Goal: Task Accomplishment & Management: Manage account settings

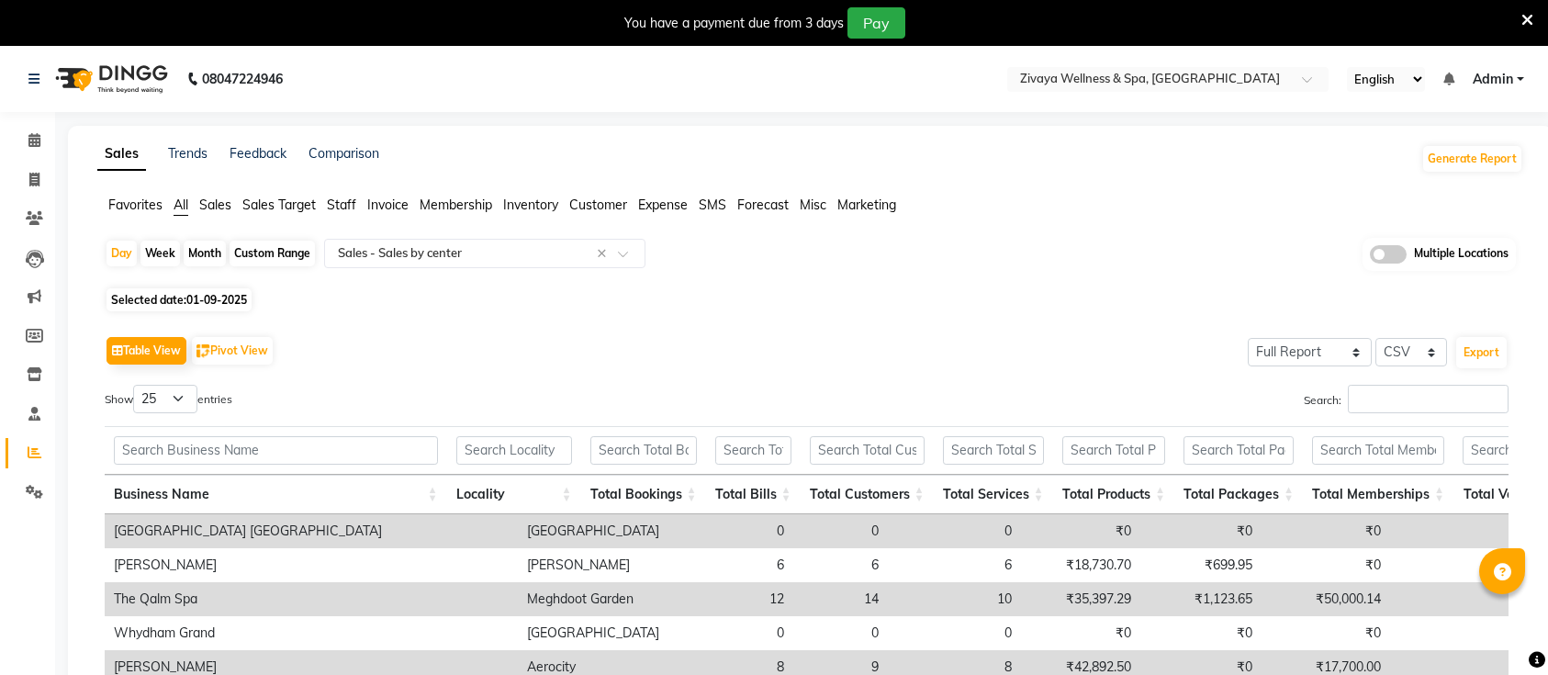
select select "full_report"
select select "csv"
select select "25"
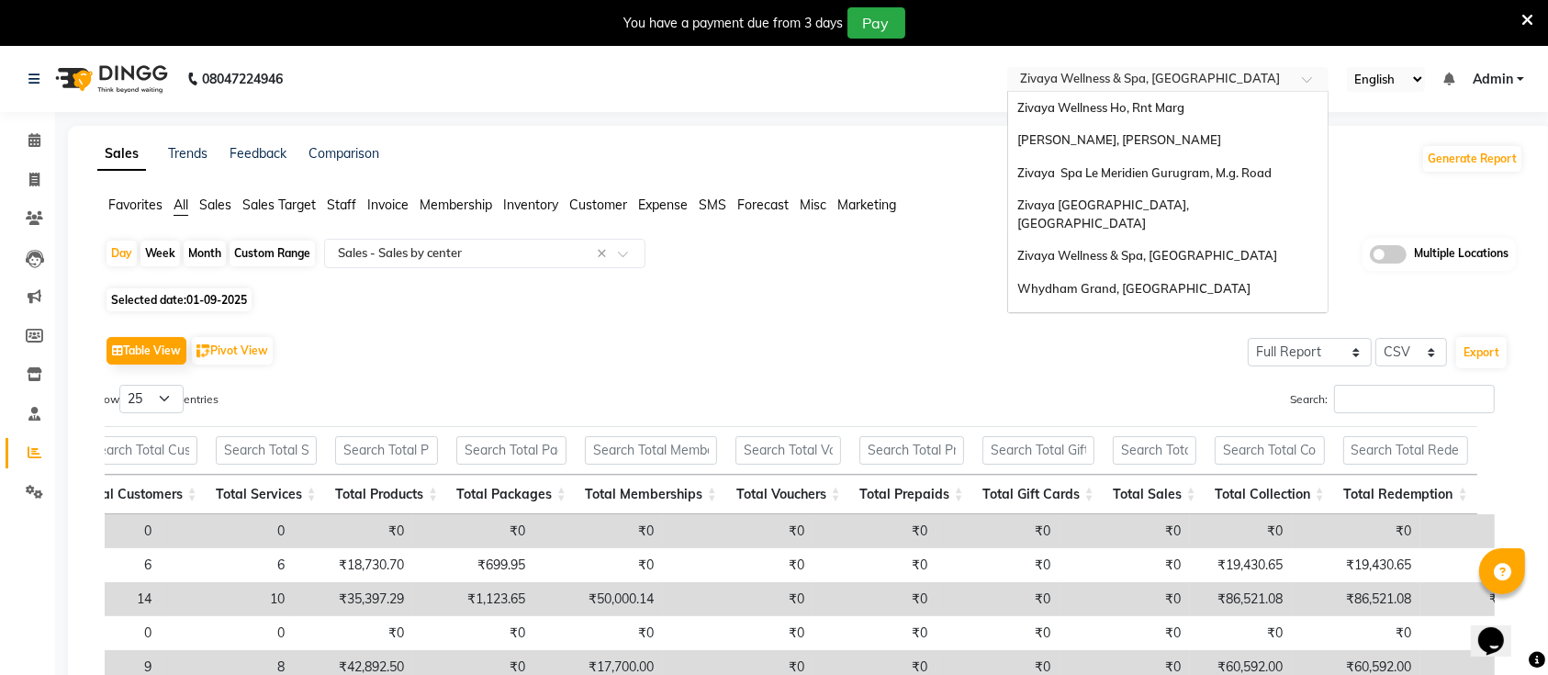
click at [1065, 70] on div "× Zivaya Wellness & Spa, Mumbai Airport" at bounding box center [1150, 79] width 260 height 18
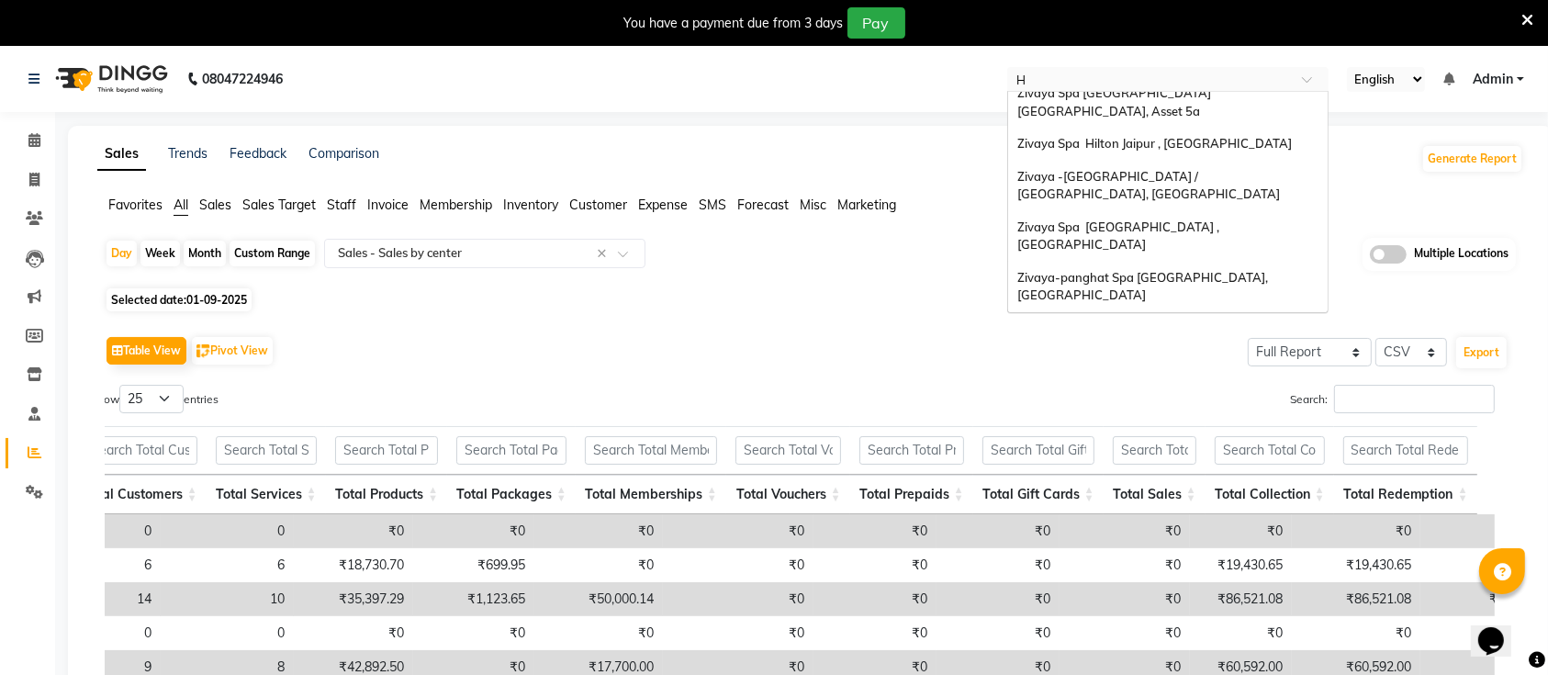
scroll to position [123, 0]
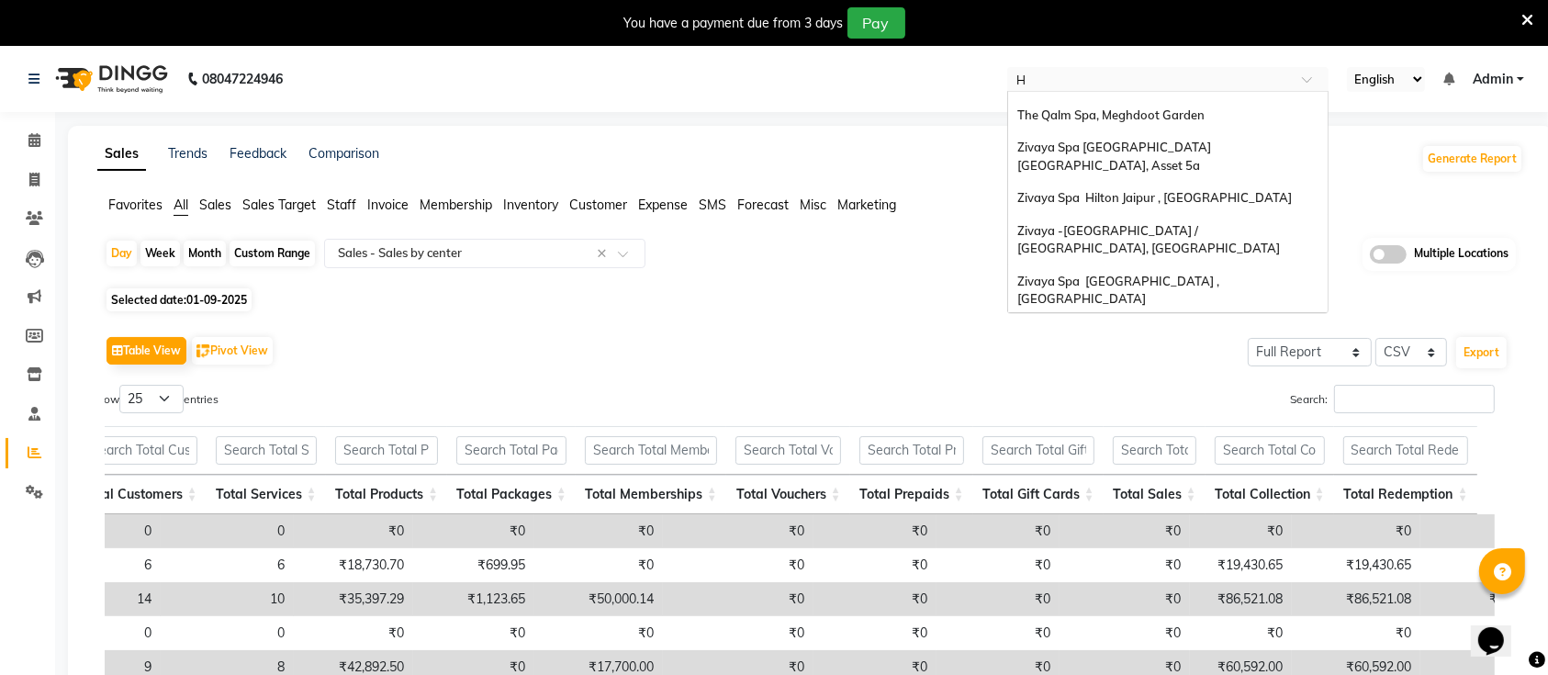
type input "HO"
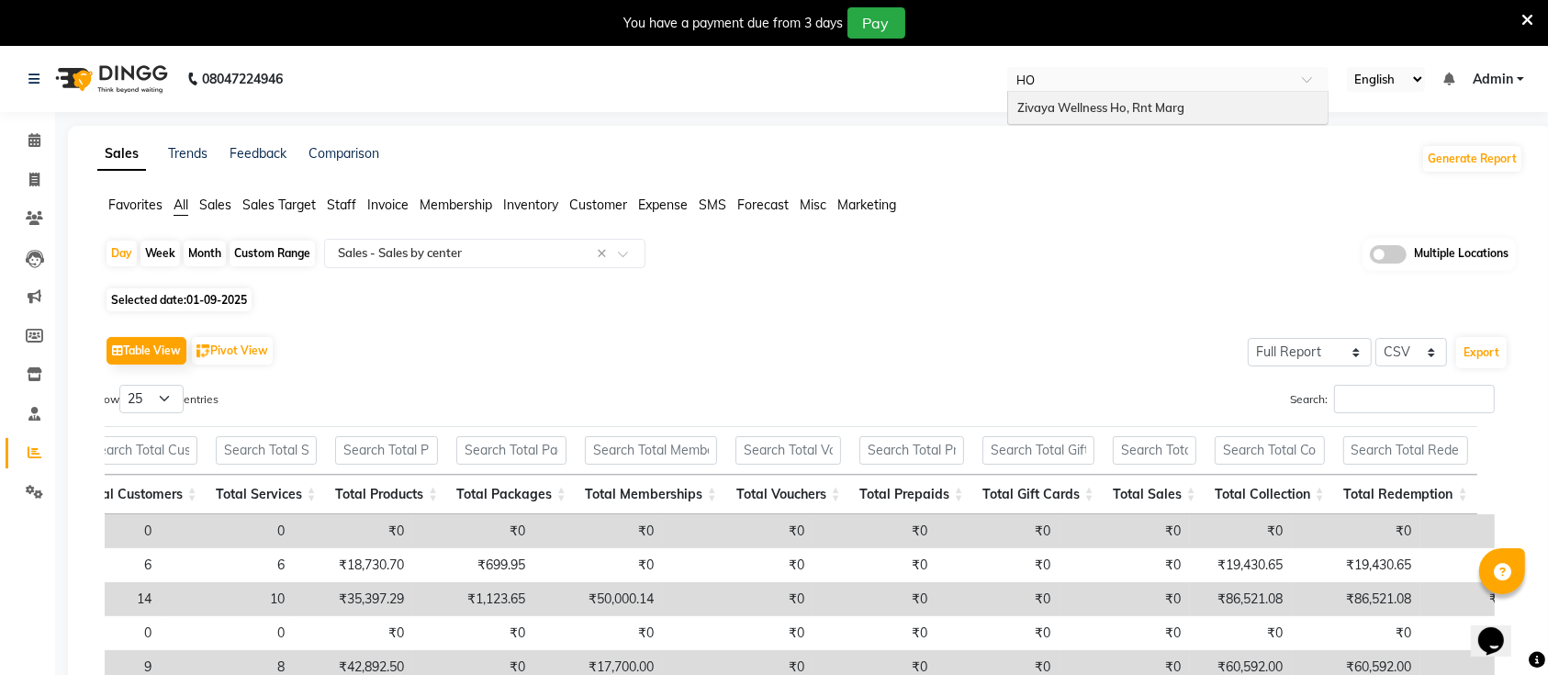
click at [1074, 115] on div "Zivaya Wellness Ho, Rnt Marg" at bounding box center [1168, 108] width 320 height 33
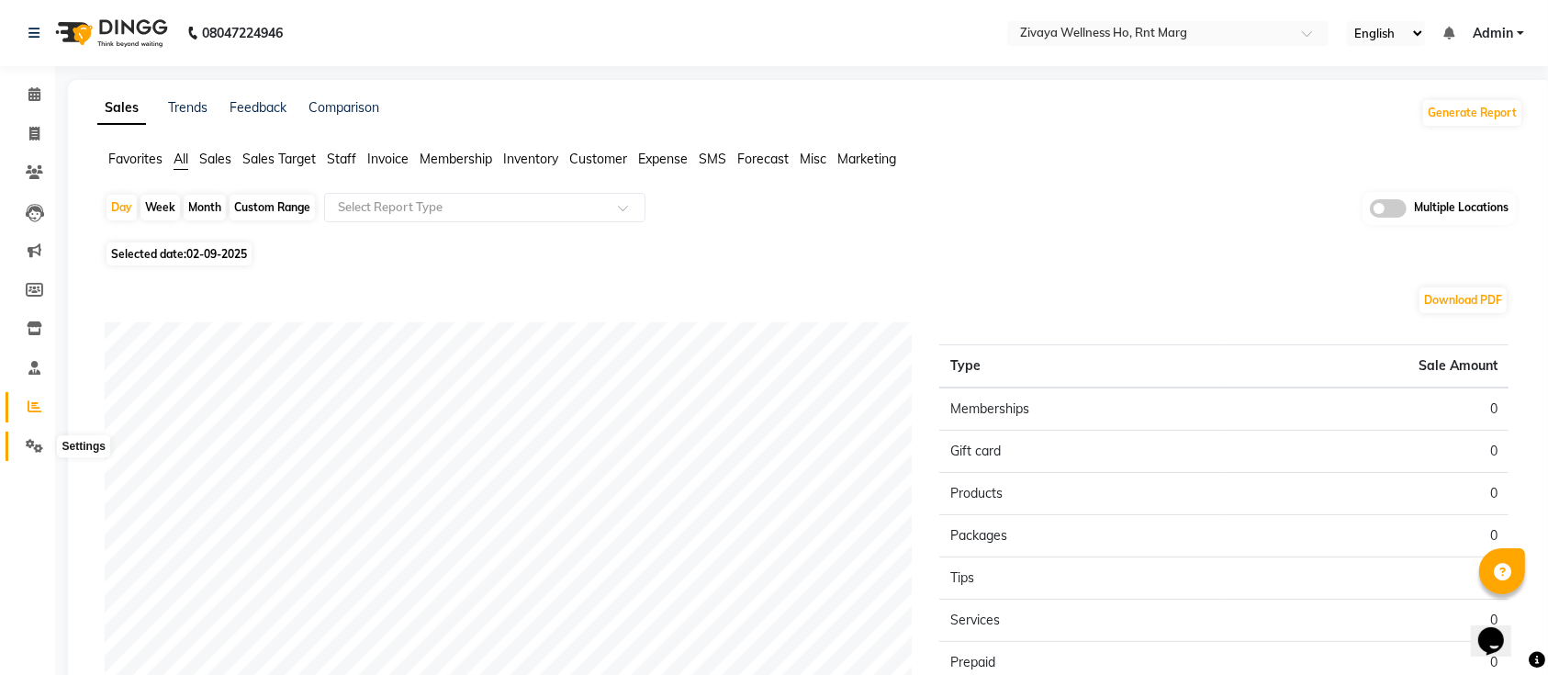
click at [34, 452] on icon at bounding box center [34, 446] width 17 height 14
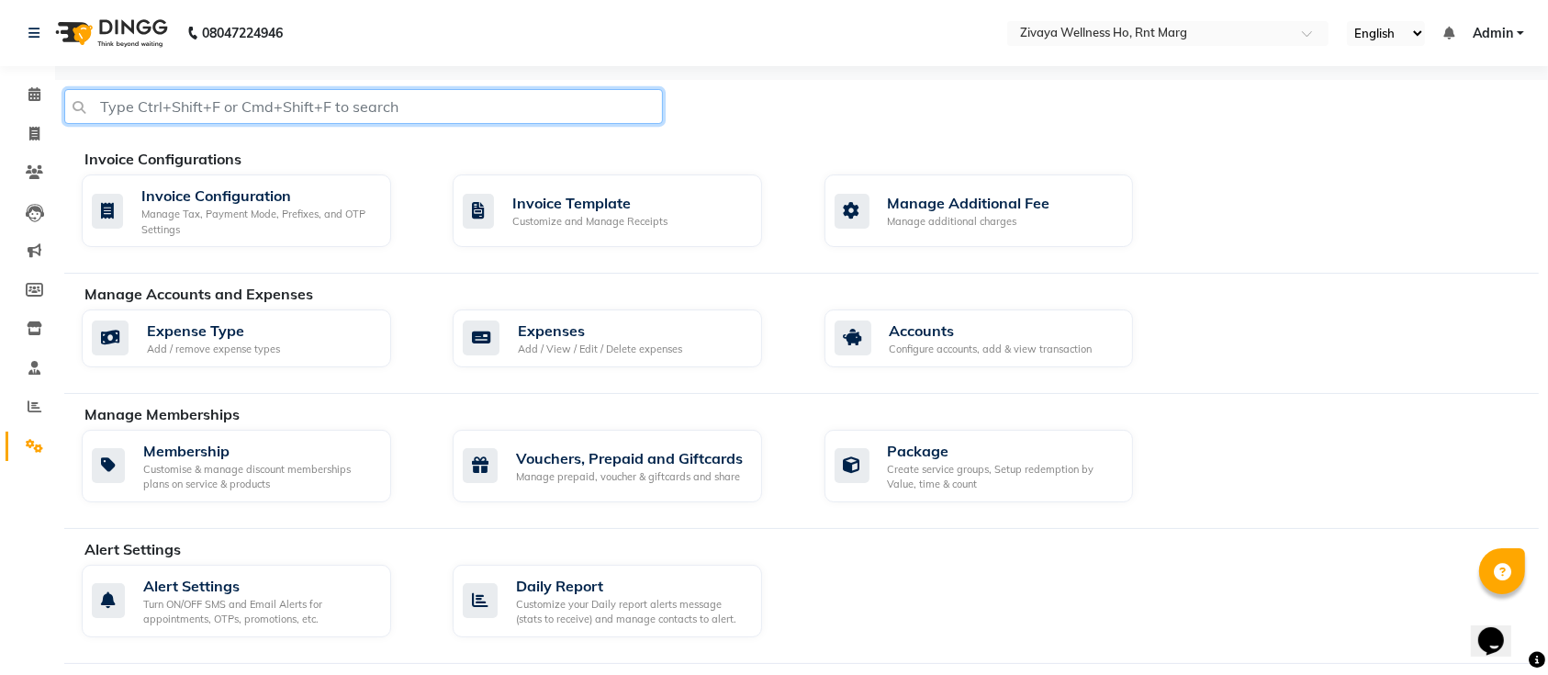
click at [257, 99] on input "text" at bounding box center [363, 106] width 599 height 35
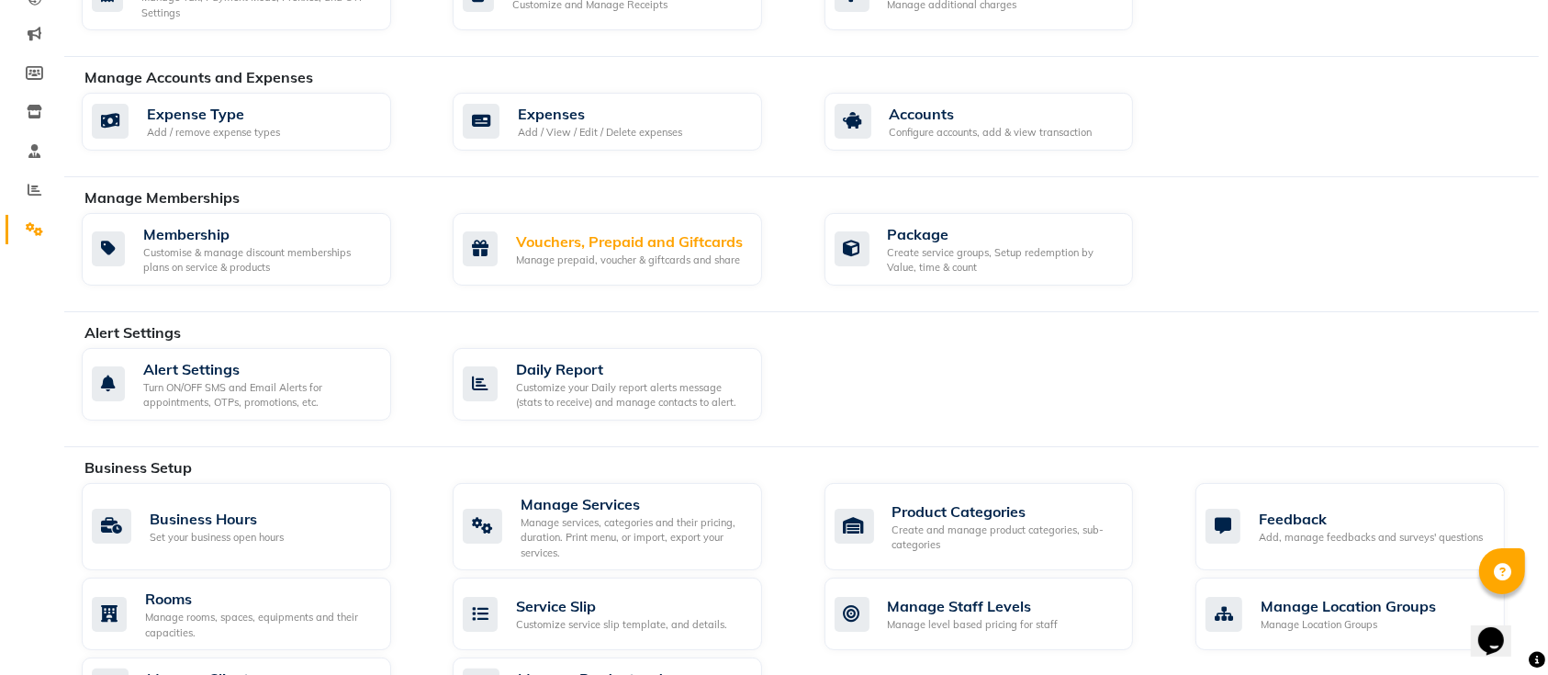
scroll to position [215, 0]
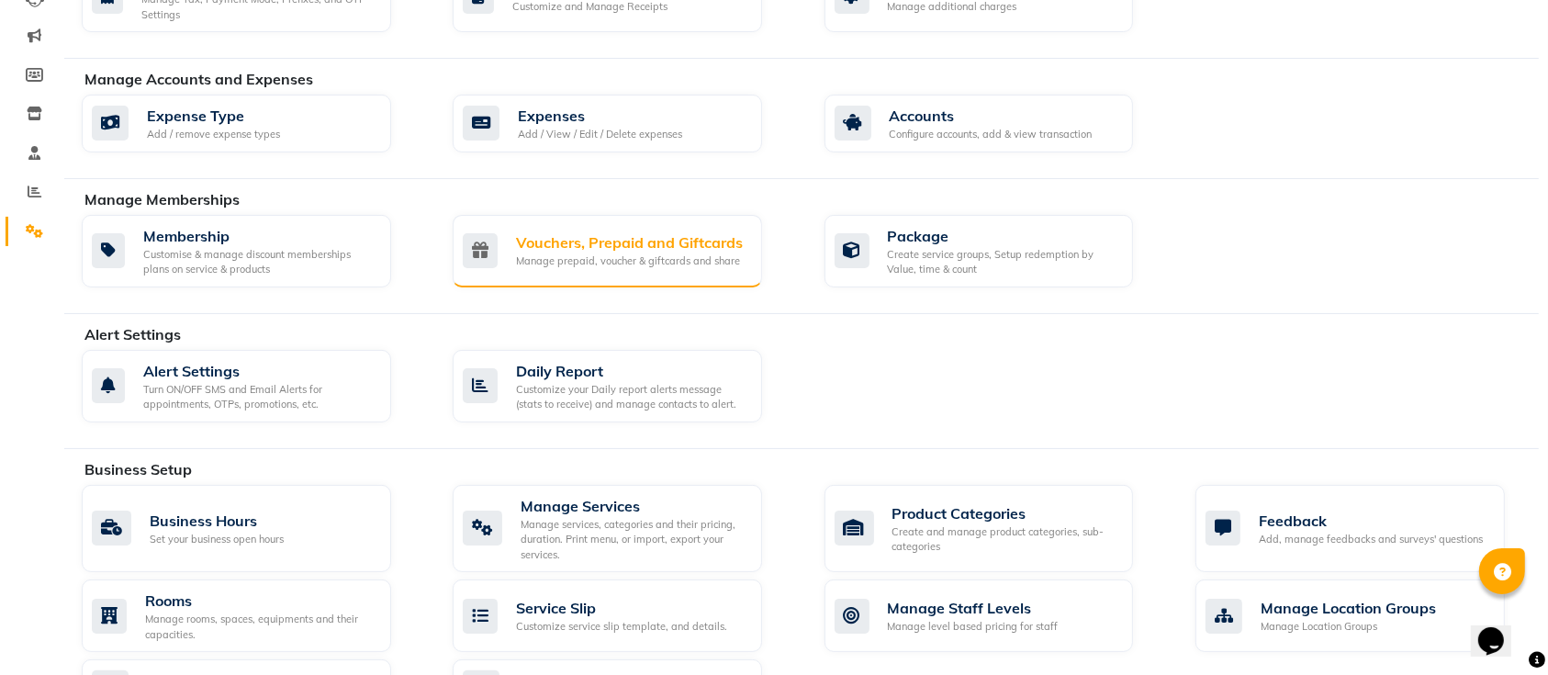
type input "VOUCH"
click at [569, 233] on div "Vouchers, Prepaid and Giftcards" at bounding box center [629, 242] width 227 height 22
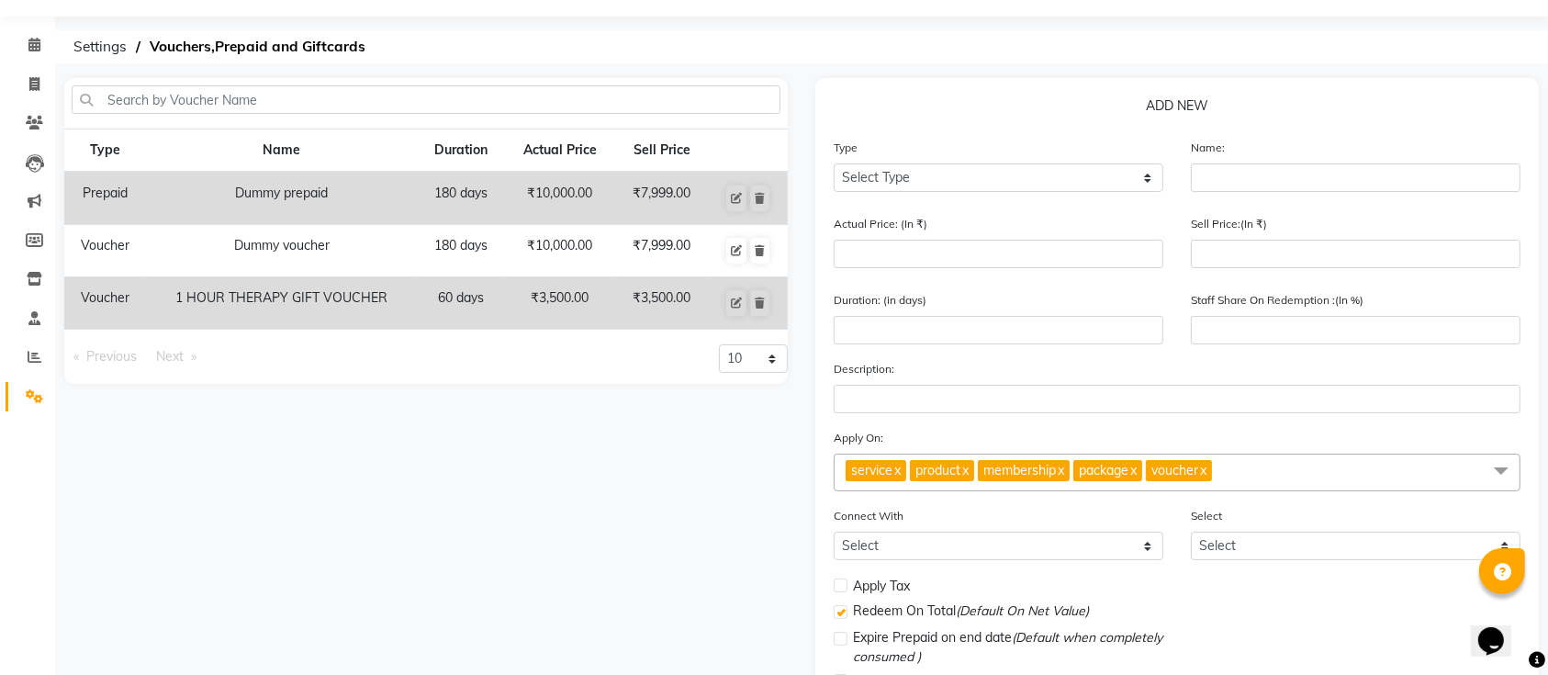
scroll to position [47, 0]
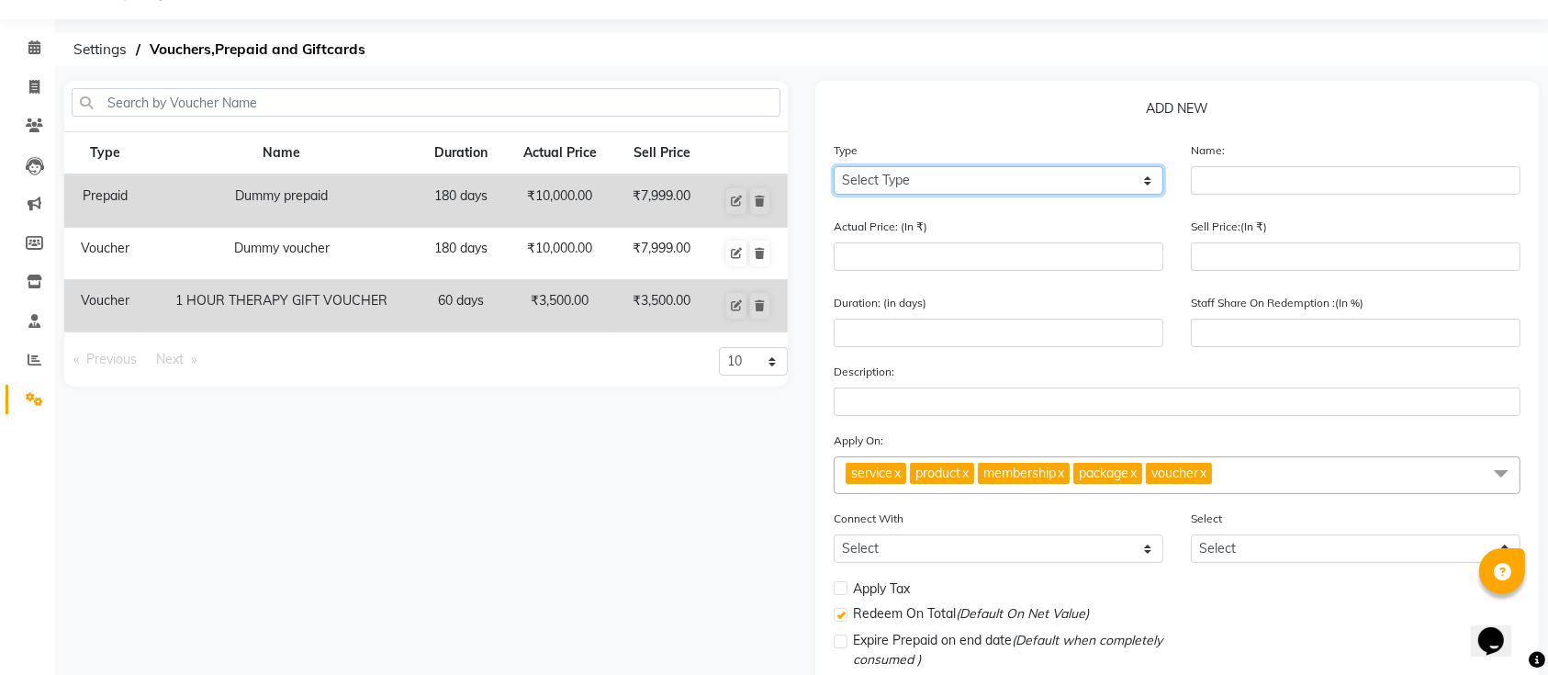
click at [866, 182] on select "Select Type Voucher Prepaid Gift Card" at bounding box center [999, 180] width 330 height 28
select select "P"
click at [834, 166] on select "Select Type Voucher Prepaid Gift Card" at bounding box center [999, 180] width 330 height 28
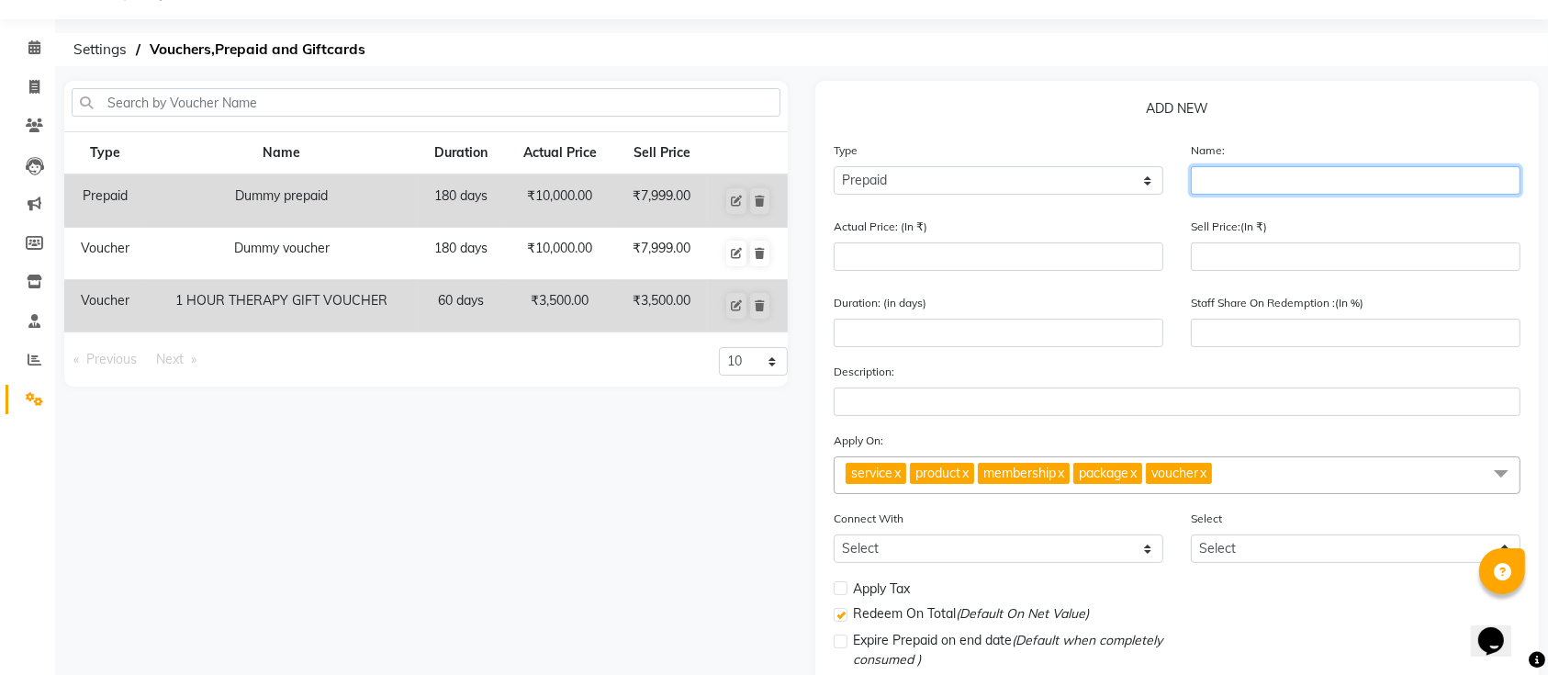
click at [1221, 174] on input "text" at bounding box center [1356, 180] width 330 height 28
type input "D"
type input "TEST"
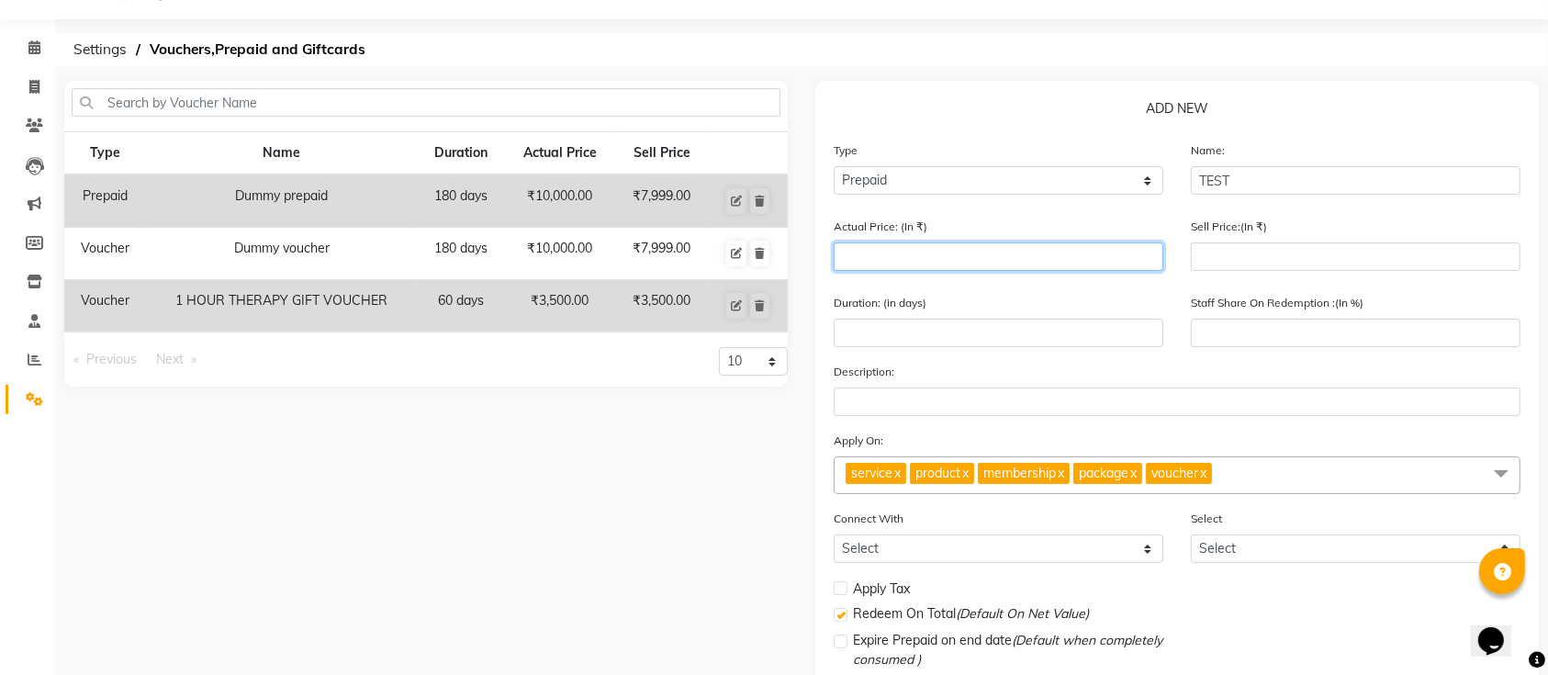
click at [1028, 247] on input "number" at bounding box center [999, 256] width 330 height 28
type input "4"
type input "0"
type input "4"
type input "3389.84"
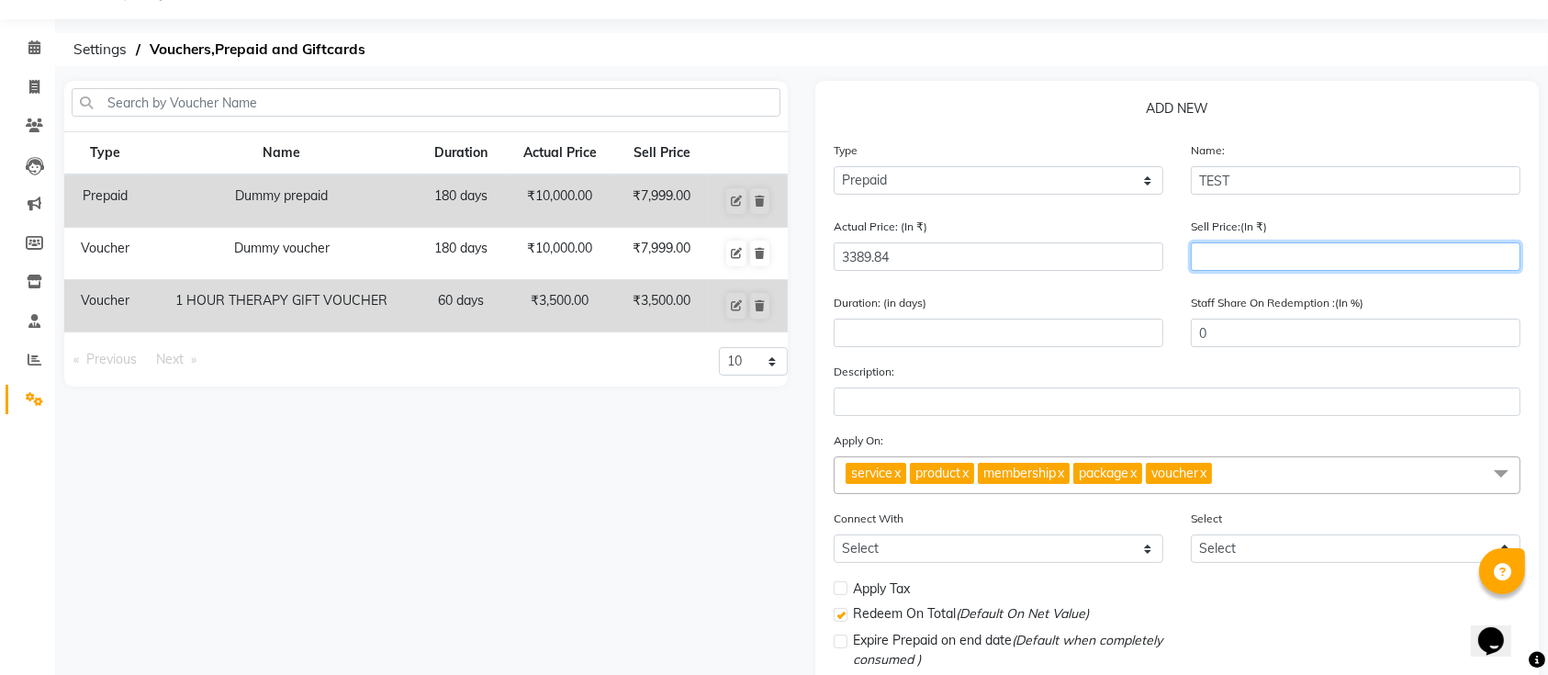
click at [1256, 253] on input "number" at bounding box center [1356, 256] width 330 height 28
type input "33"
type input "1"
type input "338"
type input "10"
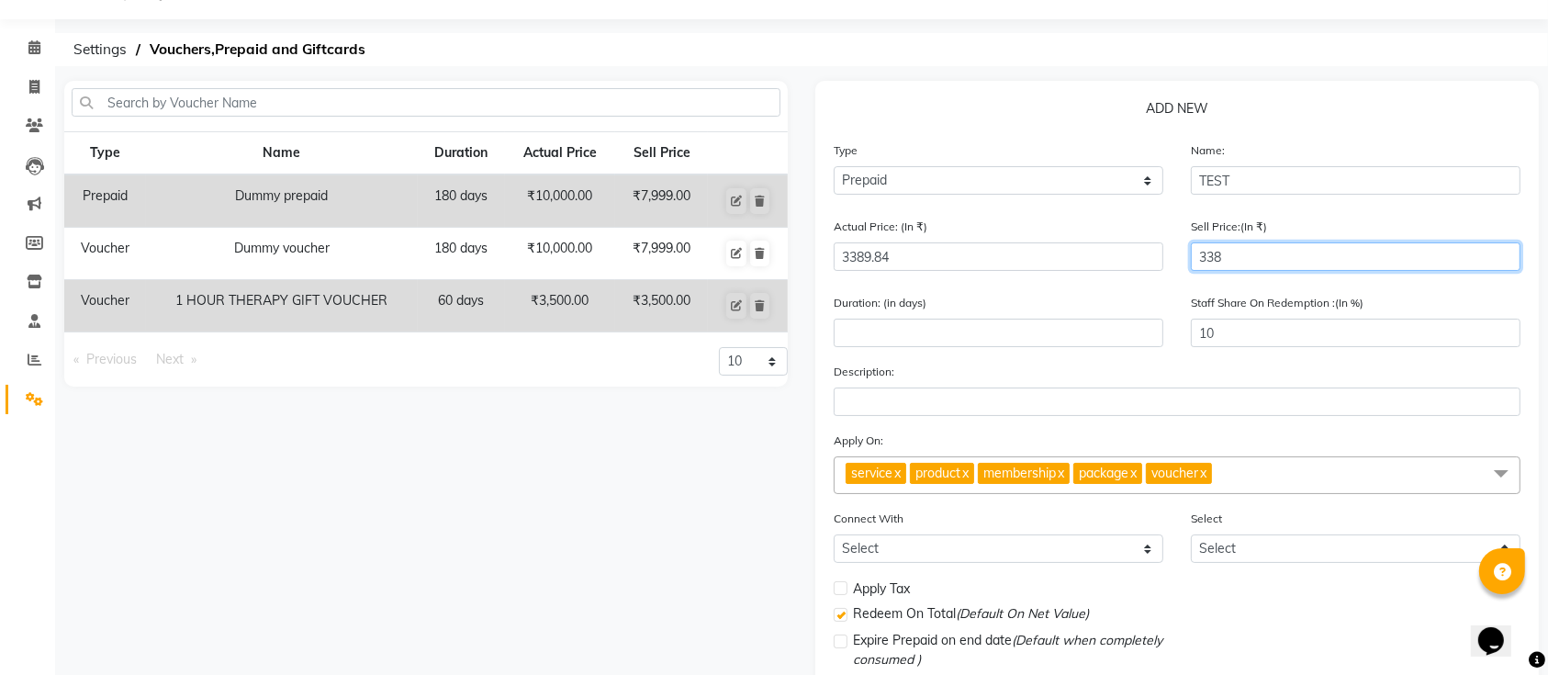
type input "3389"
type input "100"
type input "3389.84"
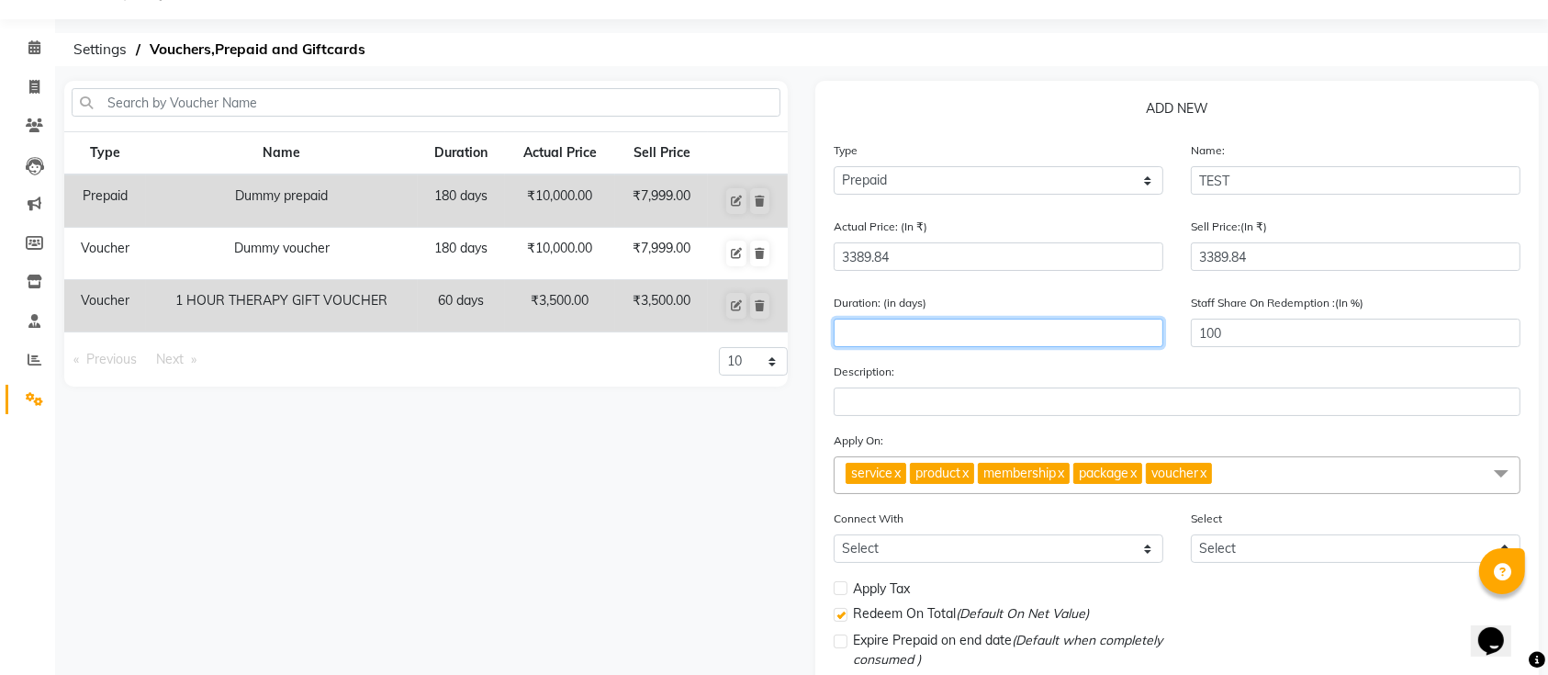
click at [969, 332] on input "number" at bounding box center [999, 333] width 330 height 28
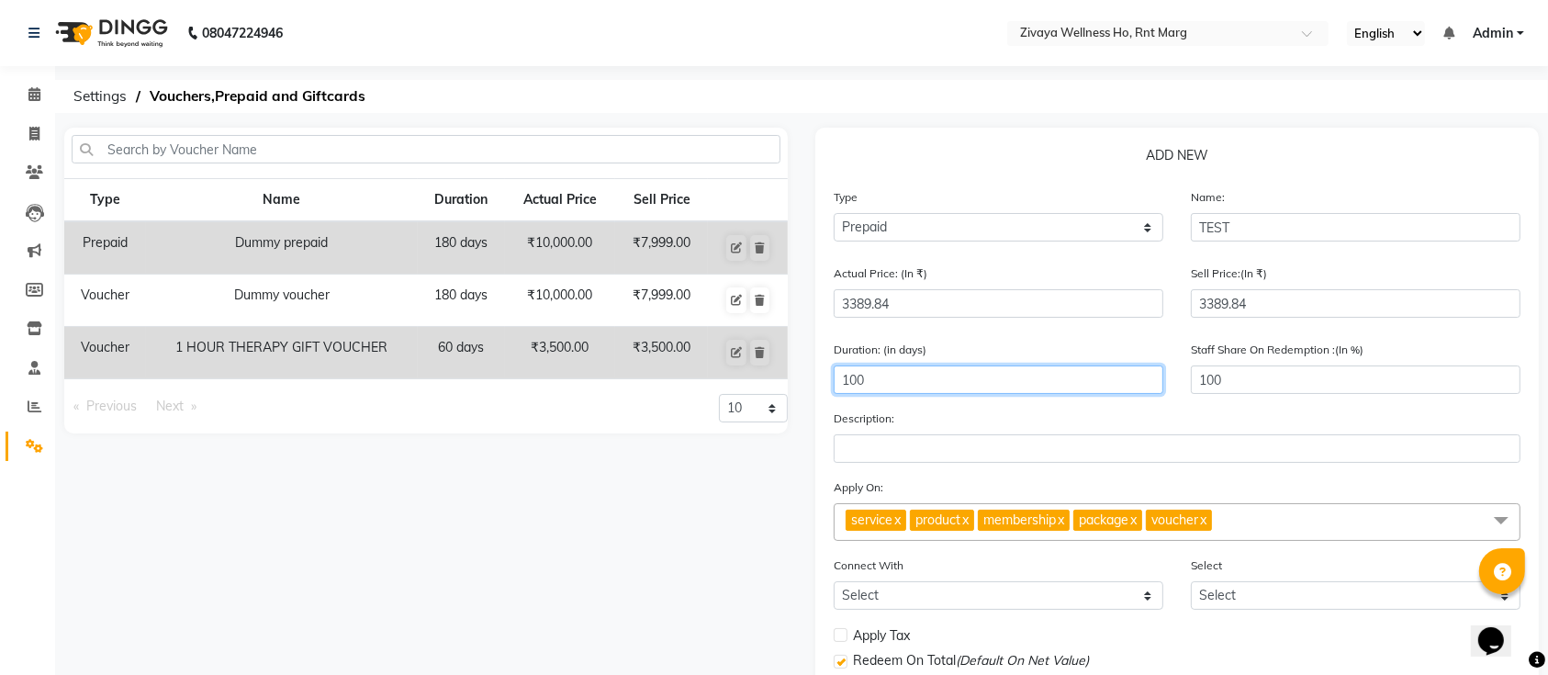
scroll to position [173, 0]
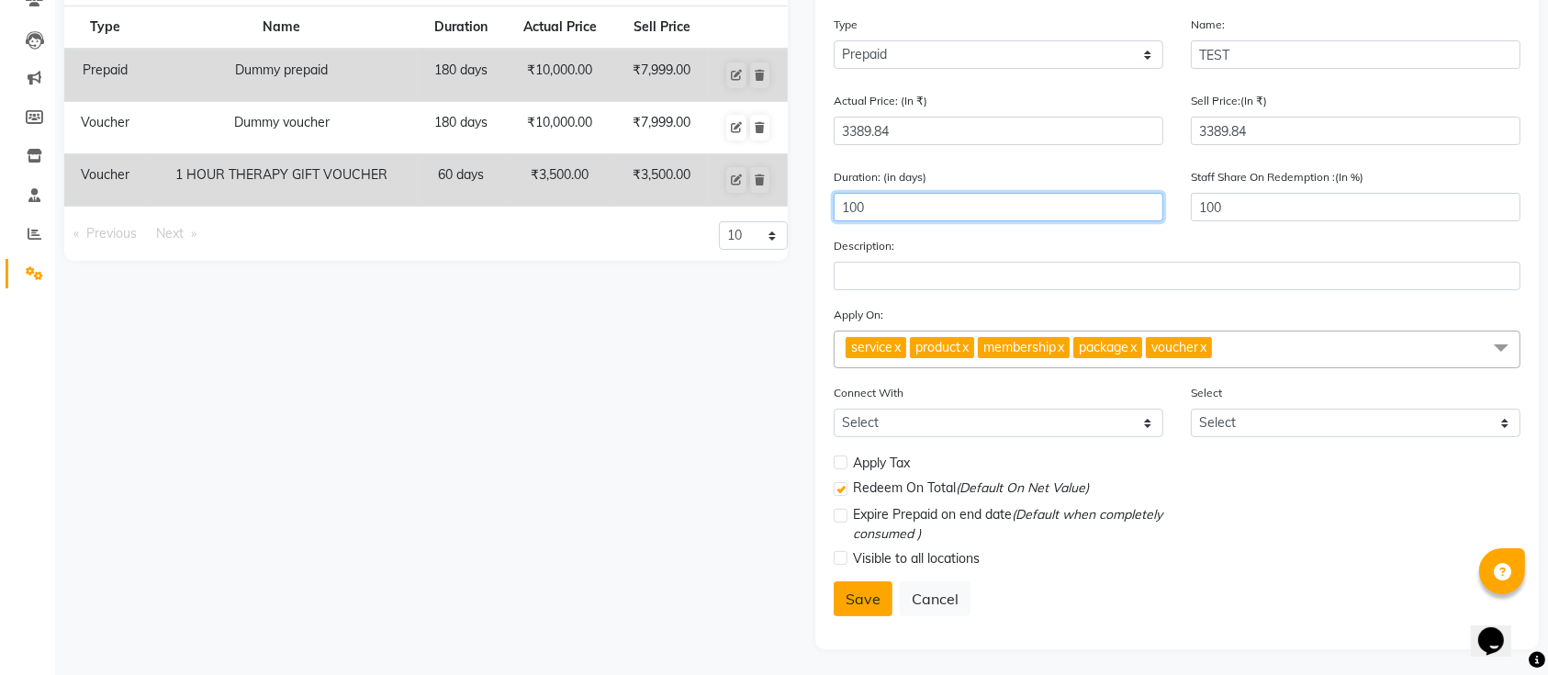
type input "100"
click at [869, 594] on button "Save" at bounding box center [863, 598] width 59 height 35
select select
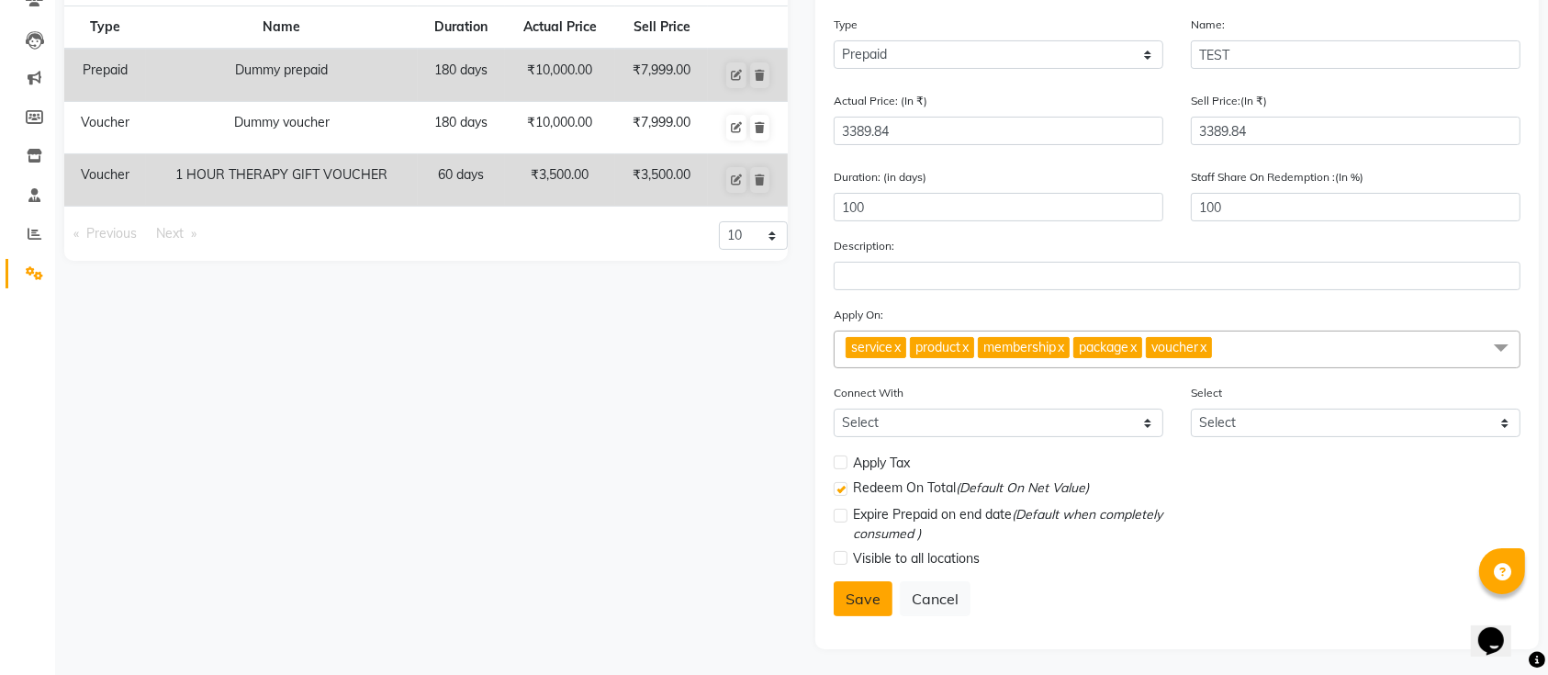
checkbox input "false"
checkbox input "true"
checkbox input "false"
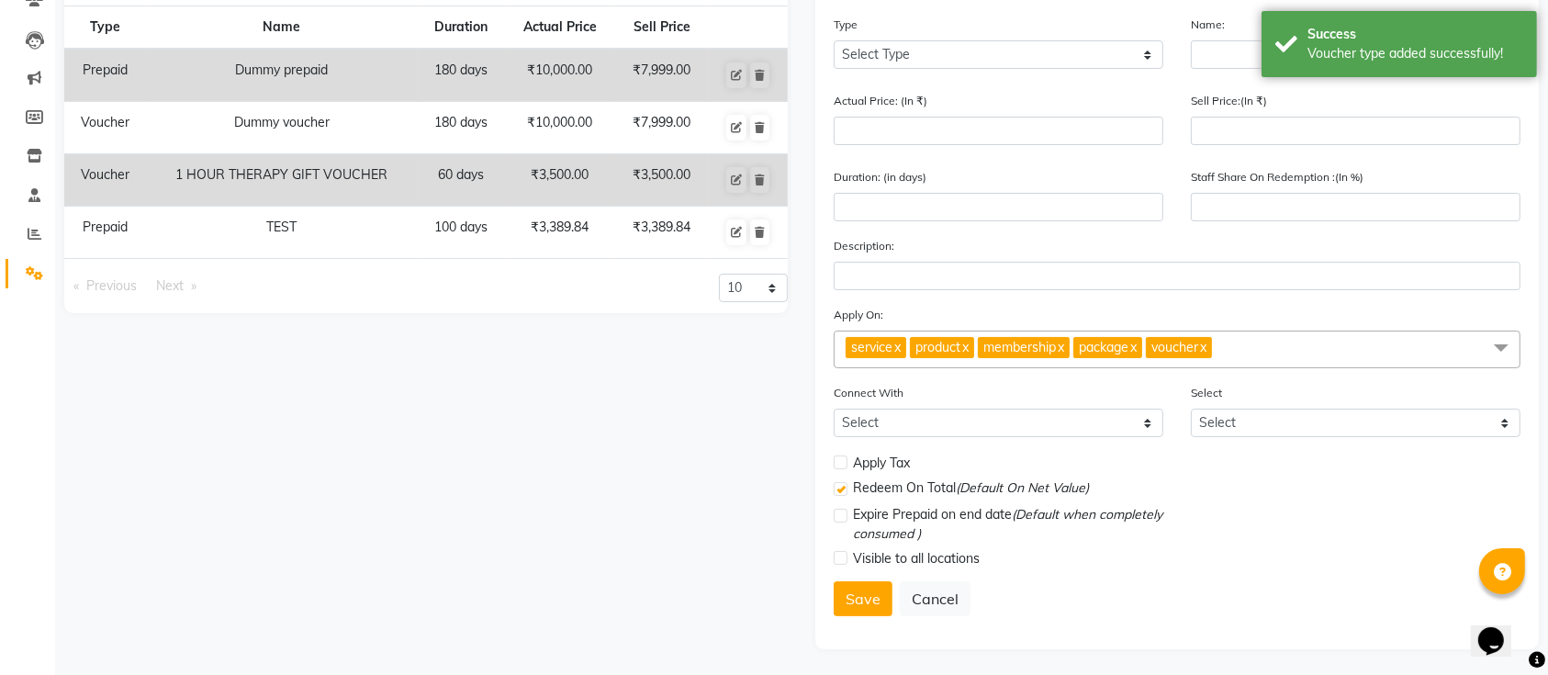
scroll to position [0, 0]
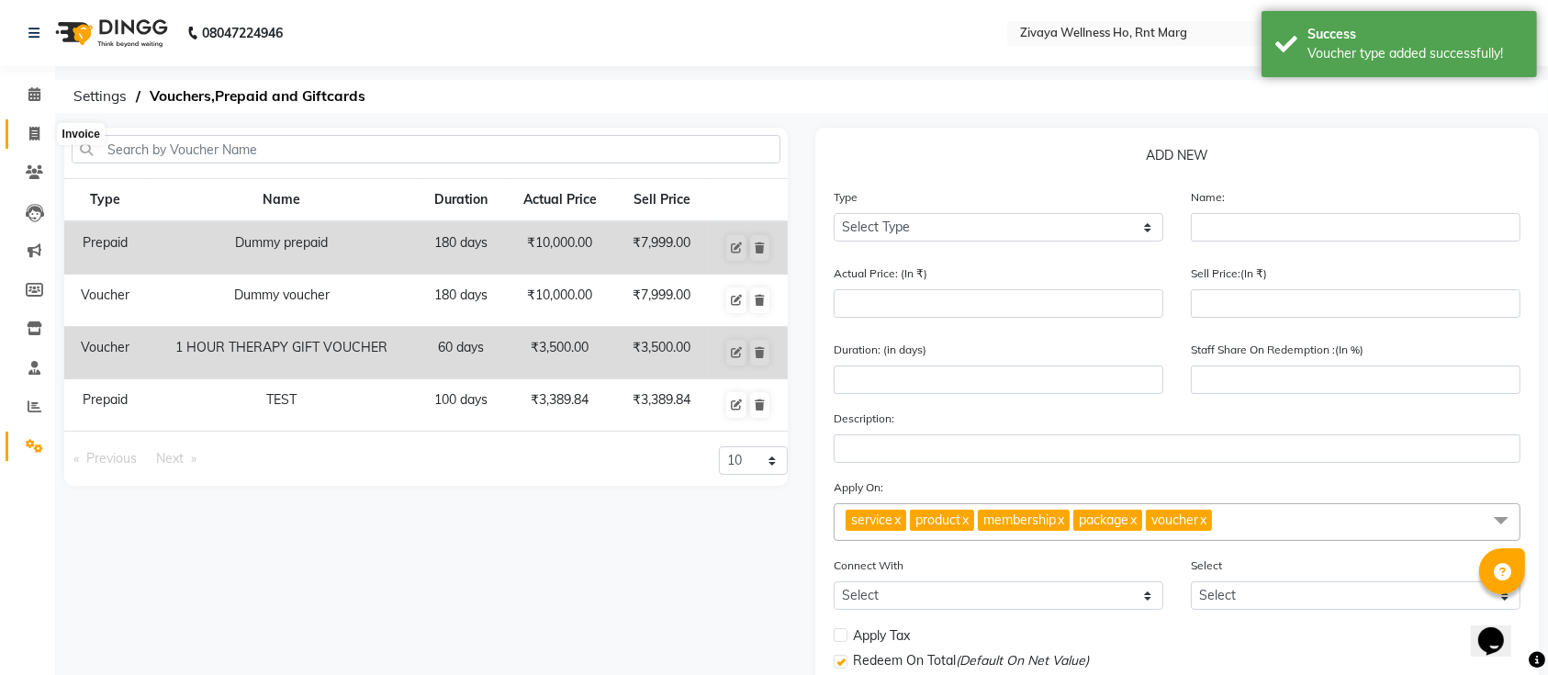
click at [39, 129] on span at bounding box center [34, 134] width 32 height 21
select select "service"
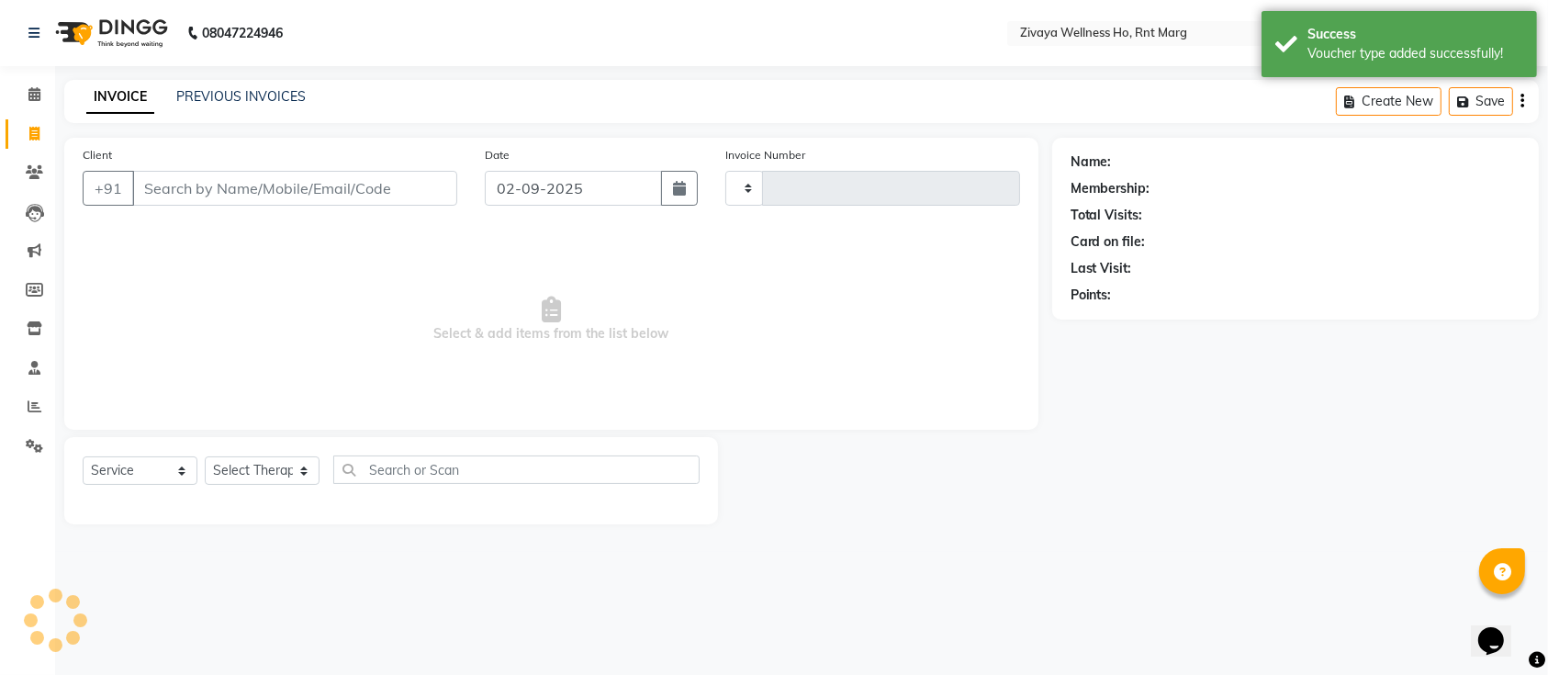
type input "0023"
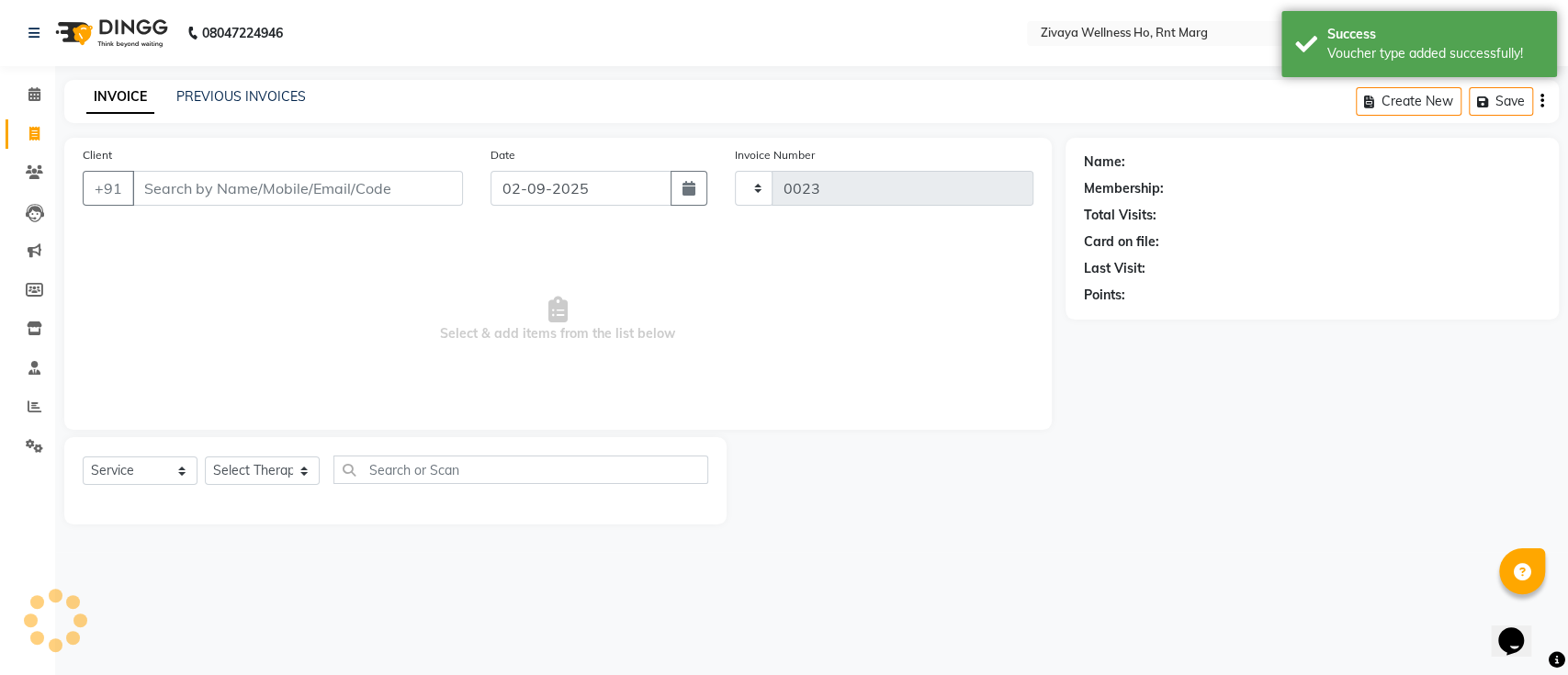
select select "6395"
click at [184, 181] on input "Client" at bounding box center [297, 188] width 331 height 35
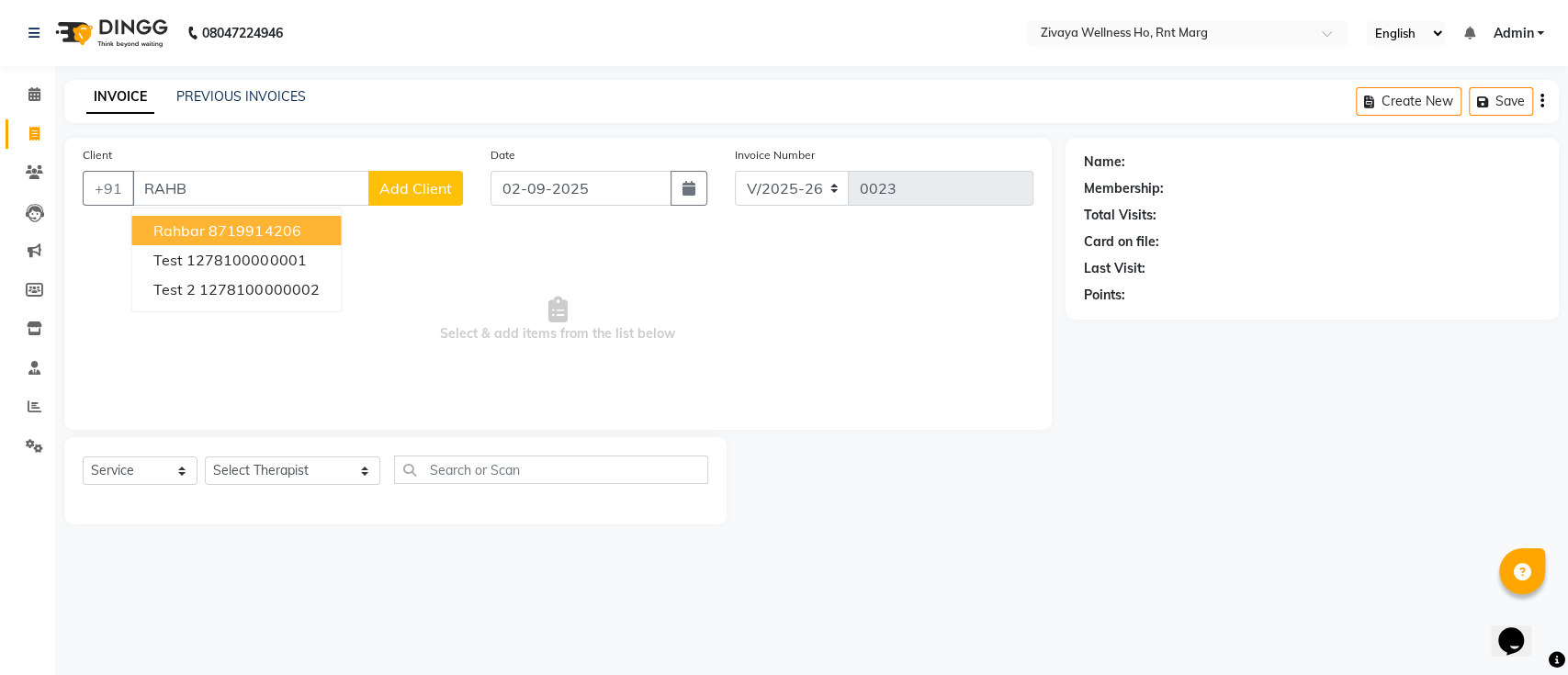
click at [204, 229] on span "rahbar" at bounding box center [178, 230] width 51 height 18
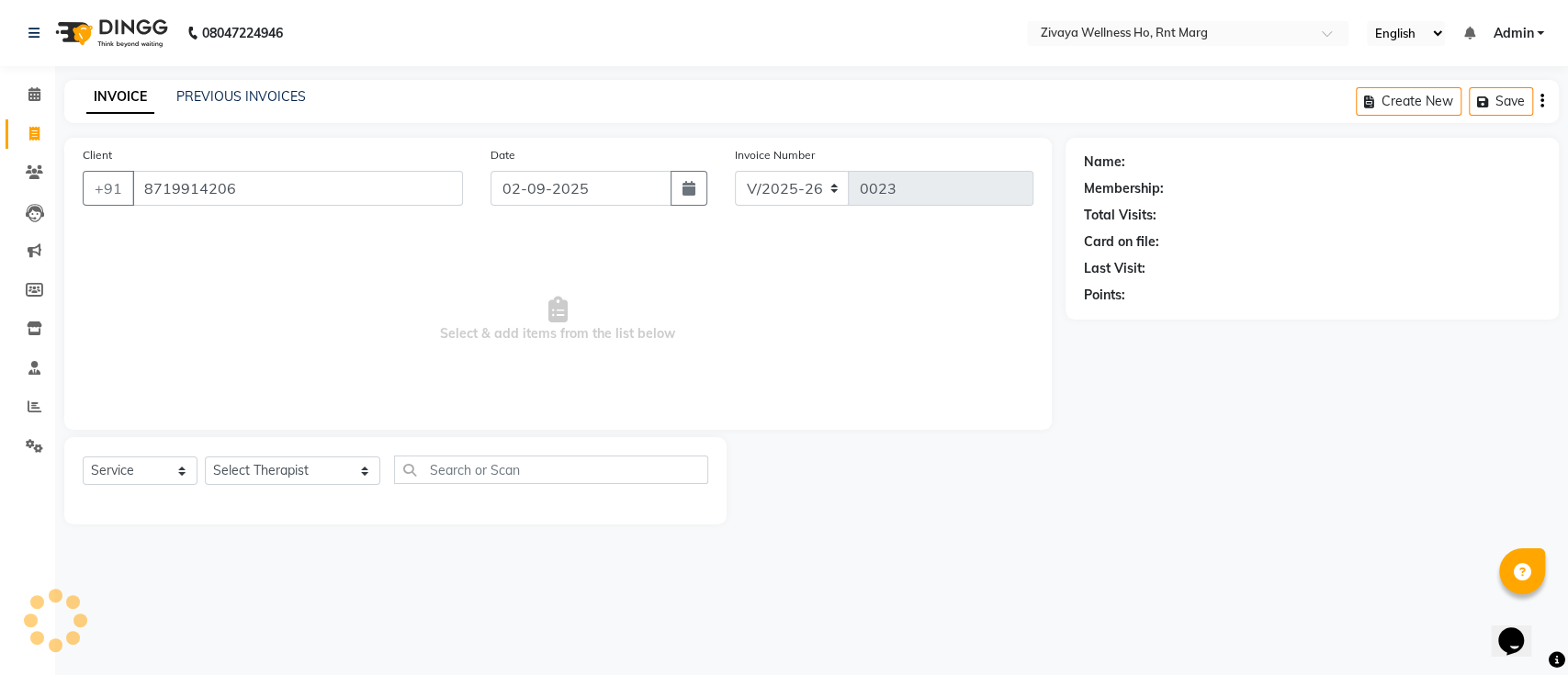
type input "8719914206"
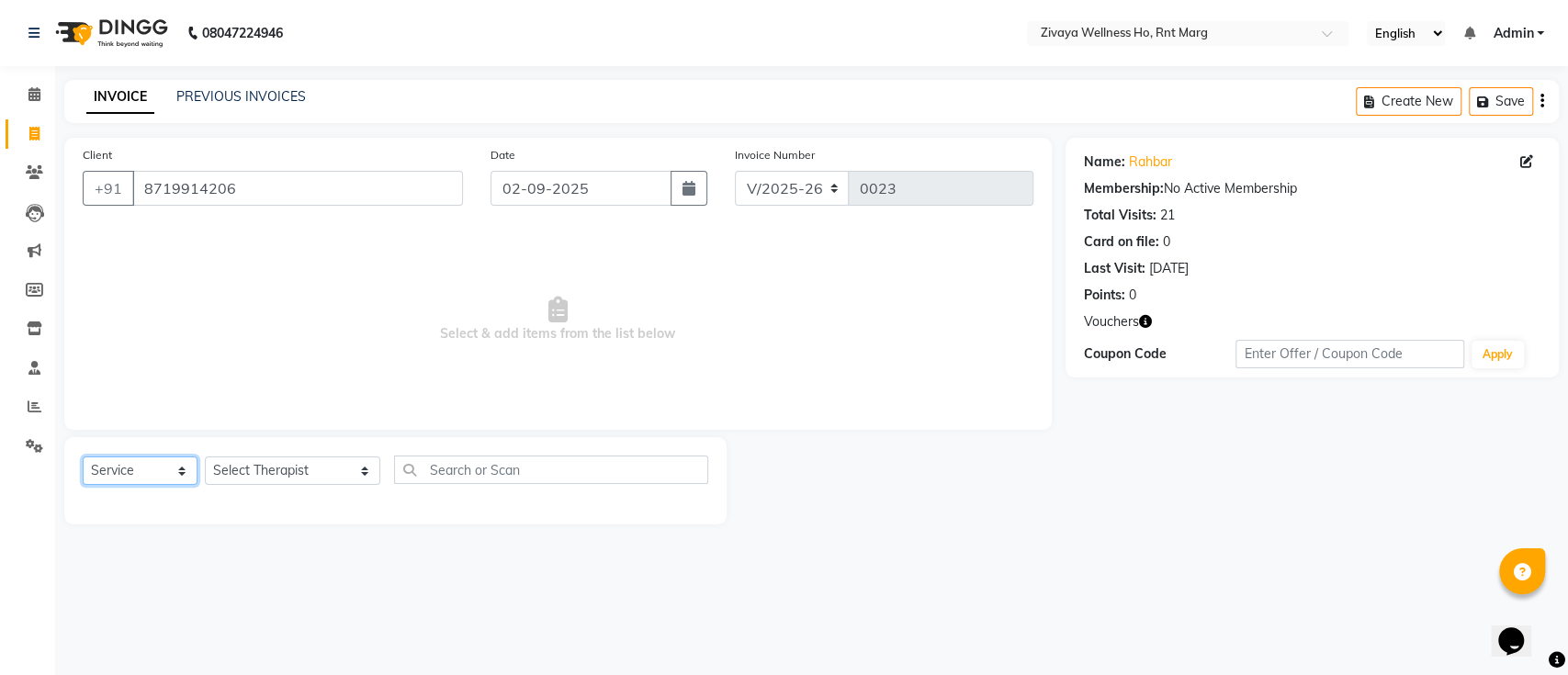
click at [176, 469] on select "Select Service Product Membership Package Voucher Prepaid Gift Card" at bounding box center [140, 470] width 115 height 28
select select "P"
click at [83, 456] on select "Select Service Product Membership Package Voucher Prepaid Gift Card" at bounding box center [140, 470] width 115 height 28
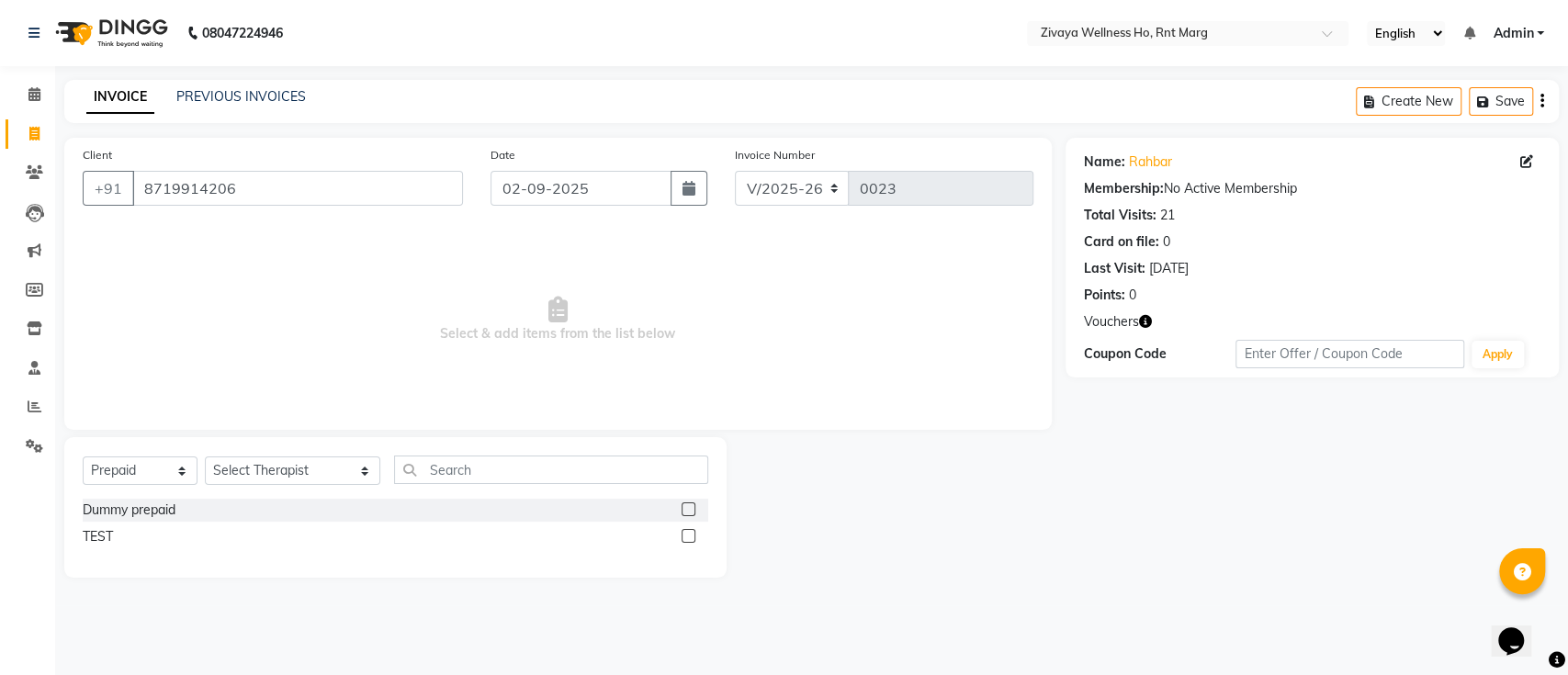
click at [688, 533] on label at bounding box center [688, 536] width 14 height 14
click at [688, 533] on input "checkbox" at bounding box center [687, 537] width 12 height 12
checkbox input "false"
click at [274, 474] on select "Select Therapist [PERSON_NAME] OFFICE [GEOGRAPHIC_DATA] ( Ummed - Manager ) Cen…" at bounding box center [292, 470] width 175 height 28
select select "88239"
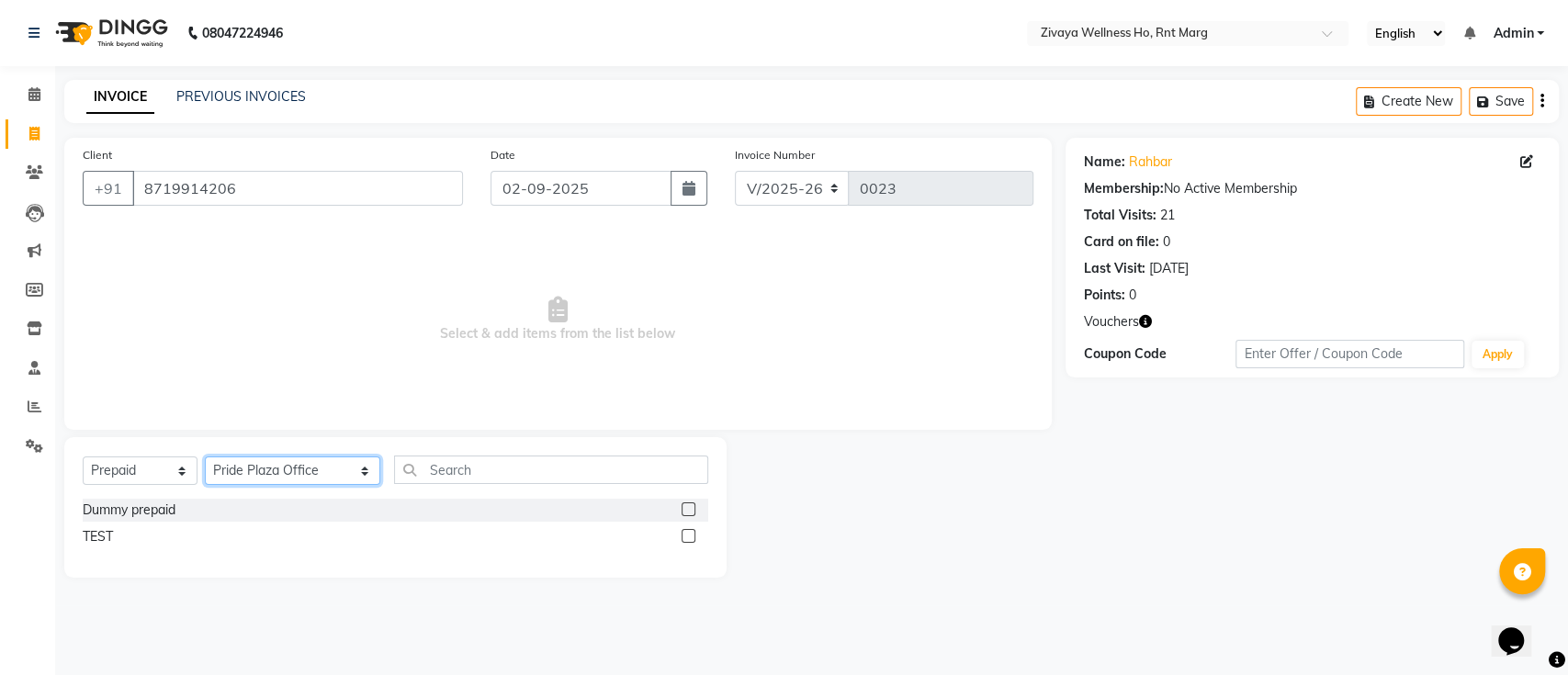
click at [205, 456] on select "Select Therapist [PERSON_NAME] OFFICE [GEOGRAPHIC_DATA] ( Ummed - Manager ) Cen…" at bounding box center [292, 470] width 175 height 28
click at [684, 537] on label at bounding box center [688, 536] width 14 height 14
click at [684, 537] on input "checkbox" at bounding box center [687, 537] width 12 height 12
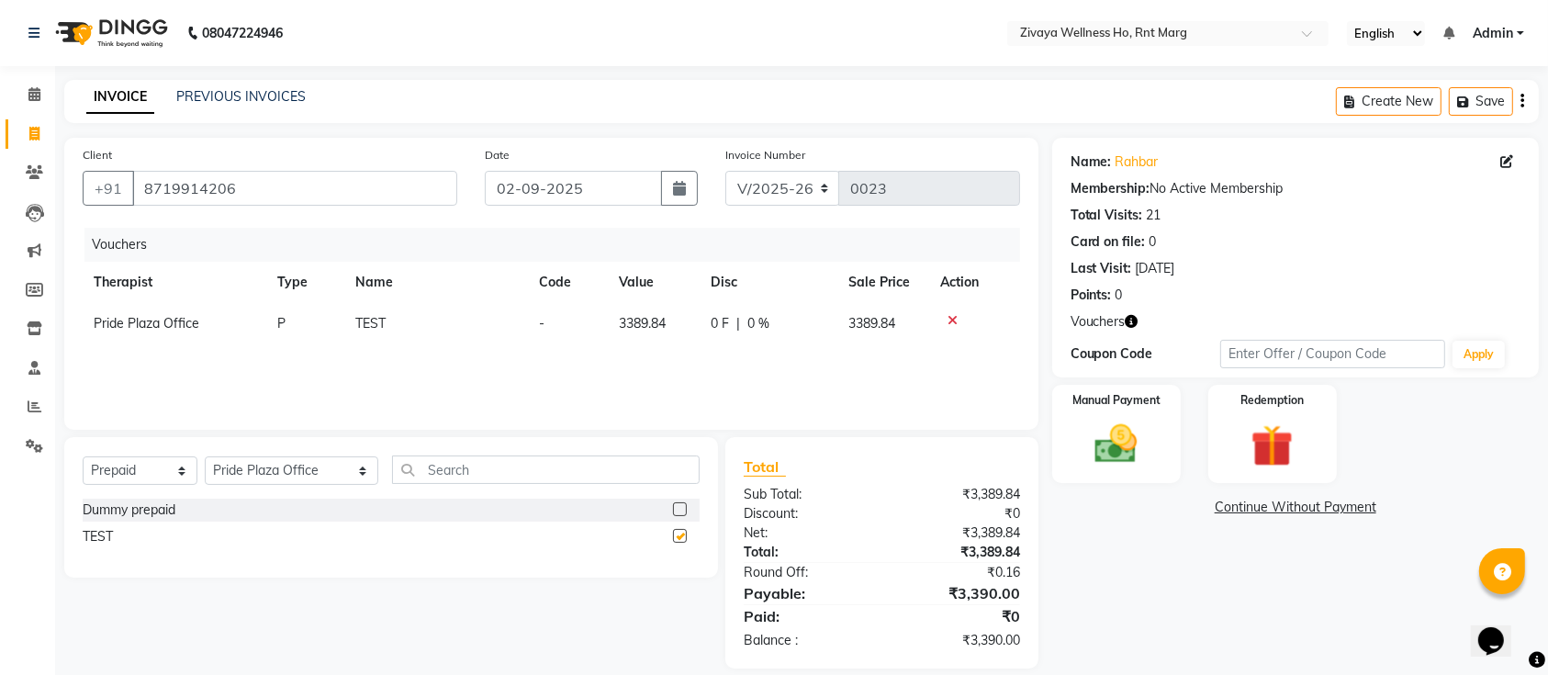
checkbox input "false"
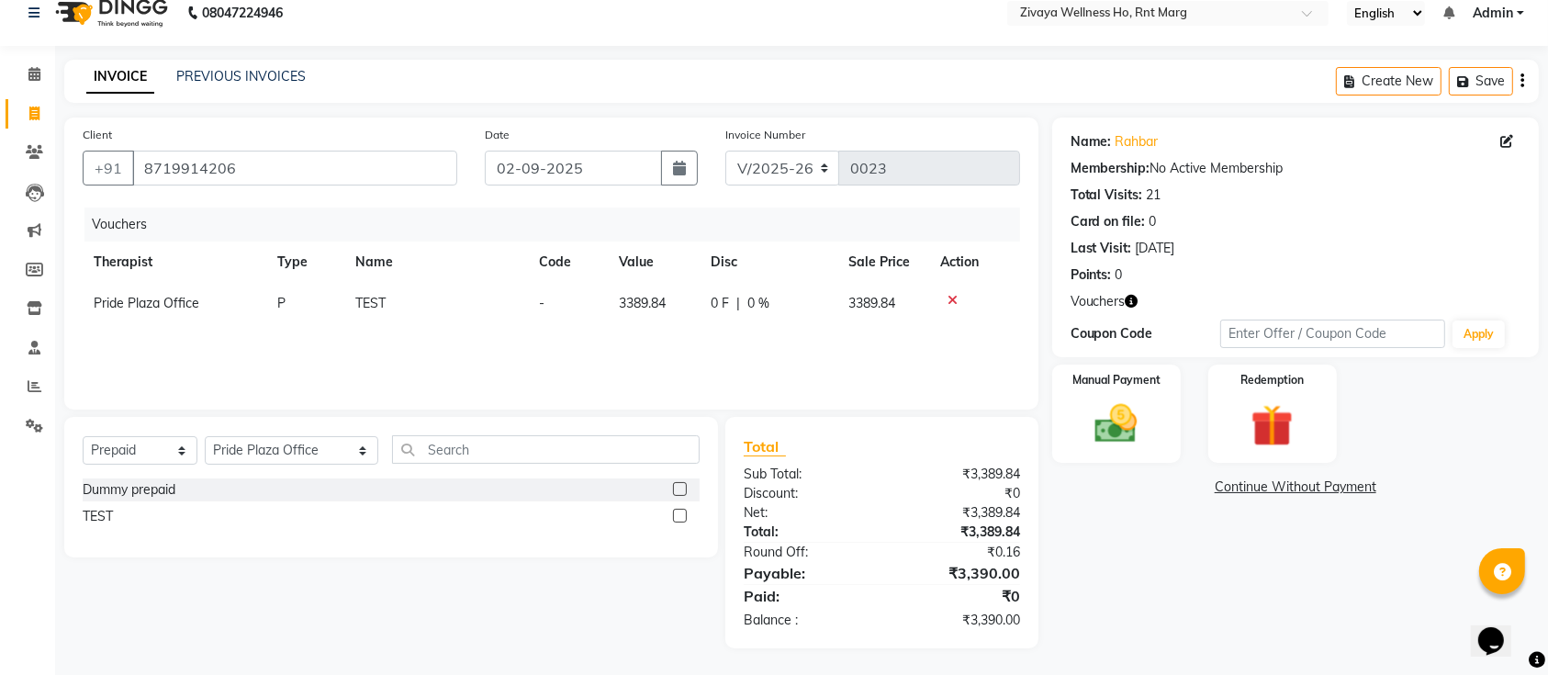
scroll to position [19, 0]
click at [1113, 422] on img at bounding box center [1117, 425] width 72 height 51
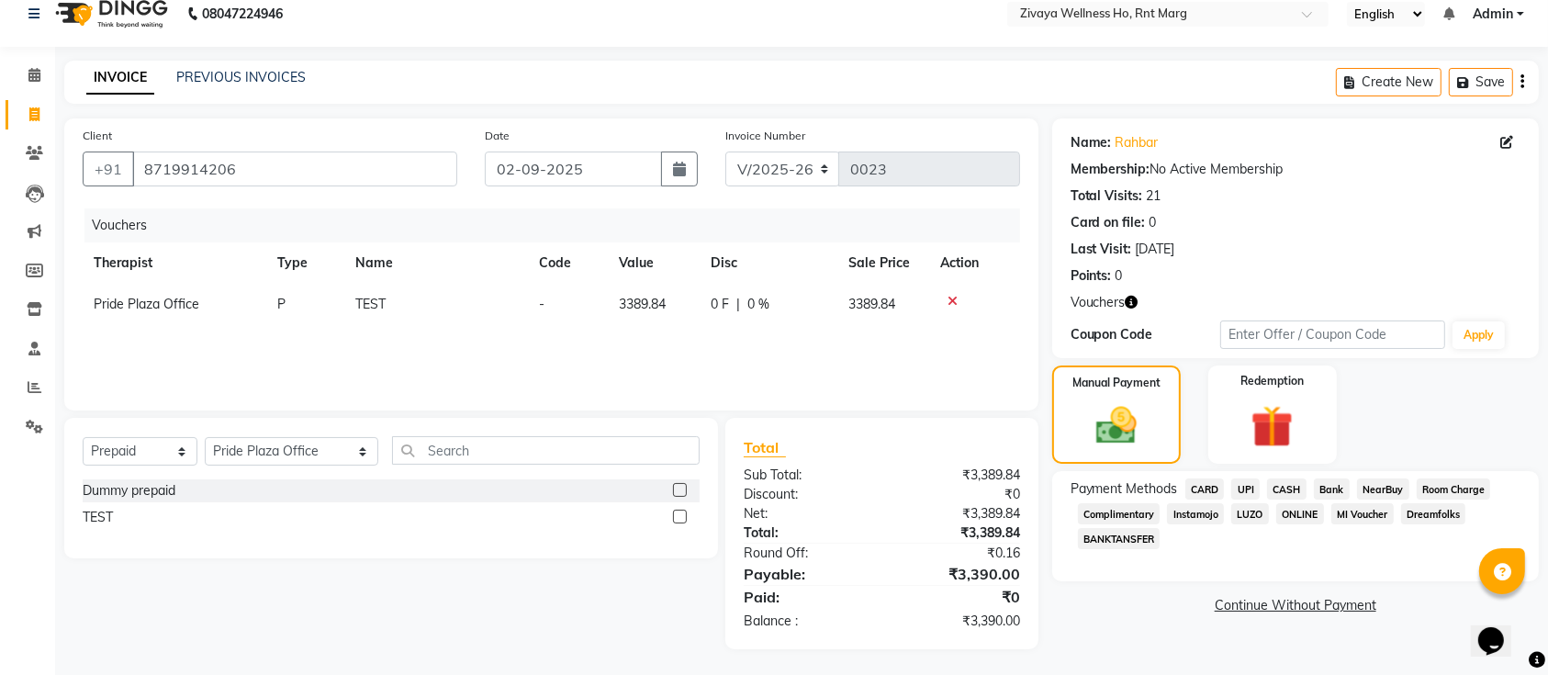
click at [1244, 486] on span "UPI" at bounding box center [1246, 488] width 28 height 21
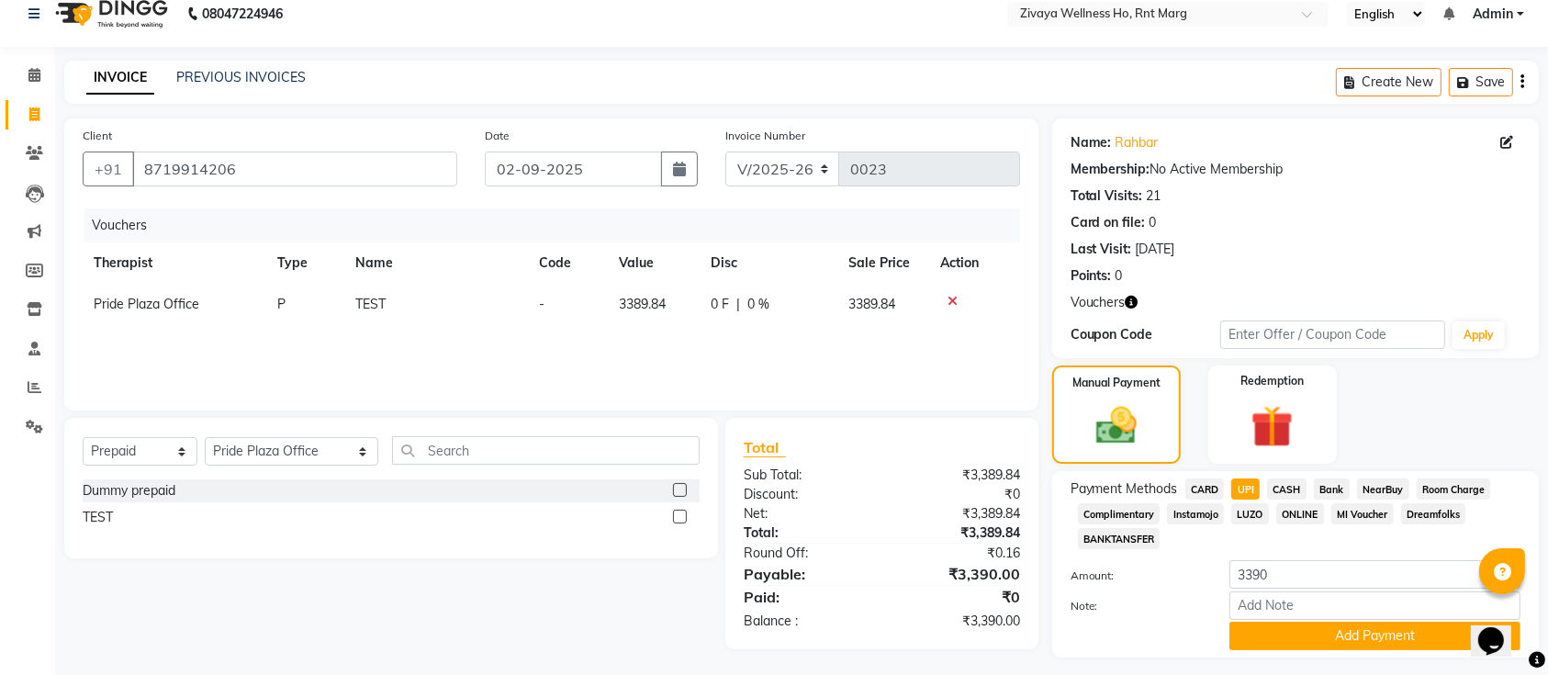
scroll to position [66, 0]
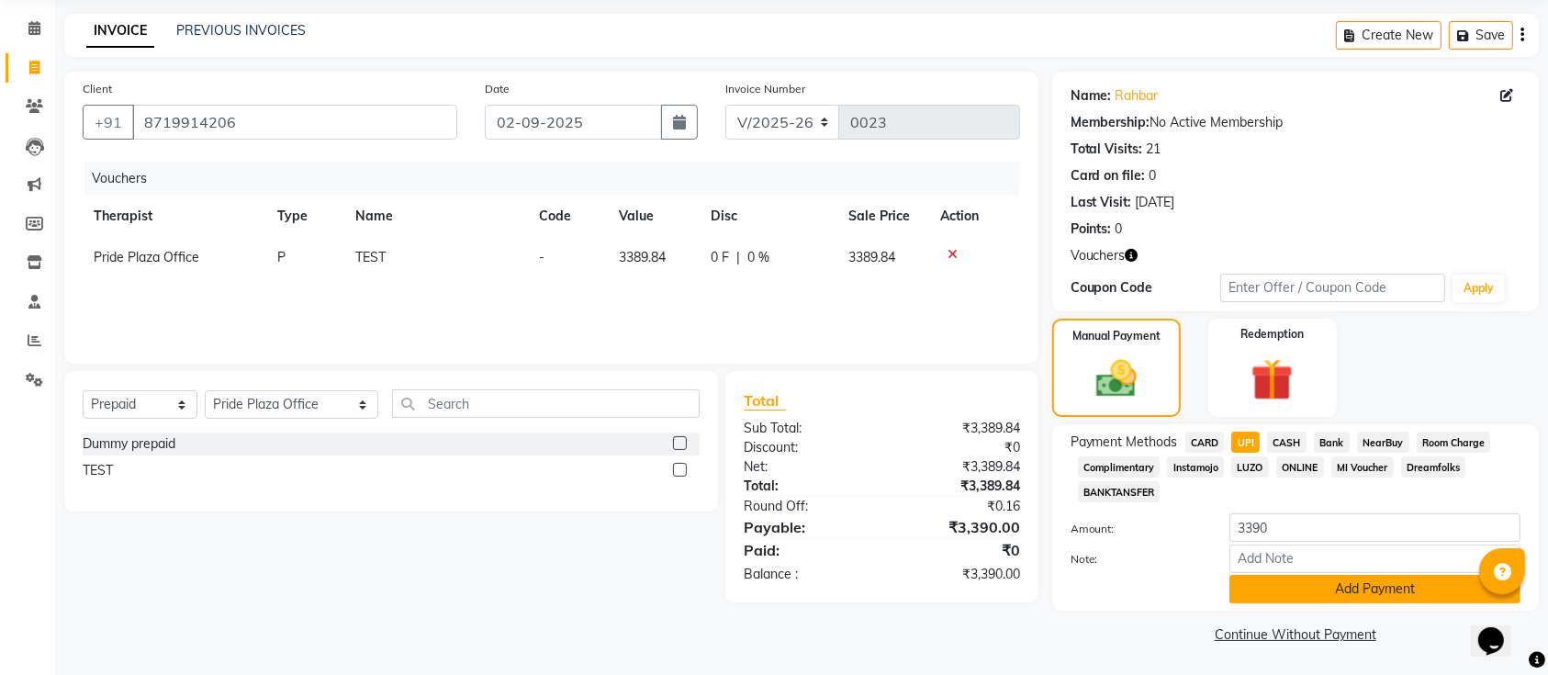
click at [1305, 586] on button "Add Payment" at bounding box center [1375, 589] width 291 height 28
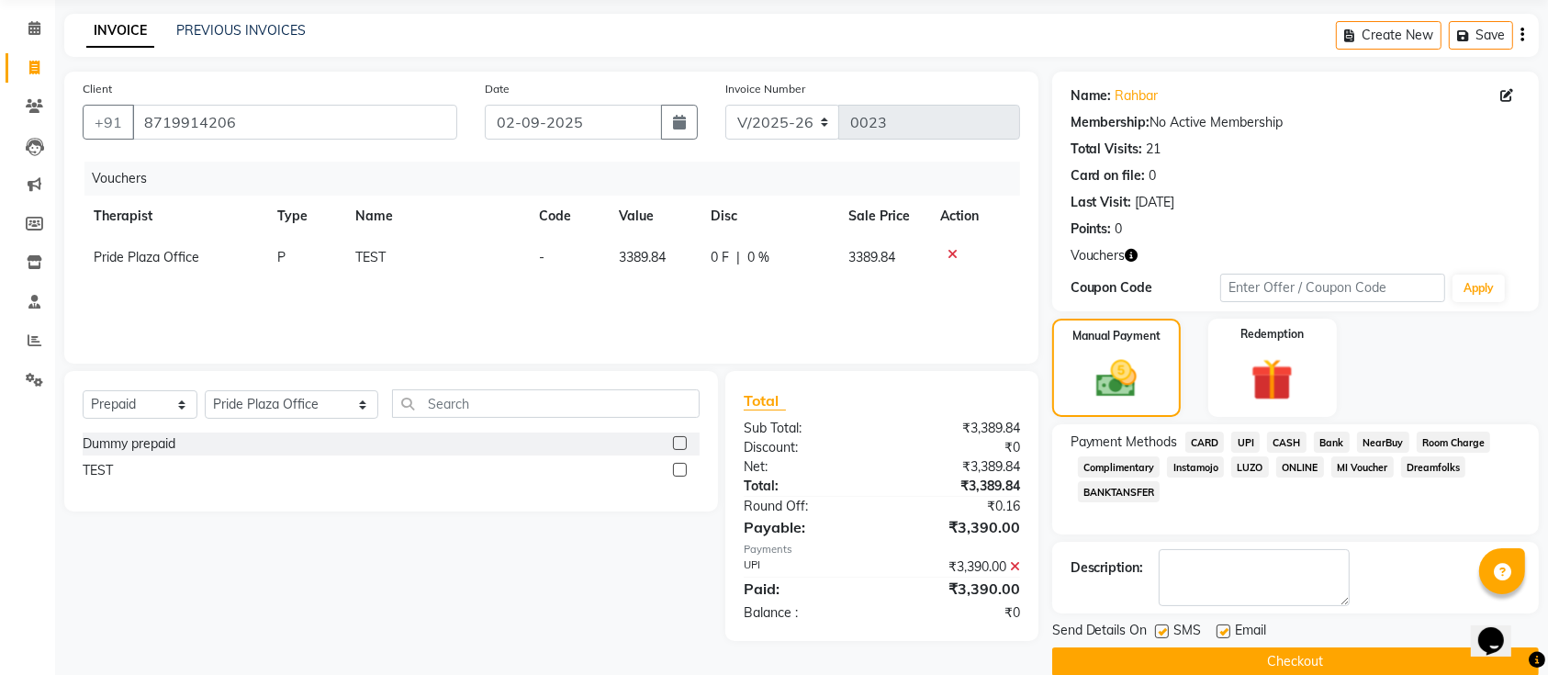
scroll to position [94, 0]
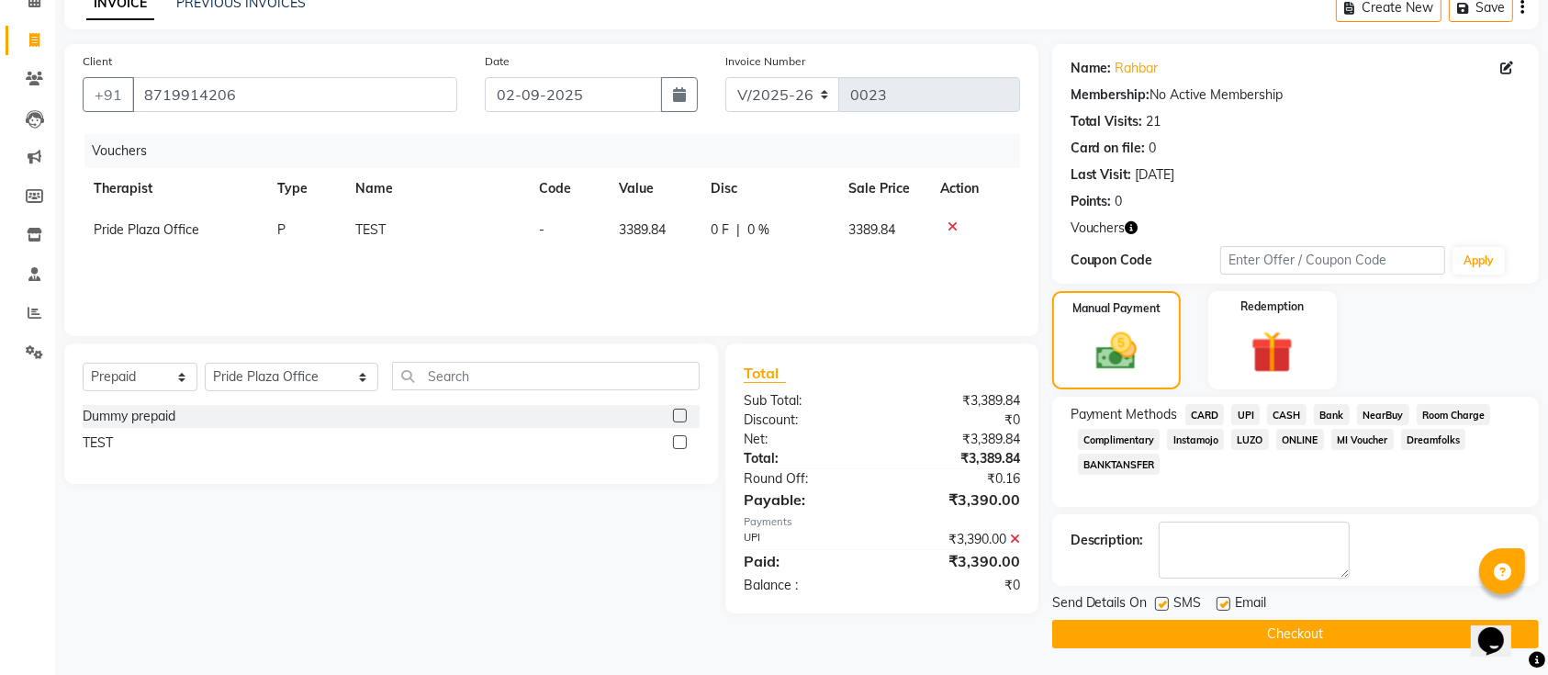
click at [1269, 634] on button "Checkout" at bounding box center [1296, 634] width 487 height 28
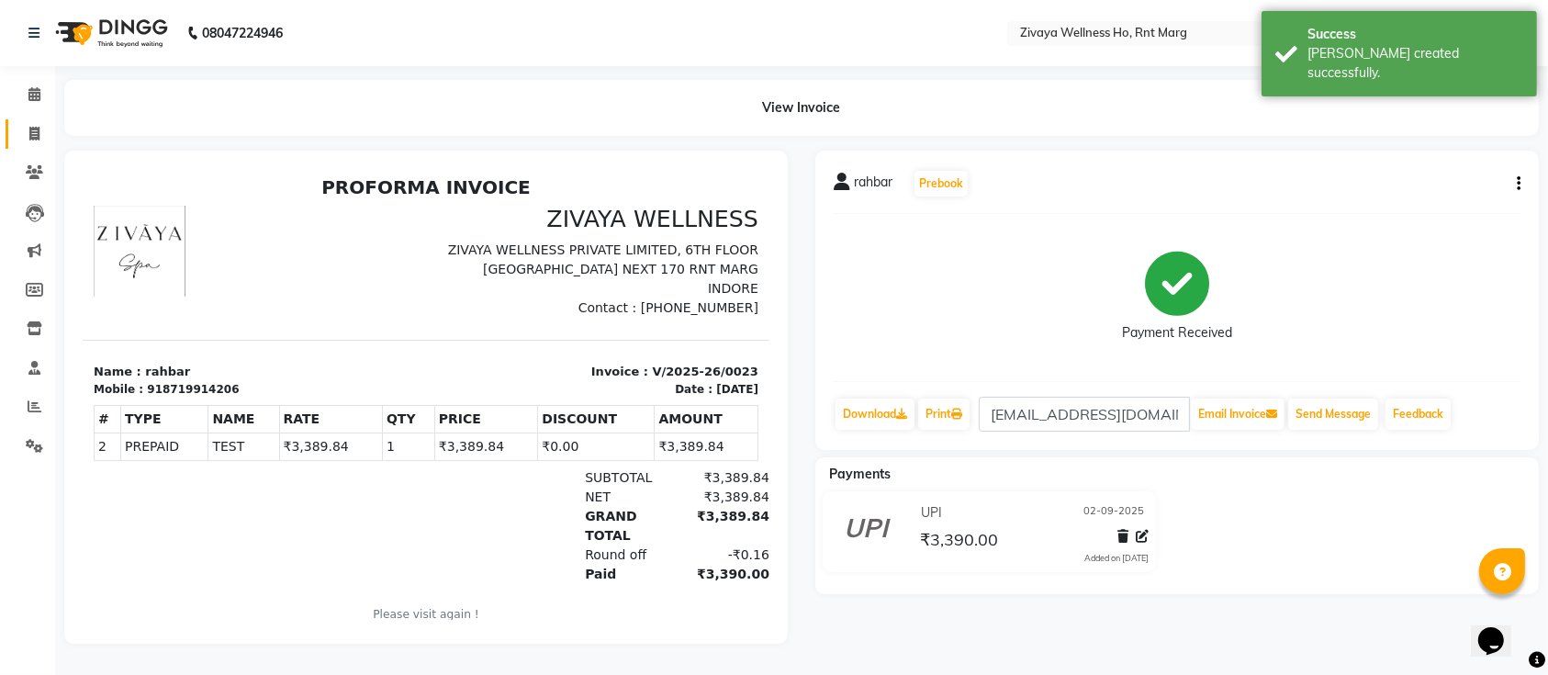
click at [39, 136] on icon at bounding box center [34, 134] width 10 height 14
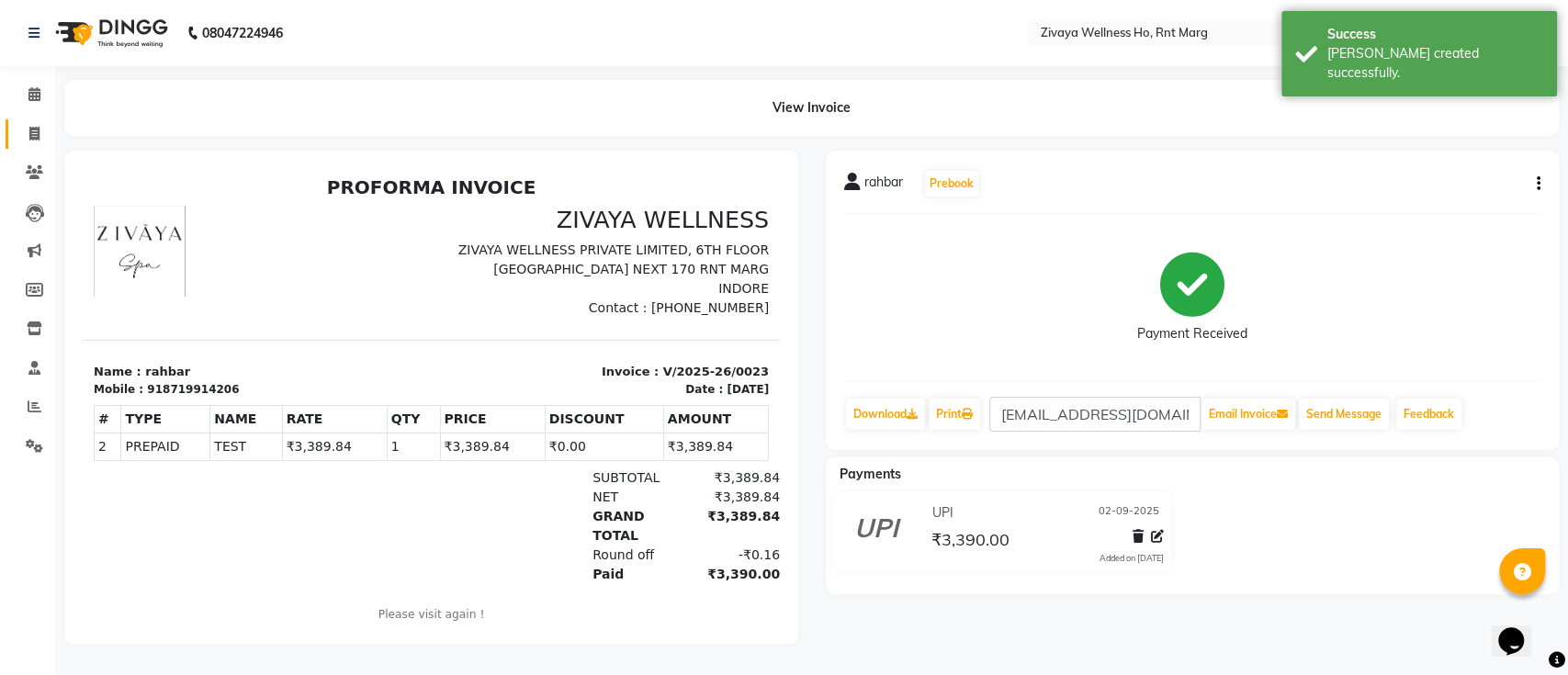
select select "6395"
select select "service"
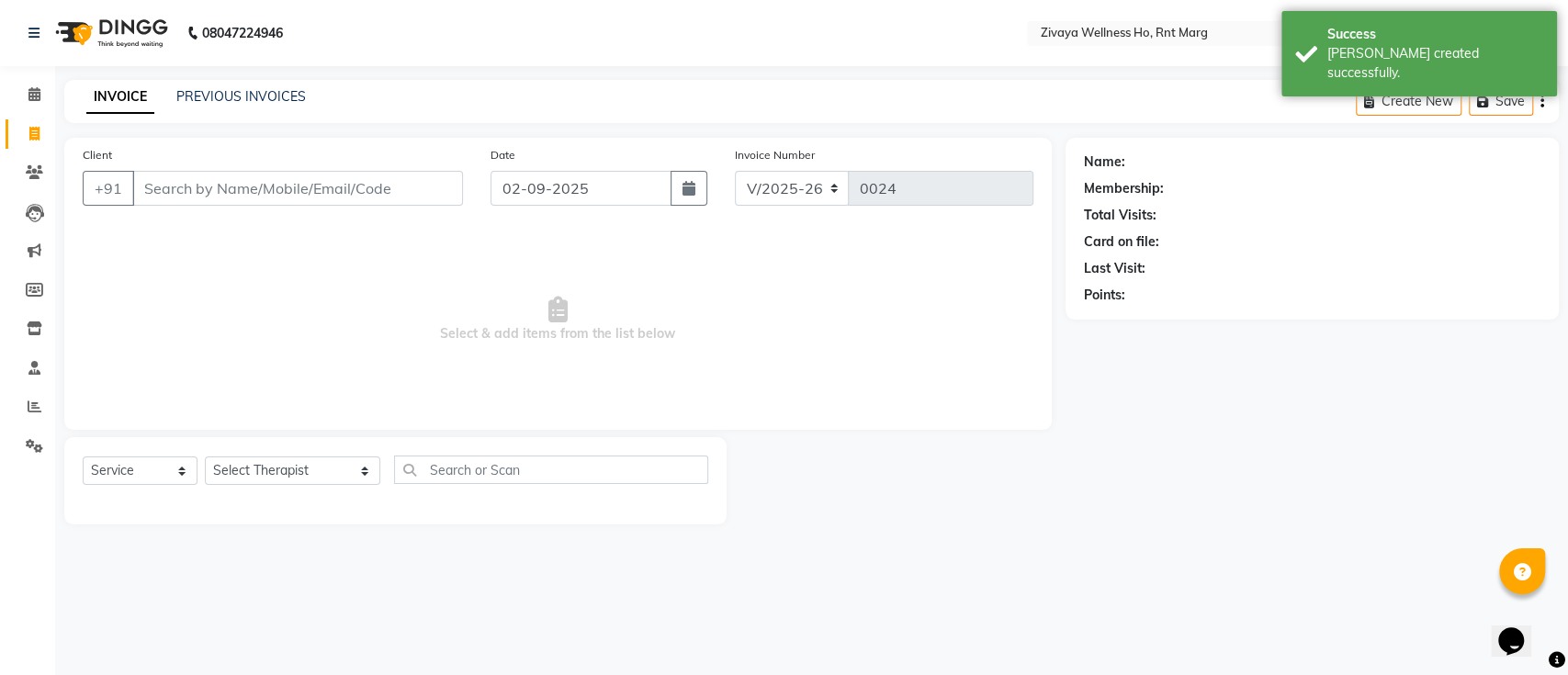
click at [192, 180] on input "Client" at bounding box center [297, 188] width 331 height 35
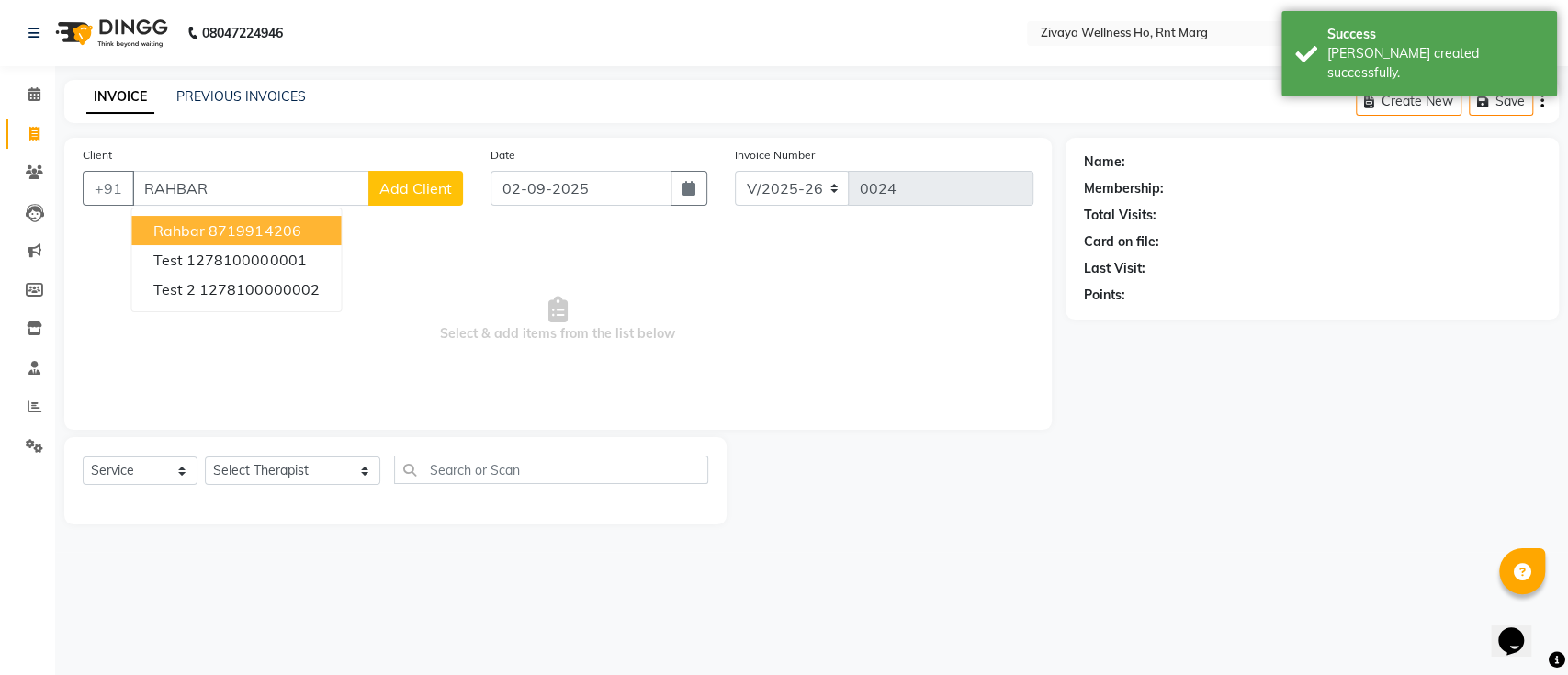
click at [203, 224] on span "rahbar" at bounding box center [178, 230] width 51 height 18
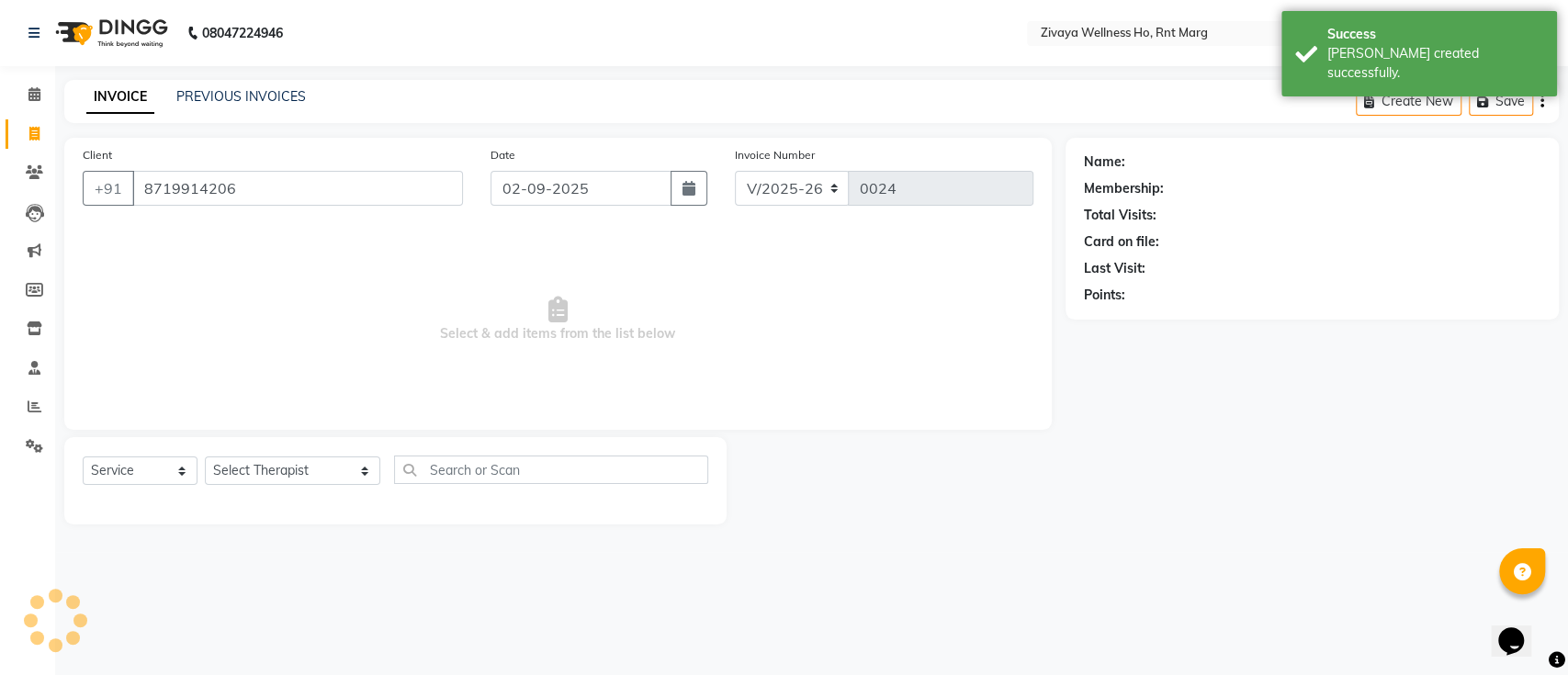
type input "8719914206"
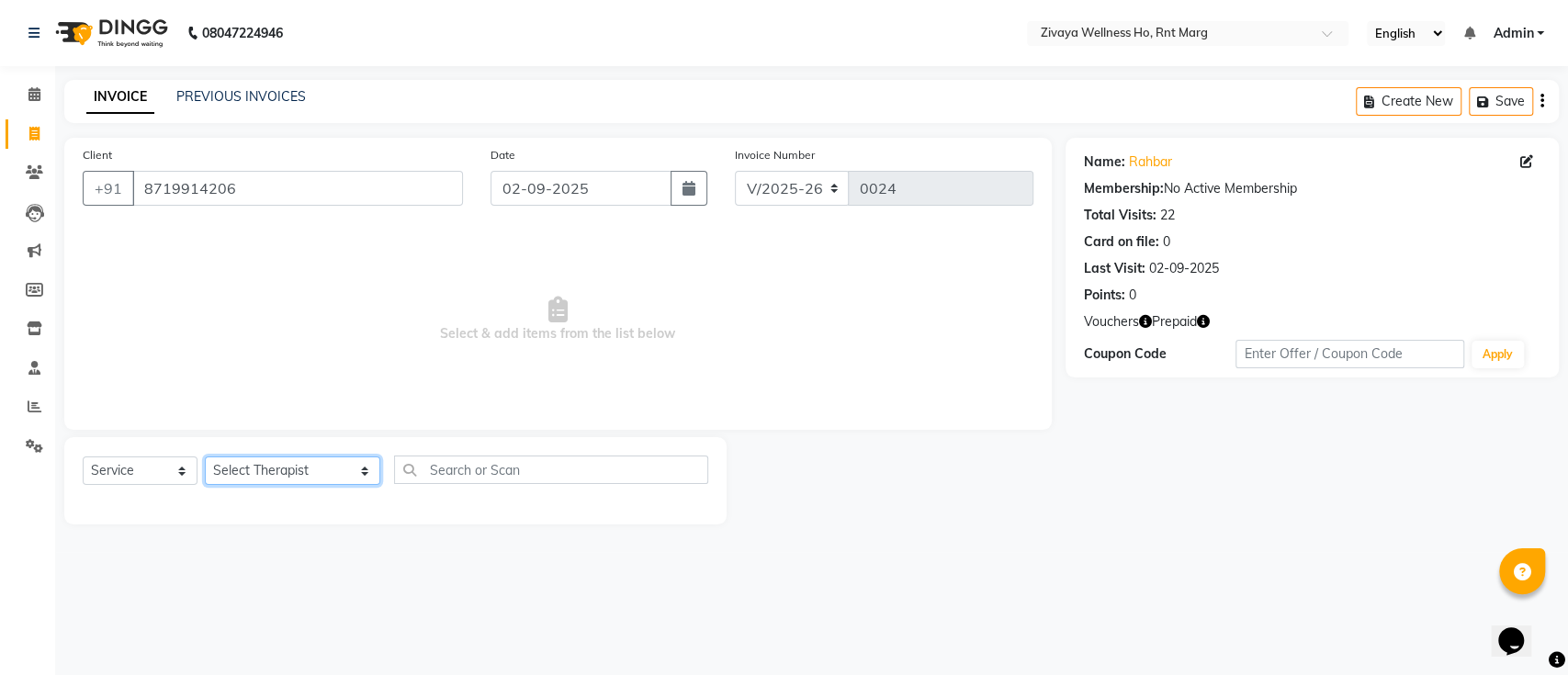
click at [236, 468] on select "Select Therapist [PERSON_NAME] OFFICE [GEOGRAPHIC_DATA] ( Ummed - Manager ) Cen…" at bounding box center [292, 470] width 175 height 28
select select "53938"
click at [205, 456] on select "Select Therapist [PERSON_NAME] OFFICE [GEOGRAPHIC_DATA] ( Ummed - Manager ) Cen…" at bounding box center [292, 470] width 175 height 28
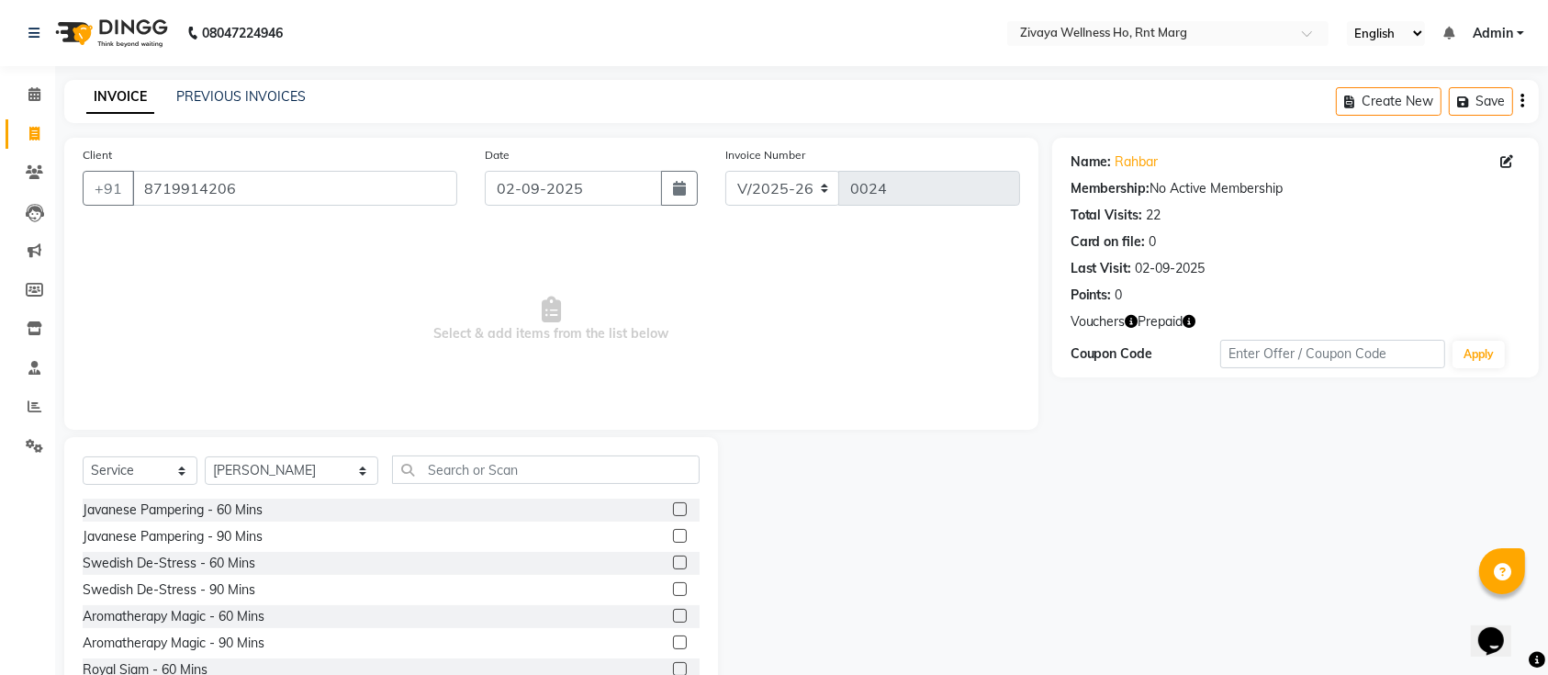
click at [673, 510] on label at bounding box center [680, 509] width 14 height 14
click at [673, 510] on input "checkbox" at bounding box center [679, 510] width 12 height 12
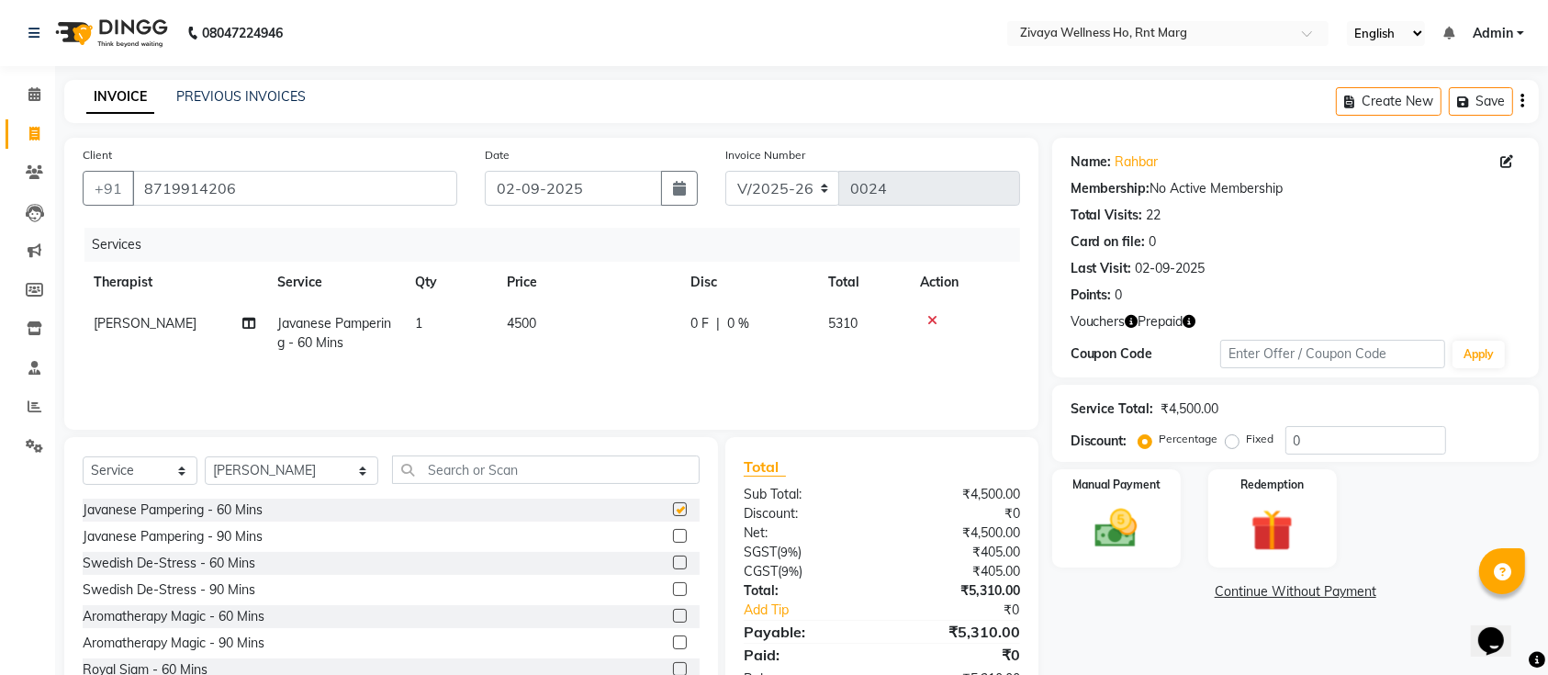
checkbox input "false"
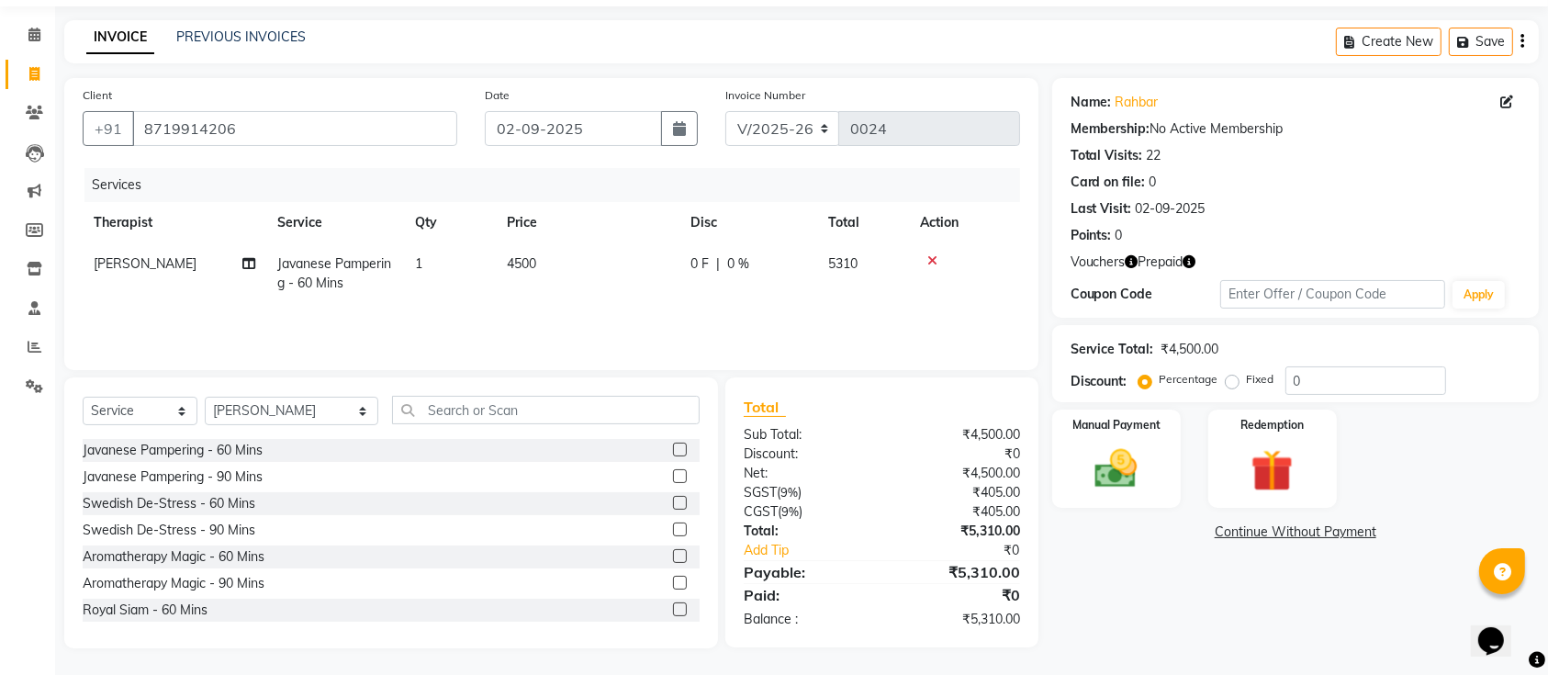
click at [1193, 260] on icon "button" at bounding box center [1190, 261] width 13 height 13
click at [1347, 247] on div "Name: Rahbar Membership: No Active Membership Total Visits: 22 Card on file: 0 …" at bounding box center [1296, 198] width 487 height 240
click at [1191, 260] on icon "button" at bounding box center [1190, 261] width 13 height 13
click at [1117, 277] on span "(₹3,389.84)" at bounding box center [1131, 278] width 67 height 15
click at [30, 107] on icon at bounding box center [34, 113] width 17 height 14
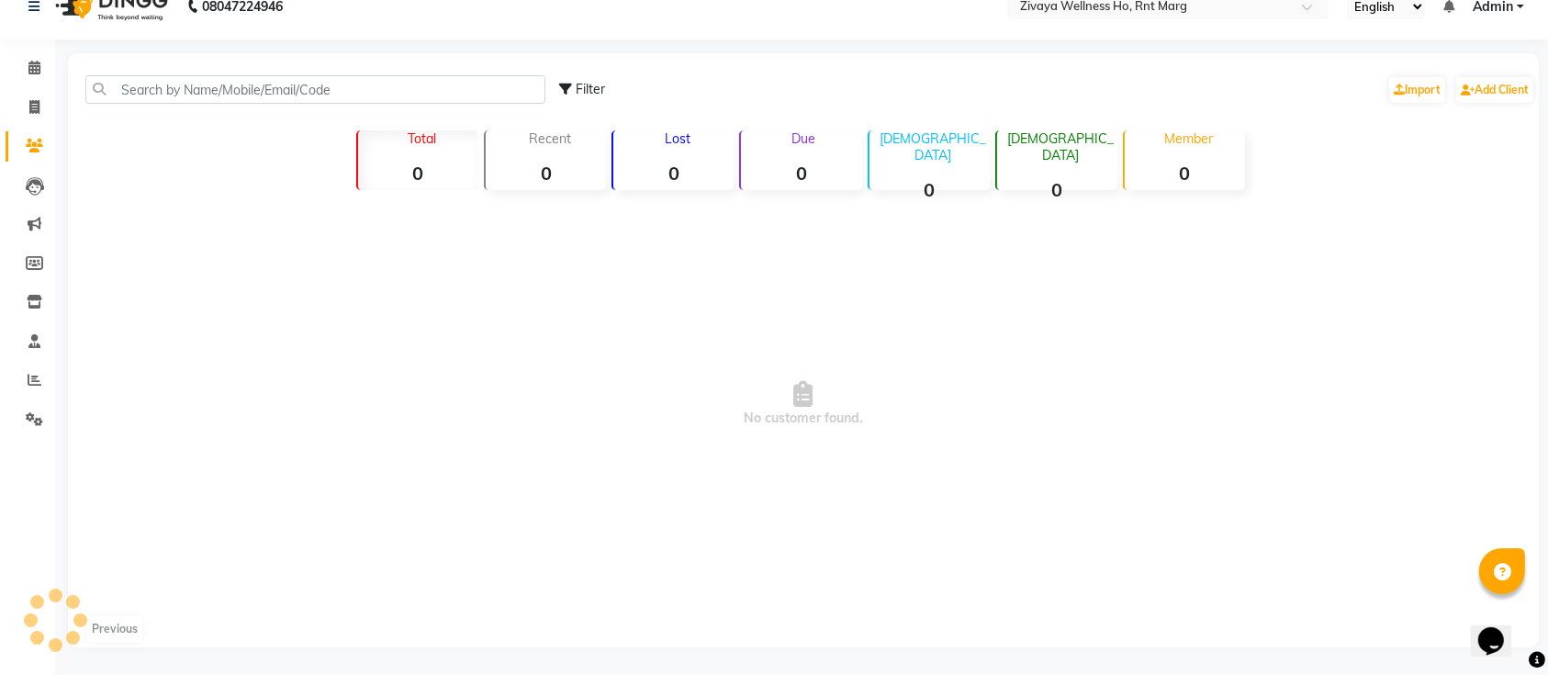
scroll to position [60, 0]
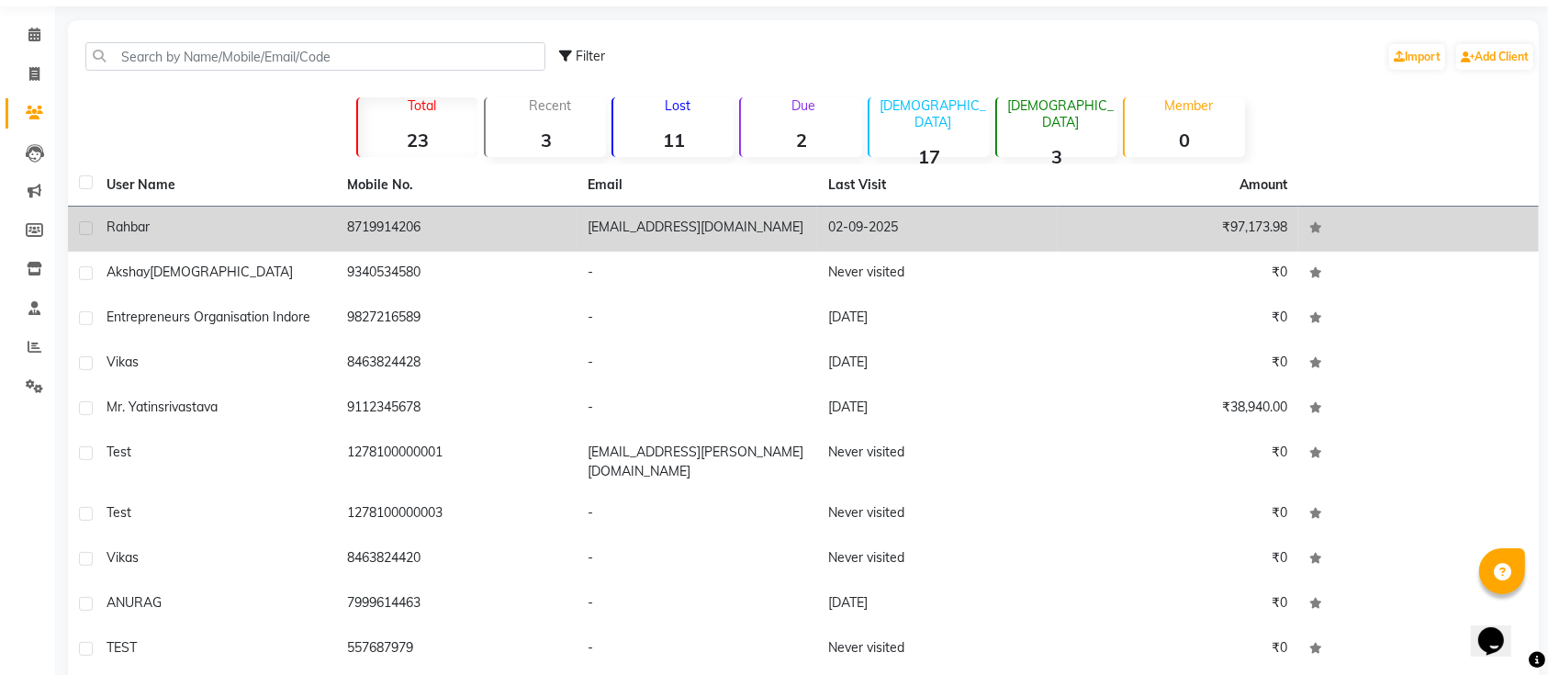
click at [126, 224] on span "rahbar" at bounding box center [128, 227] width 43 height 17
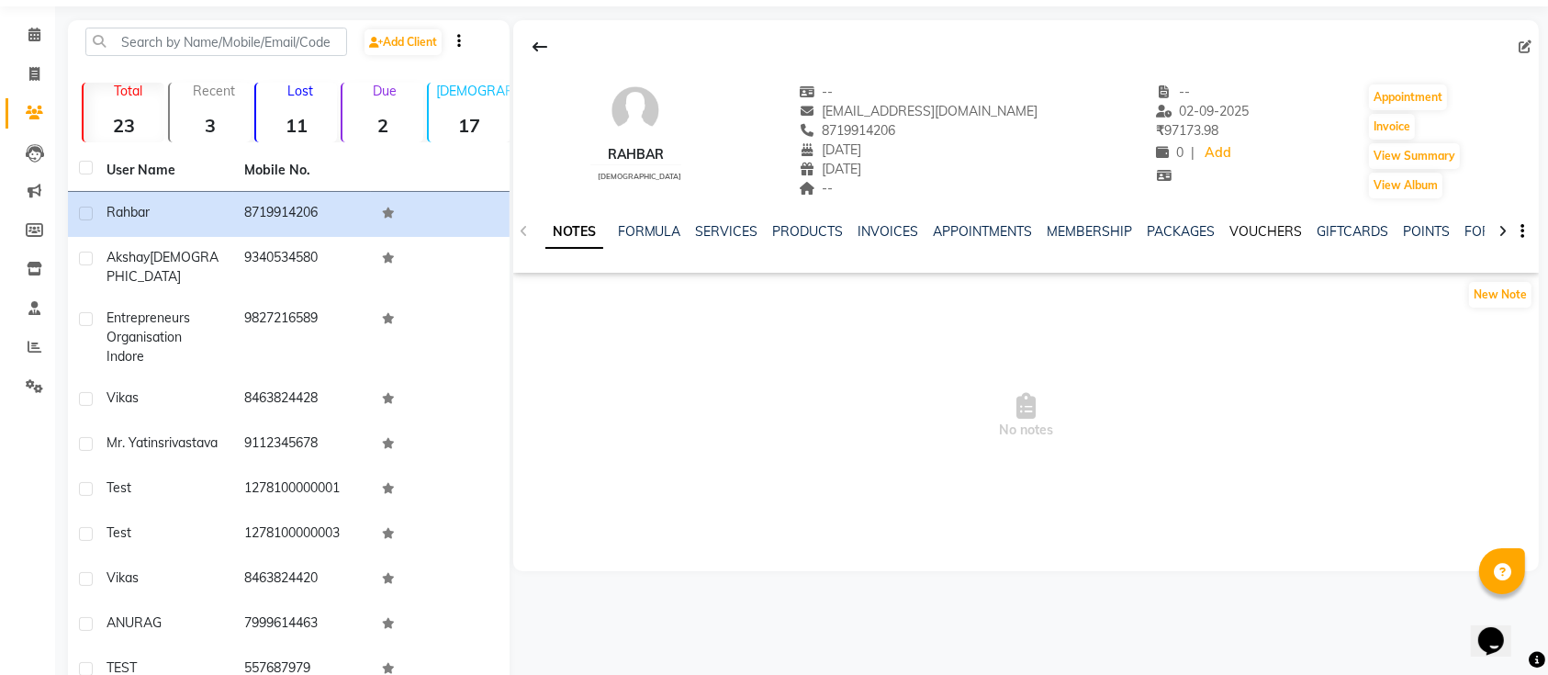
click at [1257, 231] on link "VOUCHERS" at bounding box center [1267, 231] width 73 height 17
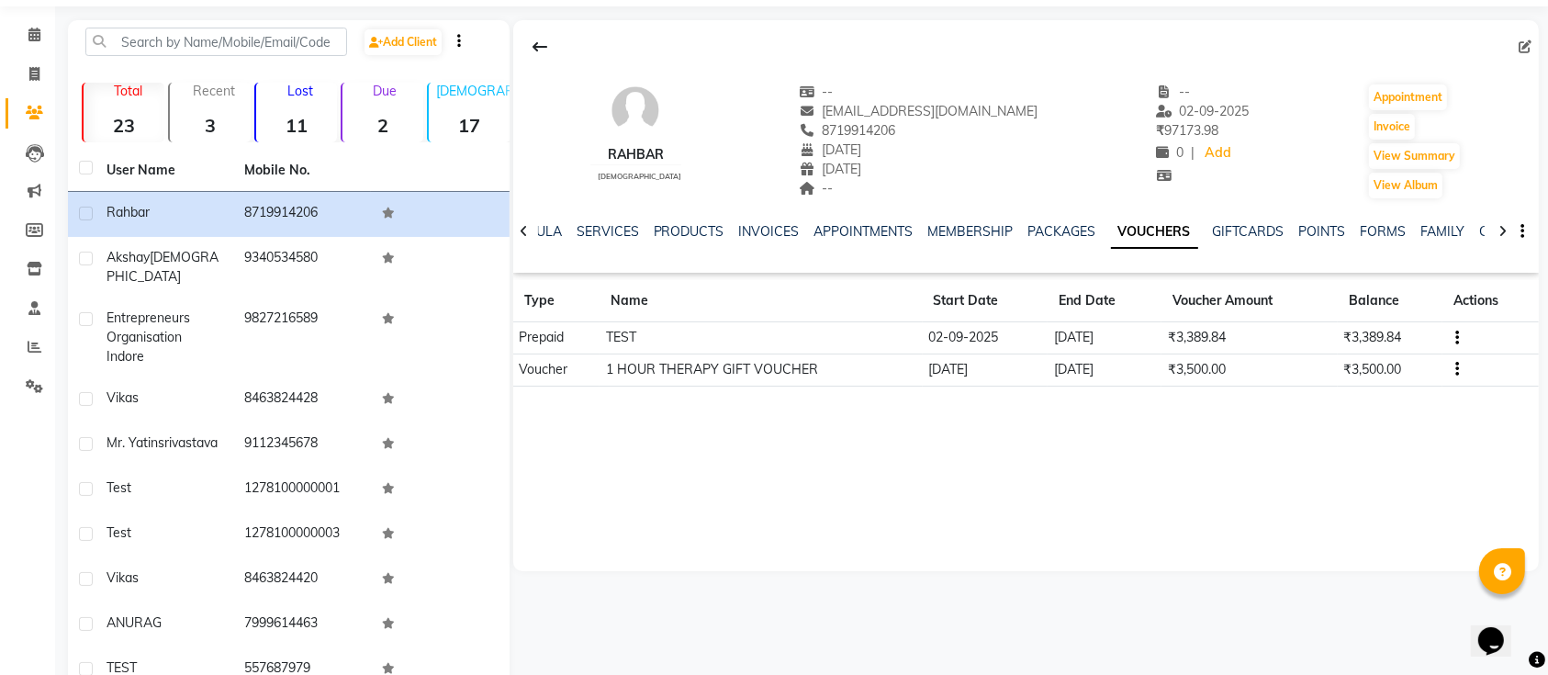
click at [1456, 338] on icon "button" at bounding box center [1458, 338] width 4 height 1
click at [1414, 321] on div "Edit" at bounding box center [1407, 325] width 44 height 23
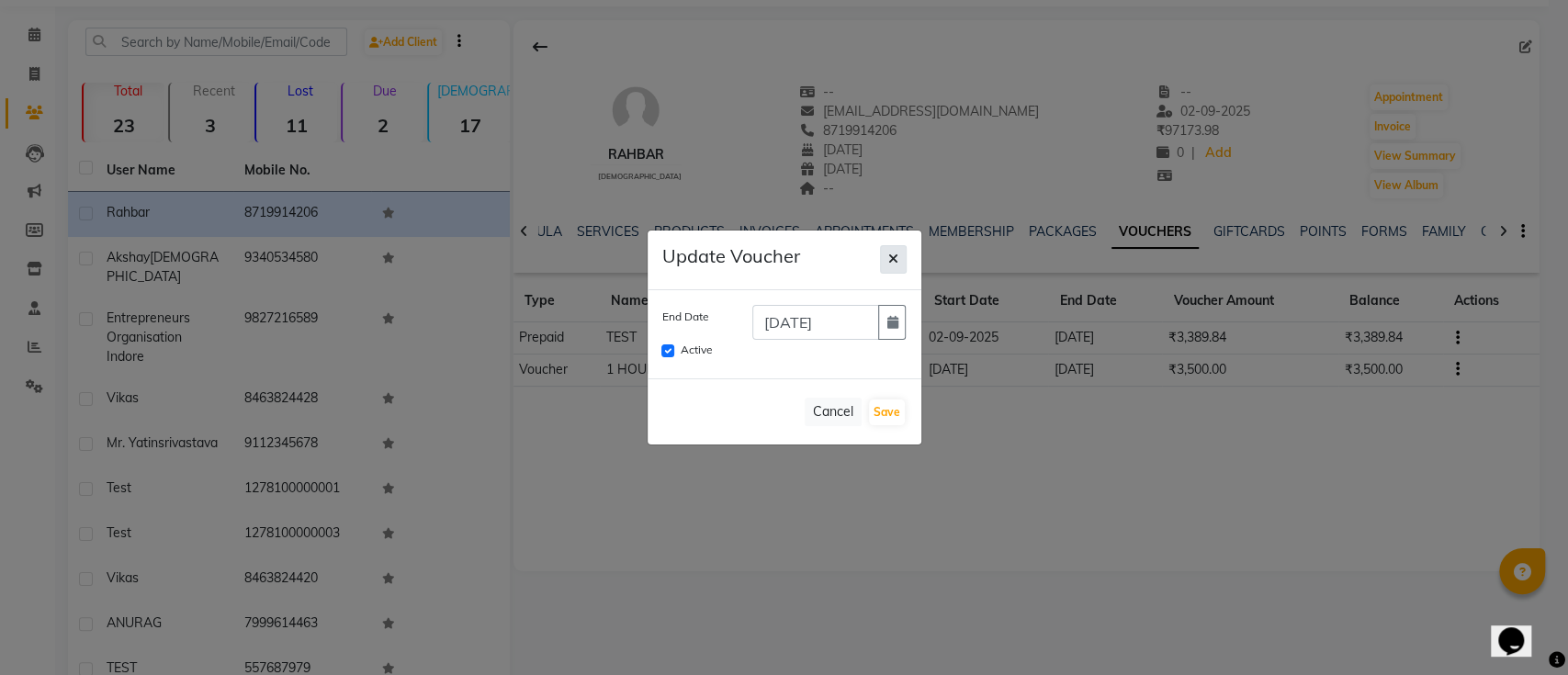
click at [905, 250] on button "button" at bounding box center [893, 259] width 27 height 28
checkbox input "false"
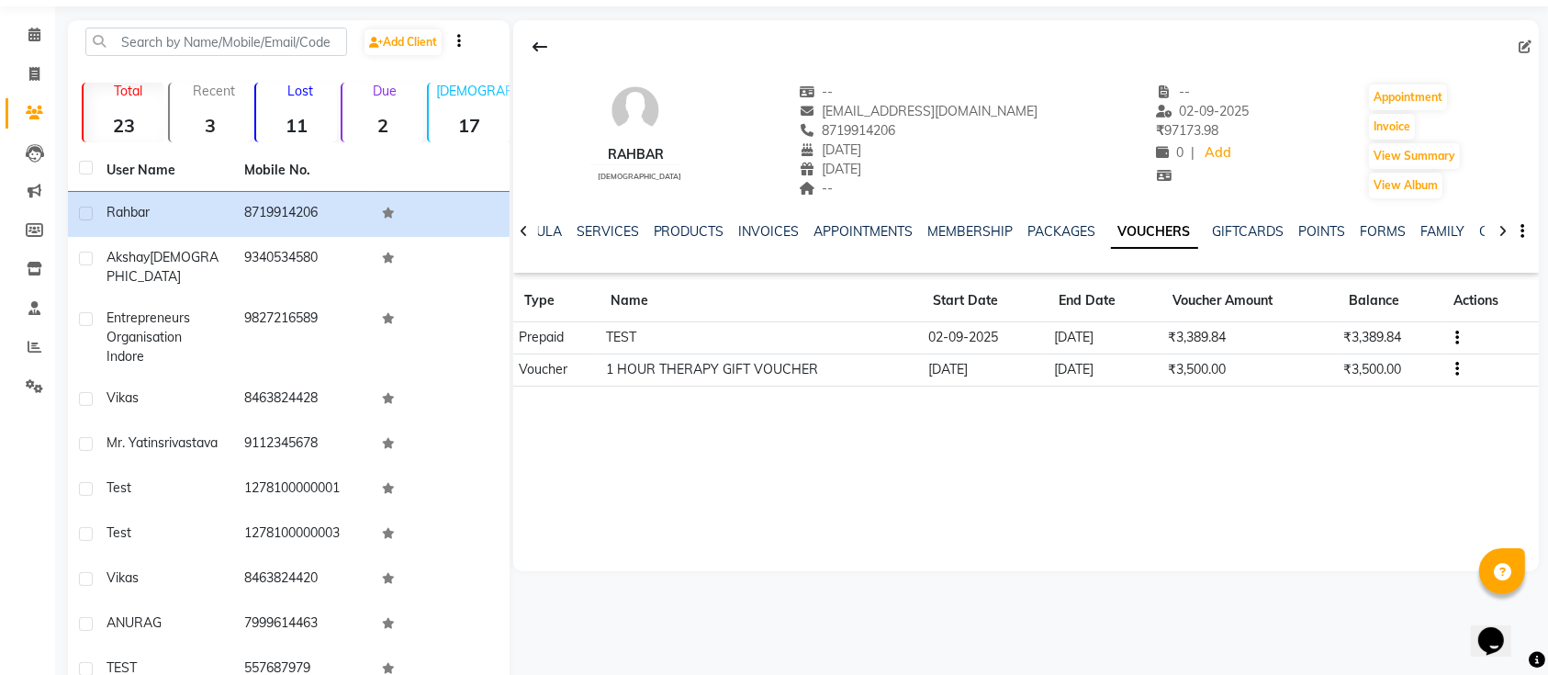
click at [1458, 338] on icon "button" at bounding box center [1458, 338] width 4 height 1
click at [1418, 349] on div "Merge" at bounding box center [1407, 348] width 44 height 23
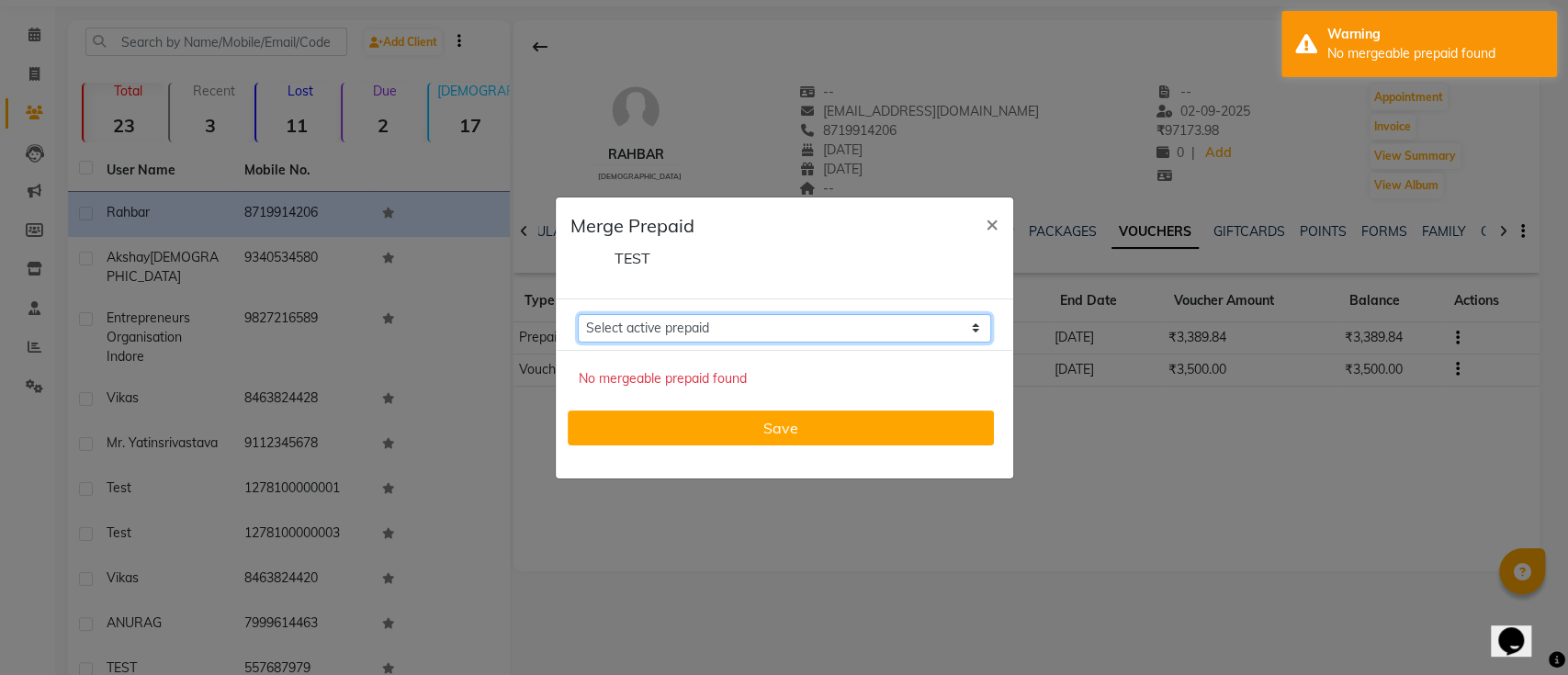
click at [955, 332] on select "Select active prepaid" at bounding box center [784, 328] width 413 height 28
click at [987, 222] on span "×" at bounding box center [991, 223] width 13 height 28
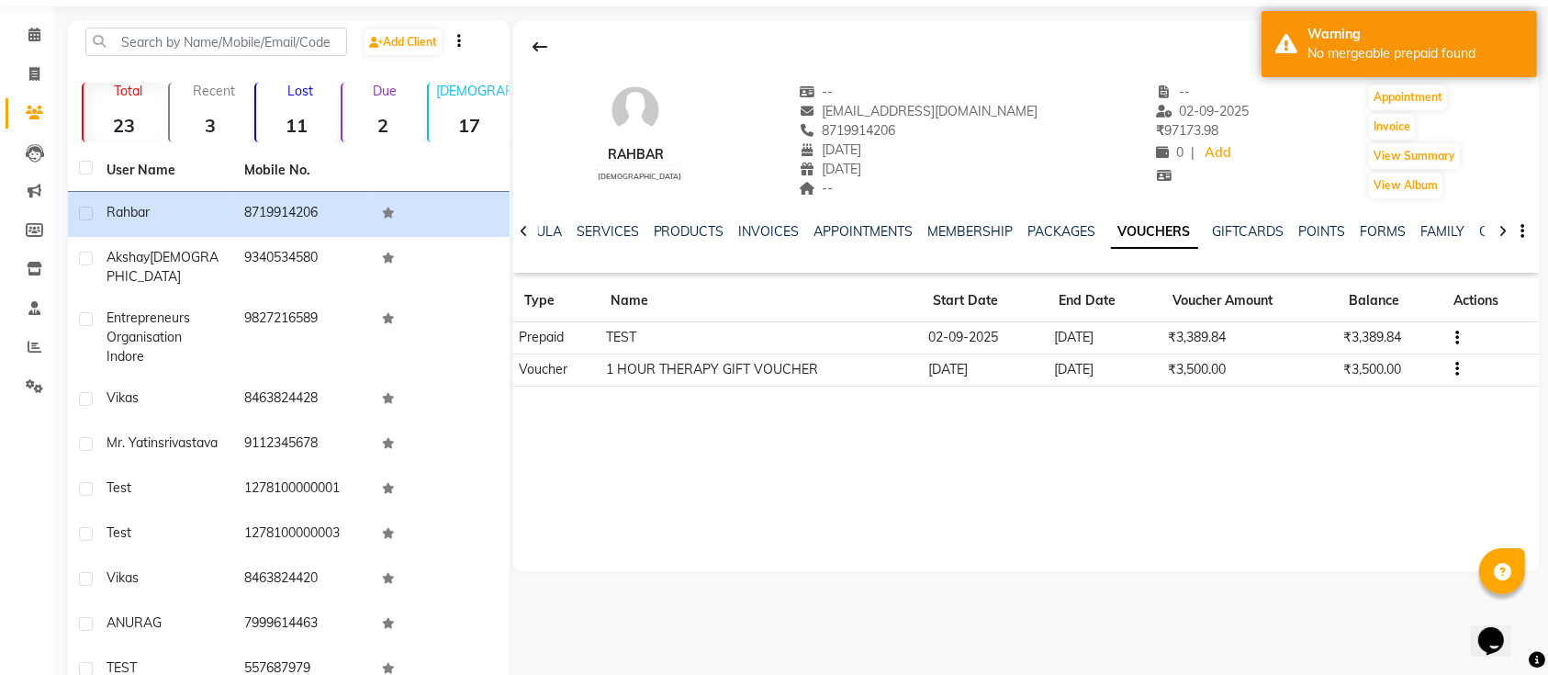
click at [1451, 366] on button "button" at bounding box center [1453, 369] width 11 height 19
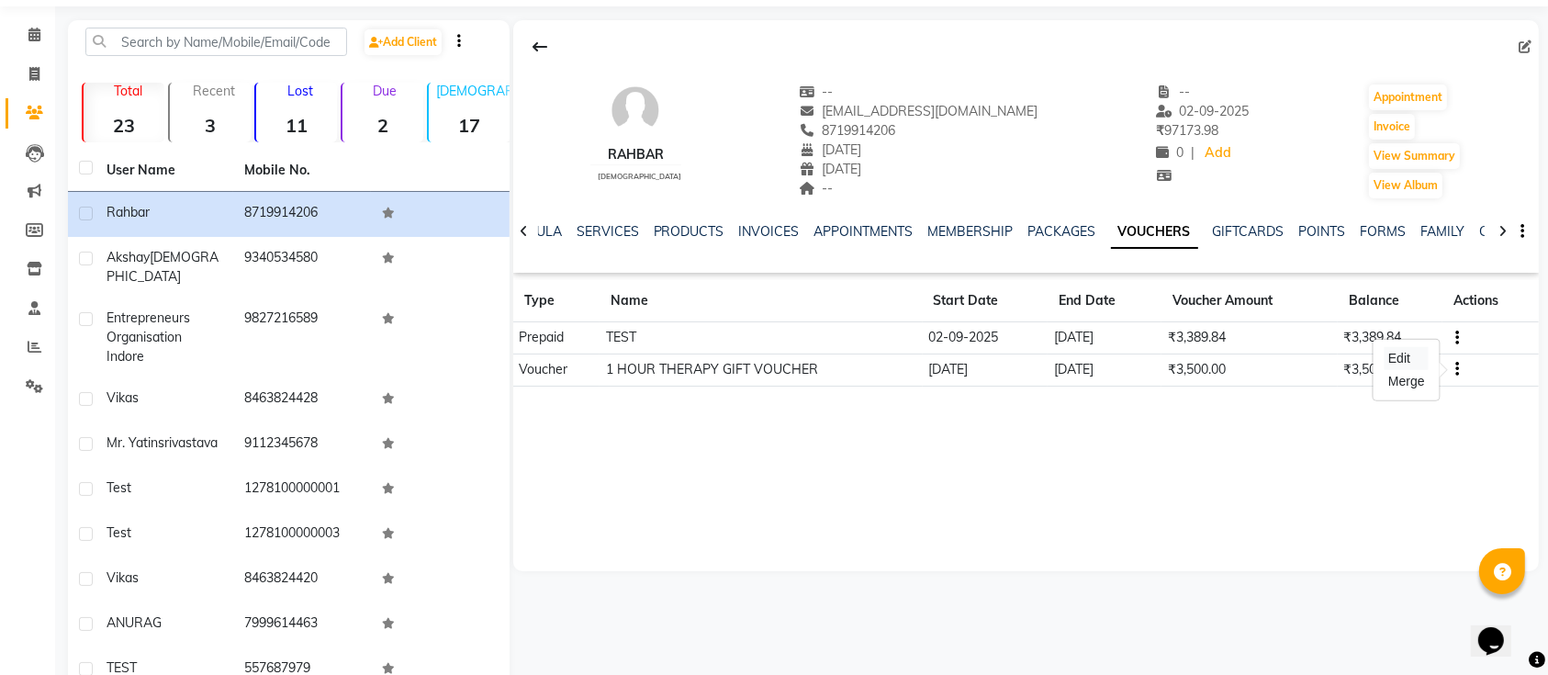
click at [1402, 347] on div "Edit" at bounding box center [1407, 358] width 44 height 23
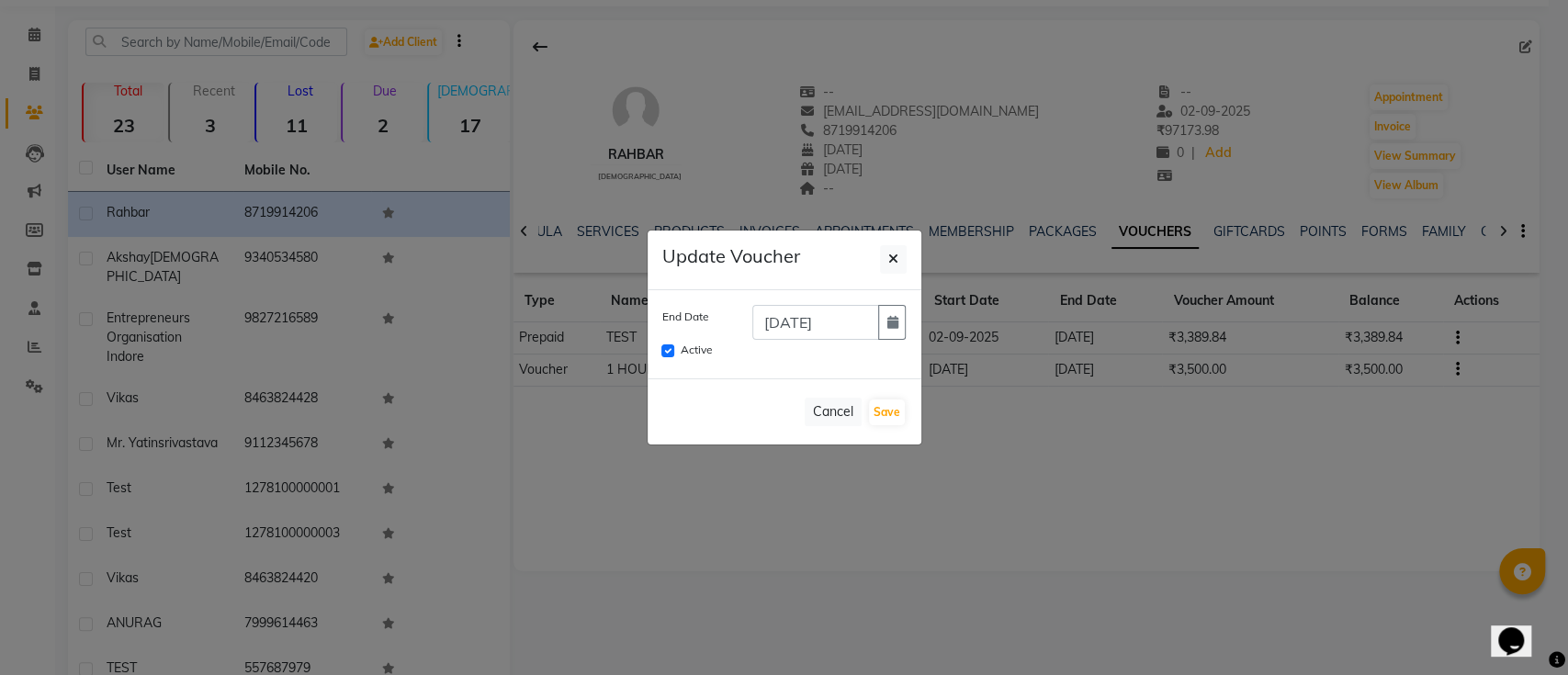
click at [659, 349] on div "Active" at bounding box center [784, 352] width 272 height 24
click at [661, 346] on input "Active" at bounding box center [667, 350] width 13 height 13
checkbox input "false"
click at [888, 403] on button "Save" at bounding box center [887, 413] width 36 height 26
checkbox input "false"
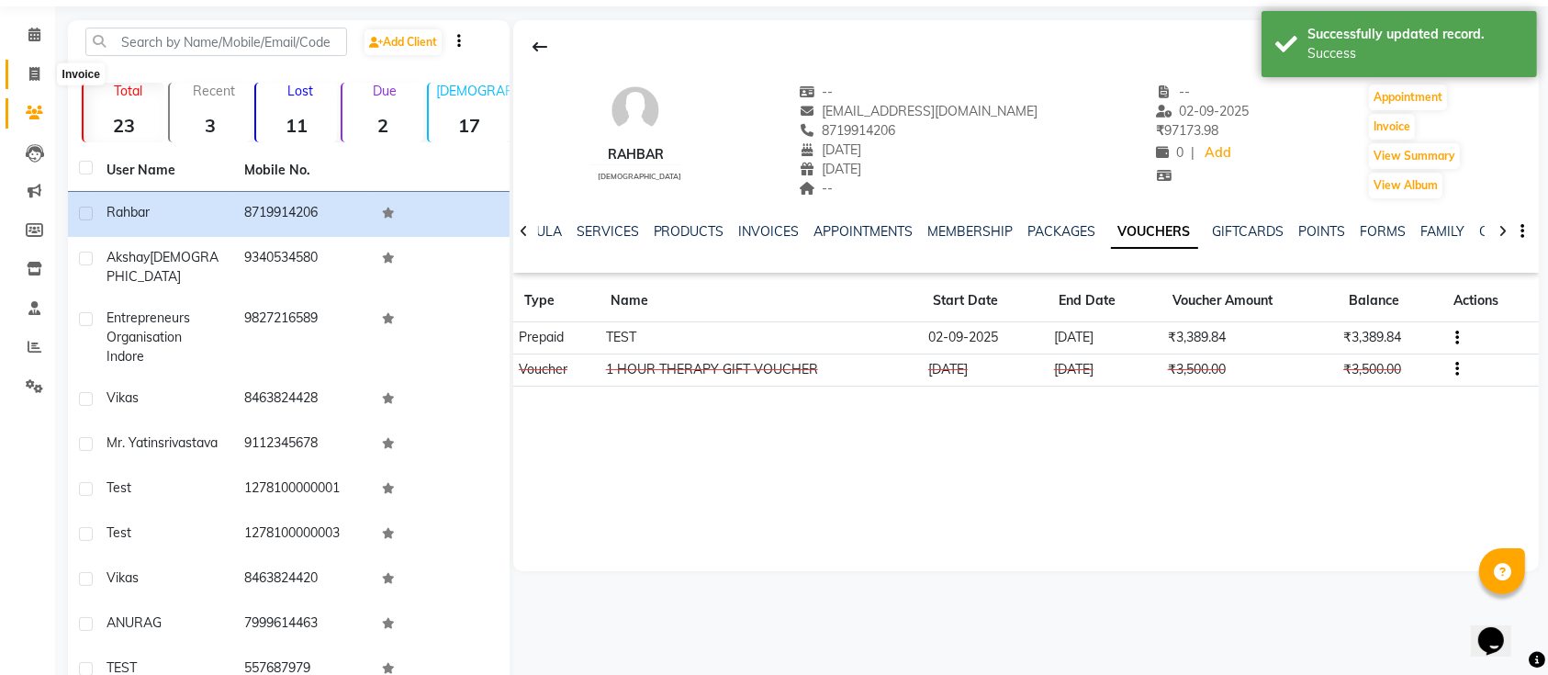
click at [42, 64] on span at bounding box center [34, 74] width 32 height 21
select select "service"
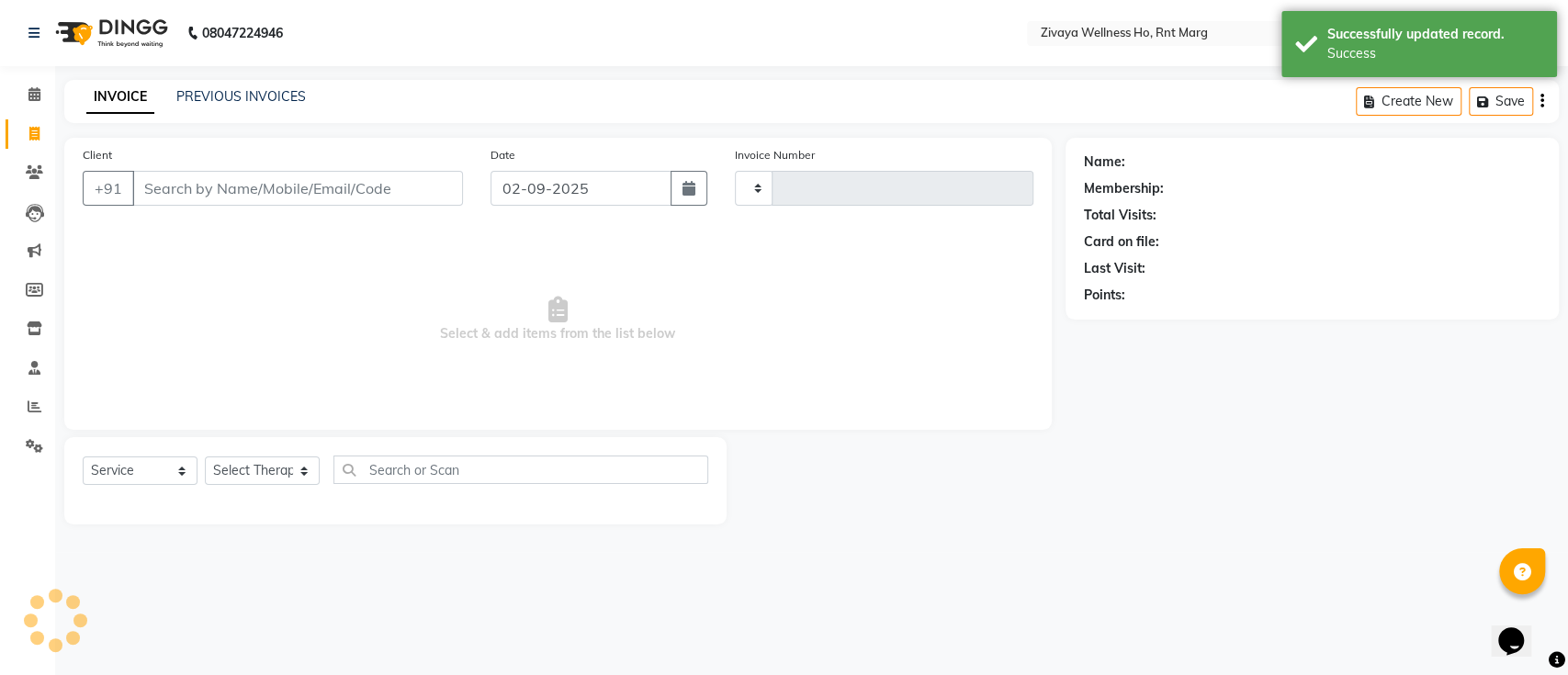
type input "0024"
select select "6395"
click at [261, 173] on input "Client" at bounding box center [297, 188] width 331 height 35
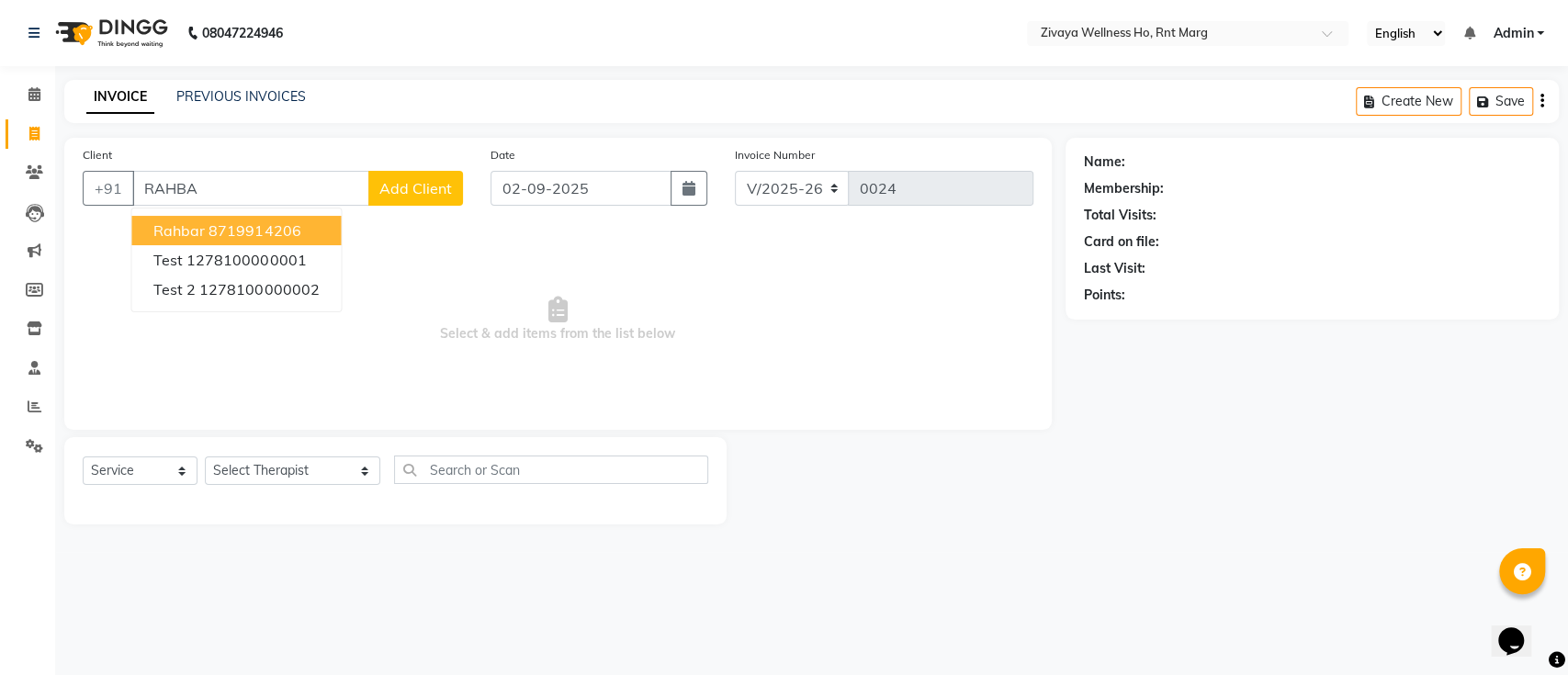
click at [232, 221] on ngb-highlight "8719914206" at bounding box center [254, 230] width 92 height 18
type input "8719914206"
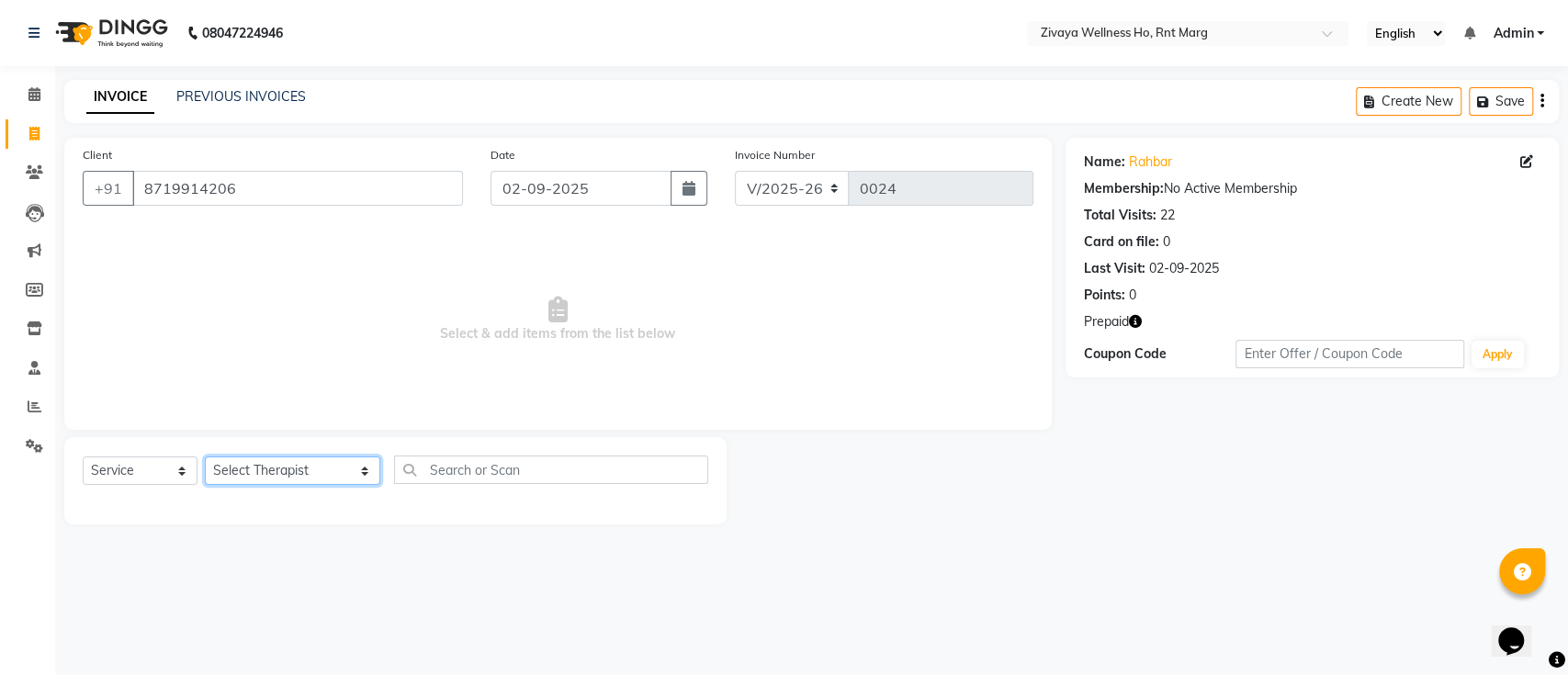
drag, startPoint x: 258, startPoint y: 472, endPoint x: 275, endPoint y: 359, distance: 114.2
click at [275, 359] on div "Client [PHONE_NUMBER] Date [DATE] Invoice Number V/2025 V/[PHONE_NUMBER] Select…" at bounding box center [558, 331] width 1015 height 387
select select "49763"
click at [205, 456] on select "Select Therapist [PERSON_NAME] OFFICE [GEOGRAPHIC_DATA] ( Ummed - Manager ) Cen…" at bounding box center [292, 470] width 175 height 28
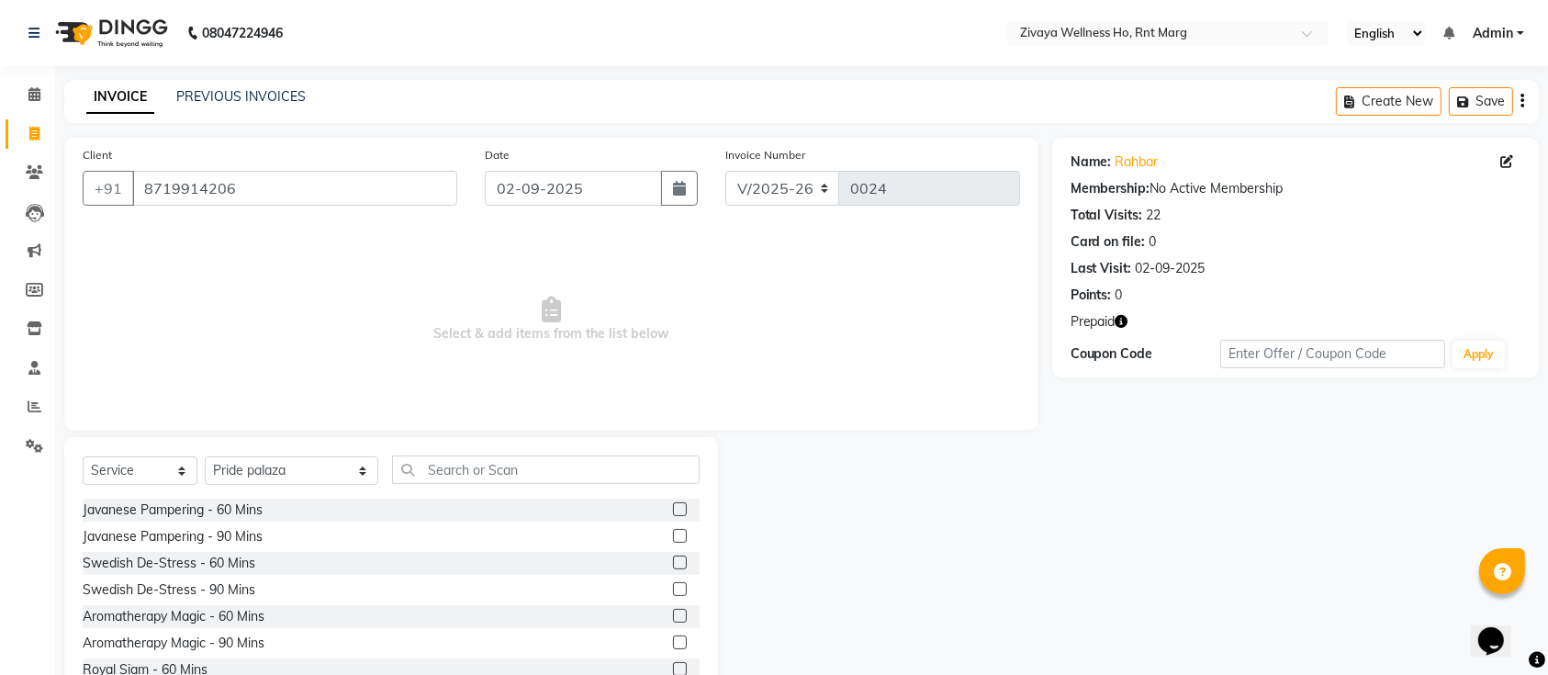
click at [673, 503] on label at bounding box center [680, 509] width 14 height 14
click at [673, 504] on input "checkbox" at bounding box center [679, 510] width 12 height 12
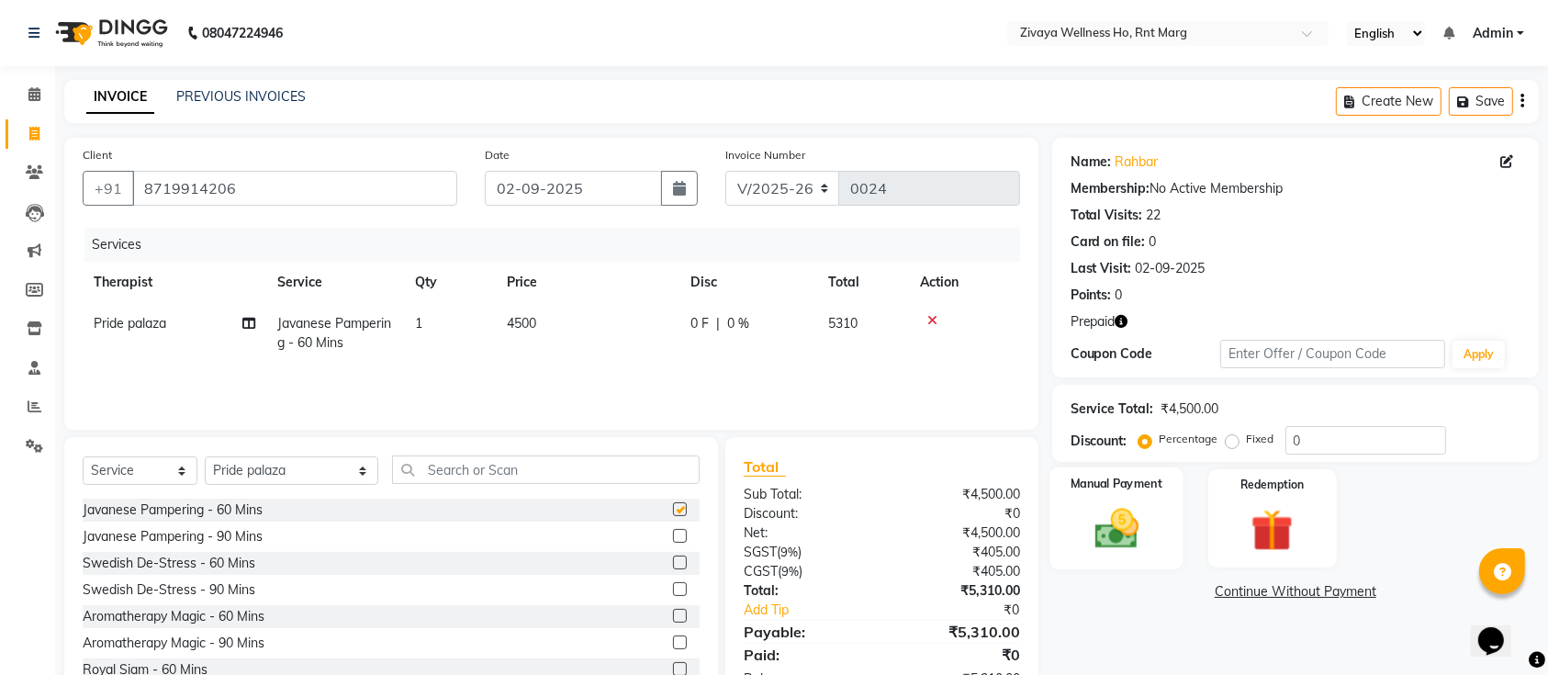
checkbox input "false"
click at [1132, 489] on label "Manual Payment" at bounding box center [1117, 483] width 92 height 17
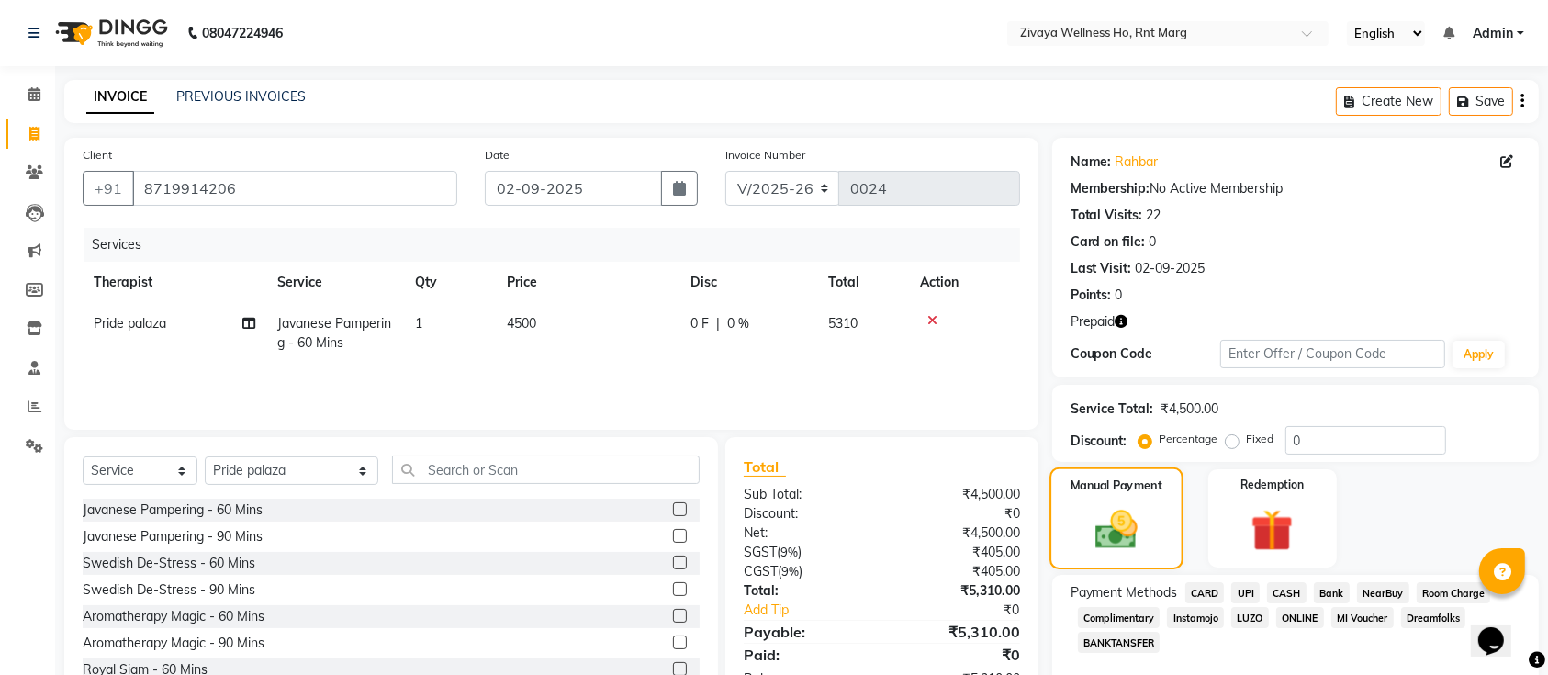
scroll to position [74, 0]
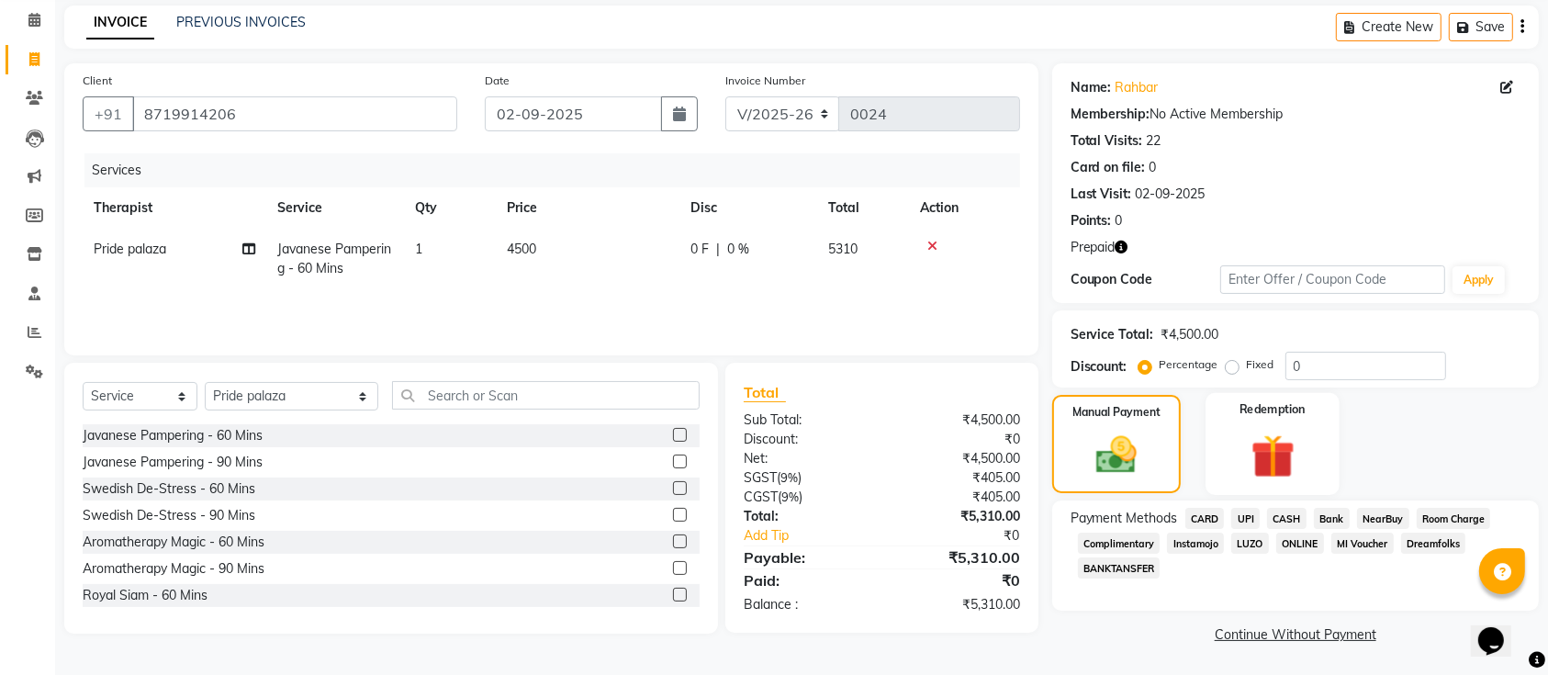
click at [1293, 445] on img at bounding box center [1273, 456] width 72 height 55
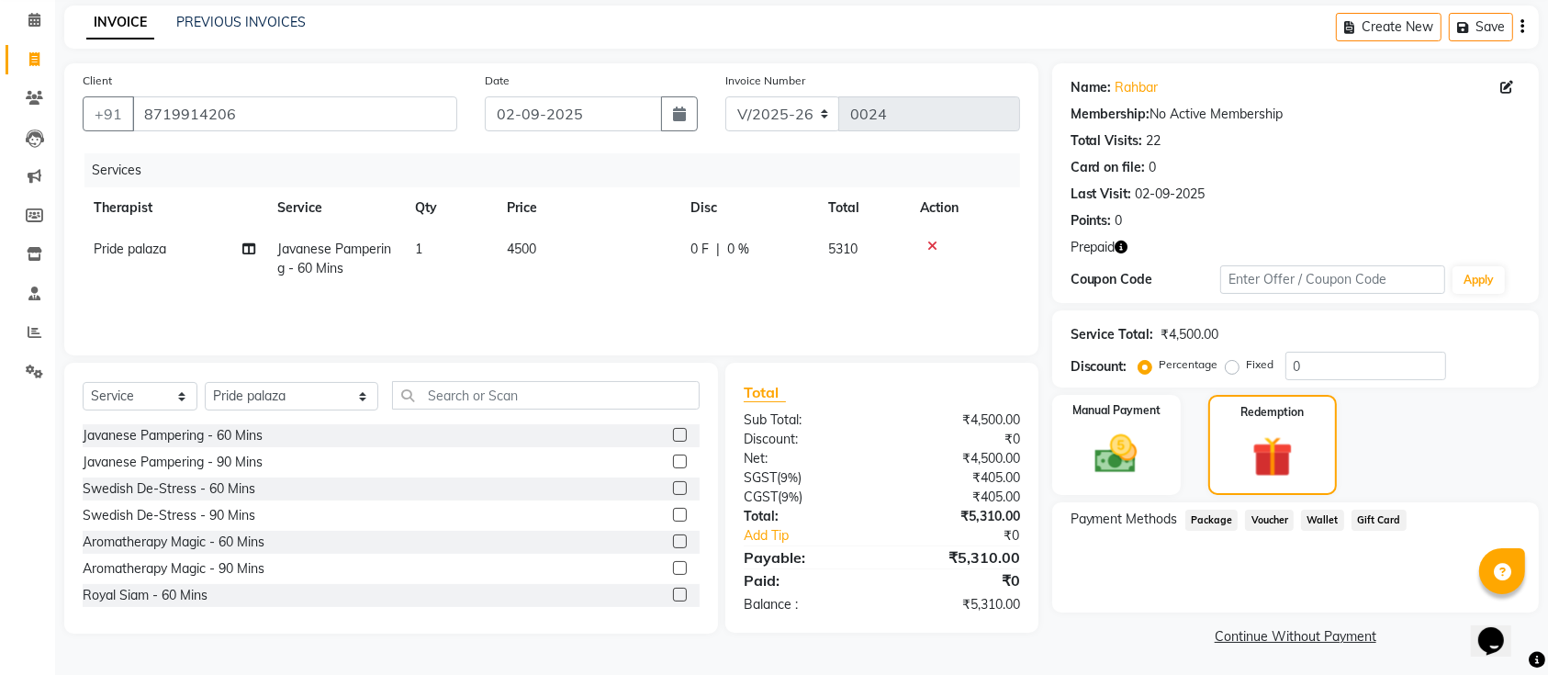
click at [1263, 518] on span "Voucher" at bounding box center [1269, 520] width 49 height 21
click at [1142, 445] on img at bounding box center [1117, 452] width 72 height 51
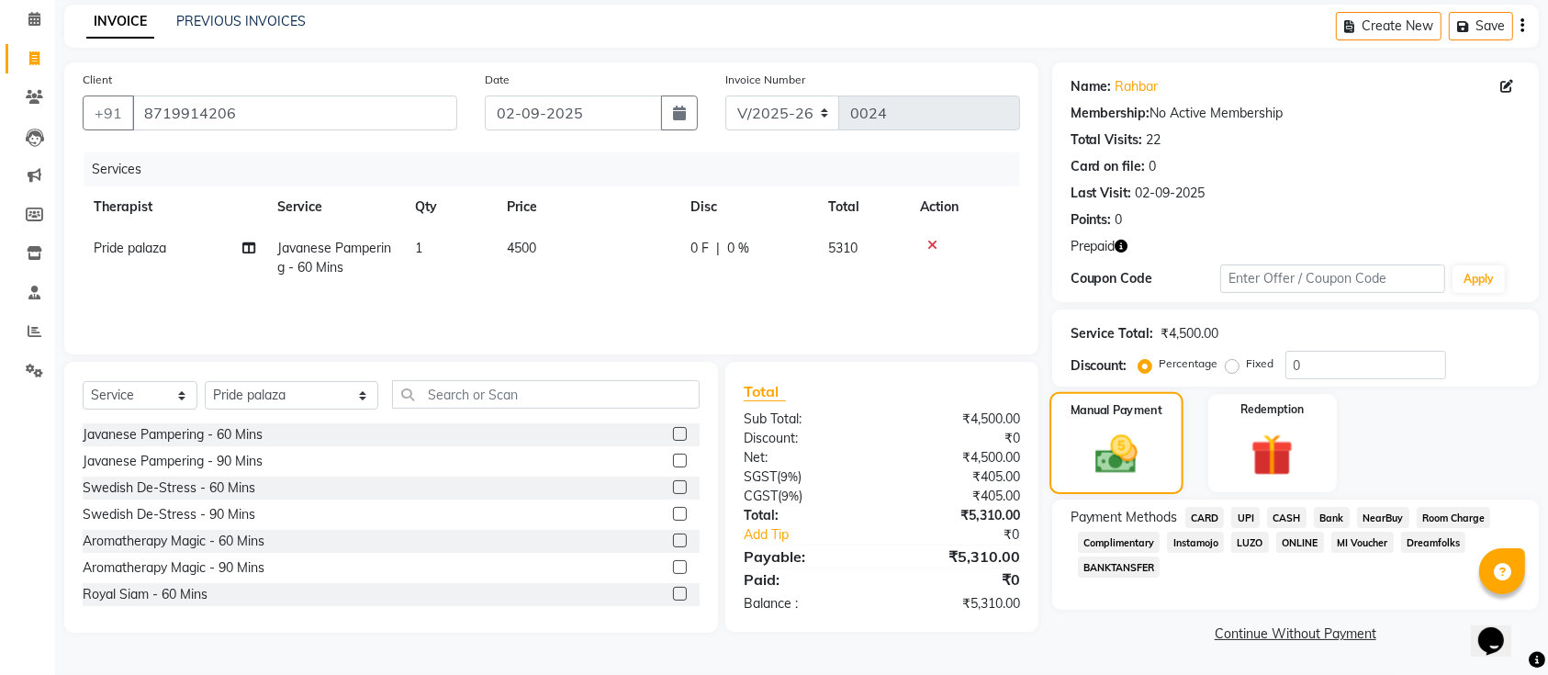
scroll to position [74, 0]
click at [1125, 243] on icon "button" at bounding box center [1122, 247] width 13 height 13
click at [1276, 449] on img at bounding box center [1273, 456] width 72 height 55
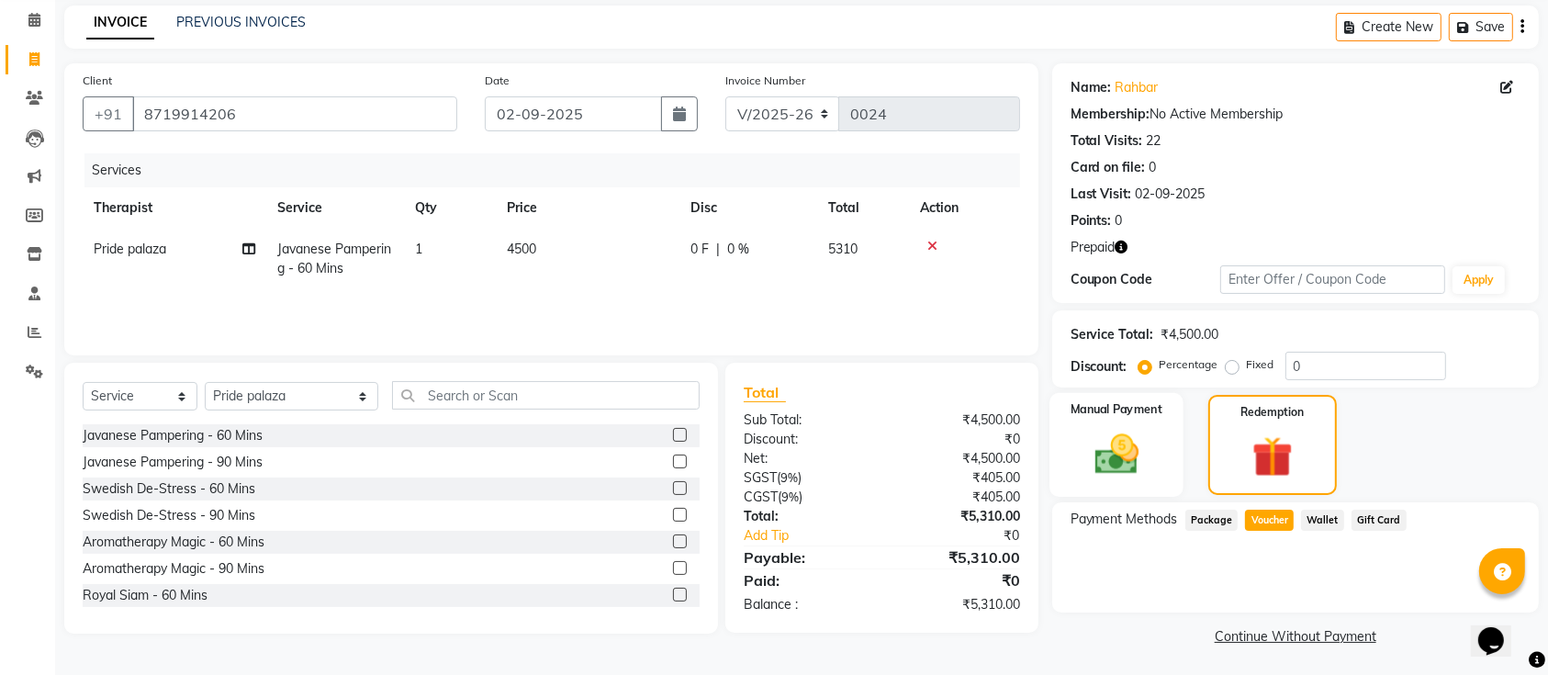
click at [1107, 436] on img at bounding box center [1117, 454] width 72 height 51
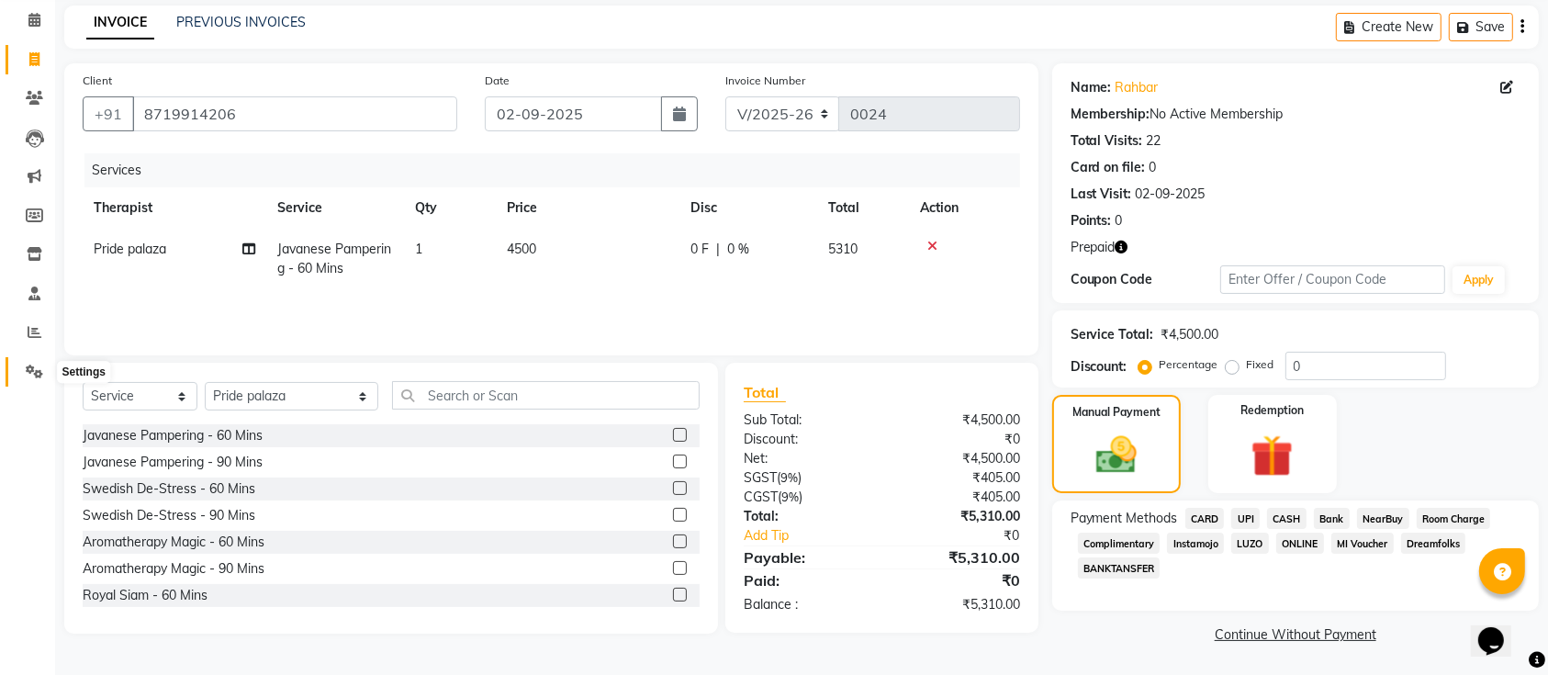
click at [34, 373] on icon at bounding box center [34, 372] width 17 height 14
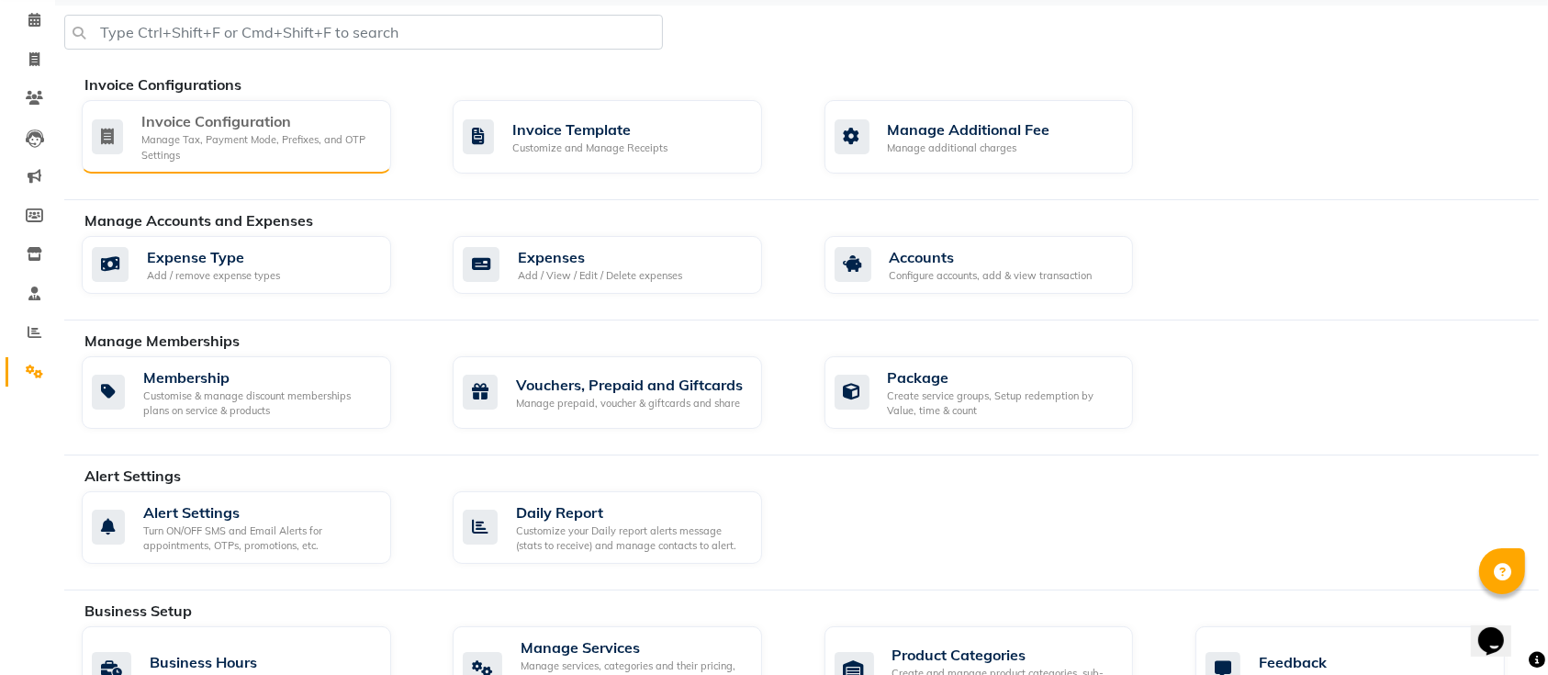
click at [235, 129] on div "Invoice Configuration" at bounding box center [258, 121] width 235 height 22
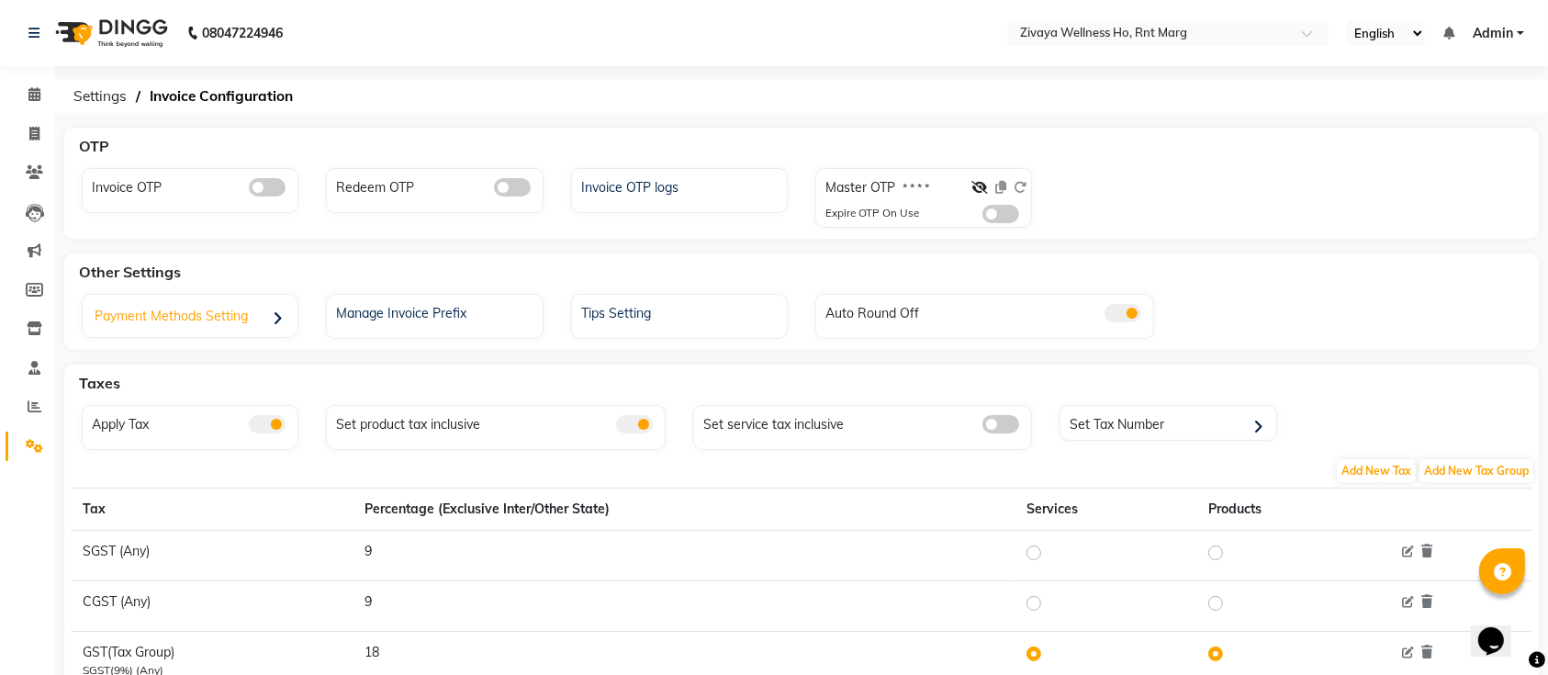
click at [262, 310] on div "Payment Methods Setting" at bounding box center [192, 318] width 210 height 38
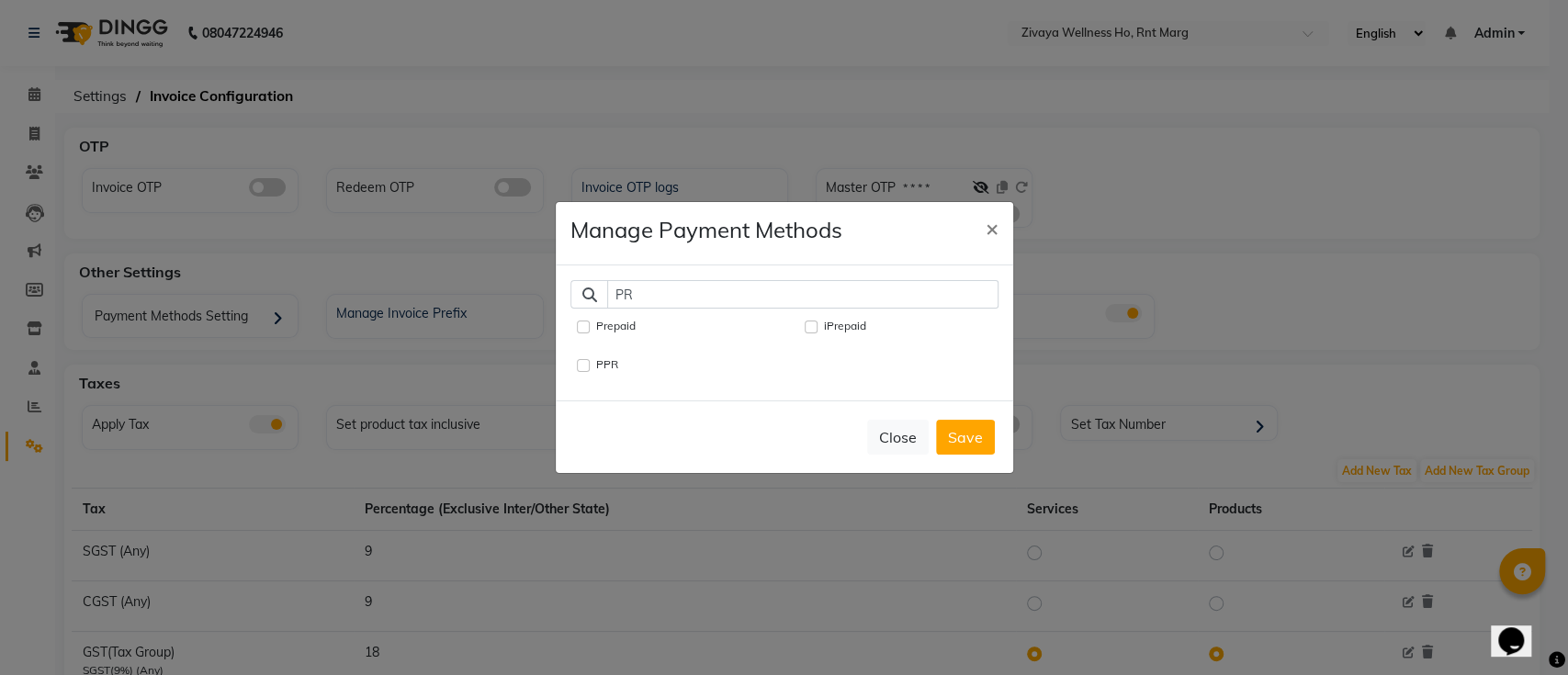
type input "PR"
click at [584, 321] on input "Prepaid" at bounding box center [583, 327] width 13 height 13
checkbox input "true"
click at [968, 445] on button "Save" at bounding box center [965, 437] width 59 height 35
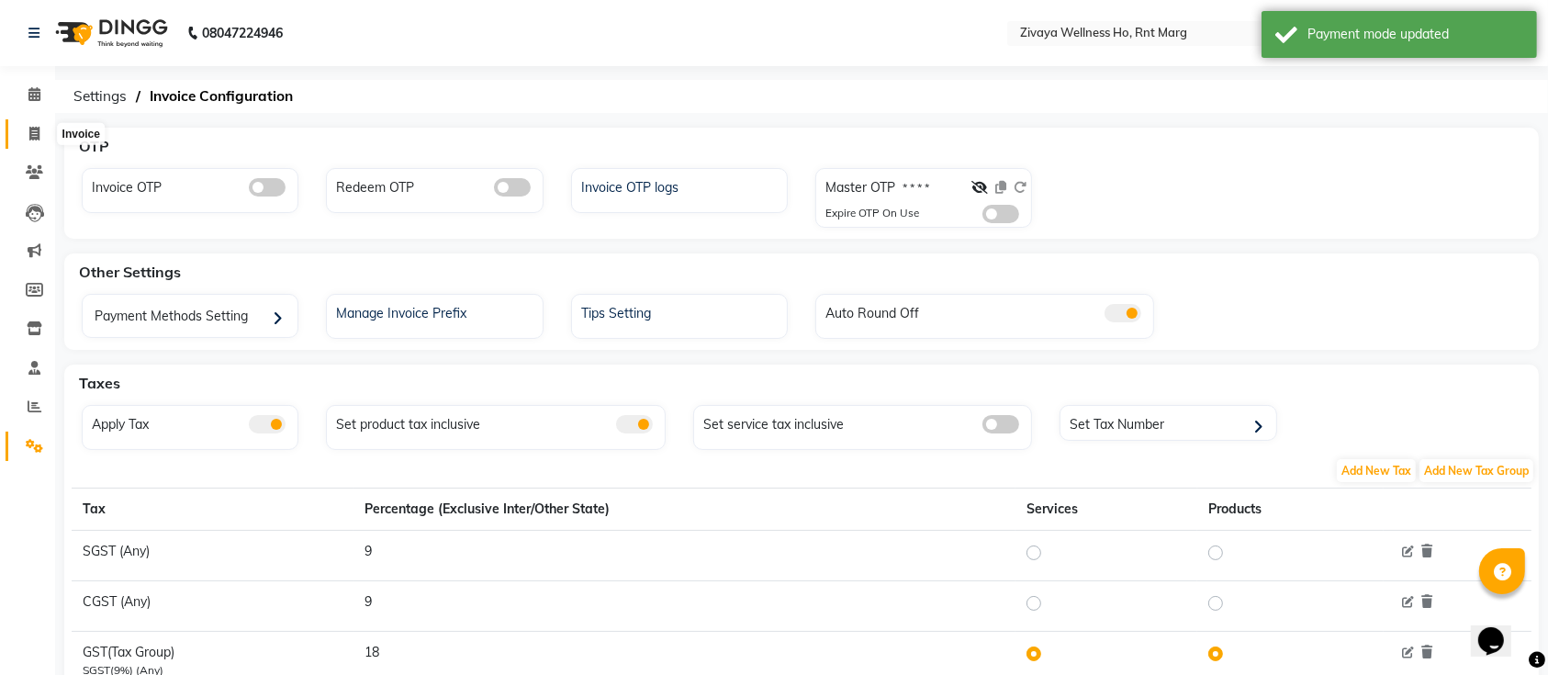
click at [37, 139] on icon at bounding box center [34, 134] width 10 height 14
select select "service"
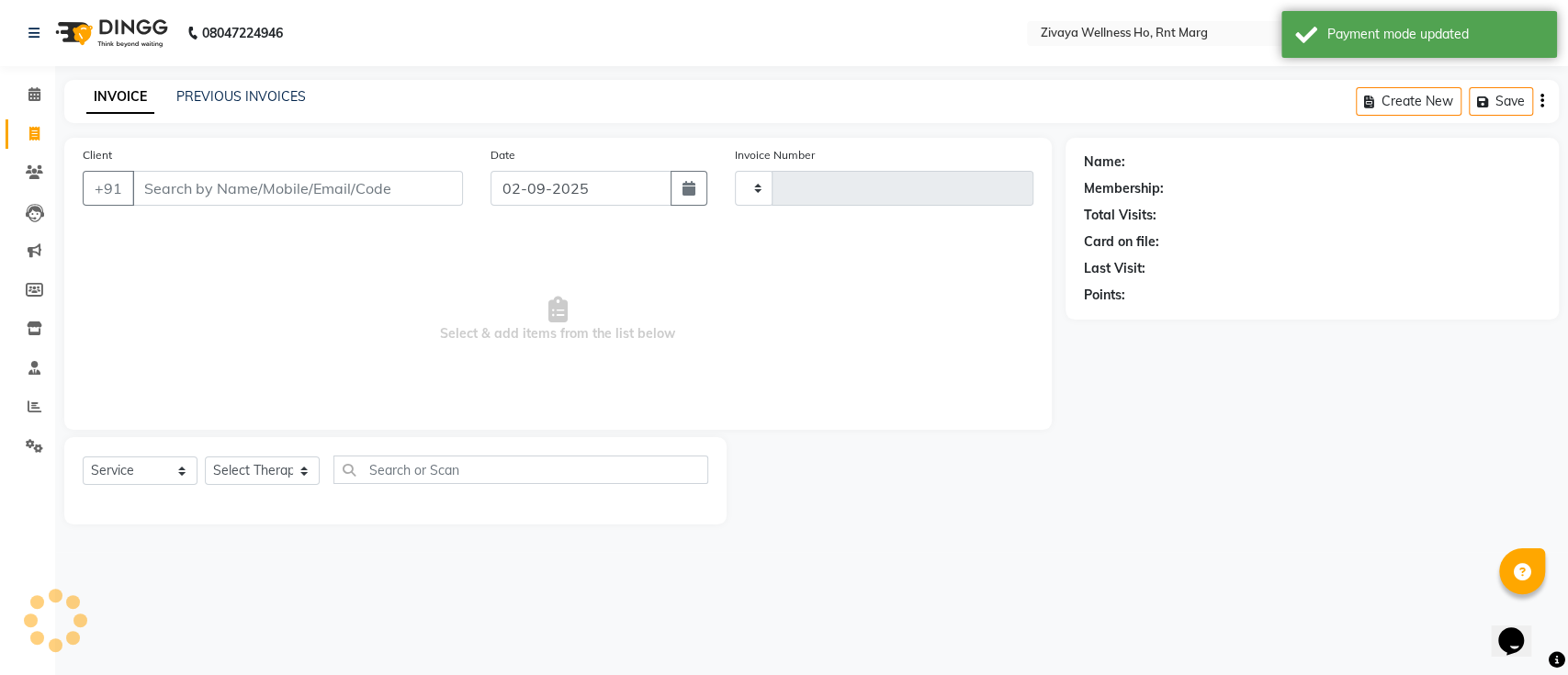
type input "0024"
select select "6395"
click at [235, 187] on input "Client" at bounding box center [297, 188] width 331 height 35
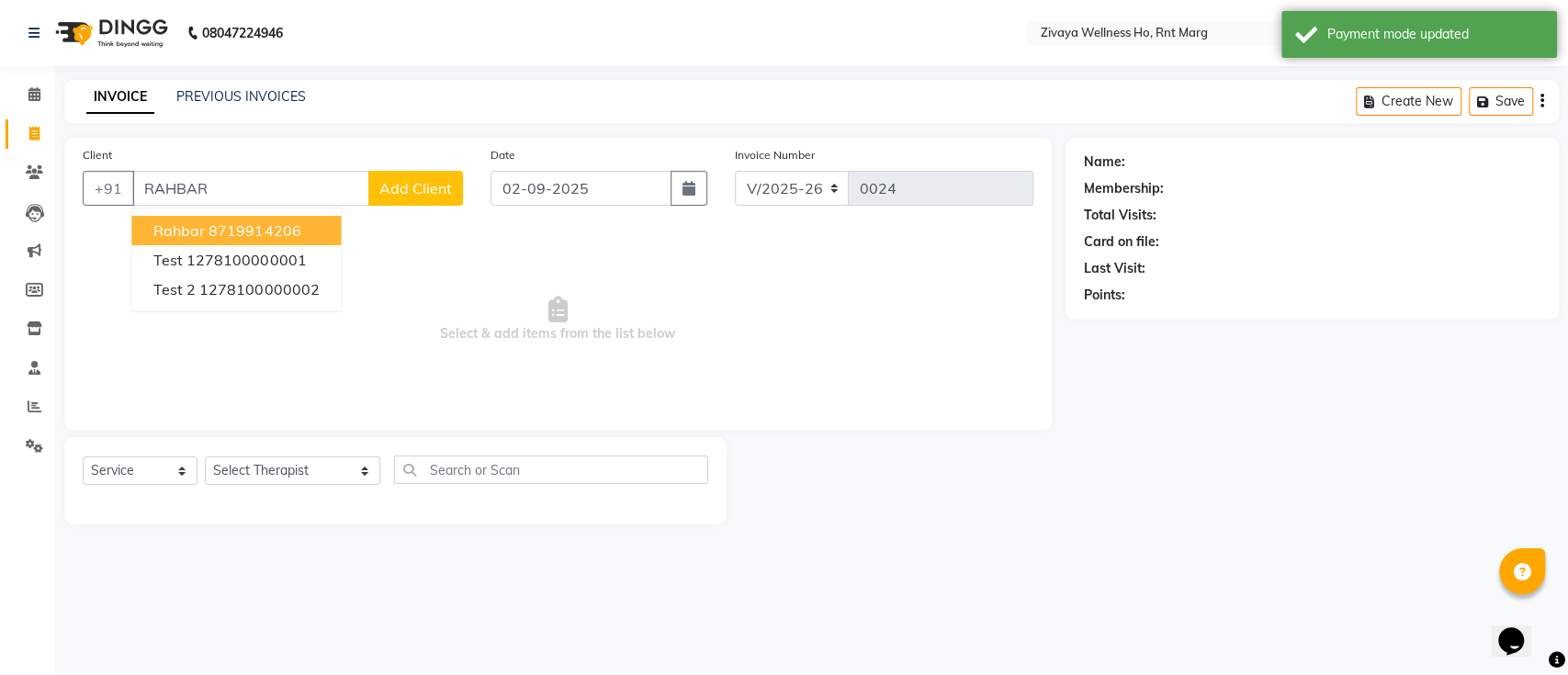
click at [153, 221] on span "rahbar" at bounding box center [178, 230] width 51 height 18
type input "8719914206"
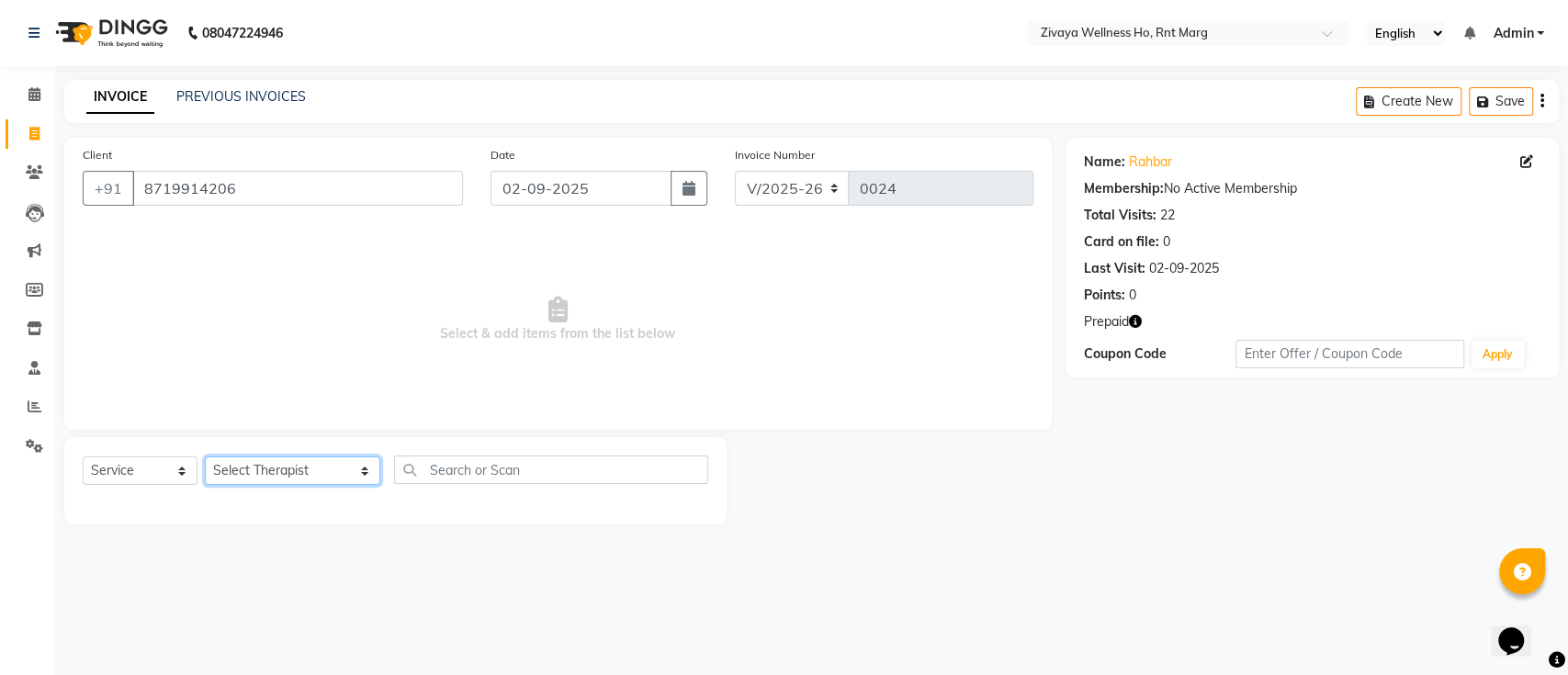
click at [322, 469] on select "Select Therapist [PERSON_NAME] OFFICE [GEOGRAPHIC_DATA] ( Ummed - Manager ) Cen…" at bounding box center [292, 470] width 175 height 28
select select "48616"
click at [205, 456] on select "Select Therapist [PERSON_NAME] OFFICE [GEOGRAPHIC_DATA] ( Ummed - Manager ) Cen…" at bounding box center [292, 470] width 175 height 28
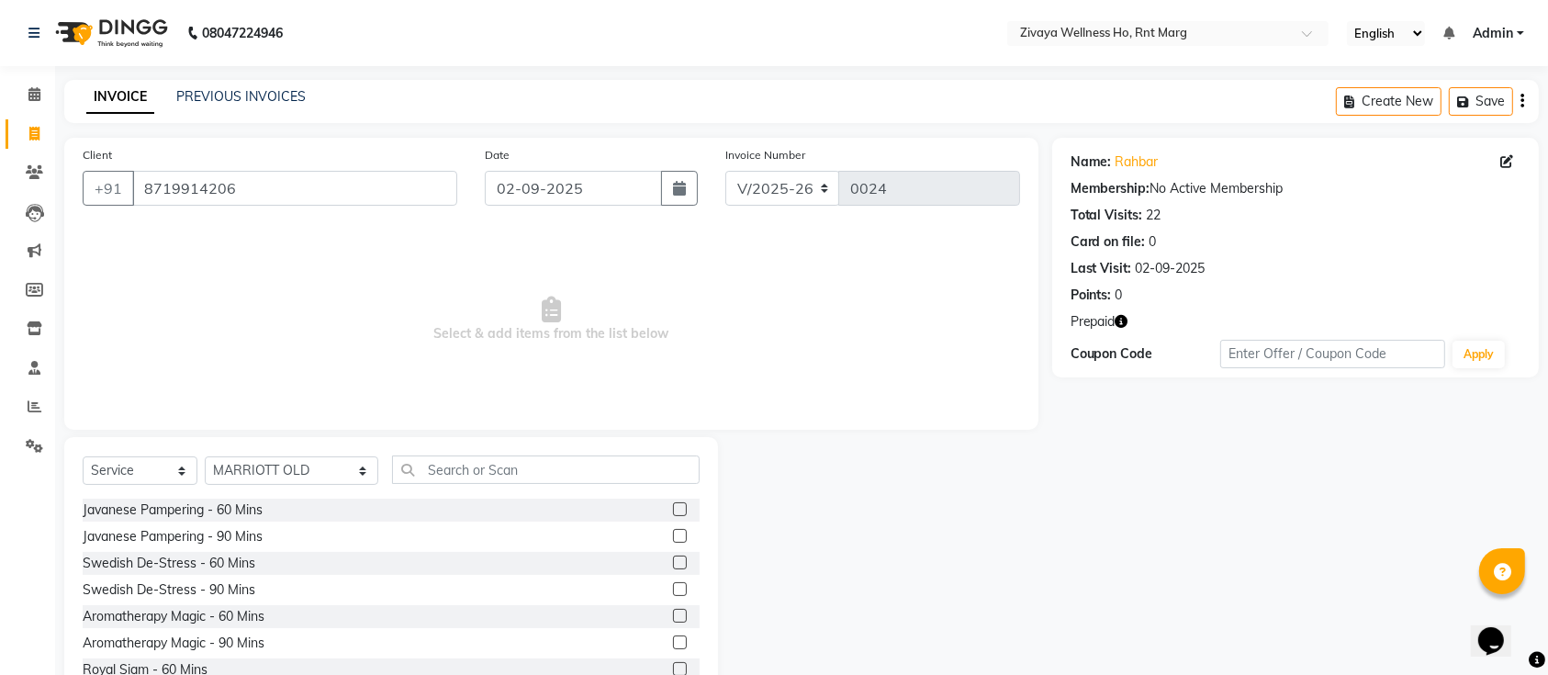
click at [673, 511] on label at bounding box center [680, 509] width 14 height 14
click at [673, 511] on input "checkbox" at bounding box center [679, 510] width 12 height 12
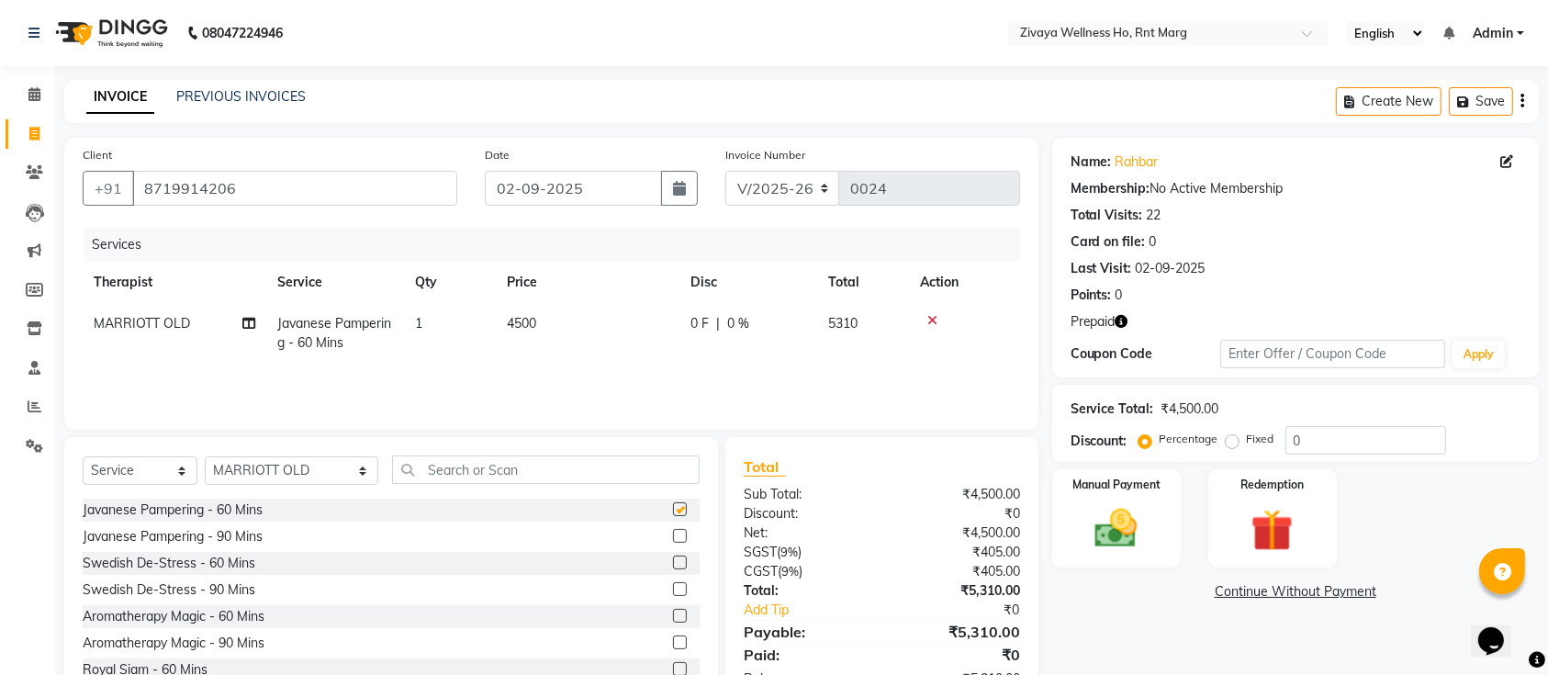
checkbox input "false"
click at [1141, 529] on img at bounding box center [1117, 528] width 72 height 51
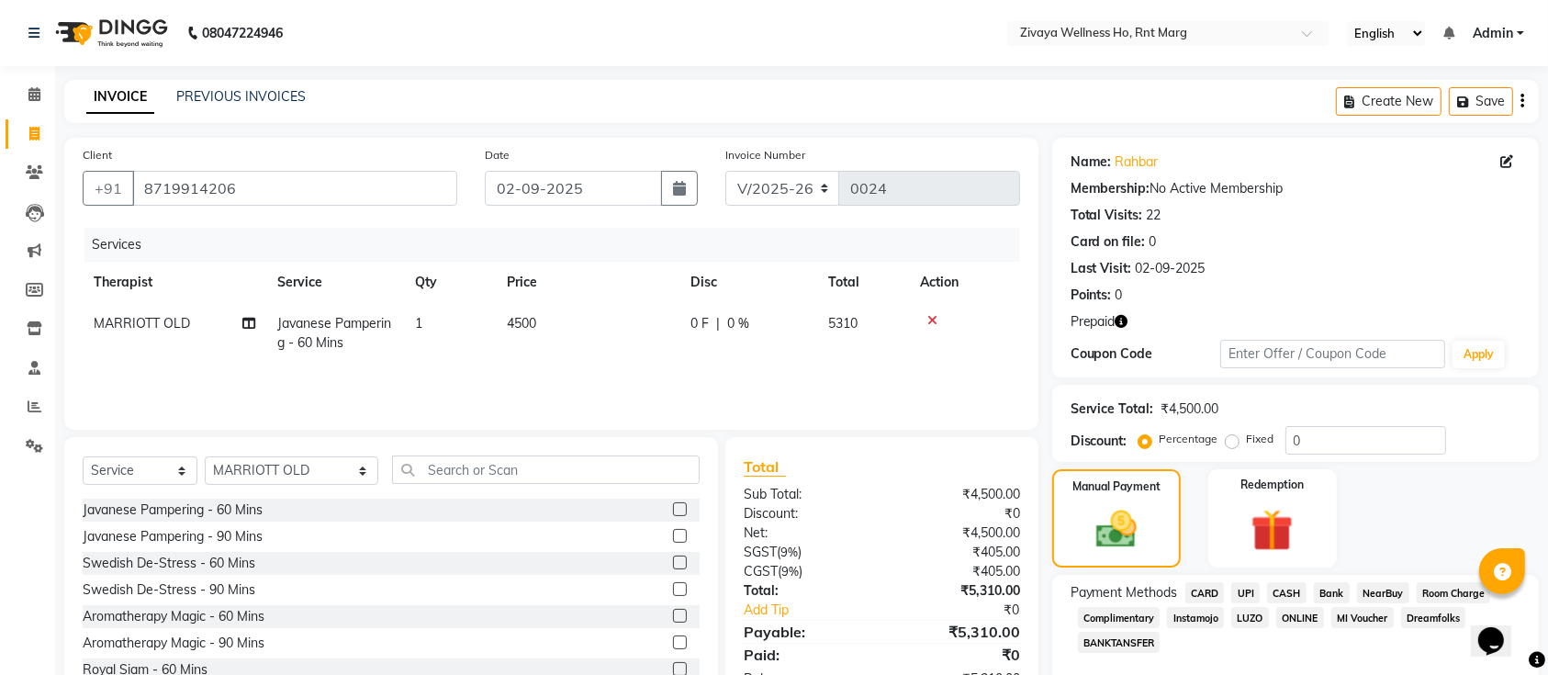
scroll to position [74, 0]
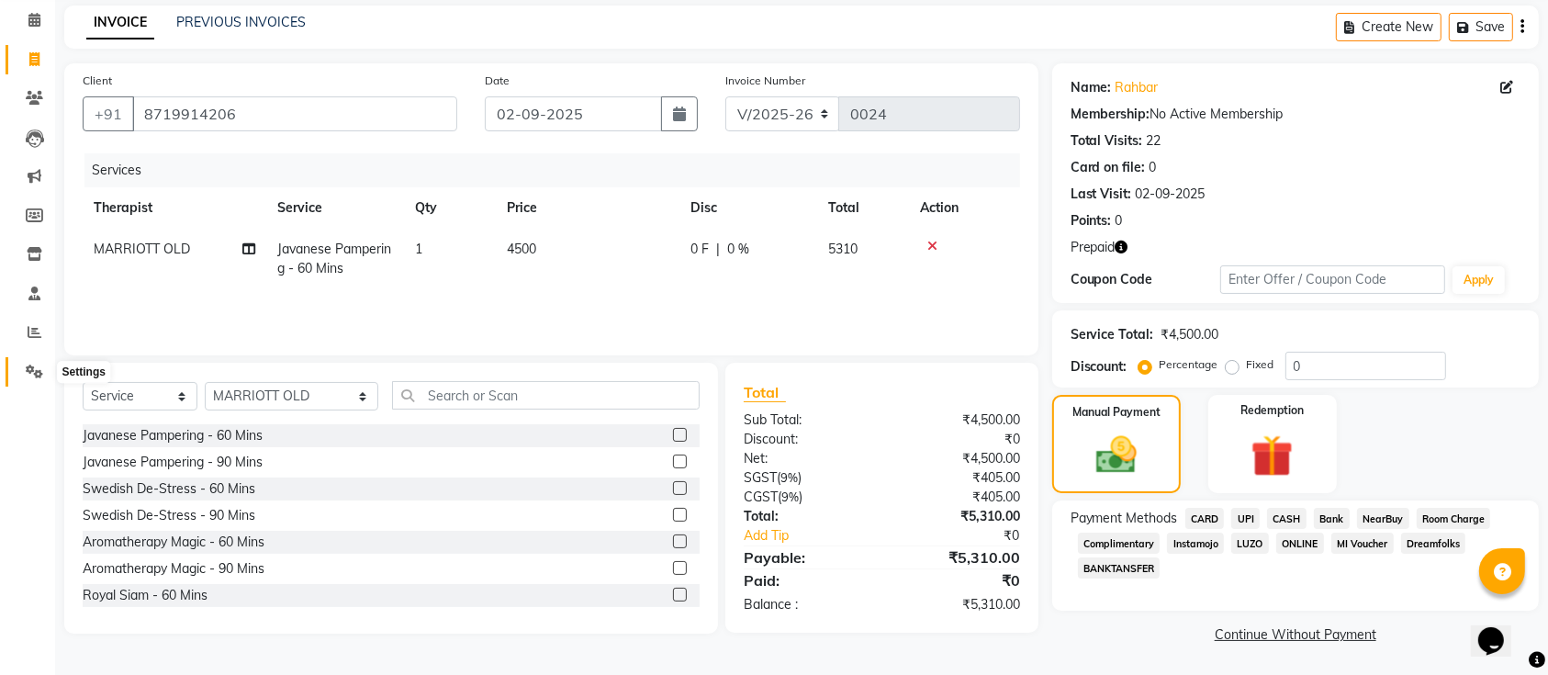
click at [38, 369] on icon at bounding box center [34, 372] width 17 height 14
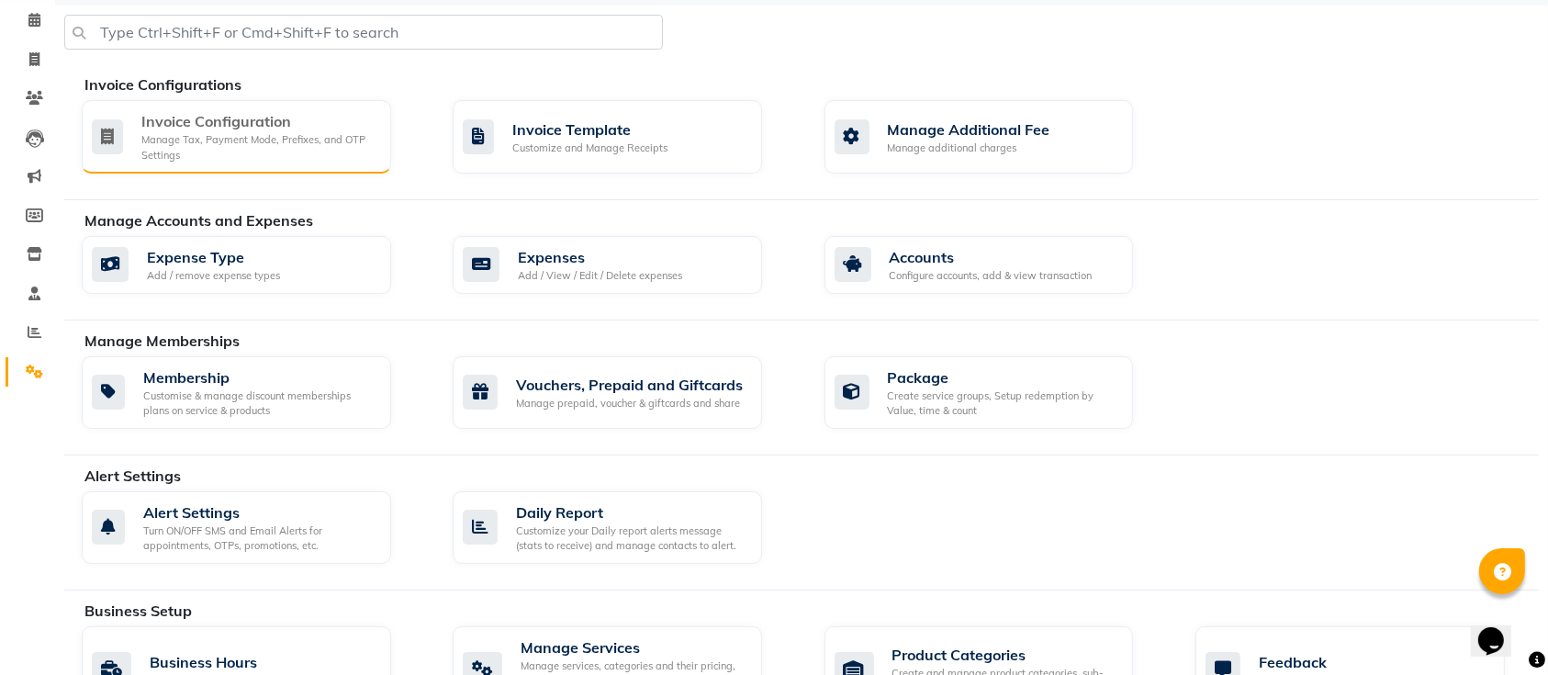
click at [226, 149] on div "Manage Tax, Payment Mode, Prefixes, and OTP Settings" at bounding box center [258, 147] width 235 height 30
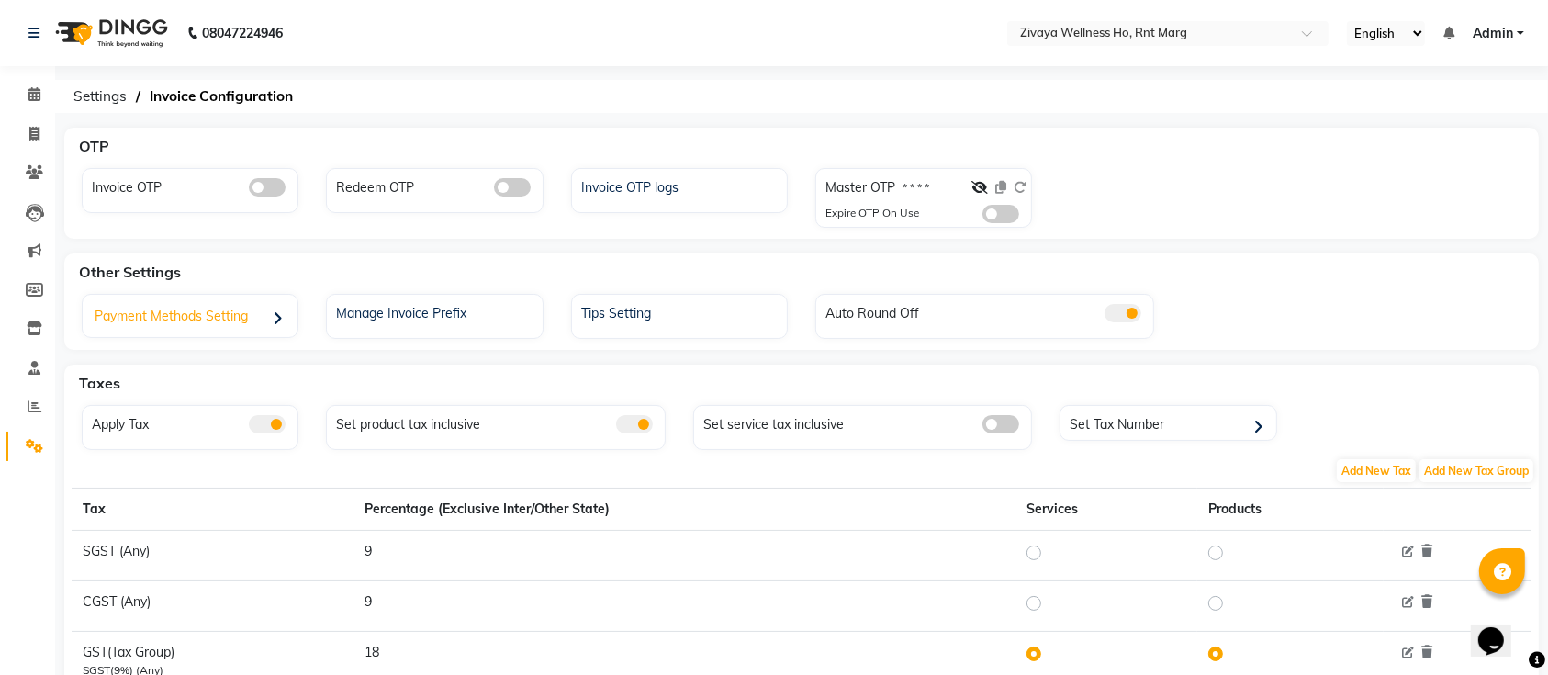
click at [254, 309] on div "Payment Methods Setting" at bounding box center [192, 318] width 210 height 38
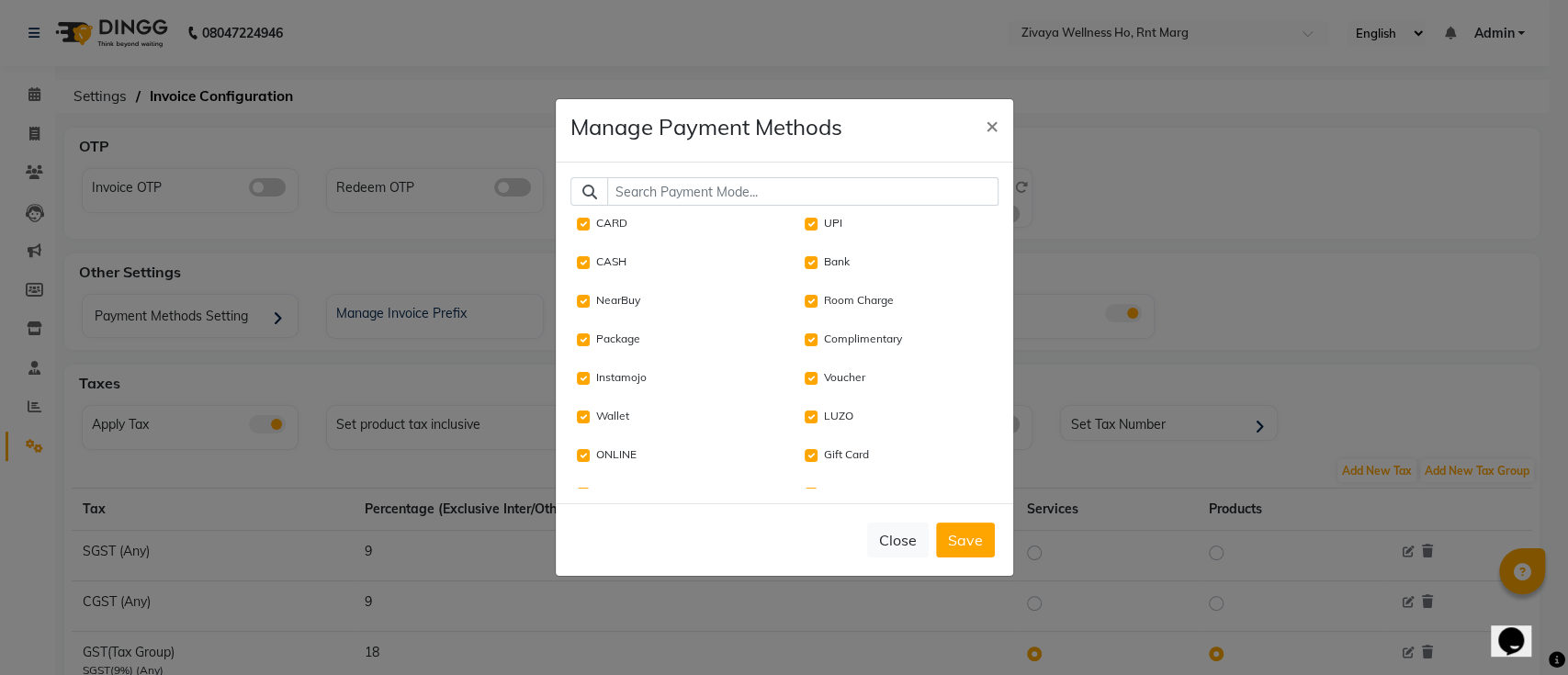
click at [707, 186] on input "text" at bounding box center [802, 191] width 391 height 28
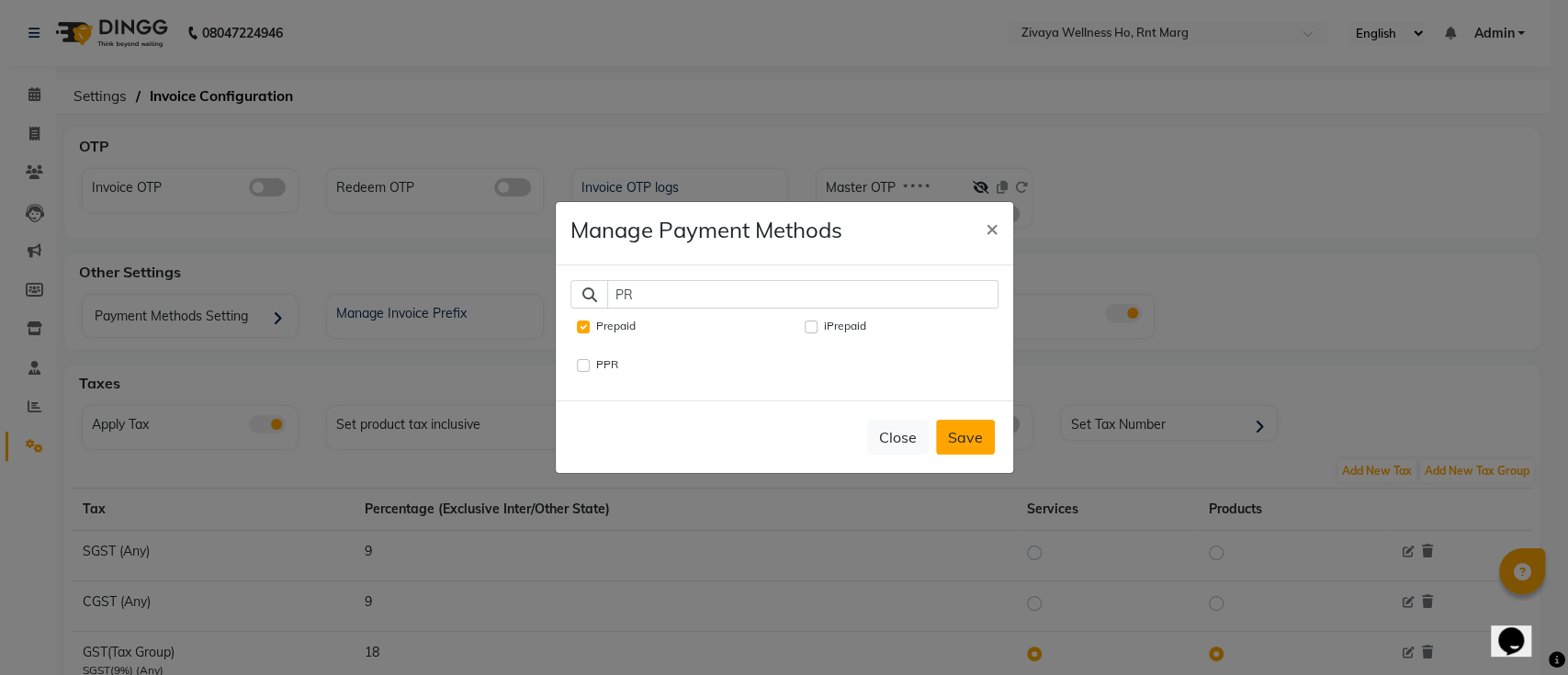
type input "PR"
click at [963, 444] on button "Save" at bounding box center [965, 437] width 59 height 35
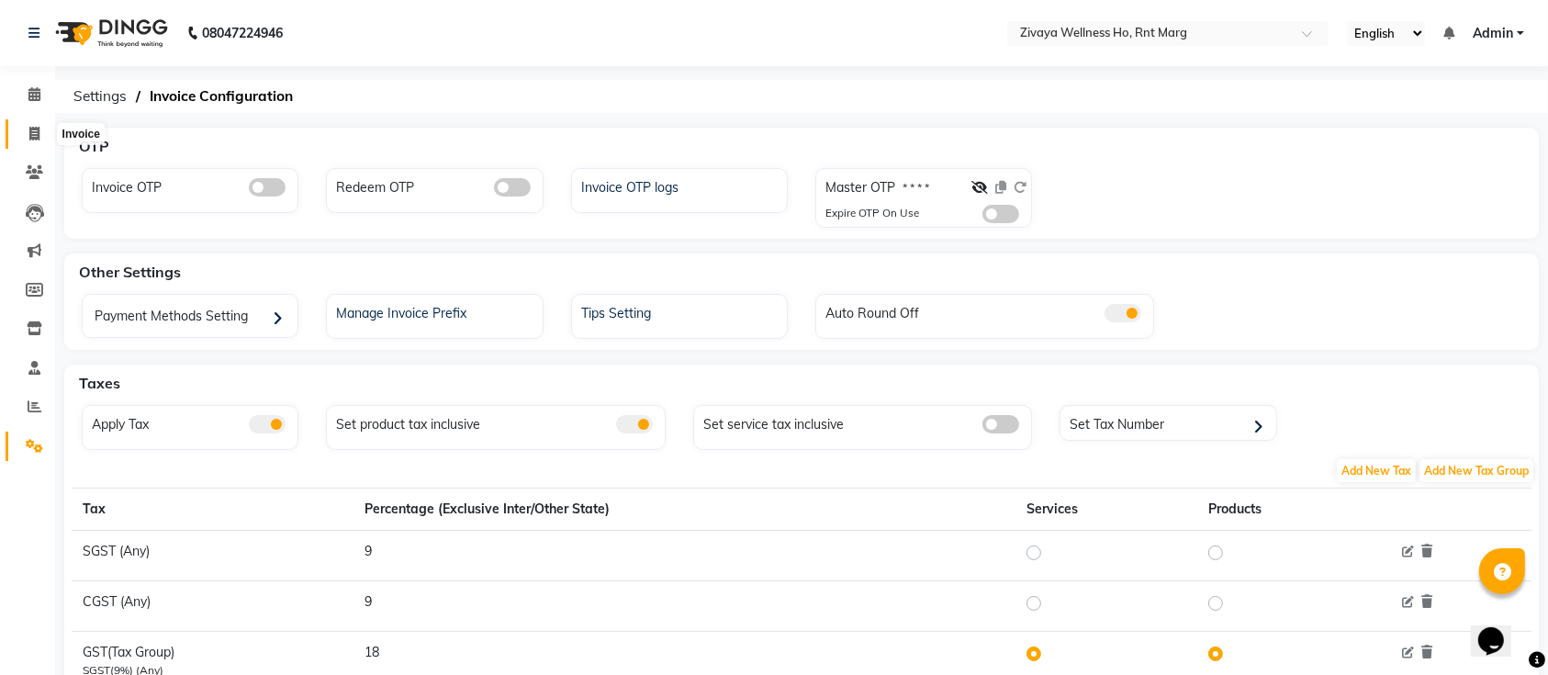
click at [37, 136] on icon at bounding box center [34, 134] width 10 height 14
select select "6395"
select select "service"
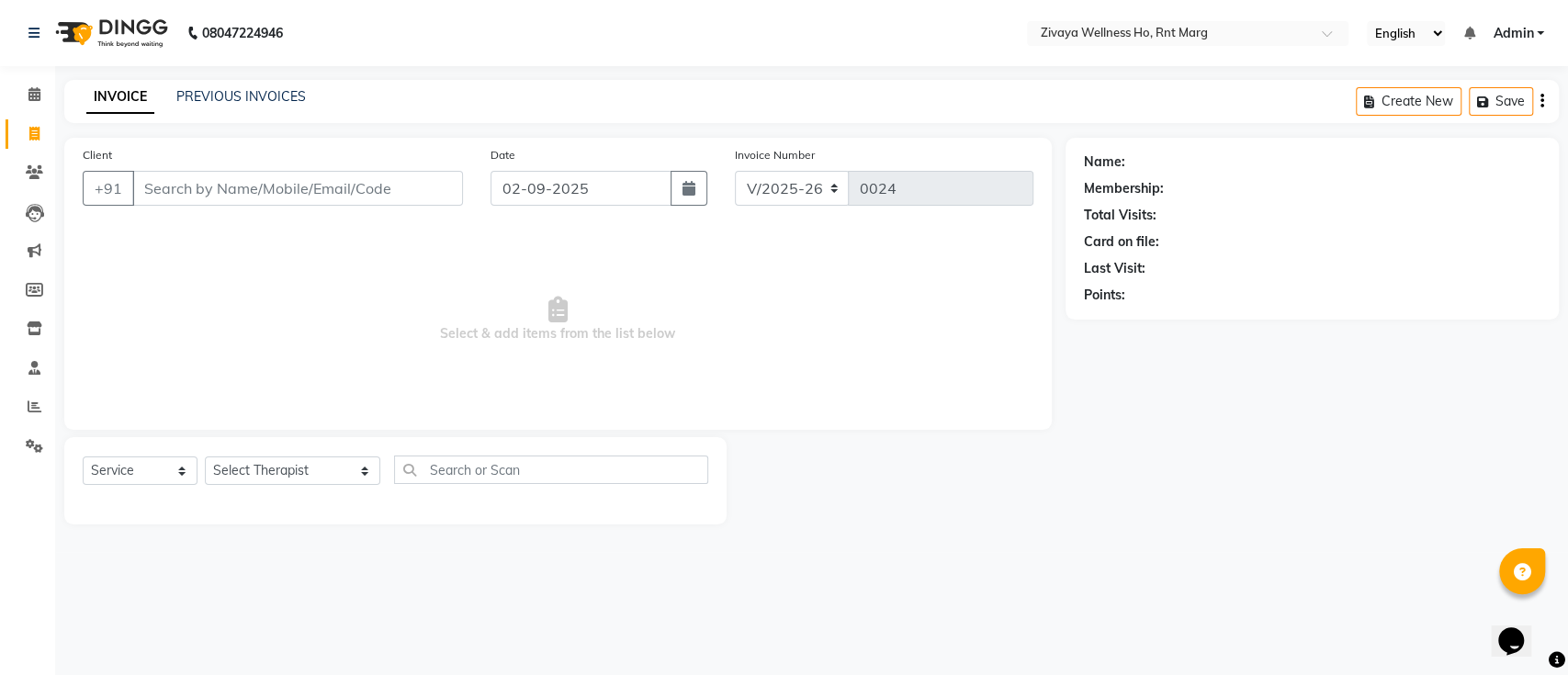
click at [227, 175] on input "Client" at bounding box center [297, 188] width 331 height 35
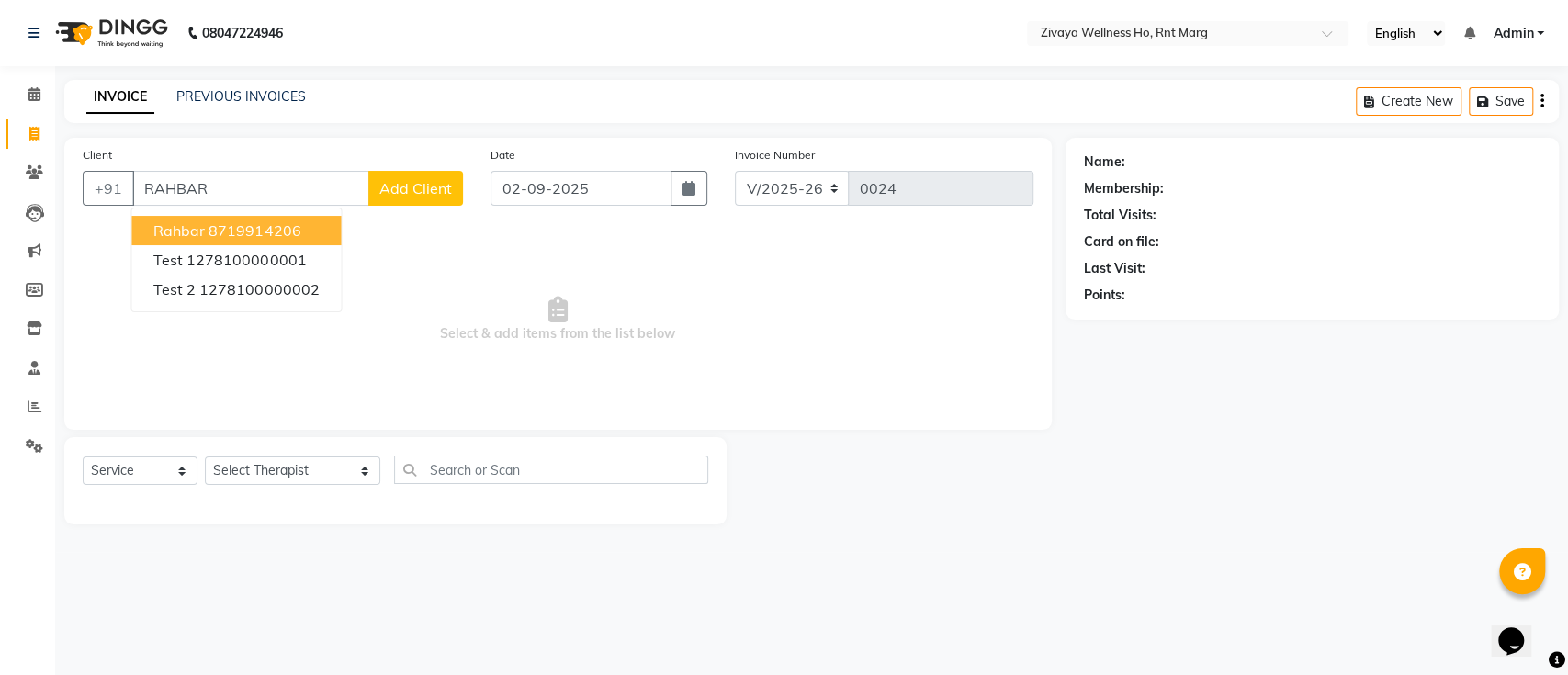
click at [210, 230] on ngb-highlight "8719914206" at bounding box center [254, 230] width 92 height 18
type input "8719914206"
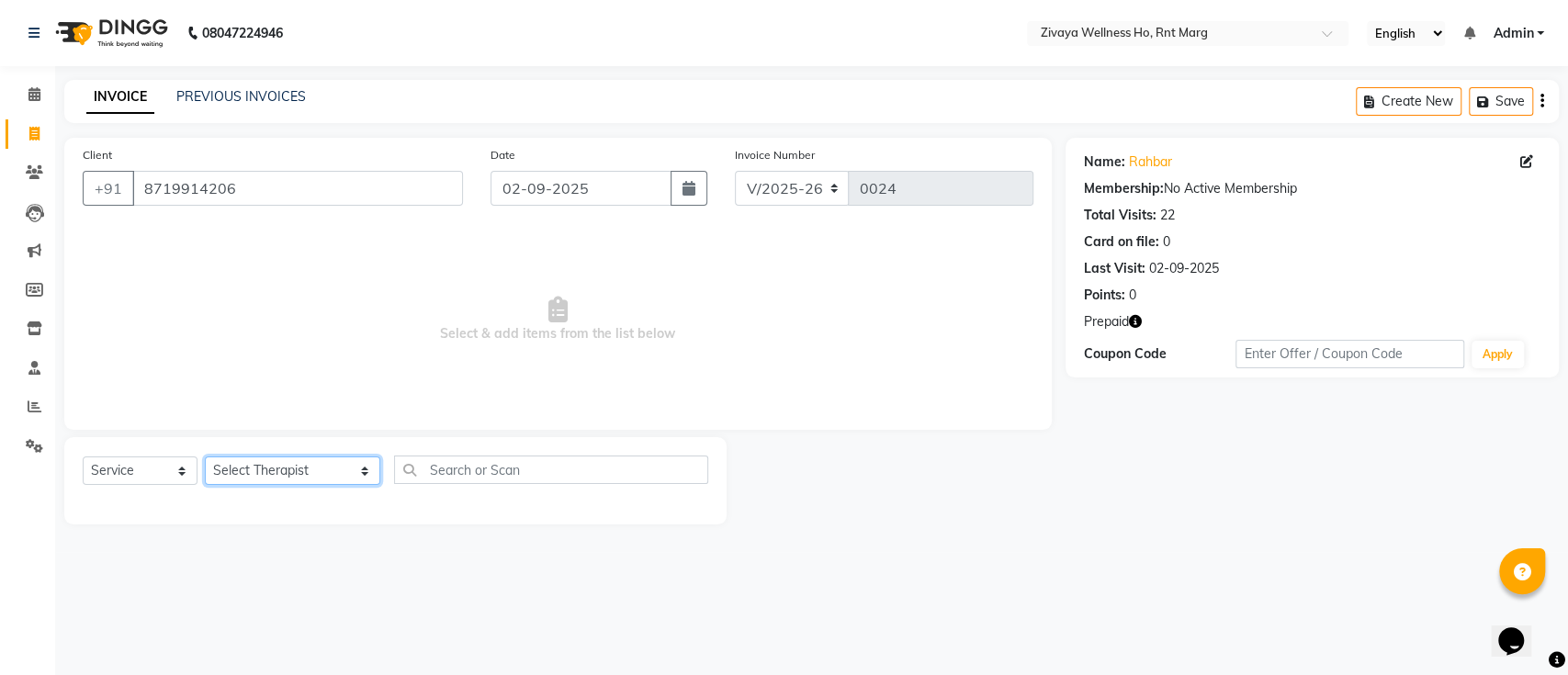
drag, startPoint x: 235, startPoint y: 467, endPoint x: 266, endPoint y: 365, distance: 106.6
click at [266, 365] on div "Client [PHONE_NUMBER] Date [DATE] Invoice Number V/2025 V/[PHONE_NUMBER] Select…" at bounding box center [558, 331] width 1015 height 387
select select "48605"
click at [205, 456] on select "Select Therapist [PERSON_NAME] OFFICE [GEOGRAPHIC_DATA] ( Ummed - Manager ) Cen…" at bounding box center [292, 470] width 175 height 28
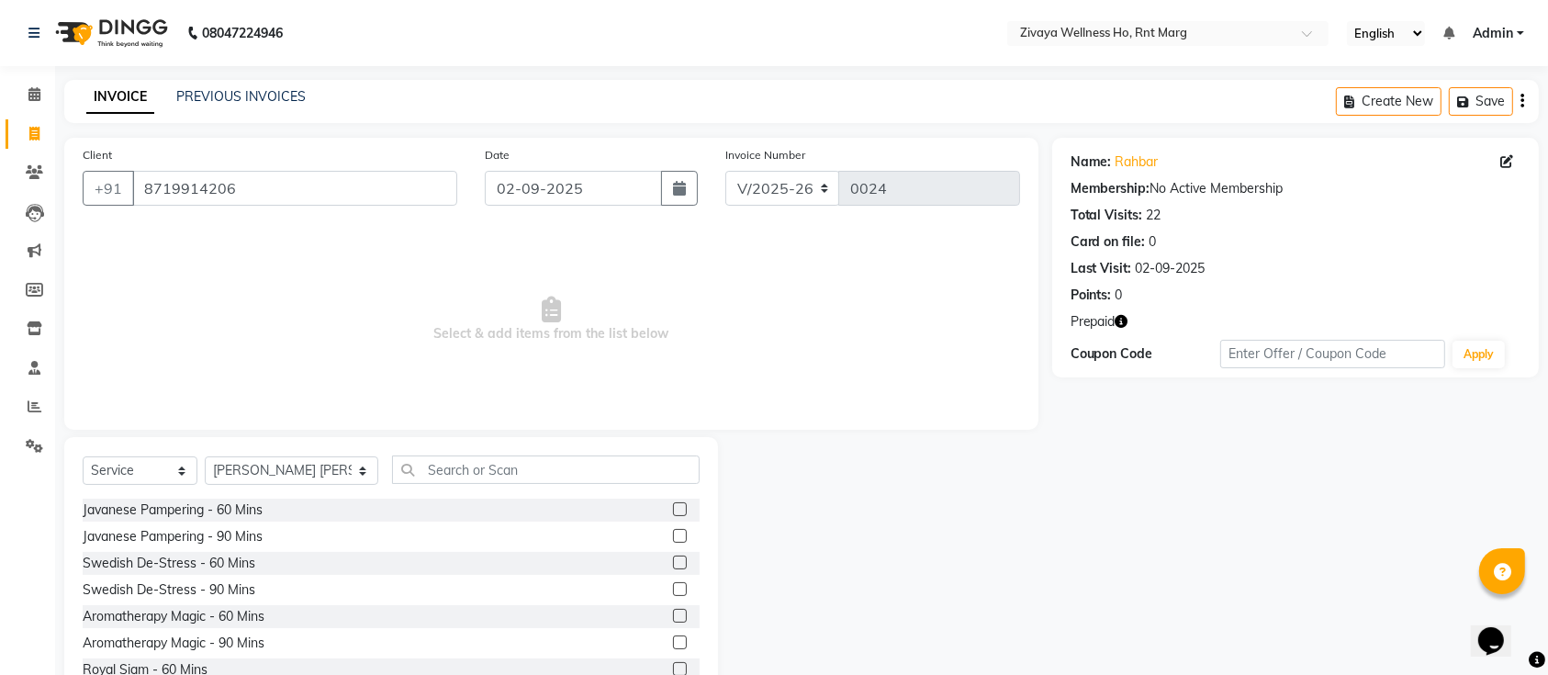
click at [673, 509] on label at bounding box center [680, 509] width 14 height 14
click at [673, 509] on input "checkbox" at bounding box center [679, 510] width 12 height 12
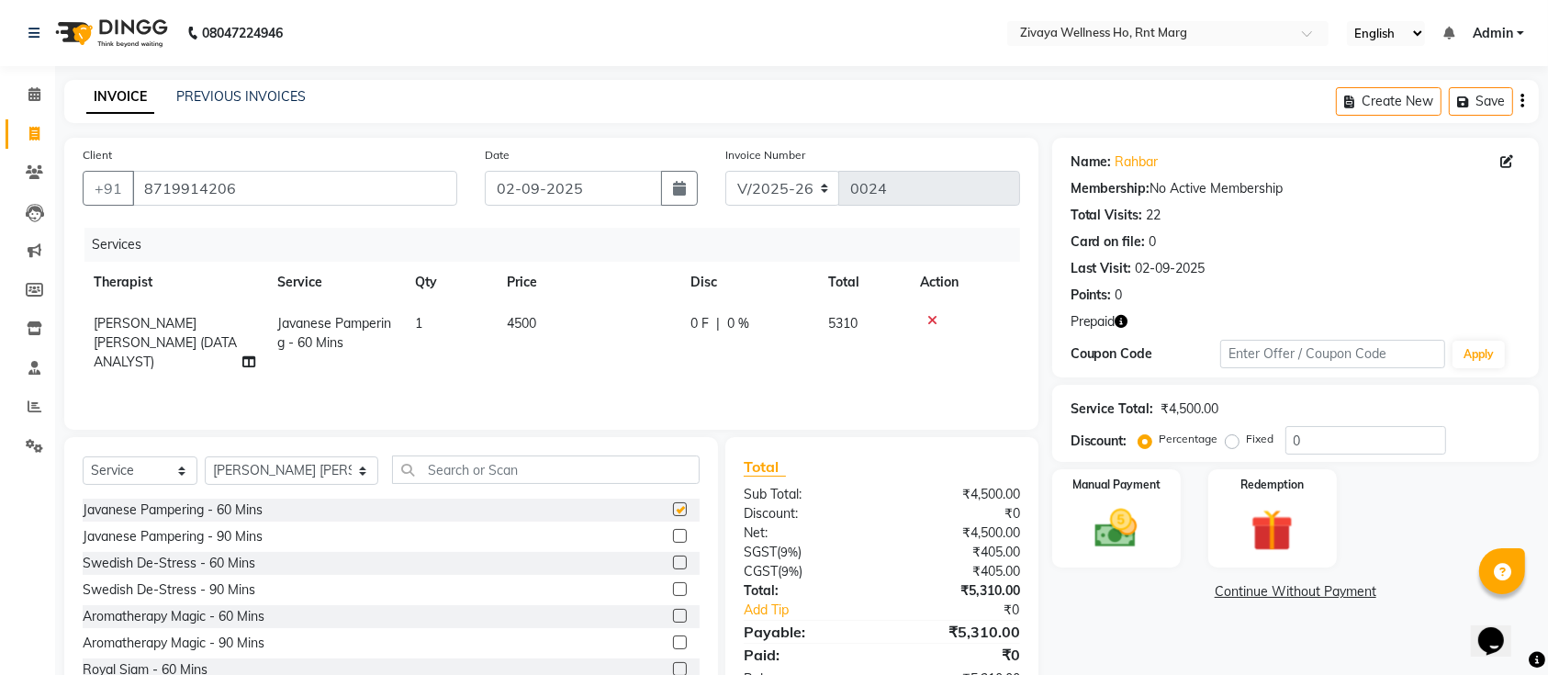
checkbox input "false"
click at [1136, 529] on img at bounding box center [1117, 528] width 72 height 51
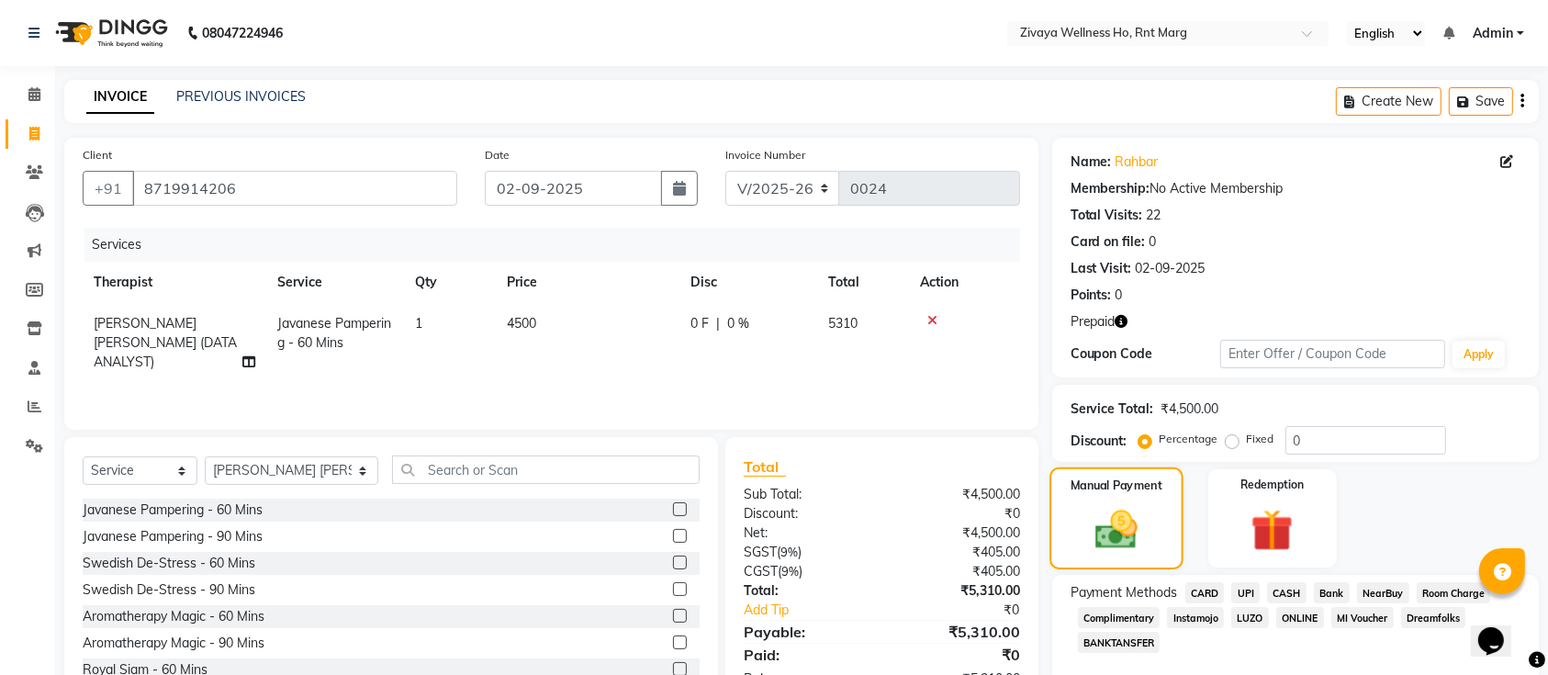
scroll to position [74, 0]
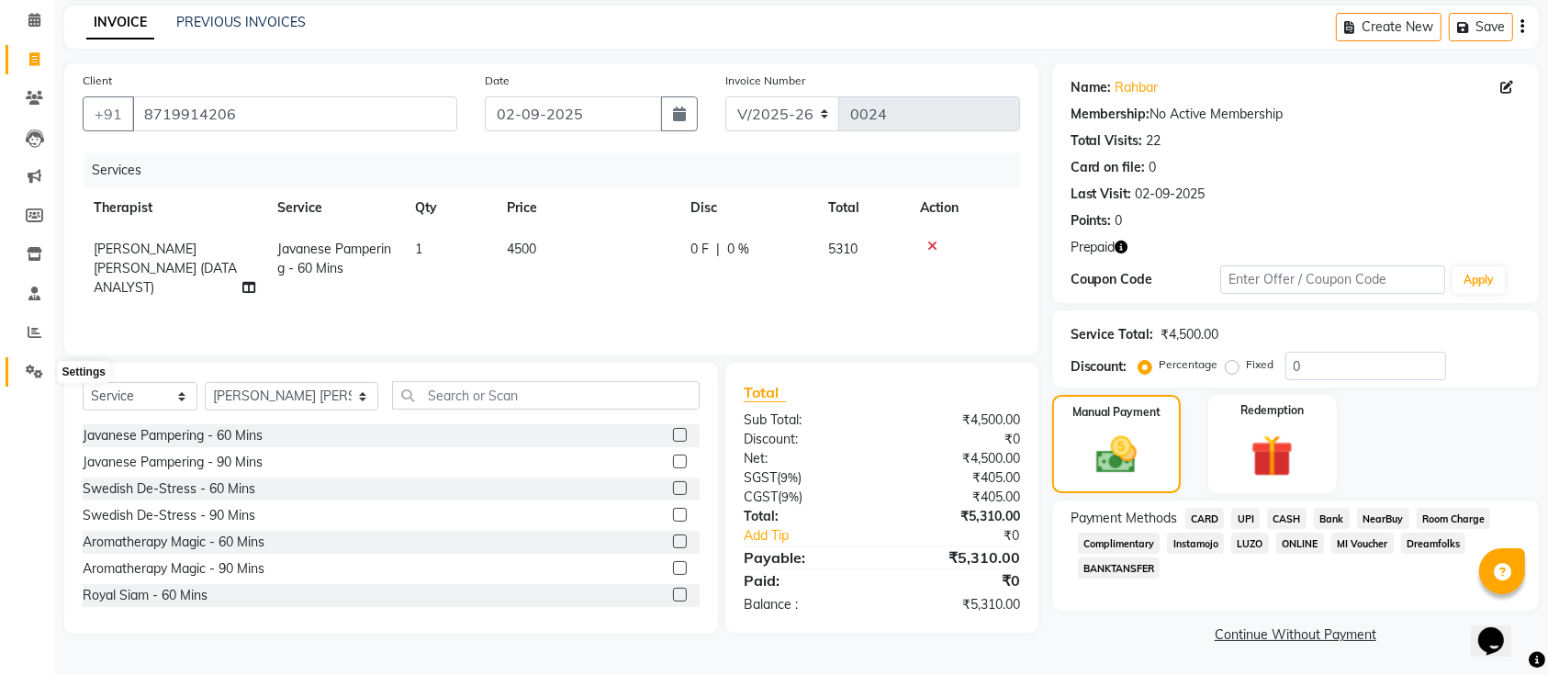
click at [31, 371] on icon at bounding box center [34, 372] width 17 height 14
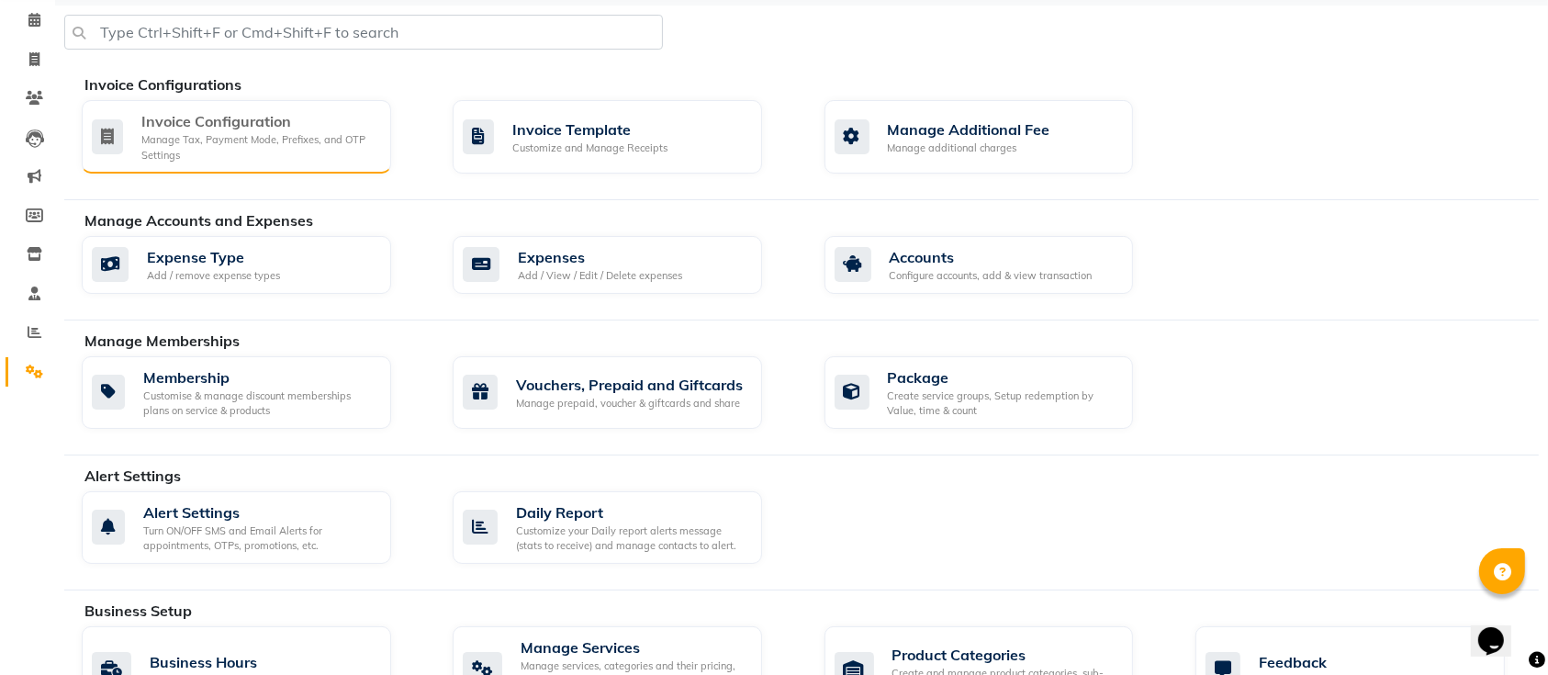
click at [220, 162] on div "Invoice Configuration Manage Tax, Payment Mode, Prefixes, and OTP Settings" at bounding box center [237, 136] width 310 height 73
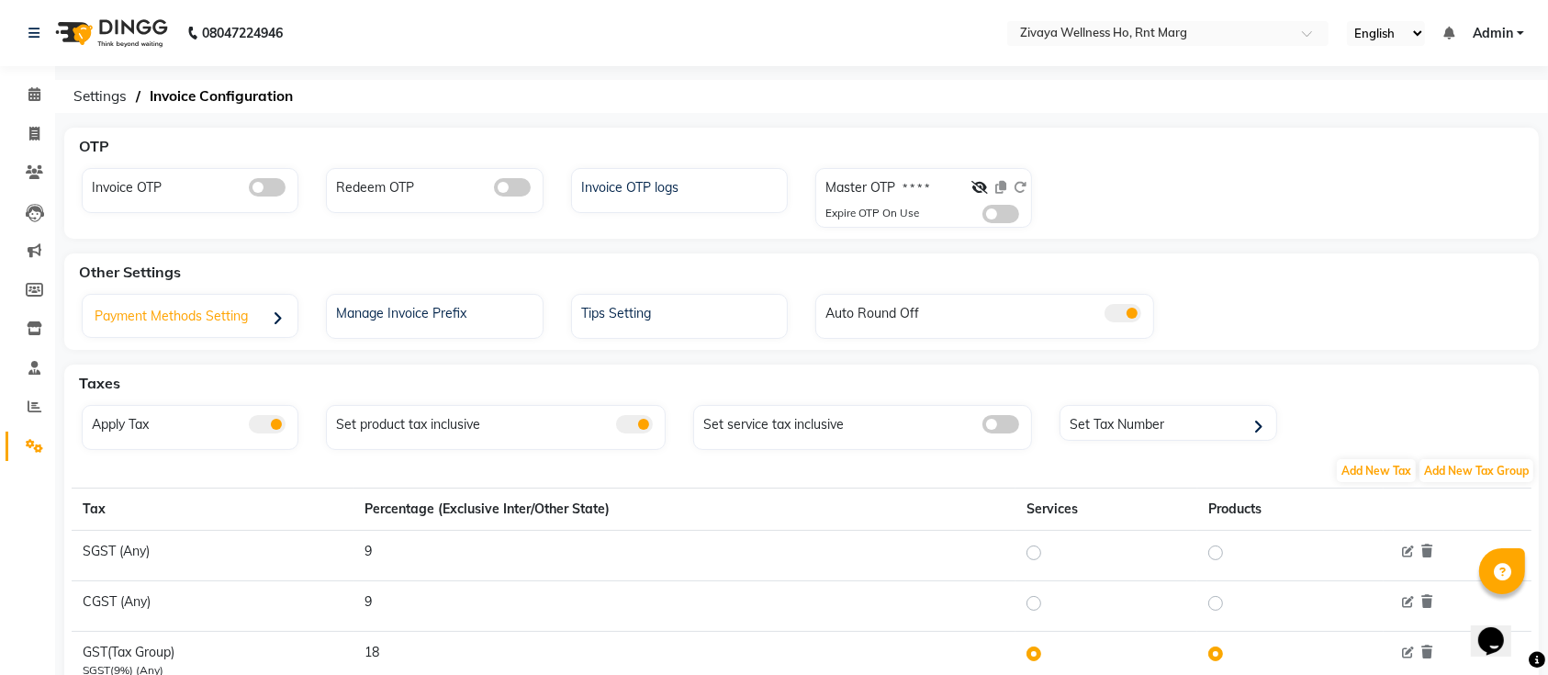
click at [255, 301] on div "Payment Methods Setting" at bounding box center [192, 318] width 210 height 38
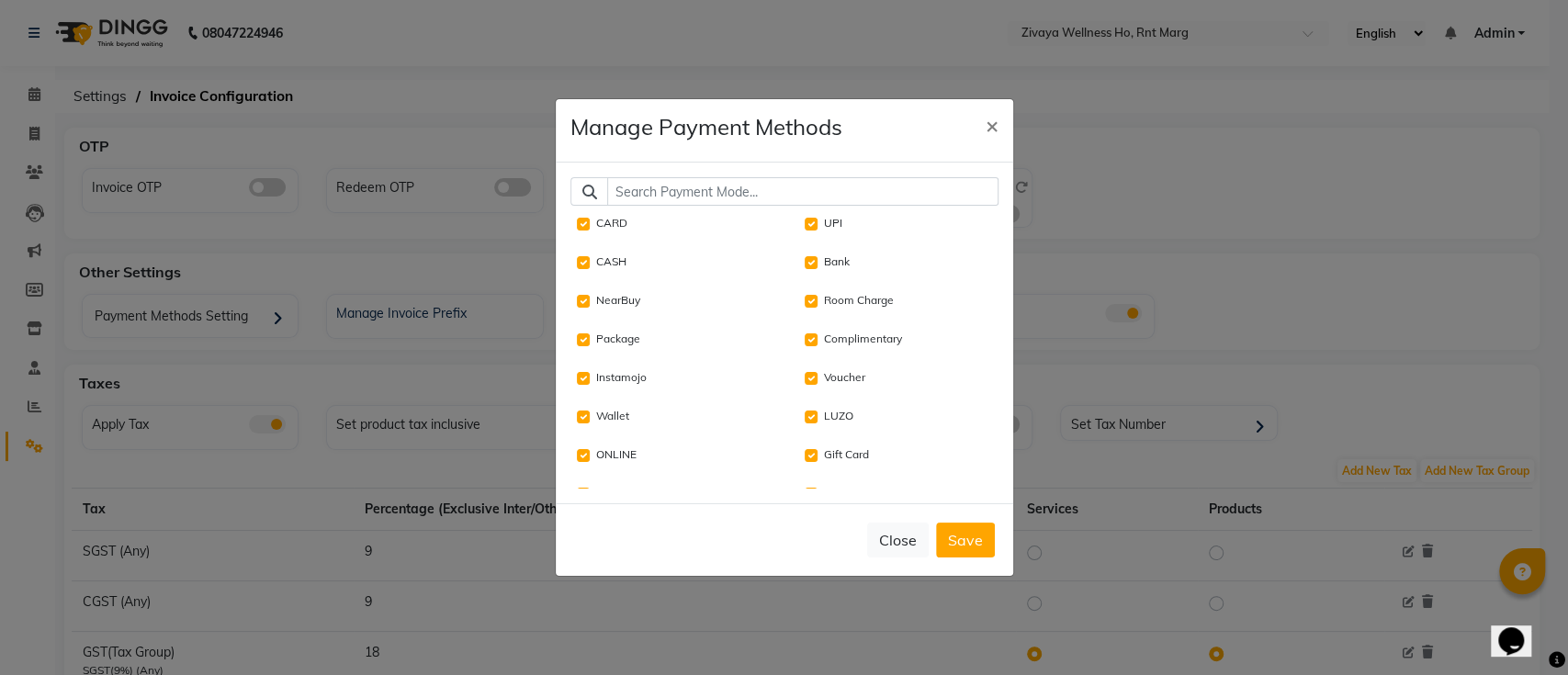
click at [657, 193] on input "text" at bounding box center [802, 191] width 391 height 28
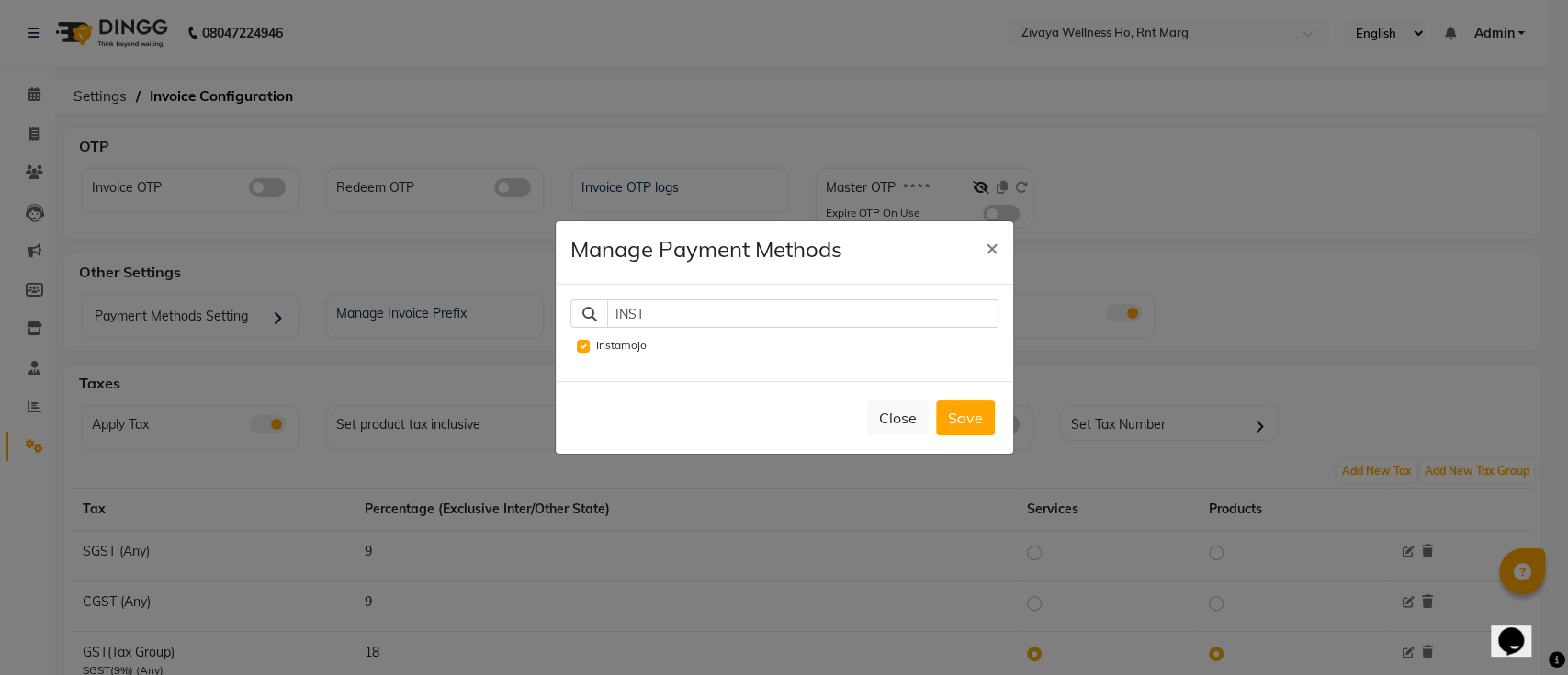
type input "INST"
click at [584, 340] on input "Instamojo" at bounding box center [583, 346] width 13 height 13
checkbox input "false"
click at [963, 430] on button "Save" at bounding box center [965, 417] width 59 height 35
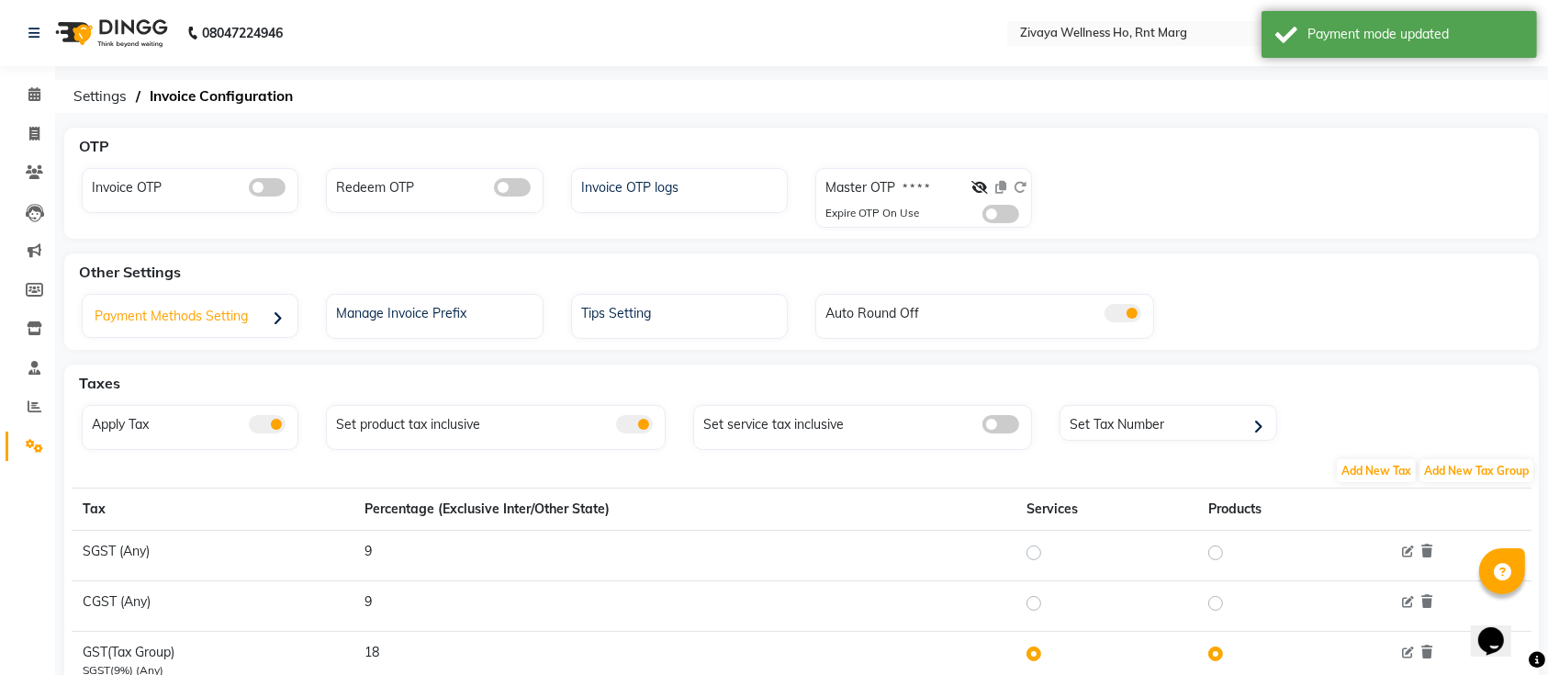
click at [204, 317] on div "Payment Methods Setting" at bounding box center [192, 318] width 210 height 38
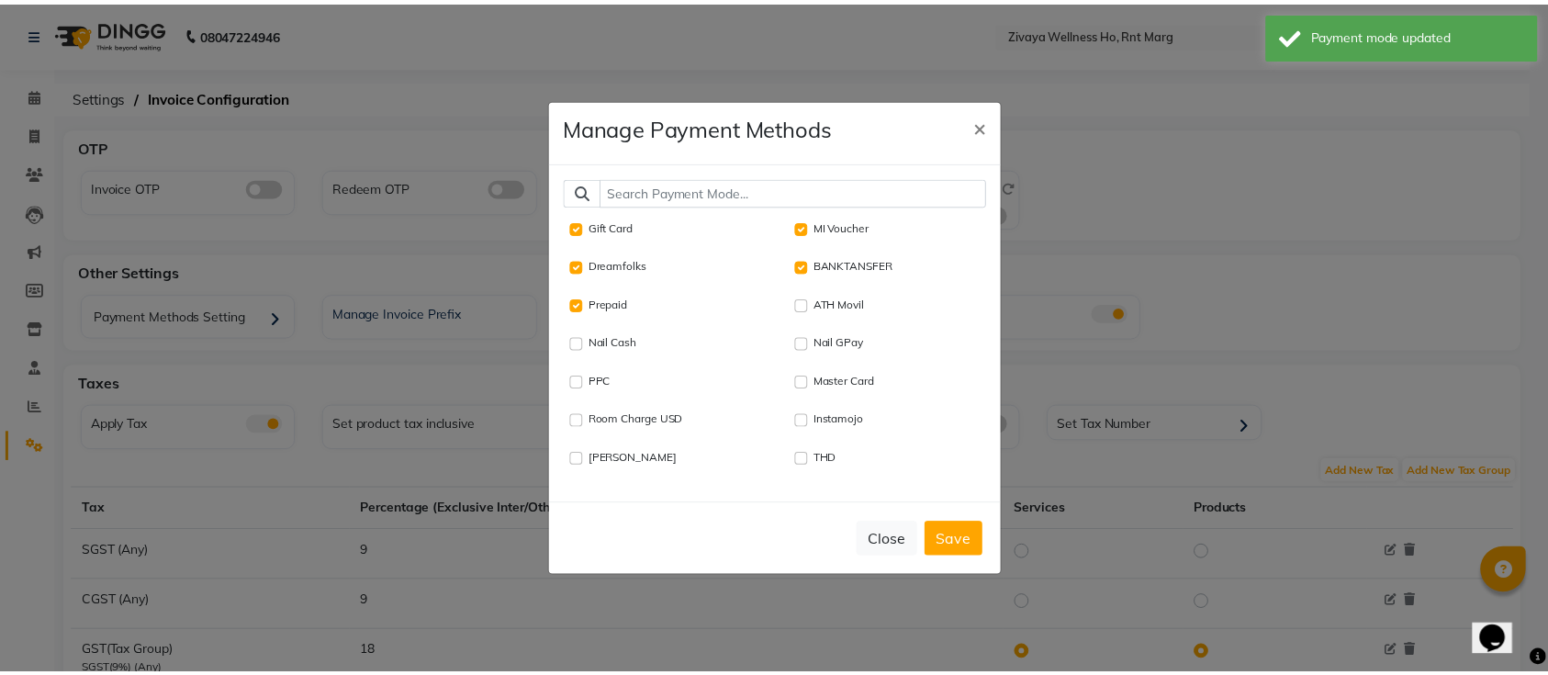
scroll to position [229, 0]
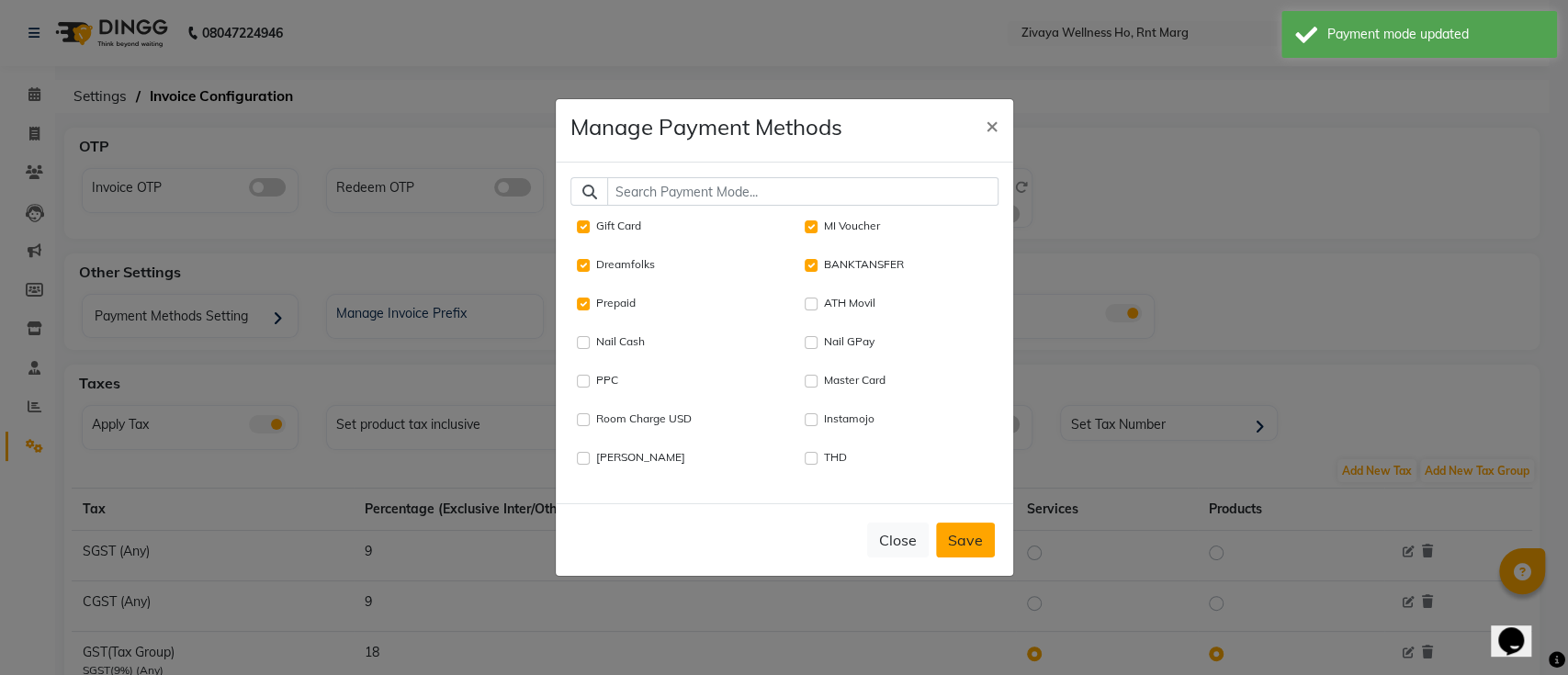
click at [959, 537] on button "Save" at bounding box center [965, 540] width 59 height 35
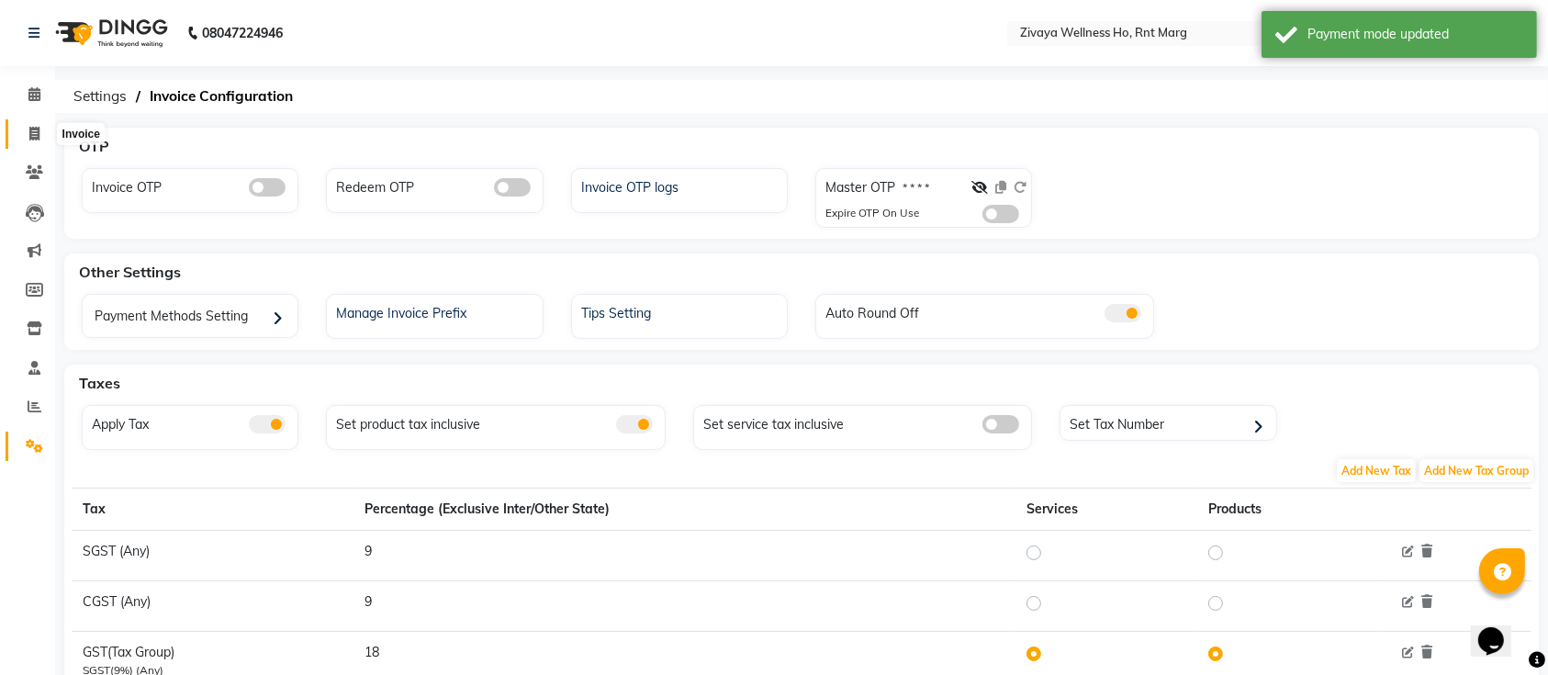
click at [44, 133] on span at bounding box center [34, 134] width 32 height 21
select select "service"
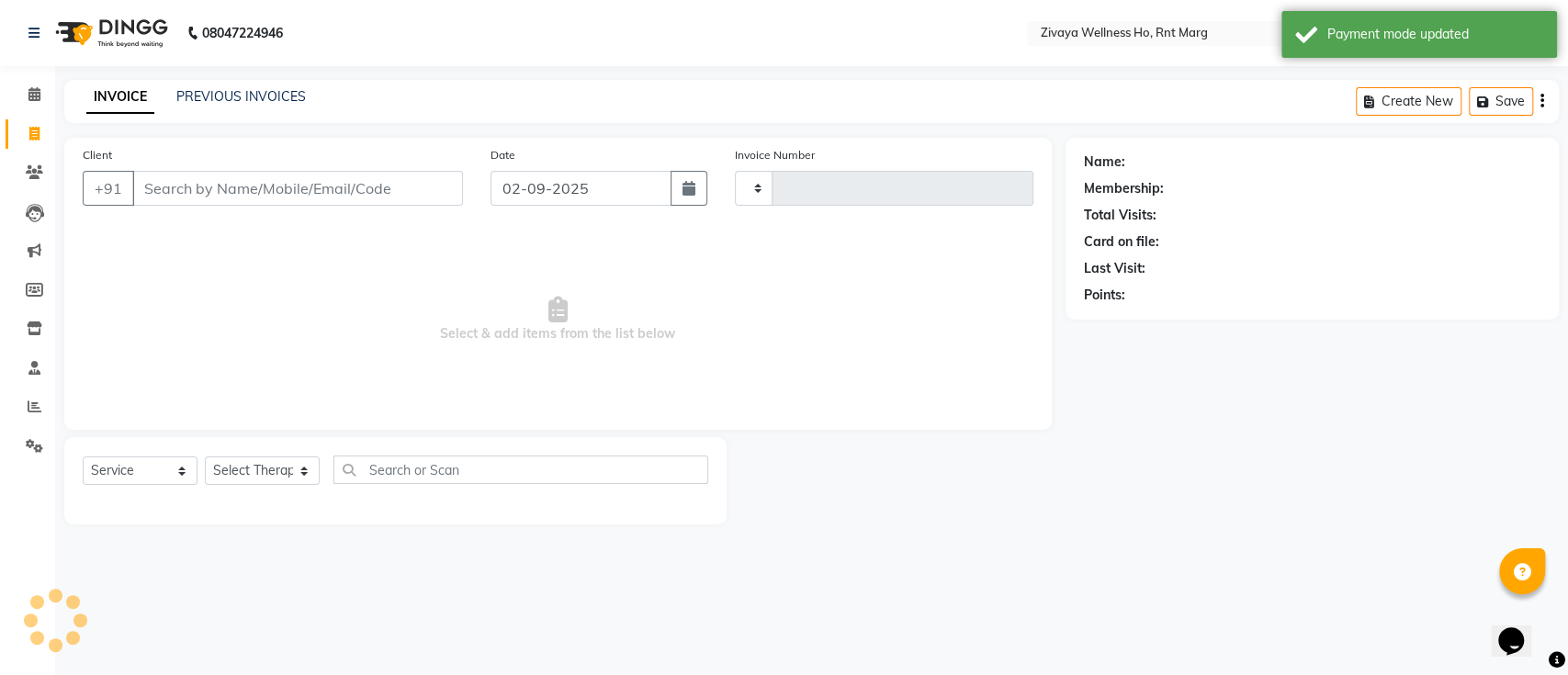
type input "0024"
select select "6395"
click at [177, 184] on input "Client" at bounding box center [297, 188] width 331 height 35
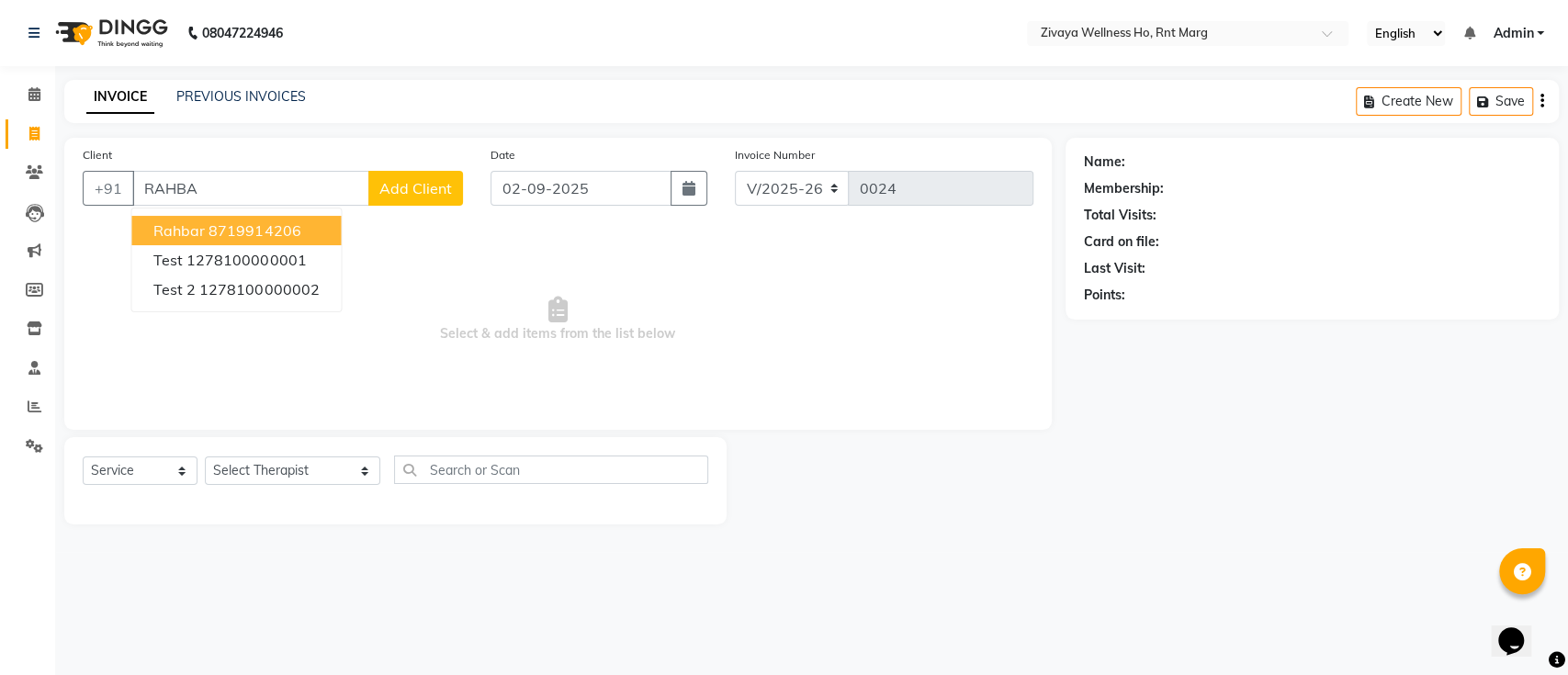
click at [196, 231] on span "rahbar" at bounding box center [178, 230] width 51 height 18
type input "8719914206"
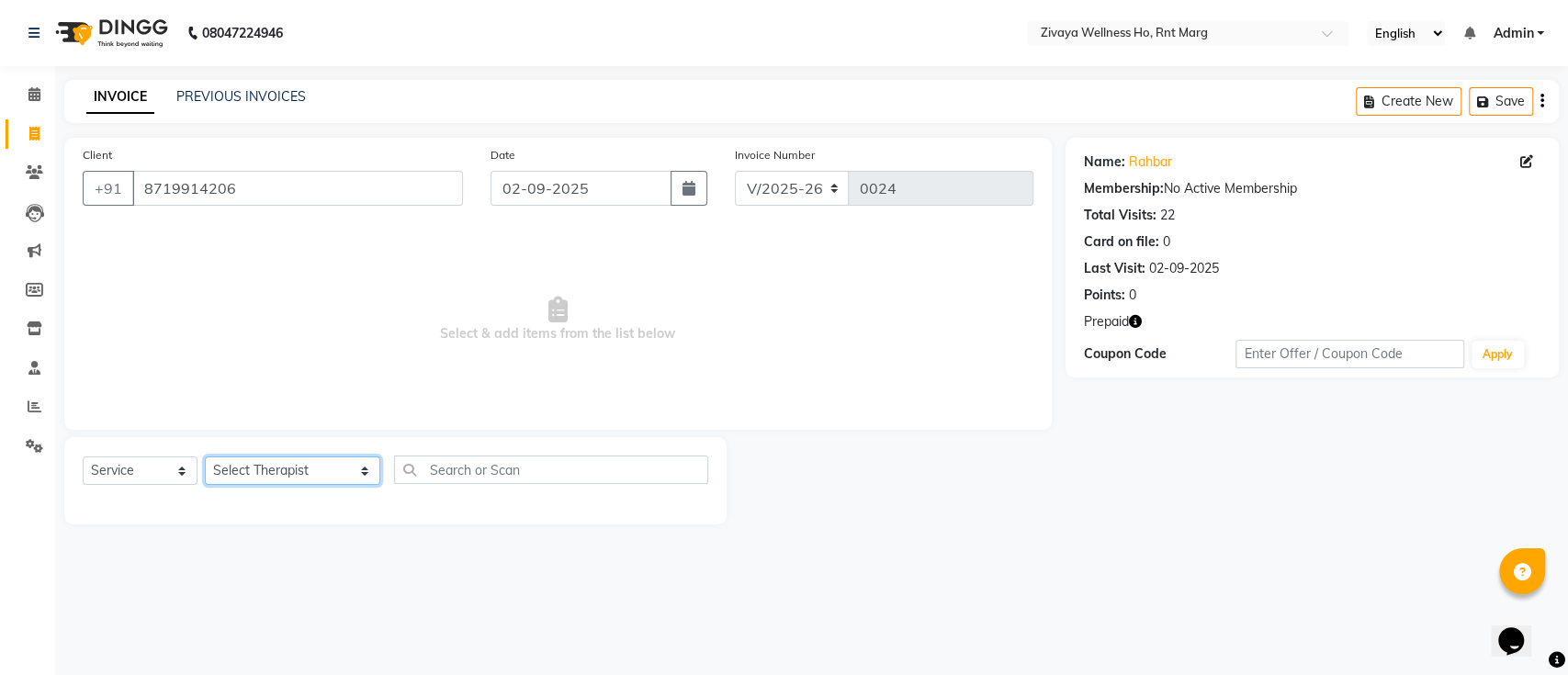
click at [299, 473] on select "Select Therapist [PERSON_NAME] OFFICE [GEOGRAPHIC_DATA] ( Ummed - Manager ) Cen…" at bounding box center [292, 470] width 175 height 28
select select "88239"
click at [205, 456] on select "Select Therapist [PERSON_NAME] OFFICE [GEOGRAPHIC_DATA] ( Ummed - Manager ) Cen…" at bounding box center [292, 470] width 175 height 28
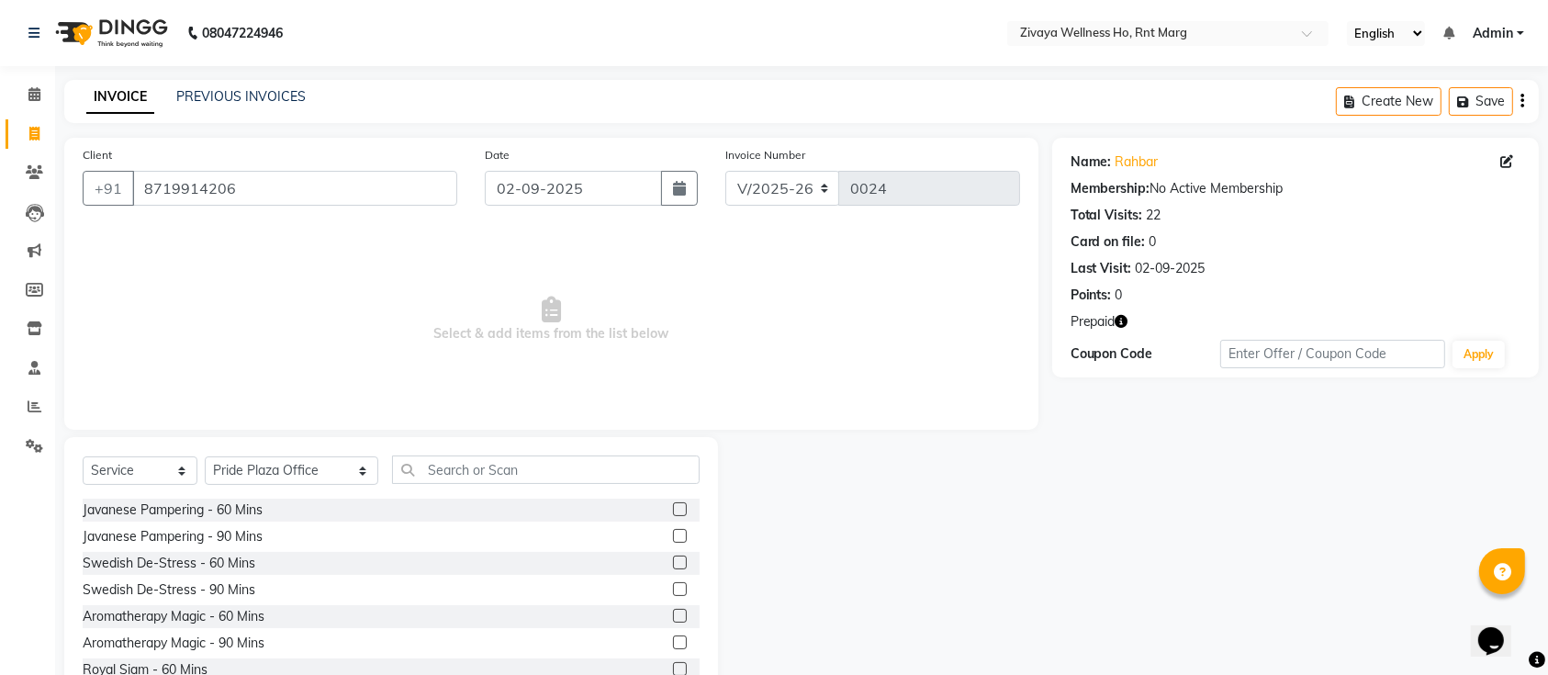
click at [673, 505] on label at bounding box center [680, 509] width 14 height 14
click at [673, 505] on input "checkbox" at bounding box center [679, 510] width 12 height 12
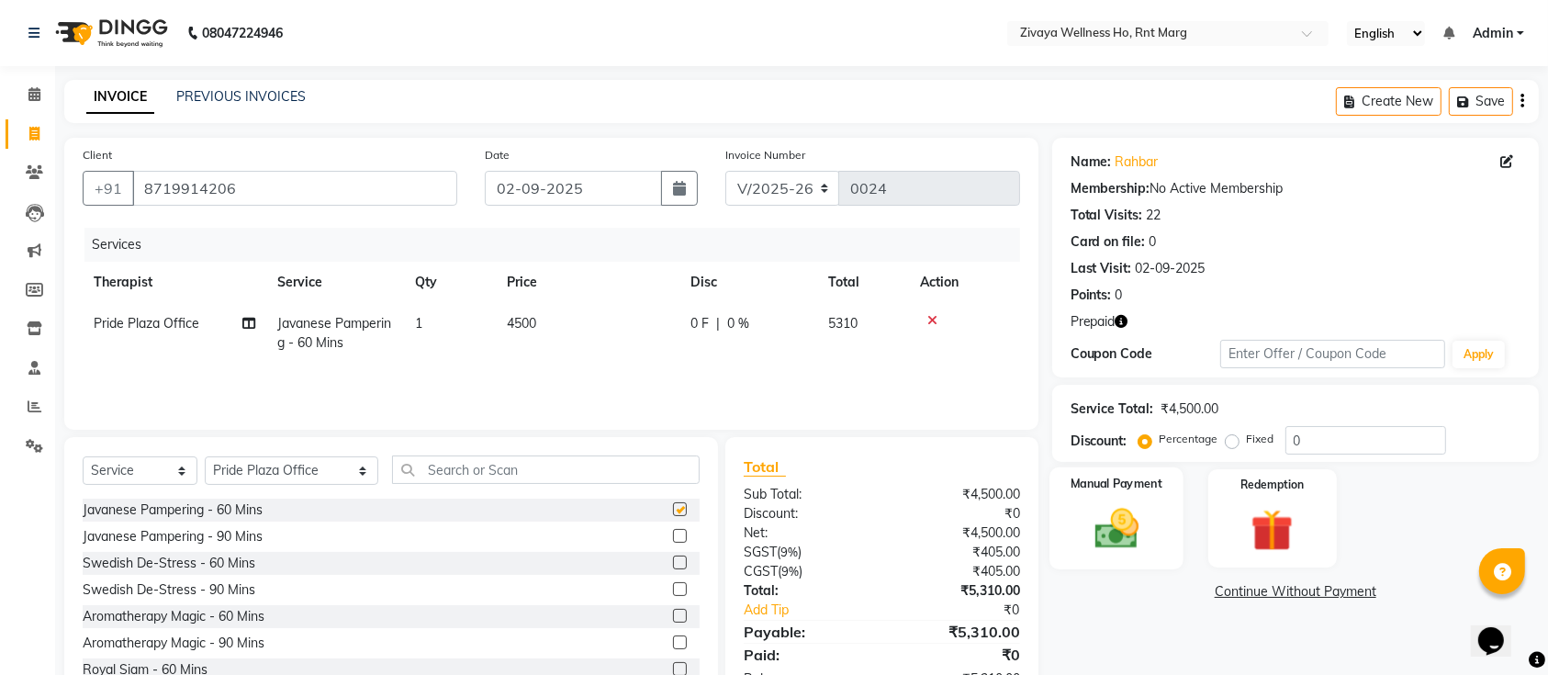
checkbox input "false"
click at [1126, 533] on img at bounding box center [1117, 528] width 72 height 51
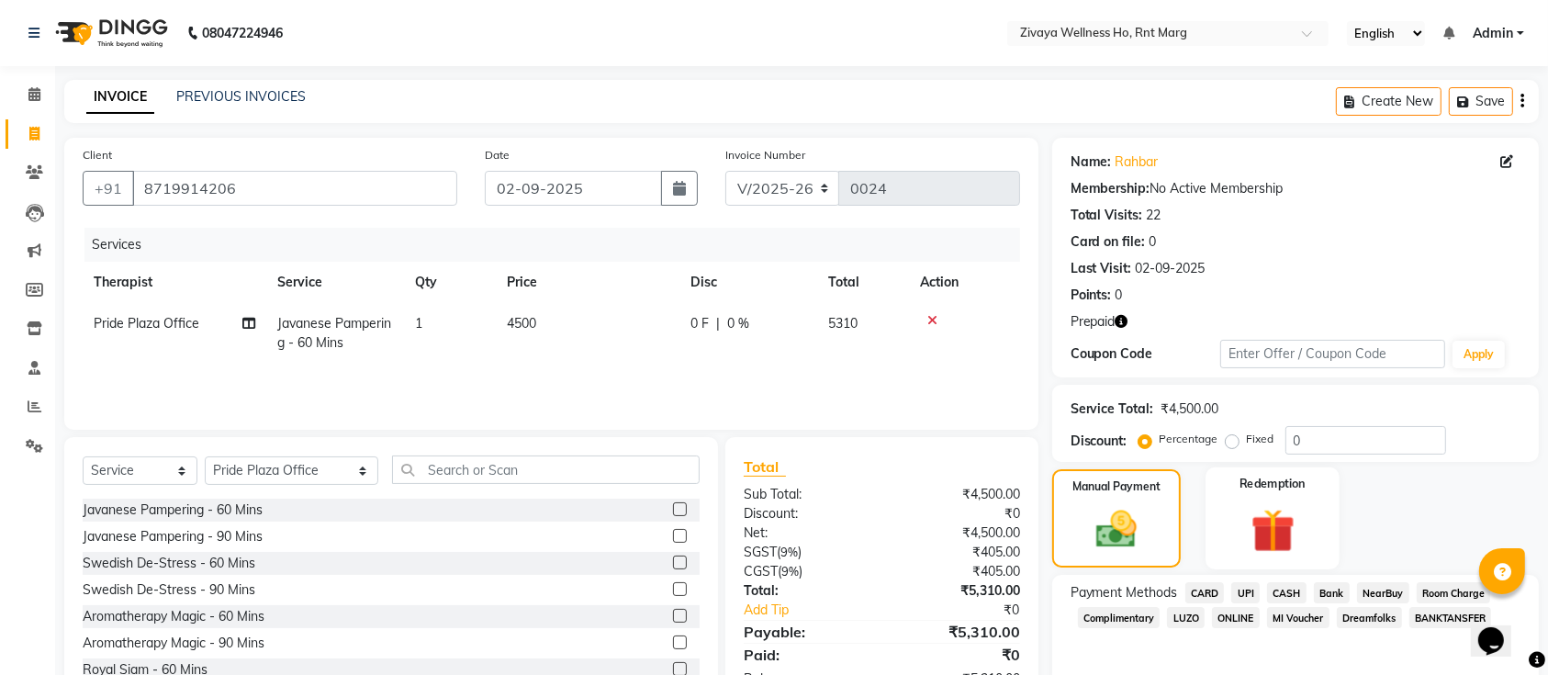
scroll to position [74, 0]
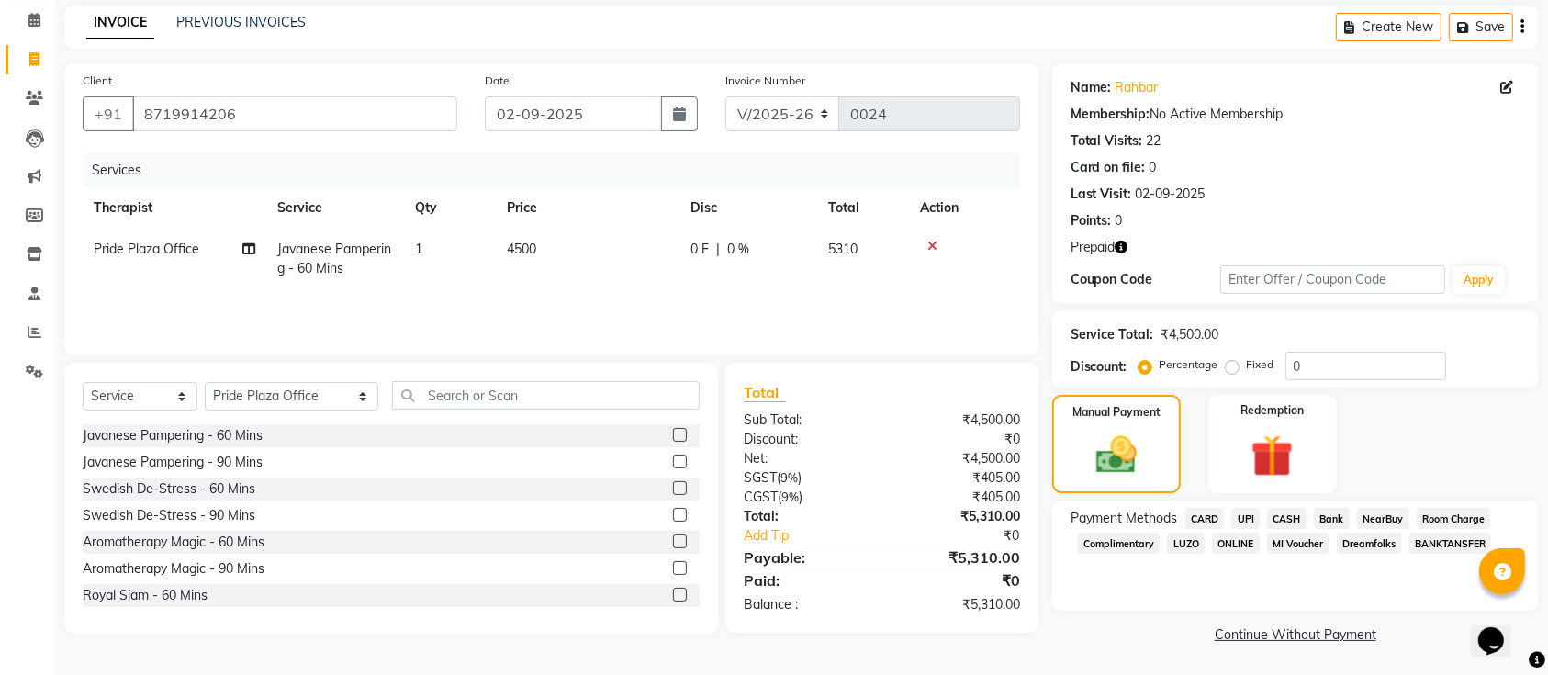
click at [1124, 241] on icon "button" at bounding box center [1122, 247] width 13 height 13
click at [40, 377] on icon at bounding box center [34, 372] width 17 height 14
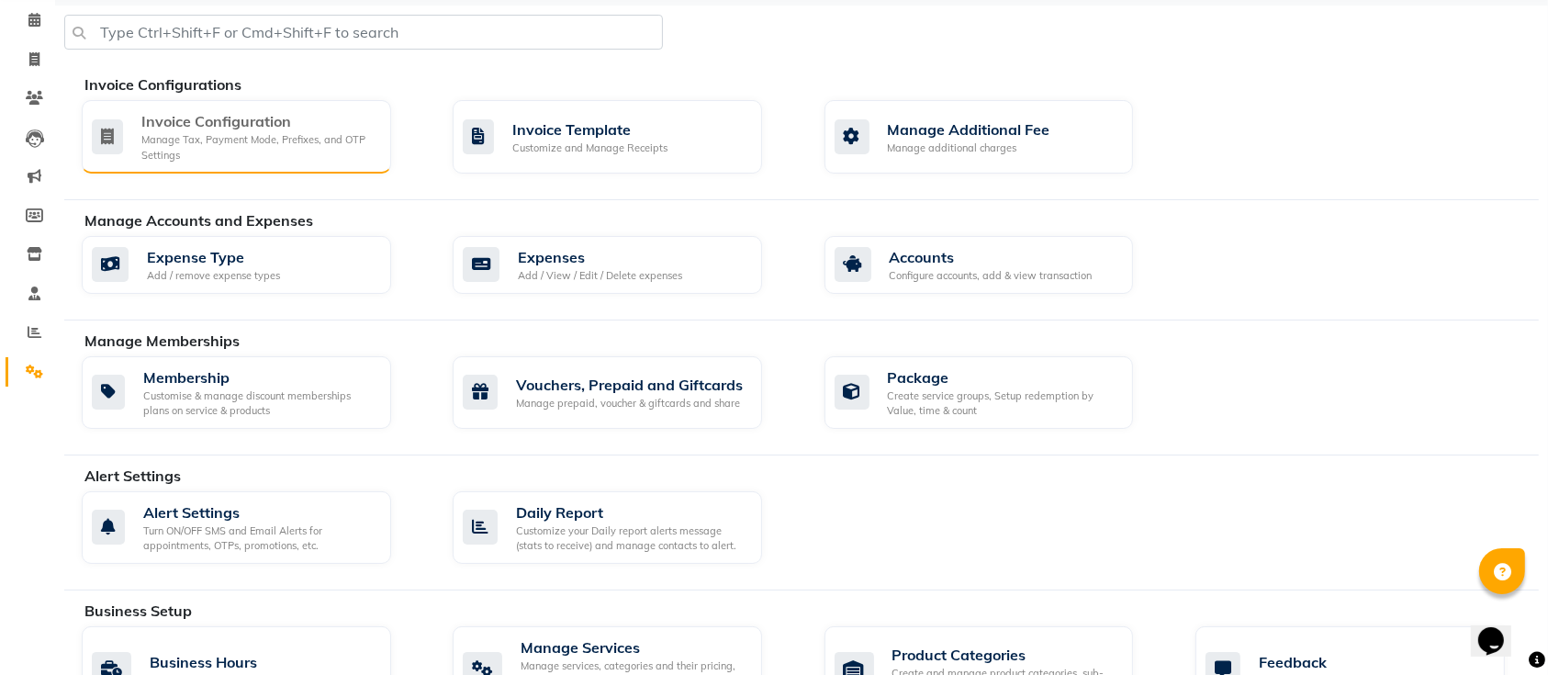
click at [213, 120] on div "Invoice Configuration" at bounding box center [258, 121] width 235 height 22
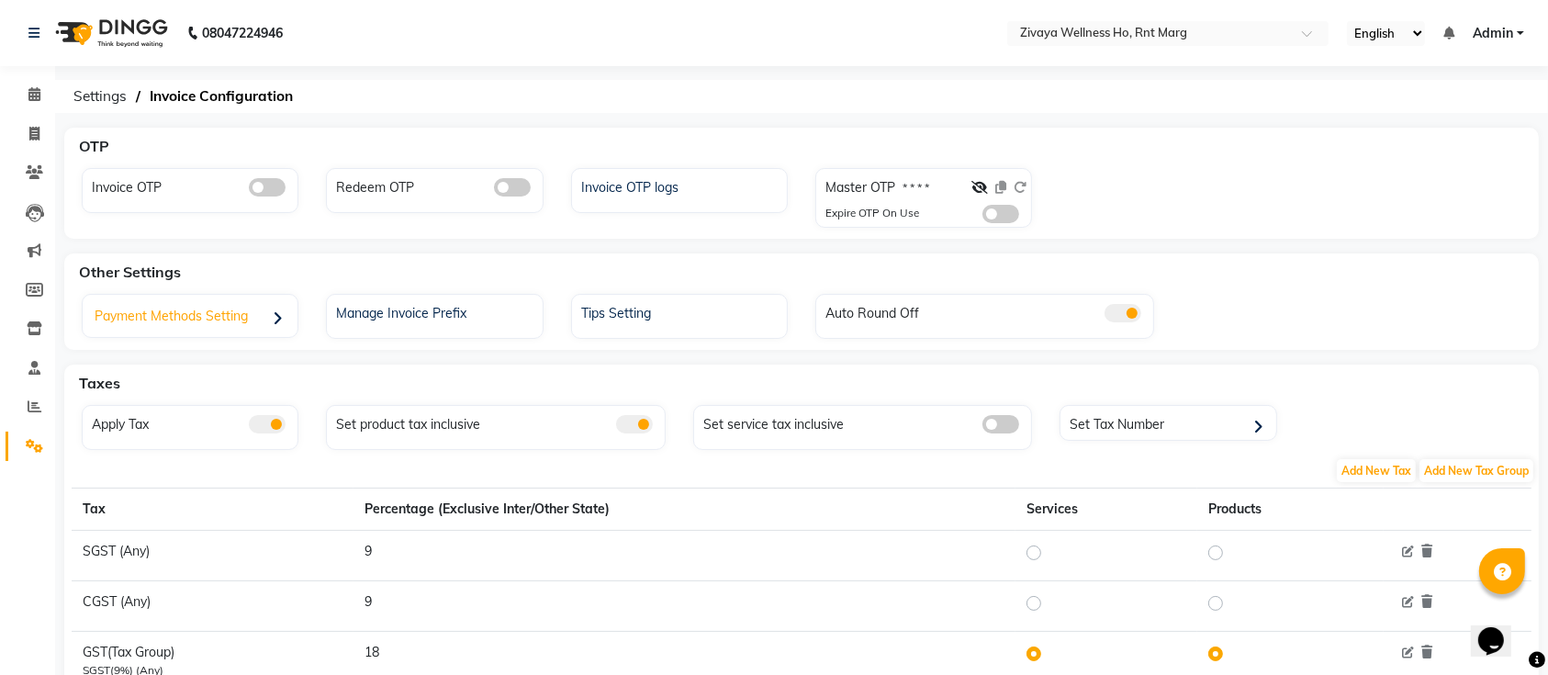
click at [184, 304] on div "Payment Methods Setting" at bounding box center [192, 318] width 210 height 38
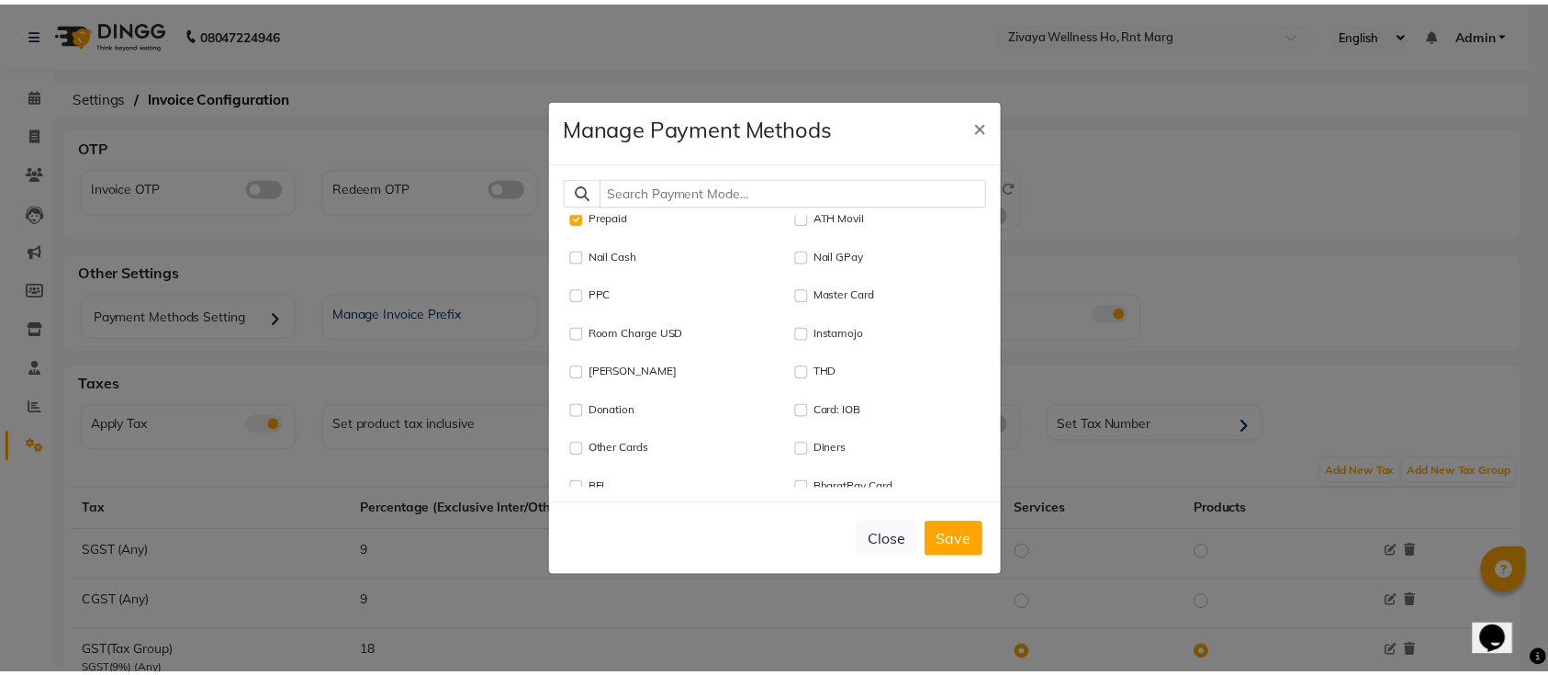
scroll to position [316, 0]
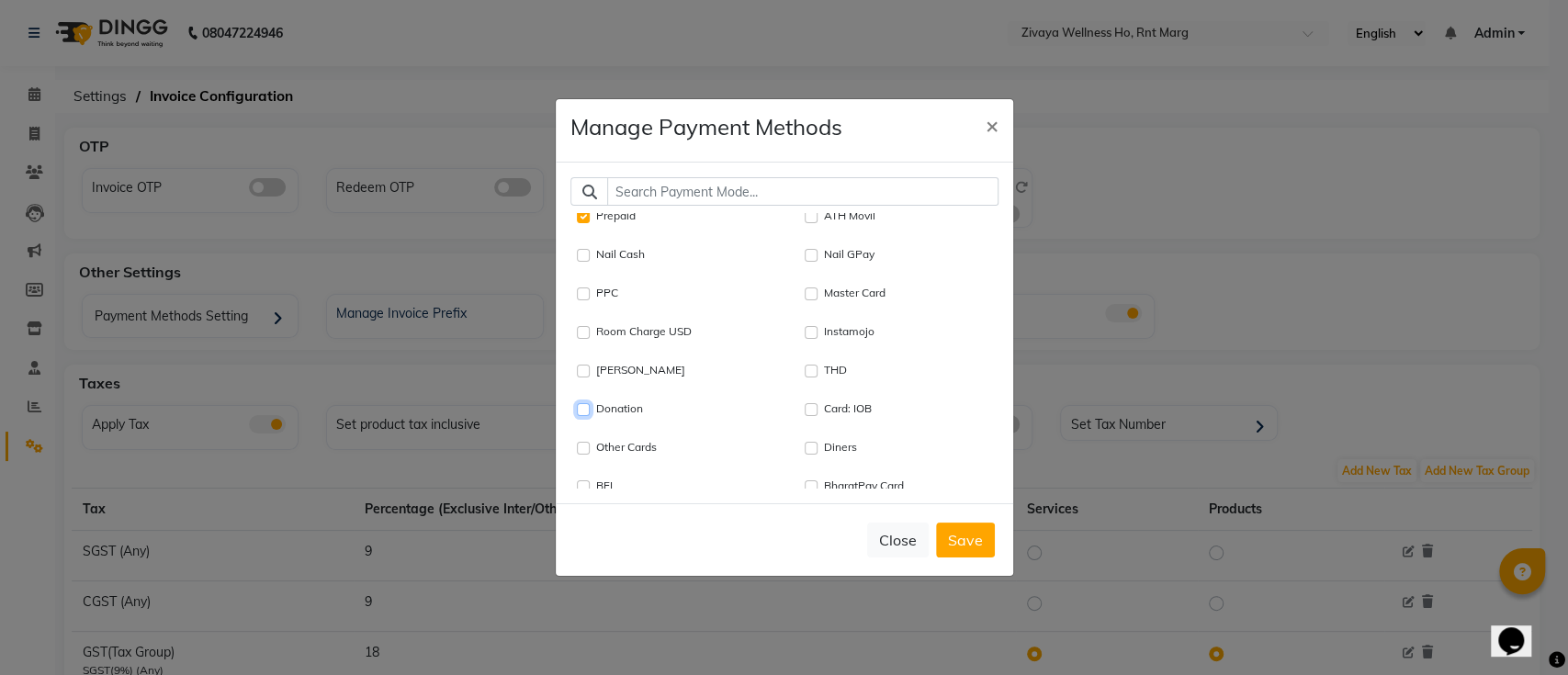
click at [584, 411] on input "Donation" at bounding box center [583, 409] width 13 height 13
checkbox input "false"
click at [805, 294] on Card "Master Card" at bounding box center [811, 293] width 13 height 13
checkbox Card "true"
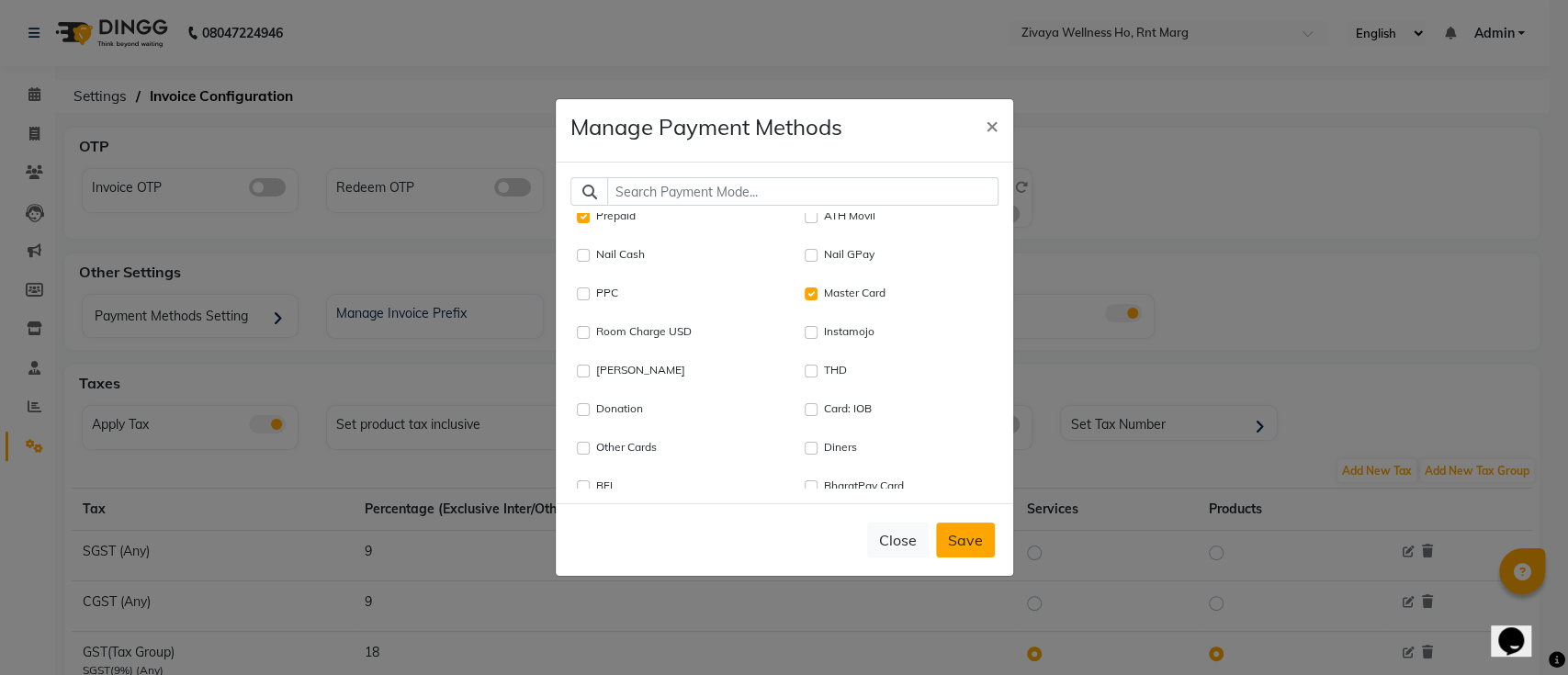
click at [962, 540] on button "Save" at bounding box center [965, 540] width 59 height 35
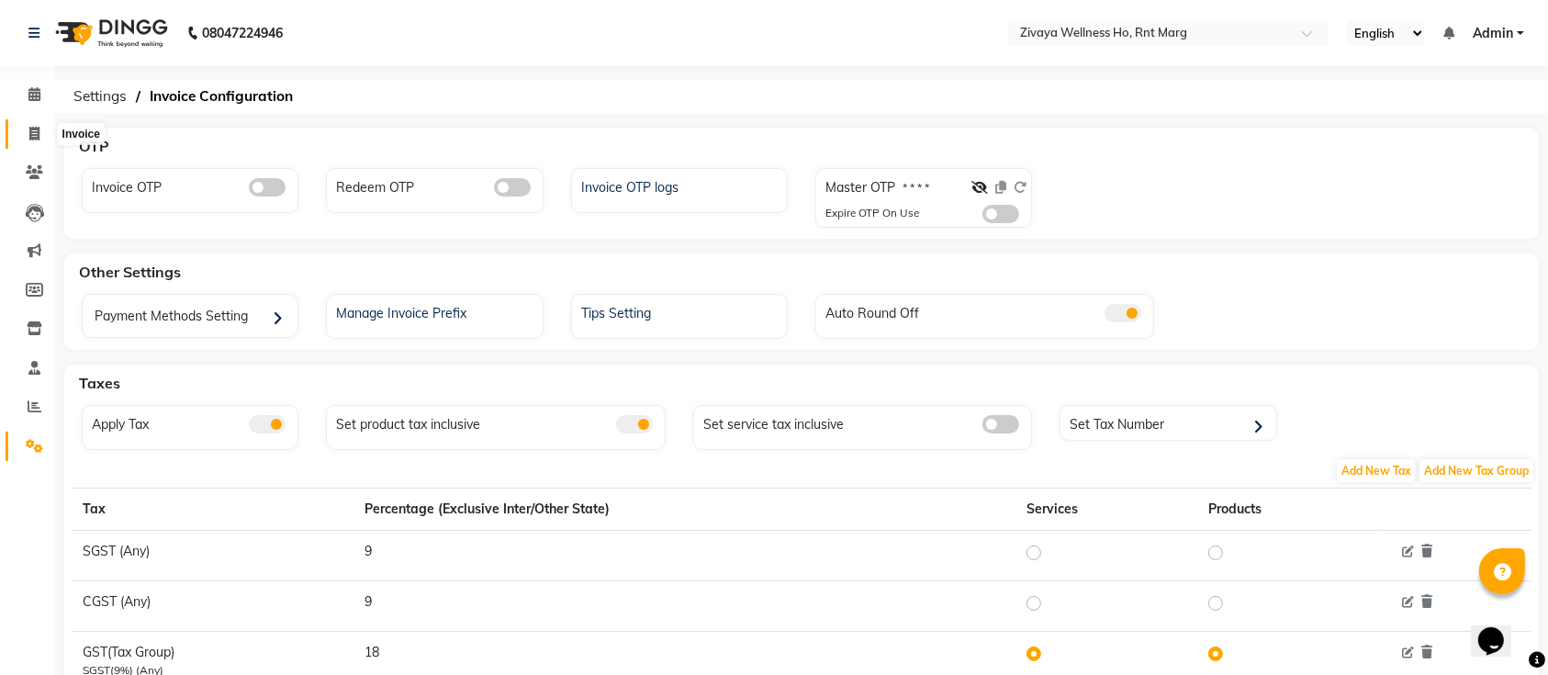
click at [36, 139] on icon at bounding box center [34, 134] width 10 height 14
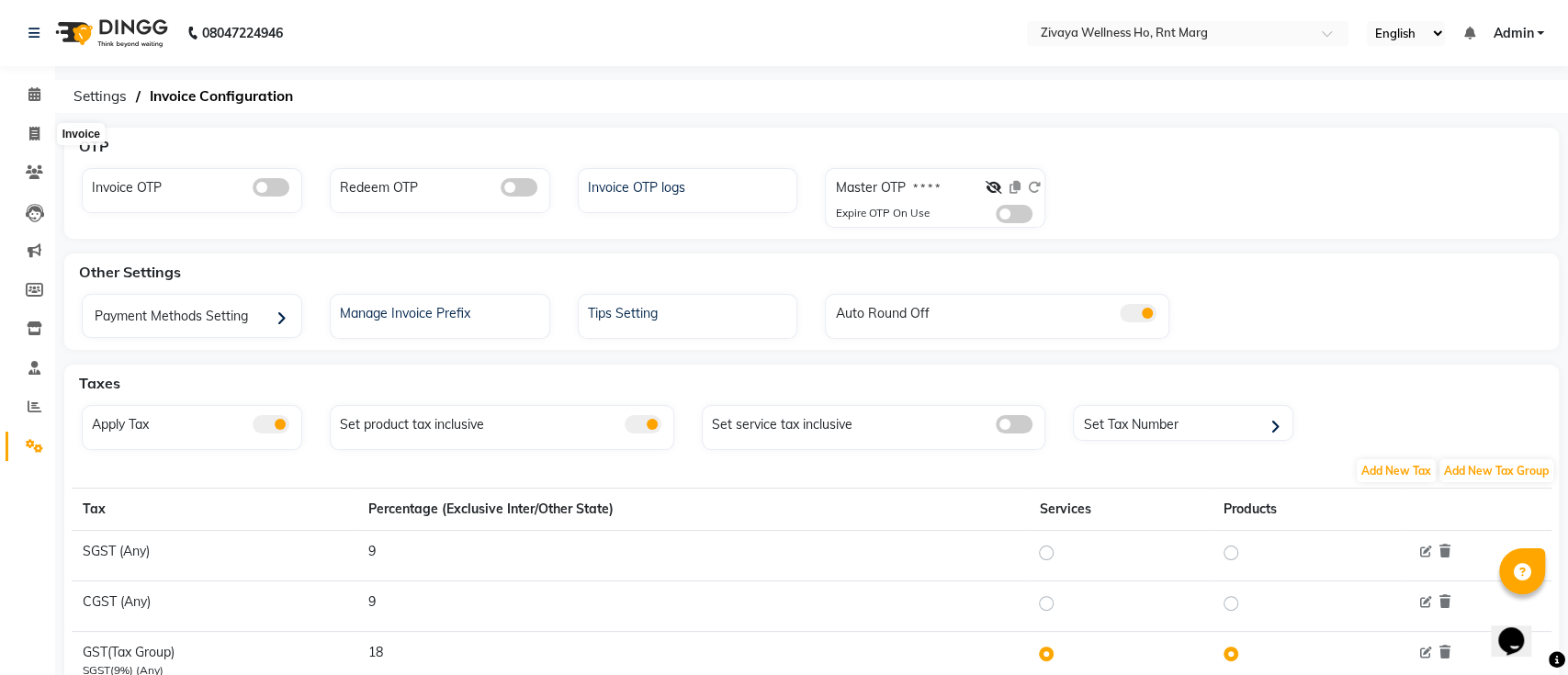
select select "6395"
select select "service"
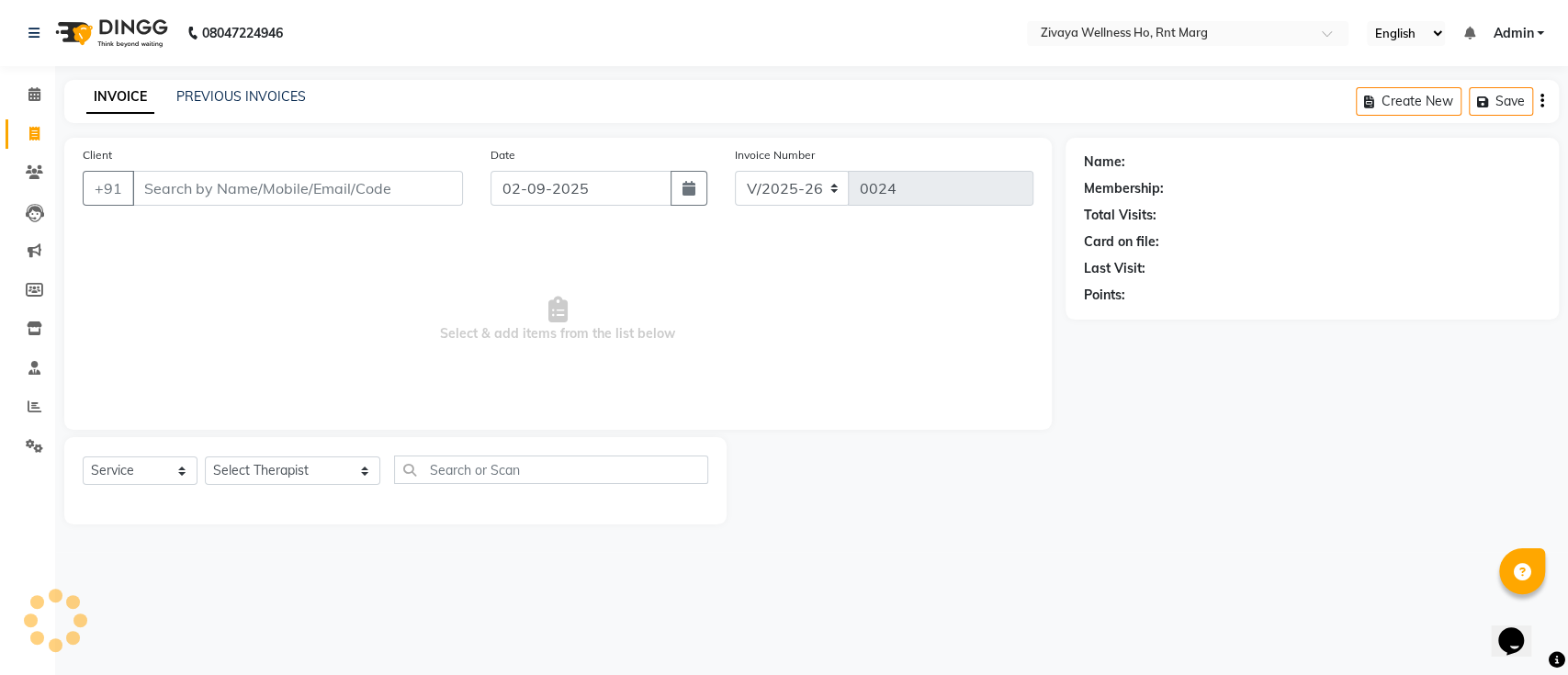
click at [193, 197] on input "Client" at bounding box center [297, 188] width 331 height 35
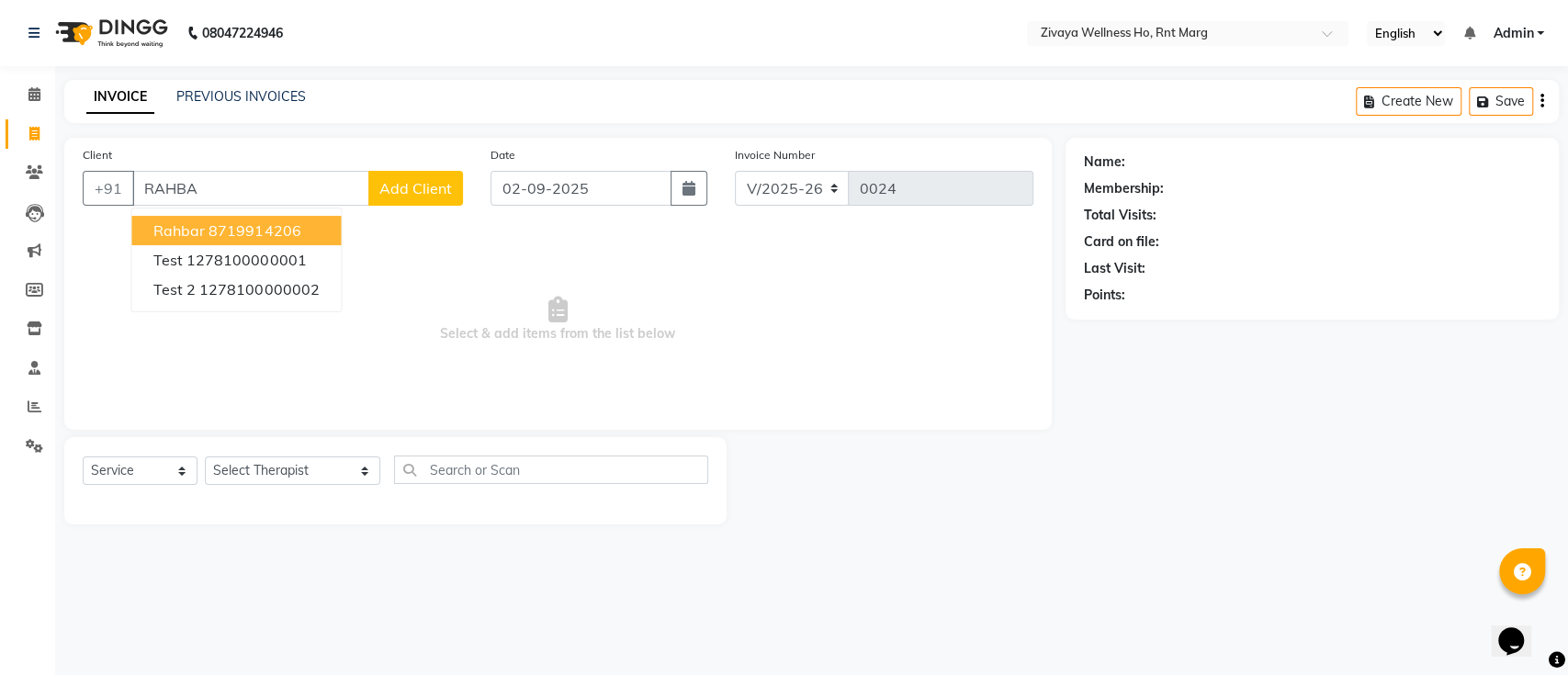
click at [210, 239] on ngb-highlight "8719914206" at bounding box center [254, 230] width 92 height 18
type input "8719914206"
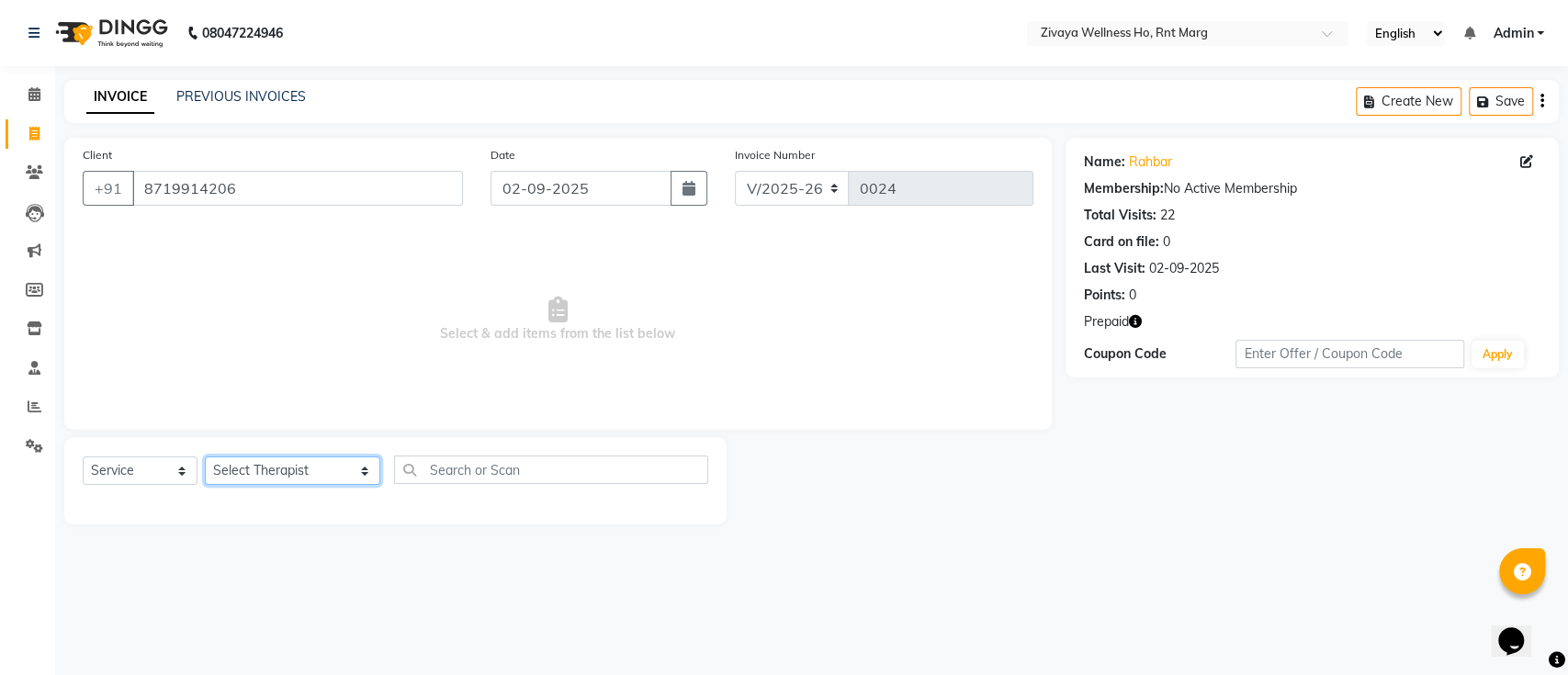
click at [287, 473] on select "Select Therapist [PERSON_NAME] OFFICE [GEOGRAPHIC_DATA] ( Ummed - Manager ) Cen…" at bounding box center [292, 470] width 175 height 28
select select "48605"
click at [205, 456] on select "Select Therapist [PERSON_NAME] OFFICE [GEOGRAPHIC_DATA] ( Ummed - Manager ) Cen…" at bounding box center [292, 470] width 175 height 28
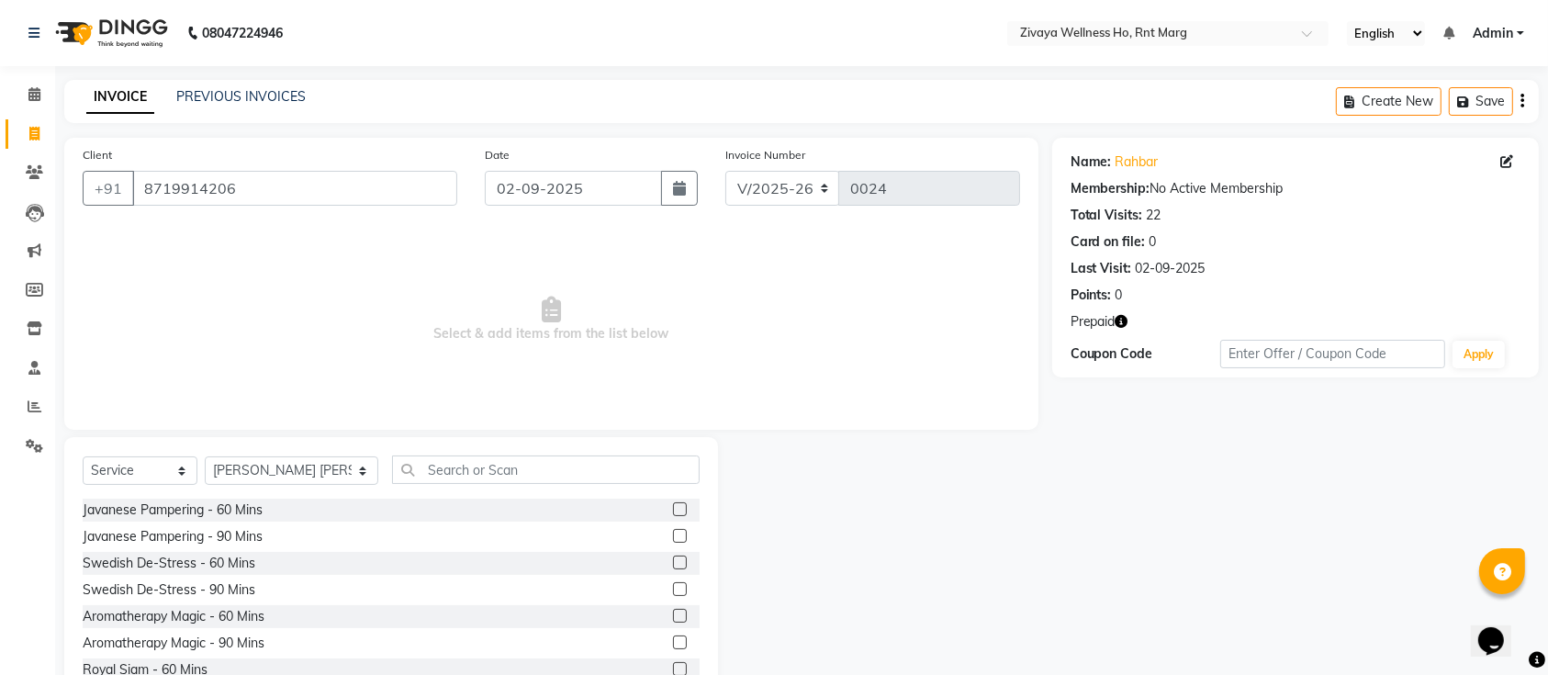
click at [673, 509] on label at bounding box center [680, 509] width 14 height 14
click at [673, 509] on input "checkbox" at bounding box center [679, 510] width 12 height 12
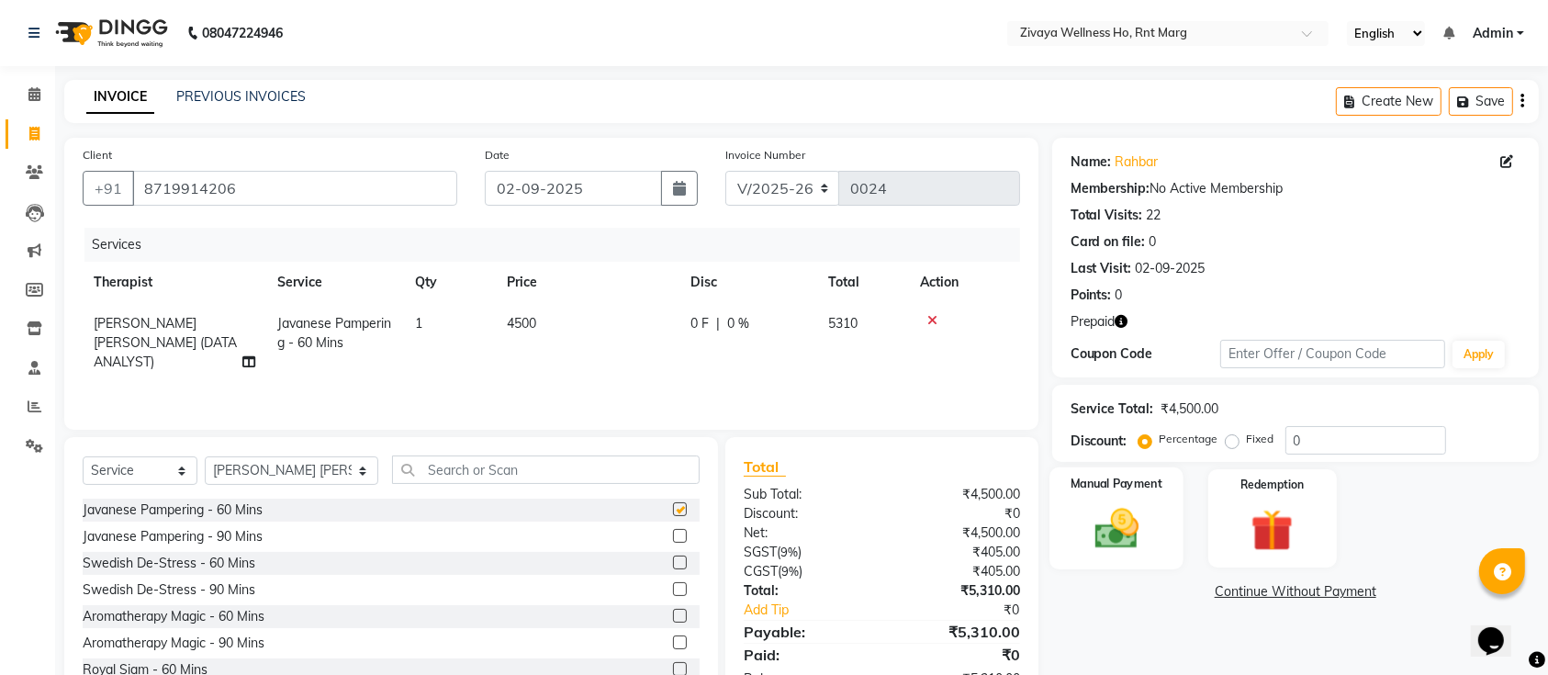
checkbox input "false"
click at [1276, 531] on img at bounding box center [1273, 530] width 72 height 55
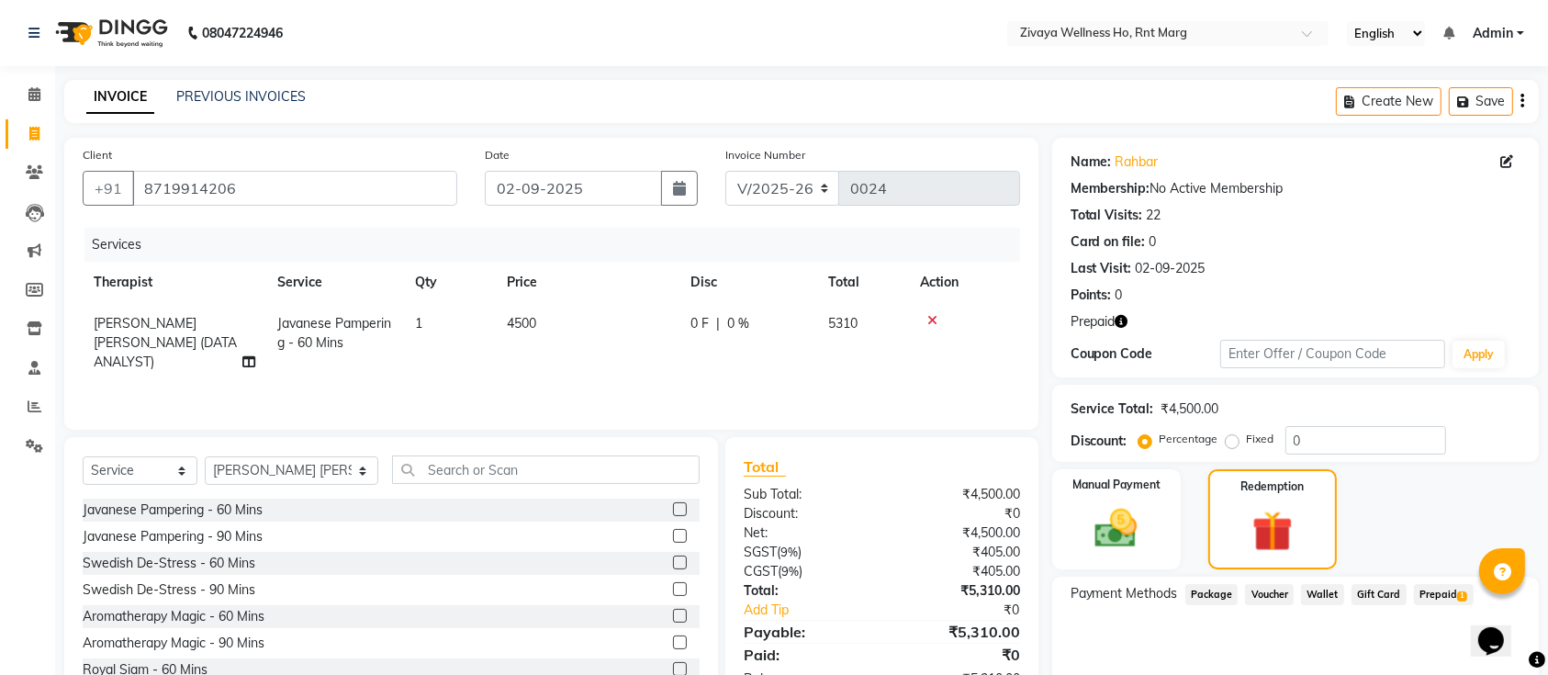
click at [1419, 590] on span "Prepaid 1" at bounding box center [1444, 594] width 60 height 21
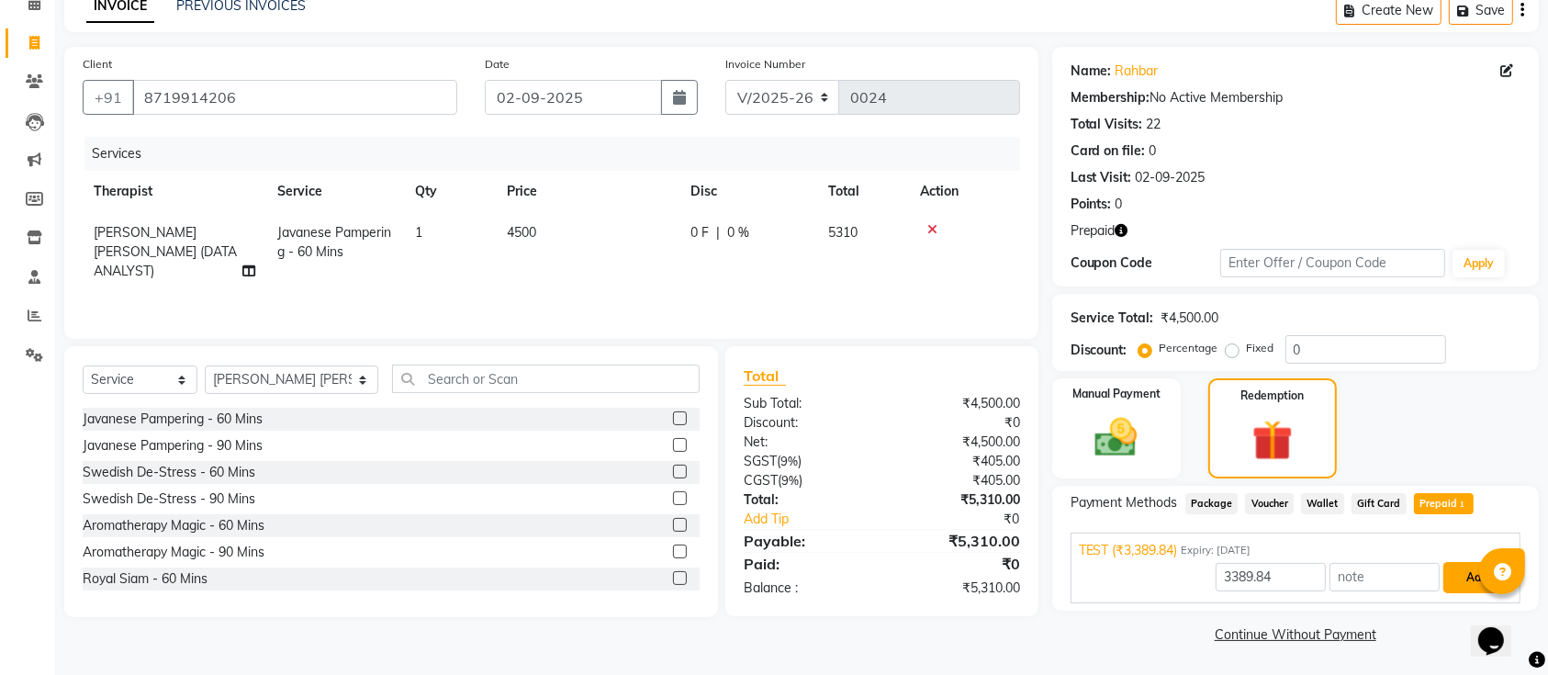
click at [1465, 573] on button "Add" at bounding box center [1477, 577] width 67 height 31
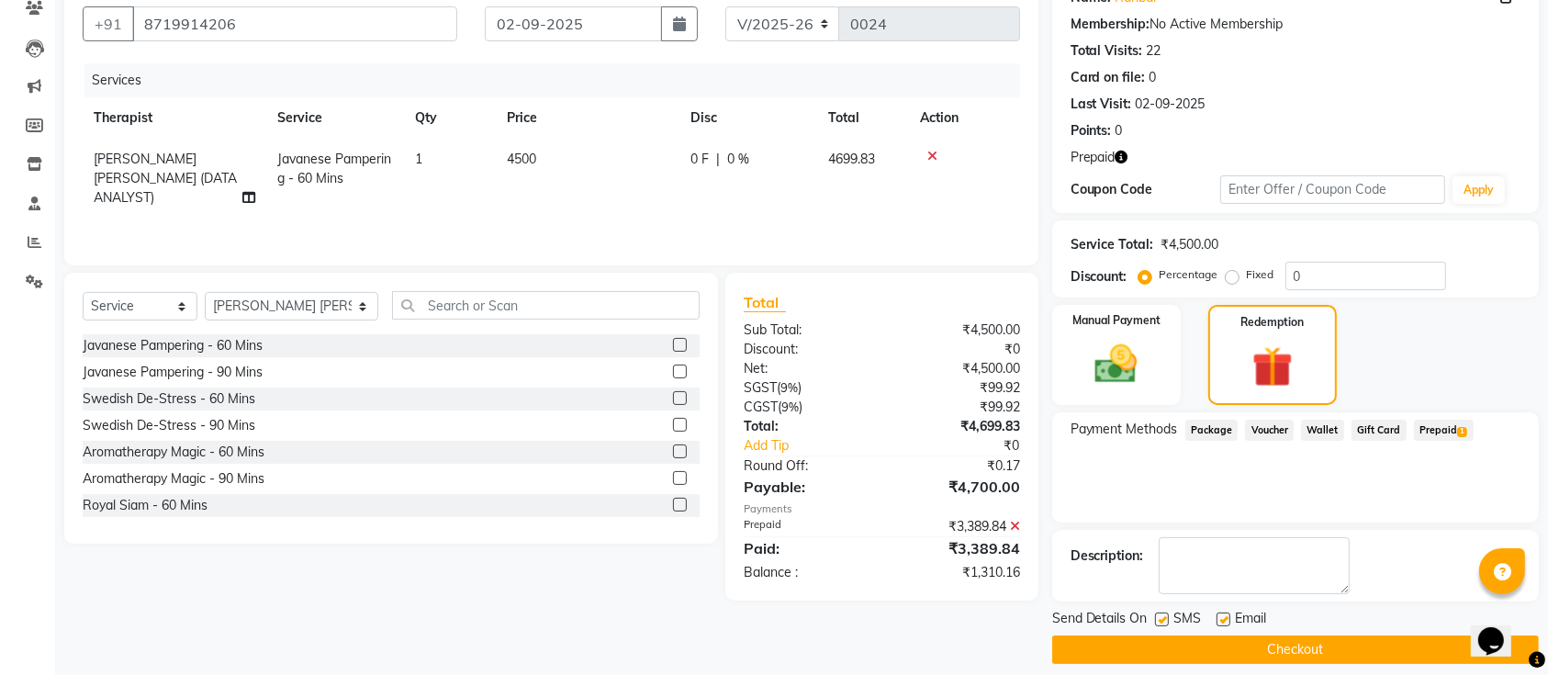
scroll to position [180, 0]
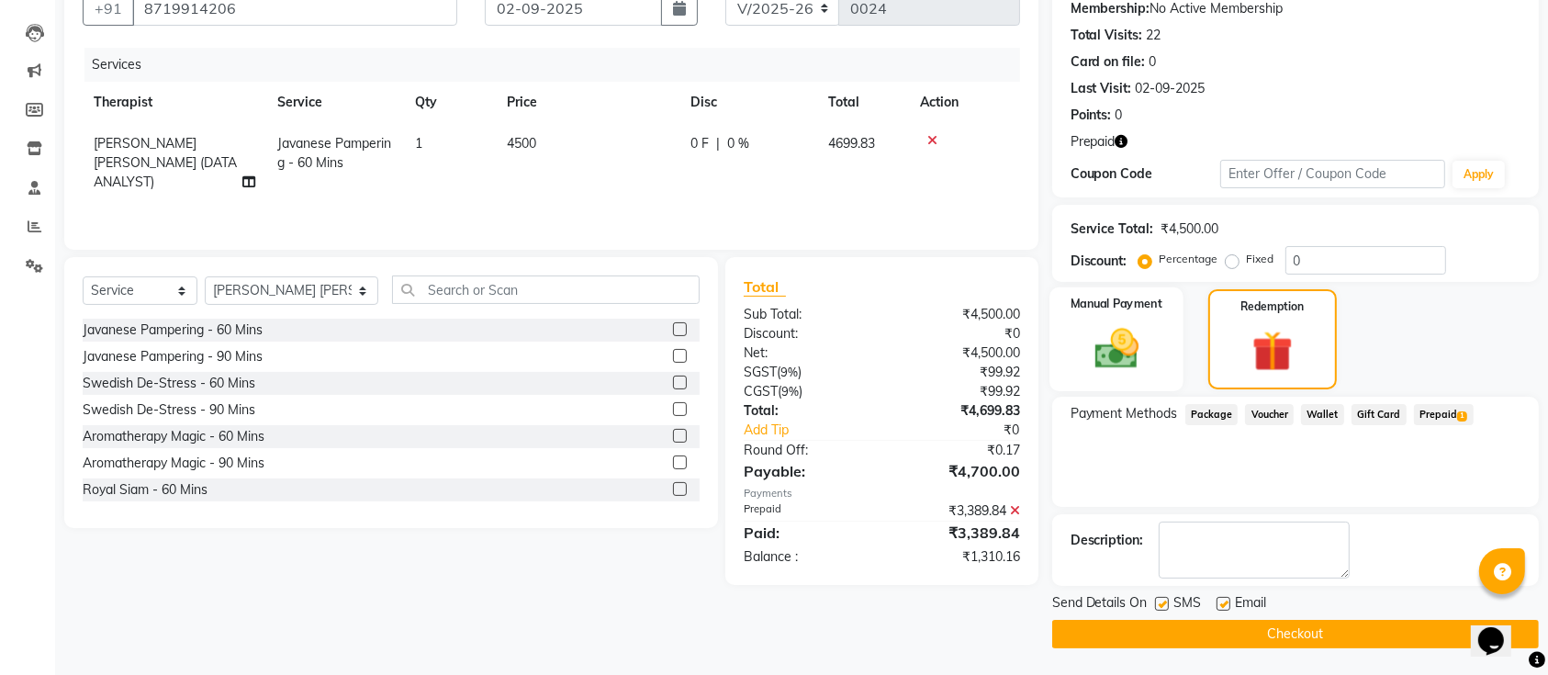
click at [1124, 355] on img at bounding box center [1117, 348] width 72 height 51
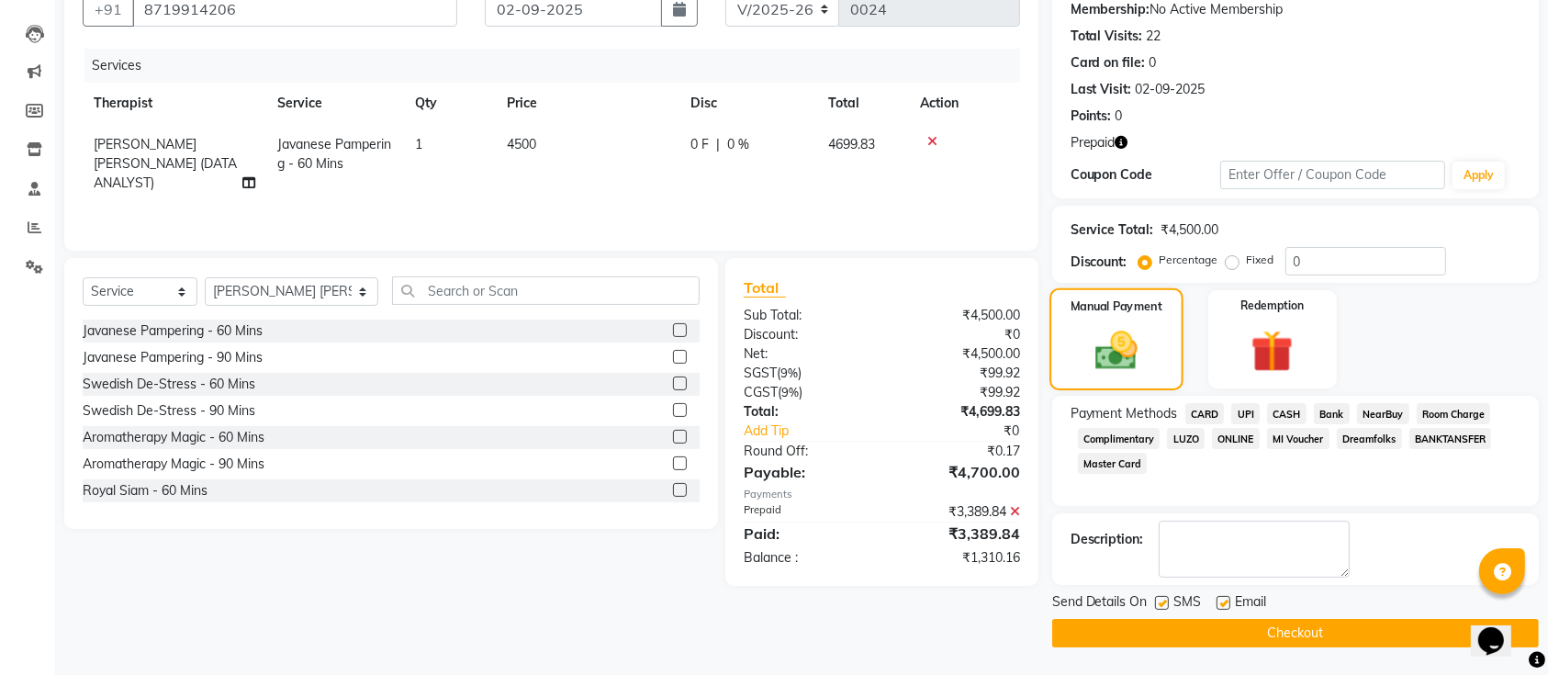
scroll to position [178, 0]
click at [1242, 415] on span "UPI" at bounding box center [1246, 414] width 28 height 21
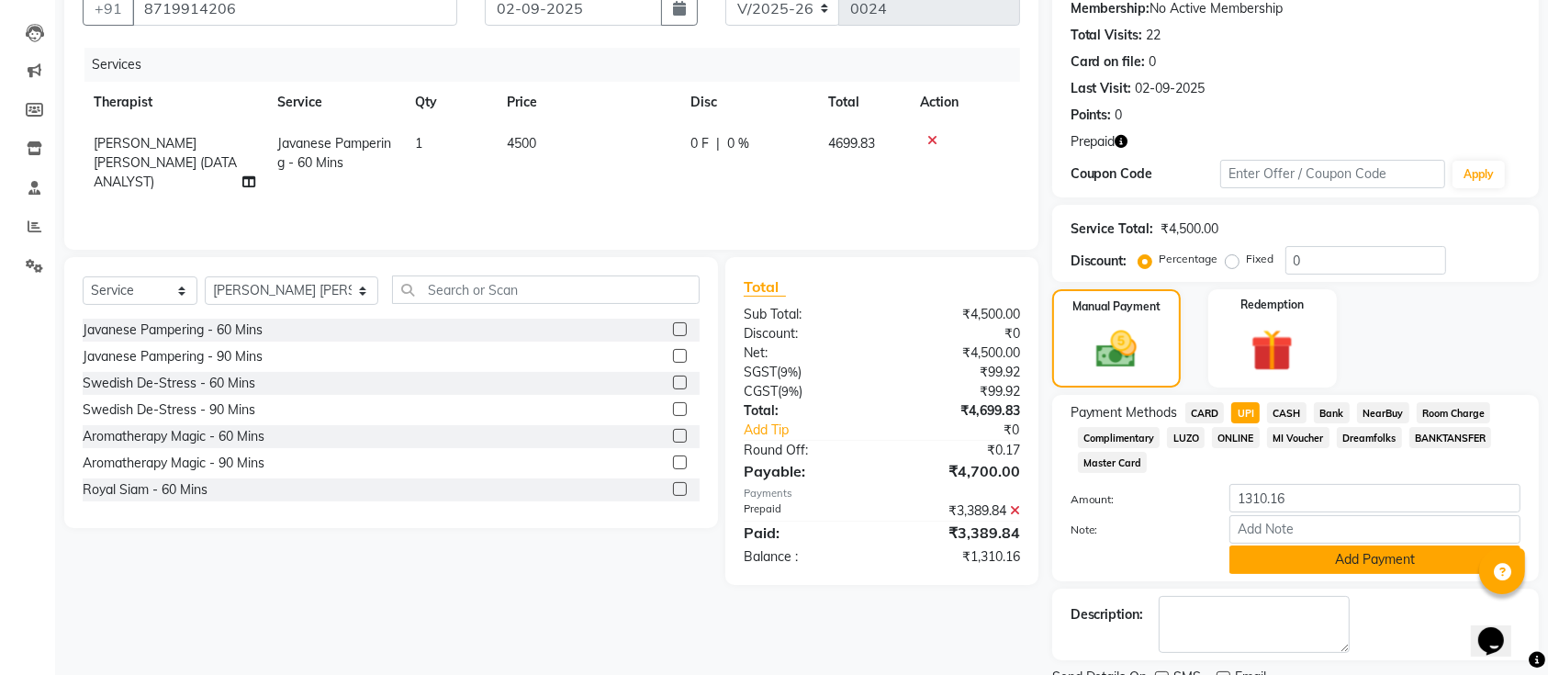
click at [1307, 564] on button "Add Payment" at bounding box center [1375, 560] width 291 height 28
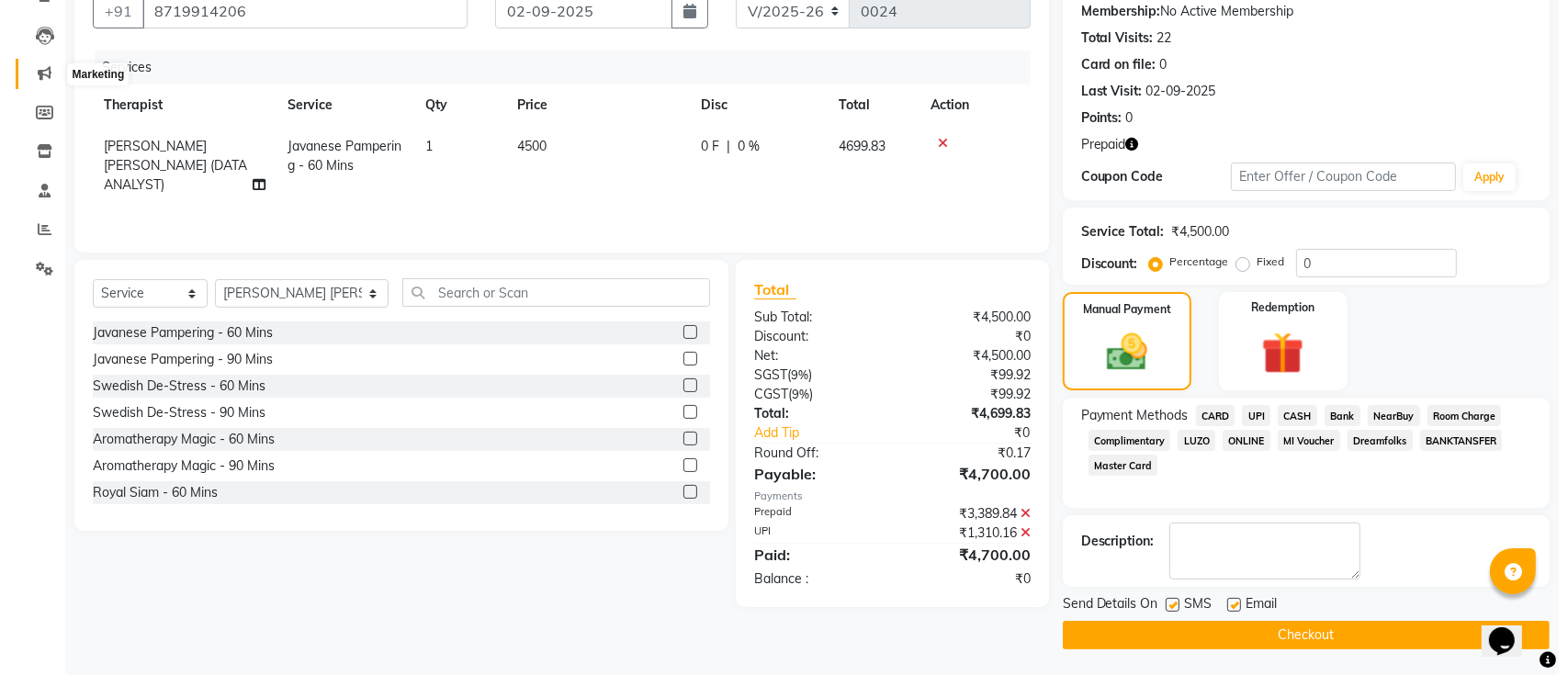
scroll to position [0, 0]
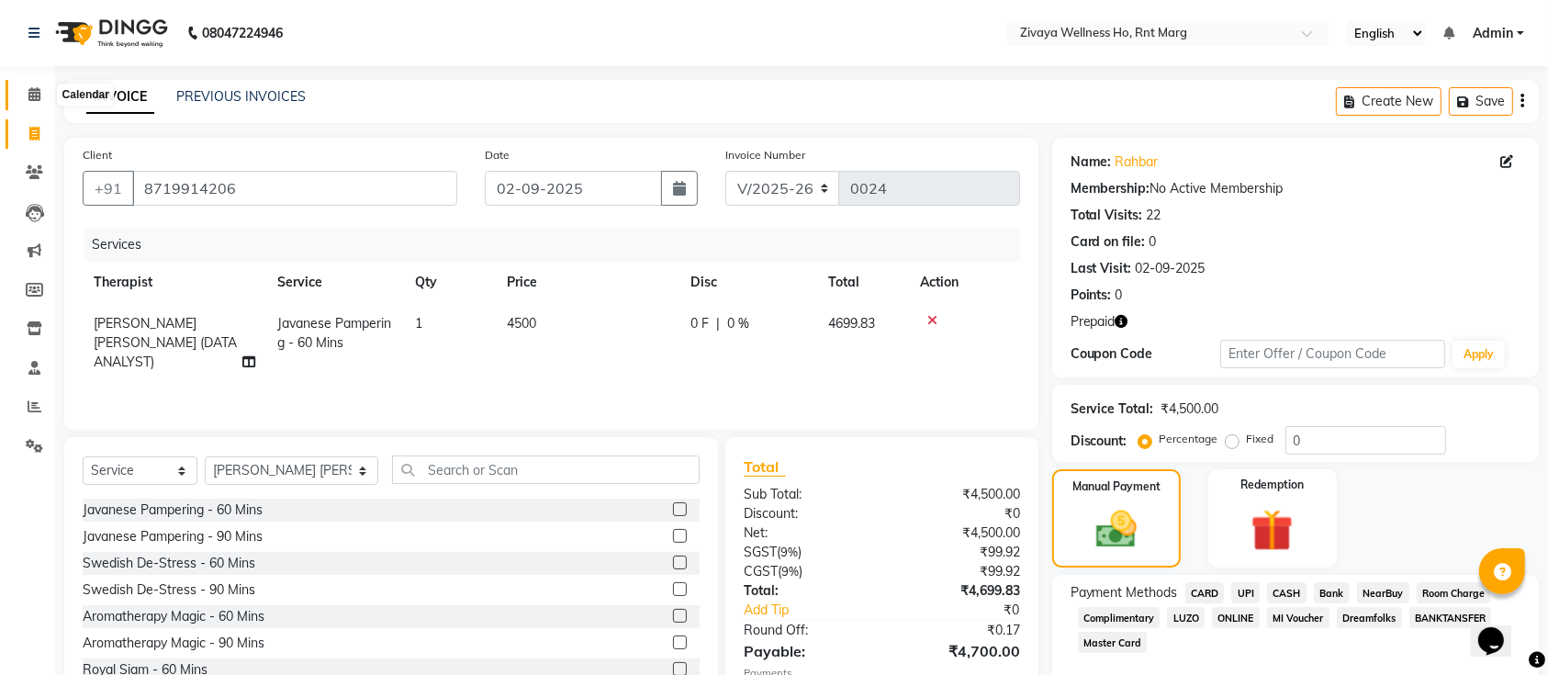
click at [32, 95] on icon at bounding box center [34, 94] width 12 height 14
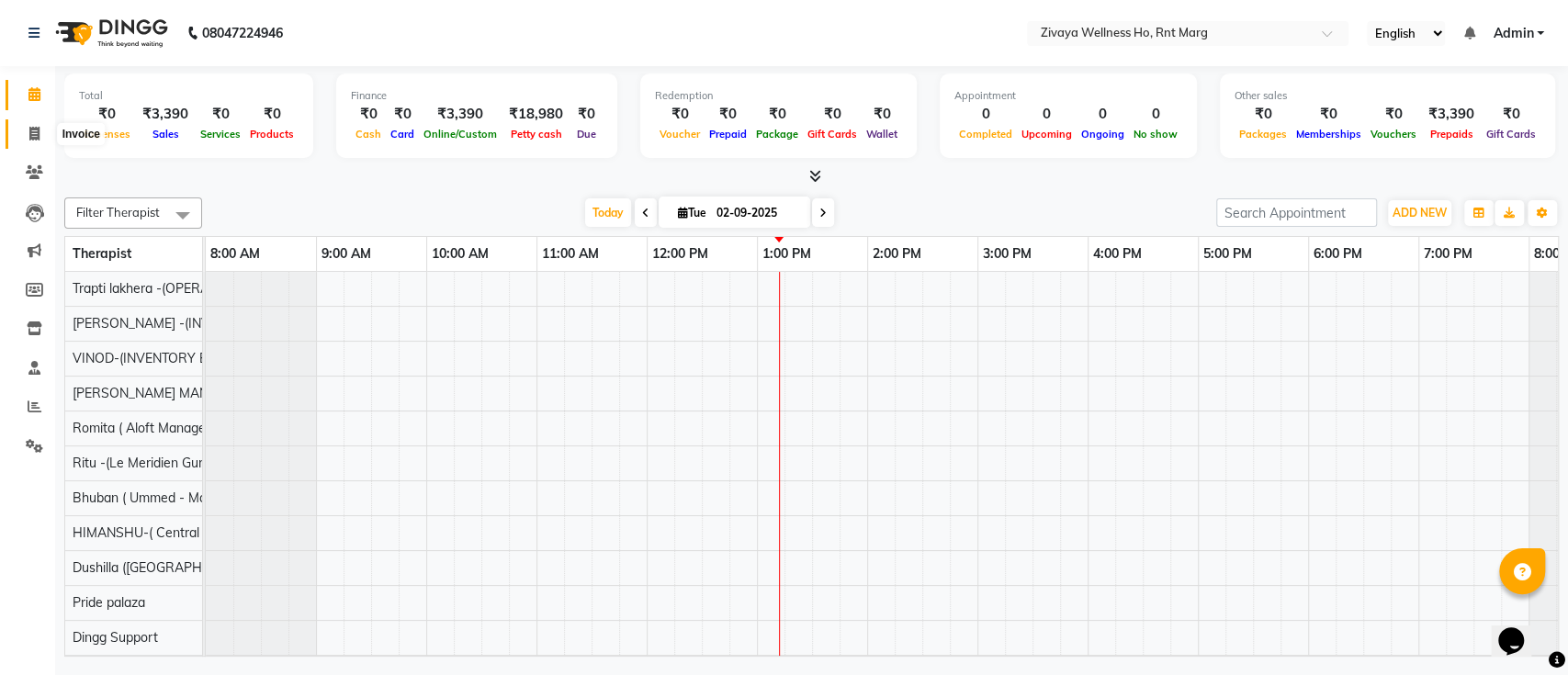
click at [28, 141] on span at bounding box center [34, 134] width 32 height 21
select select "service"
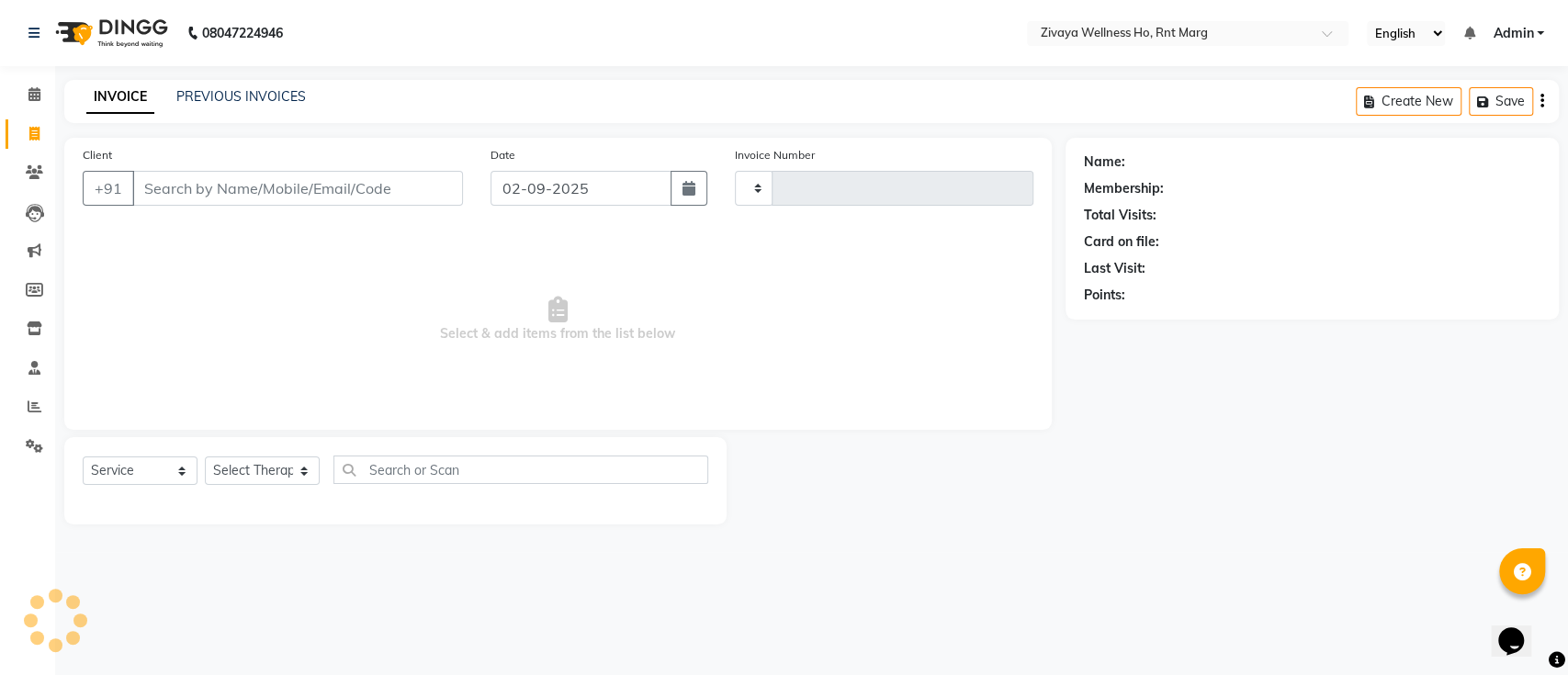
type input "0024"
select select "6395"
click at [272, 180] on input "Client" at bounding box center [297, 188] width 331 height 35
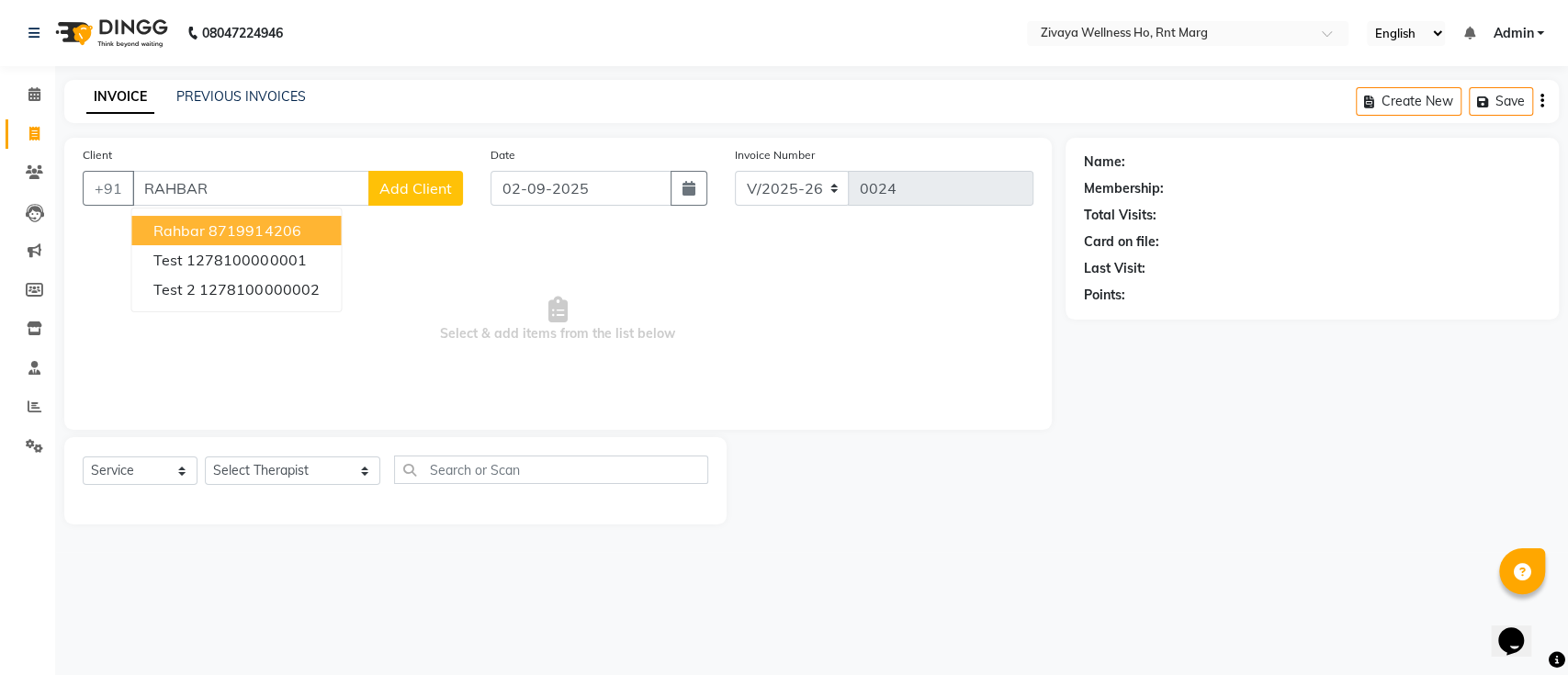
click at [241, 232] on ngb-highlight "8719914206" at bounding box center [254, 230] width 92 height 18
type input "8719914206"
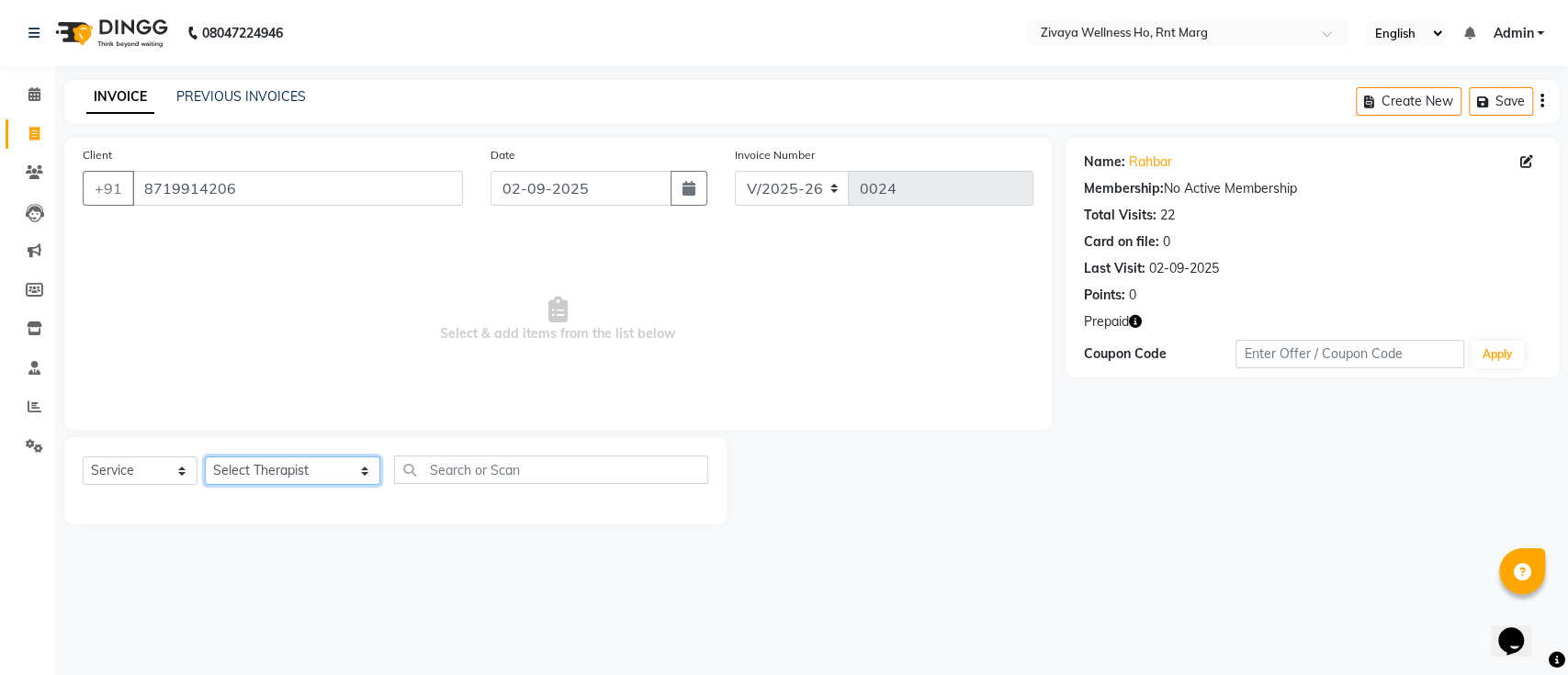
click at [237, 465] on select "Select Therapist [PERSON_NAME] OFFICE [GEOGRAPHIC_DATA] ( Ummed - Manager ) Cen…" at bounding box center [292, 470] width 175 height 28
select select "53937"
click at [205, 456] on select "Select Therapist [PERSON_NAME] OFFICE [GEOGRAPHIC_DATA] ( Ummed - Manager ) Cen…" at bounding box center [292, 470] width 175 height 28
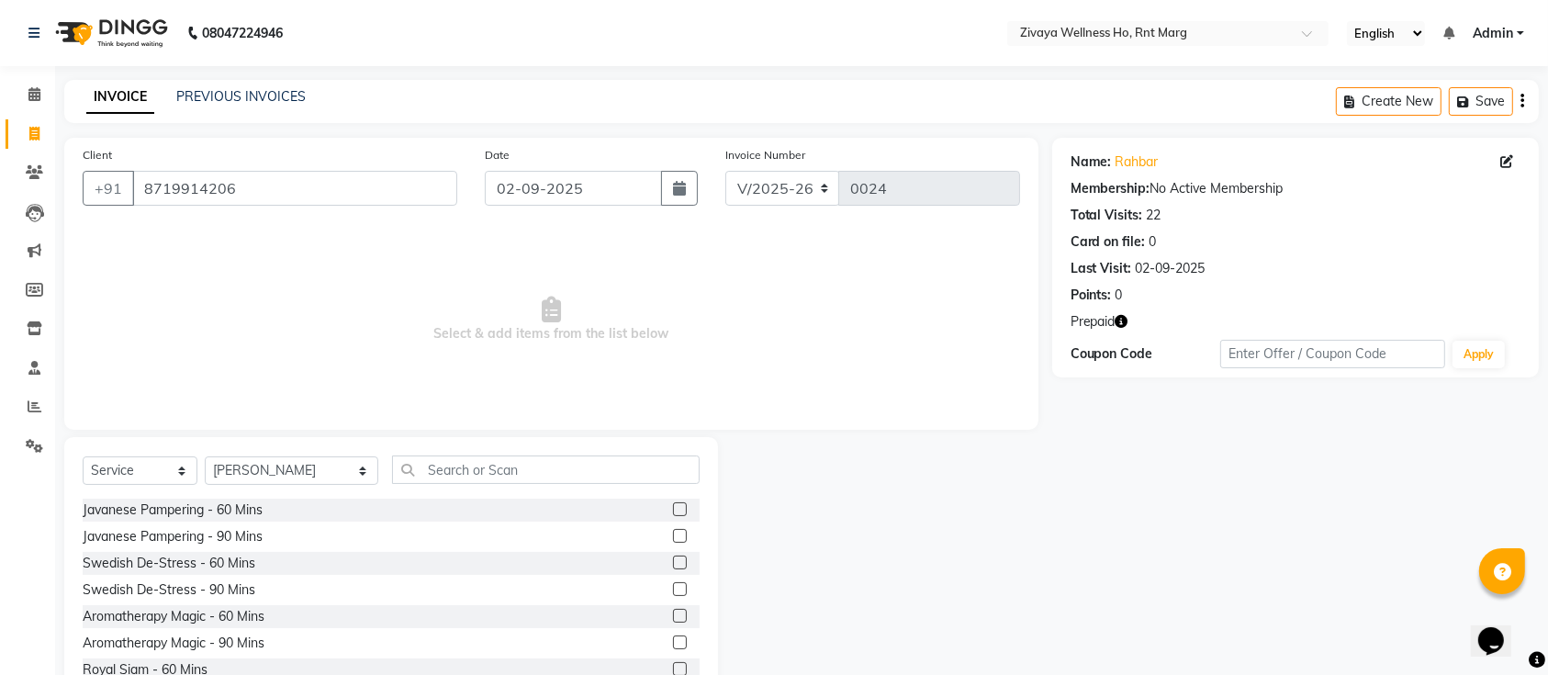
click at [673, 502] on label at bounding box center [680, 509] width 14 height 14
click at [673, 504] on input "checkbox" at bounding box center [679, 510] width 12 height 12
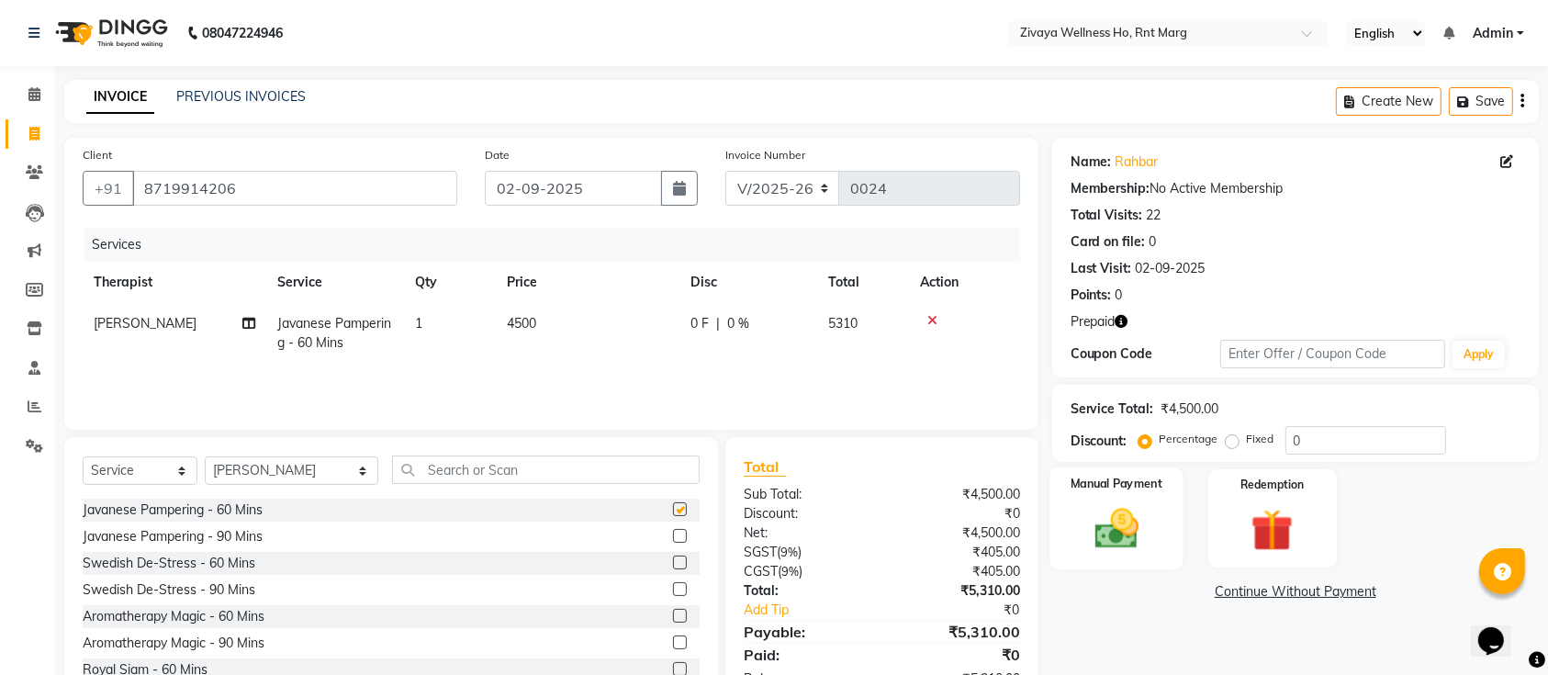
checkbox input "false"
click at [1286, 497] on div "Redemption" at bounding box center [1273, 518] width 134 height 103
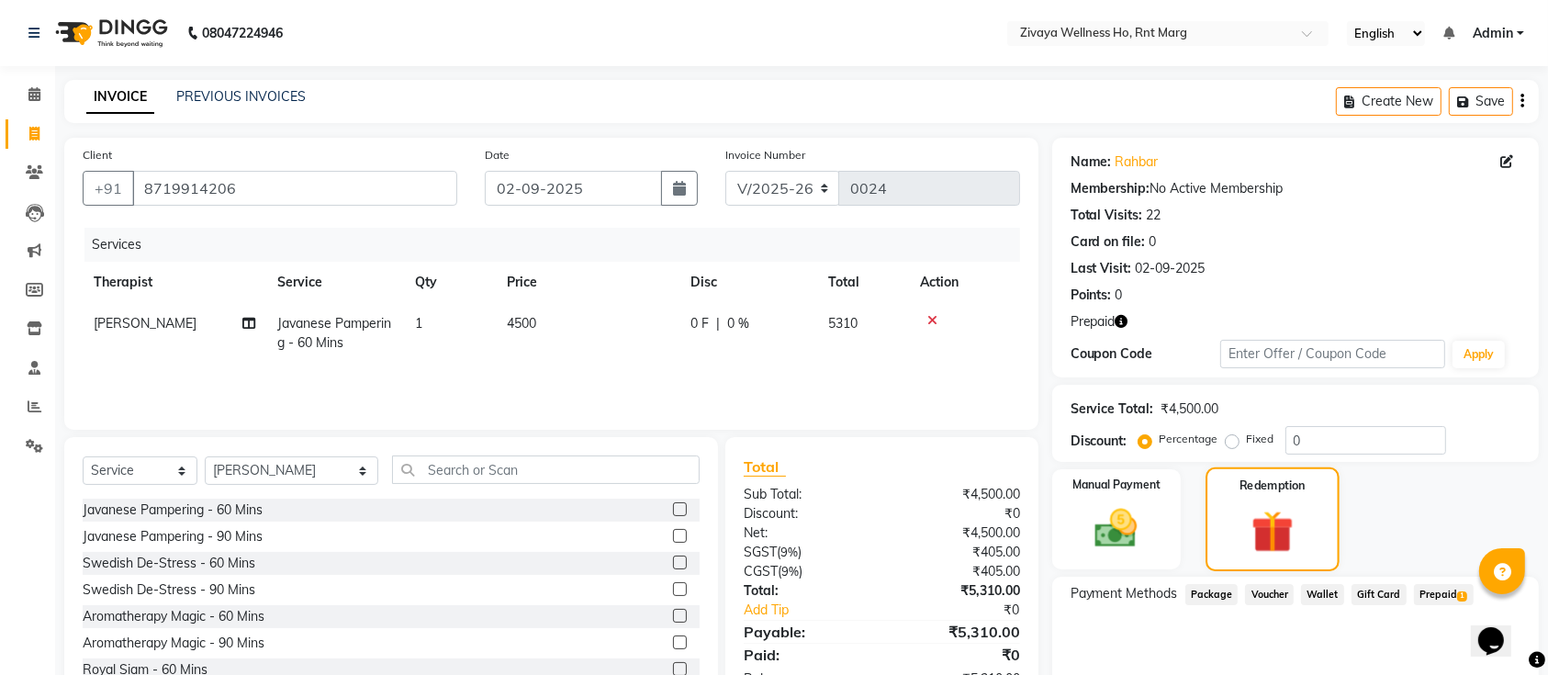
scroll to position [76, 0]
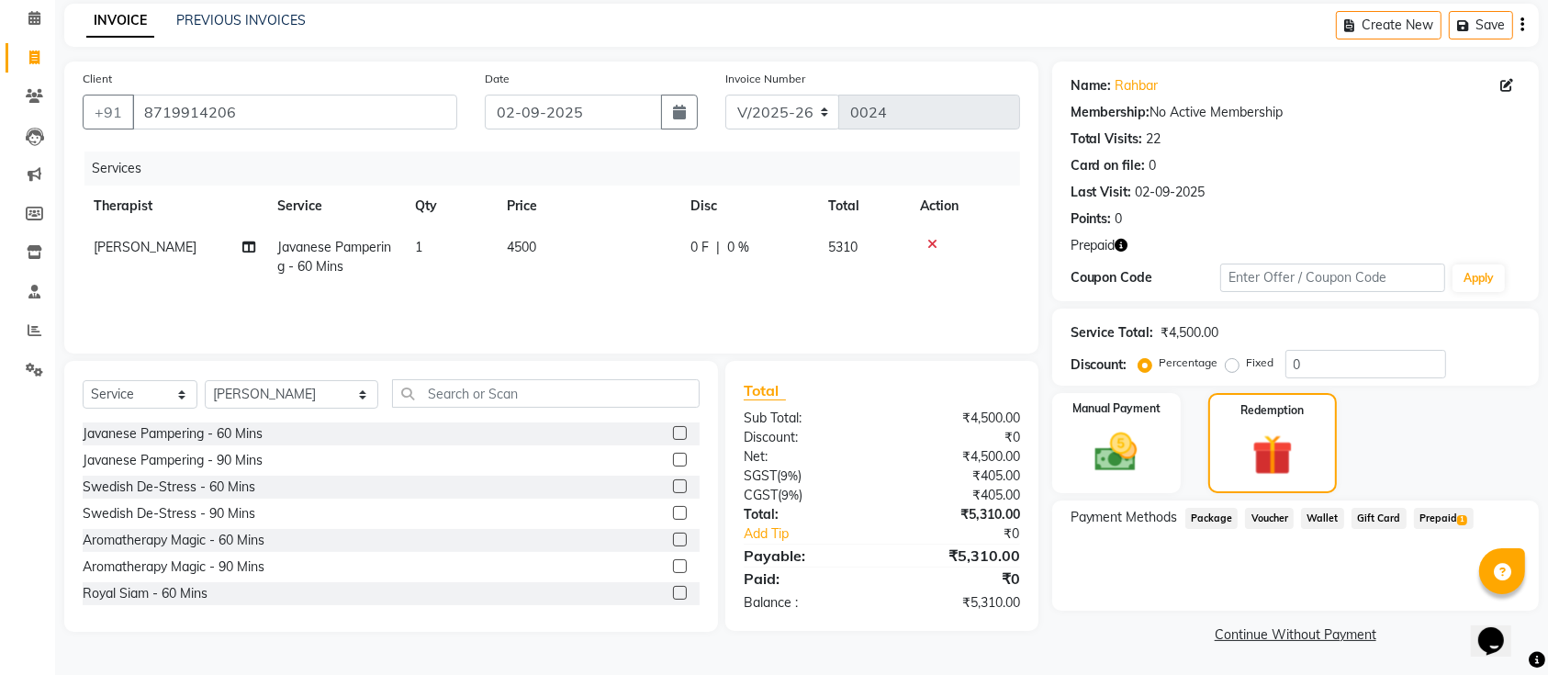
click at [1425, 518] on span "Prepaid 1" at bounding box center [1444, 518] width 60 height 21
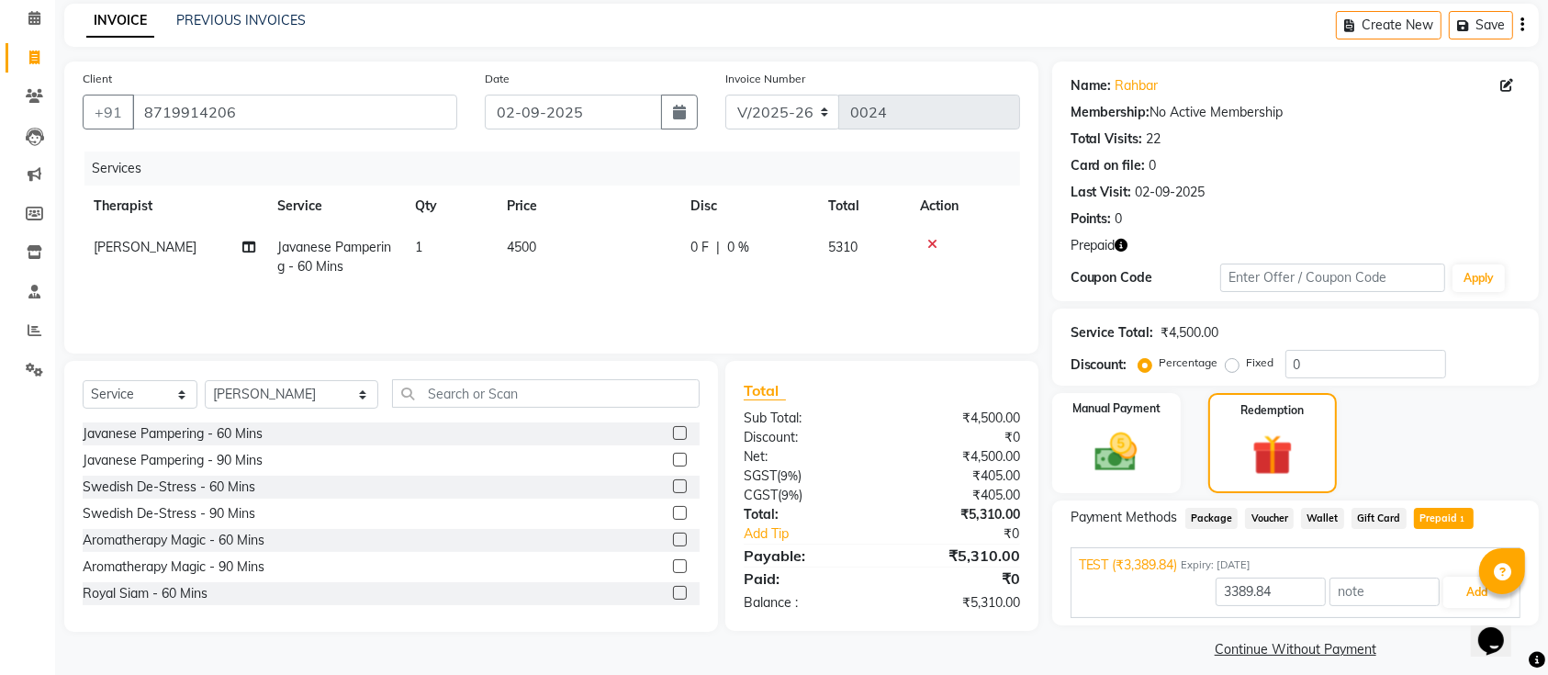
scroll to position [91, 0]
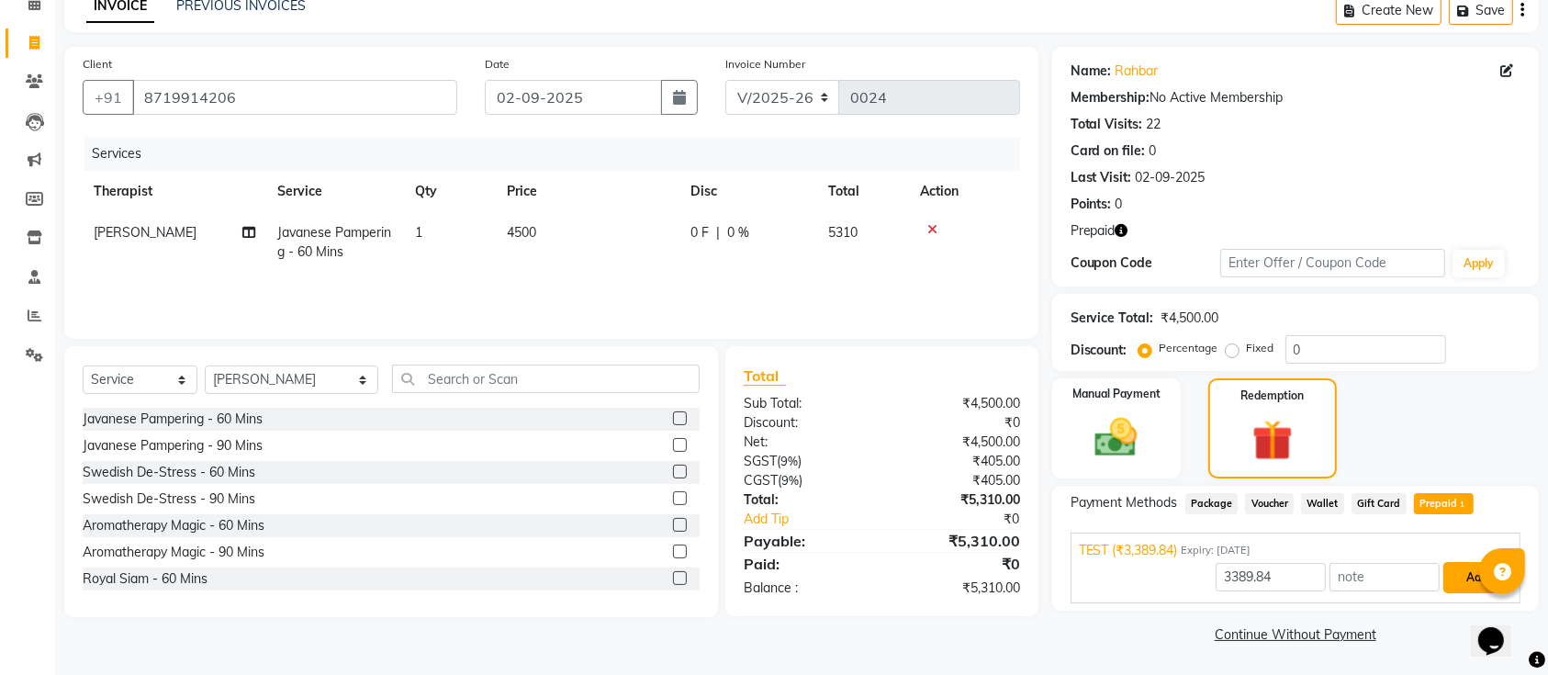
click at [1461, 580] on button "Add" at bounding box center [1477, 577] width 67 height 31
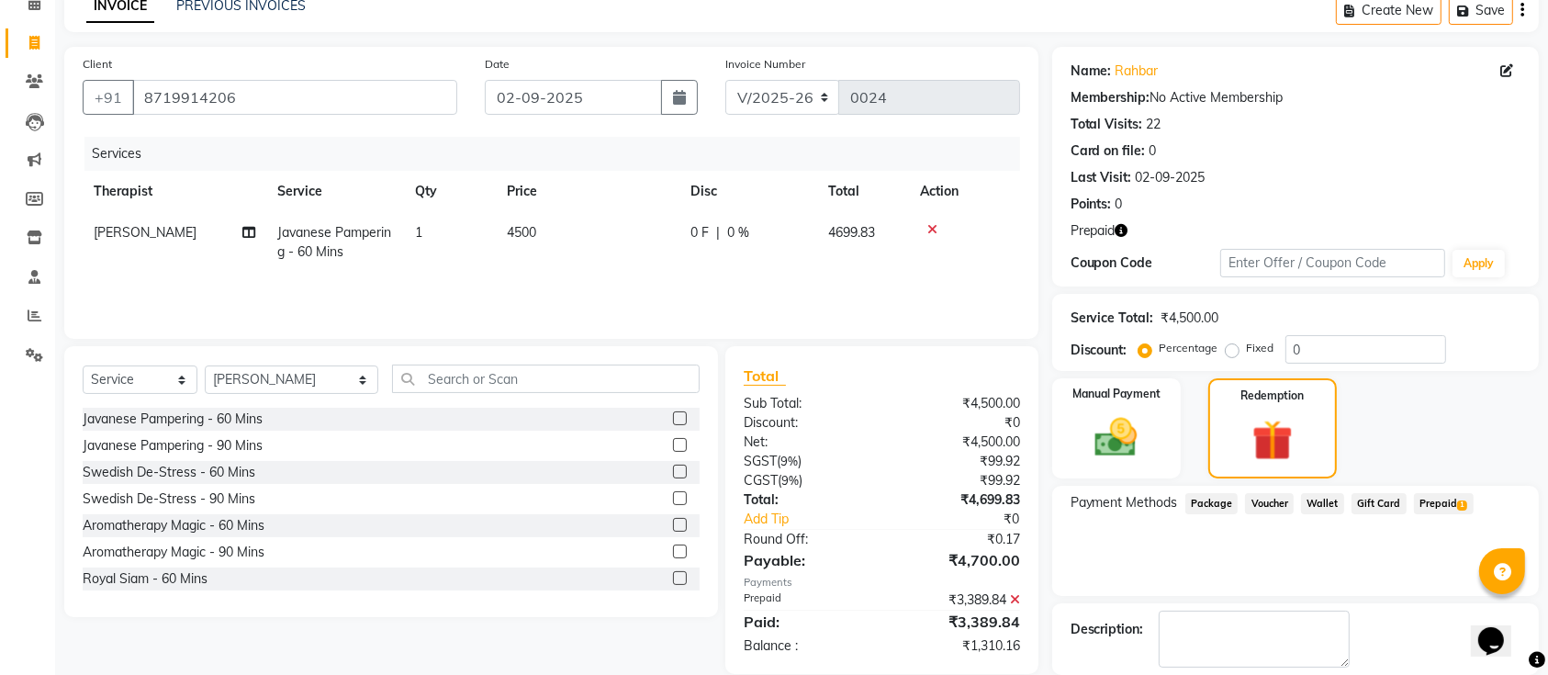
scroll to position [180, 0]
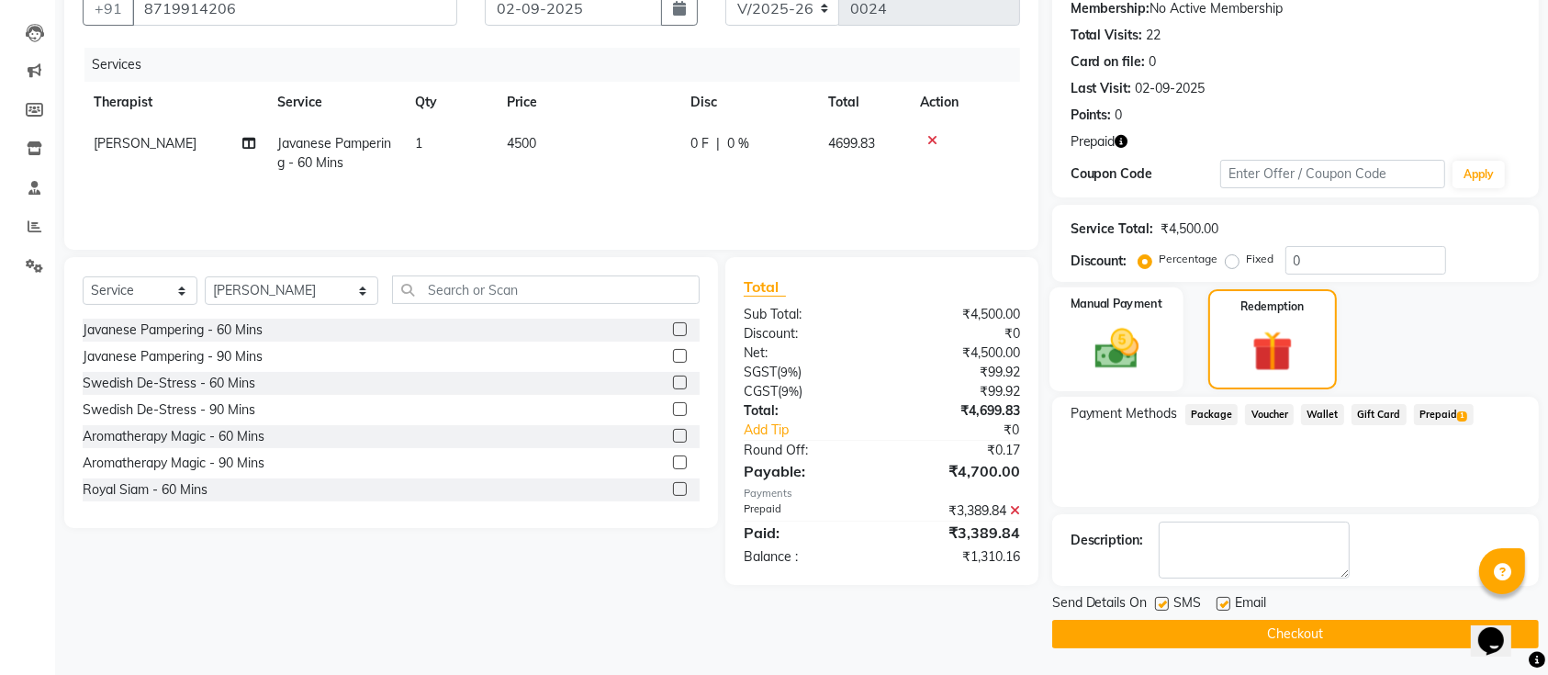
click at [1115, 334] on img at bounding box center [1117, 348] width 72 height 51
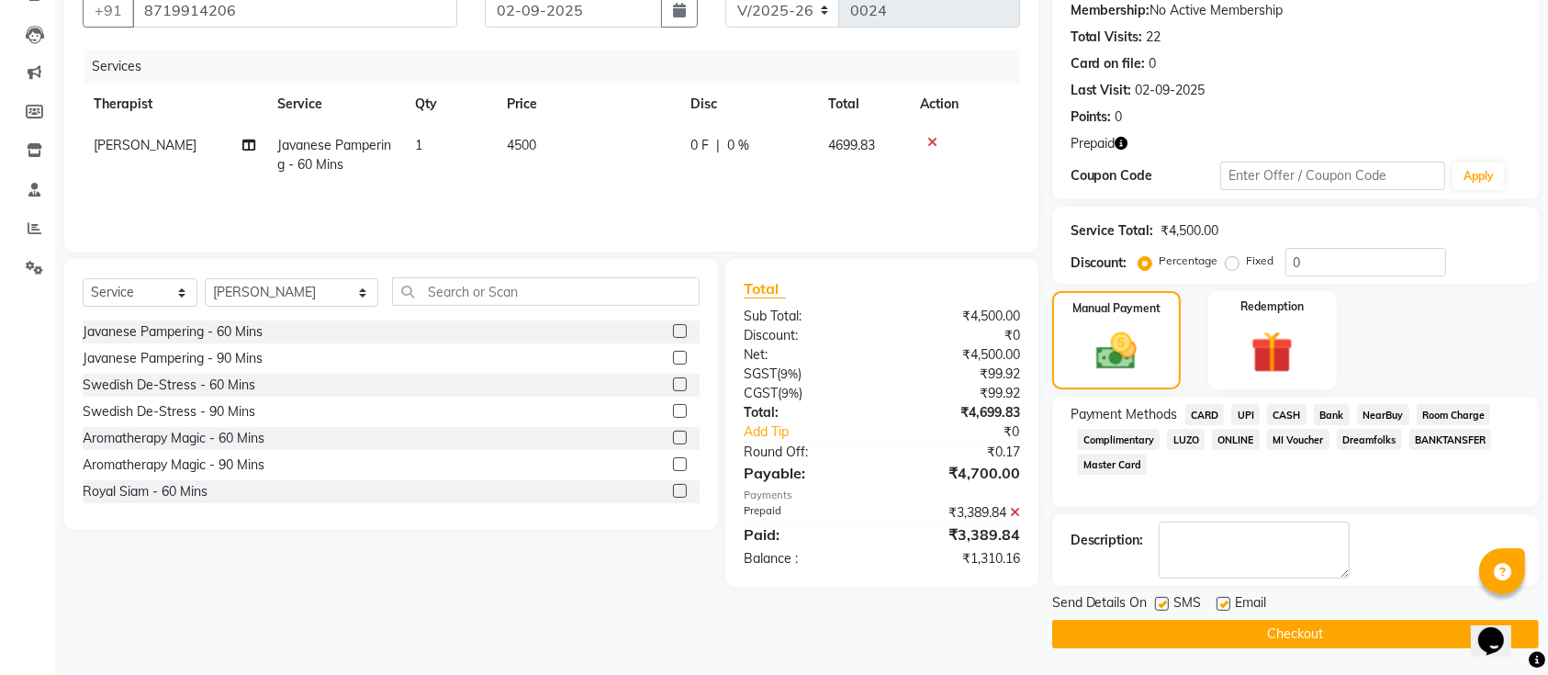
click at [1242, 412] on span "UPI" at bounding box center [1246, 414] width 28 height 21
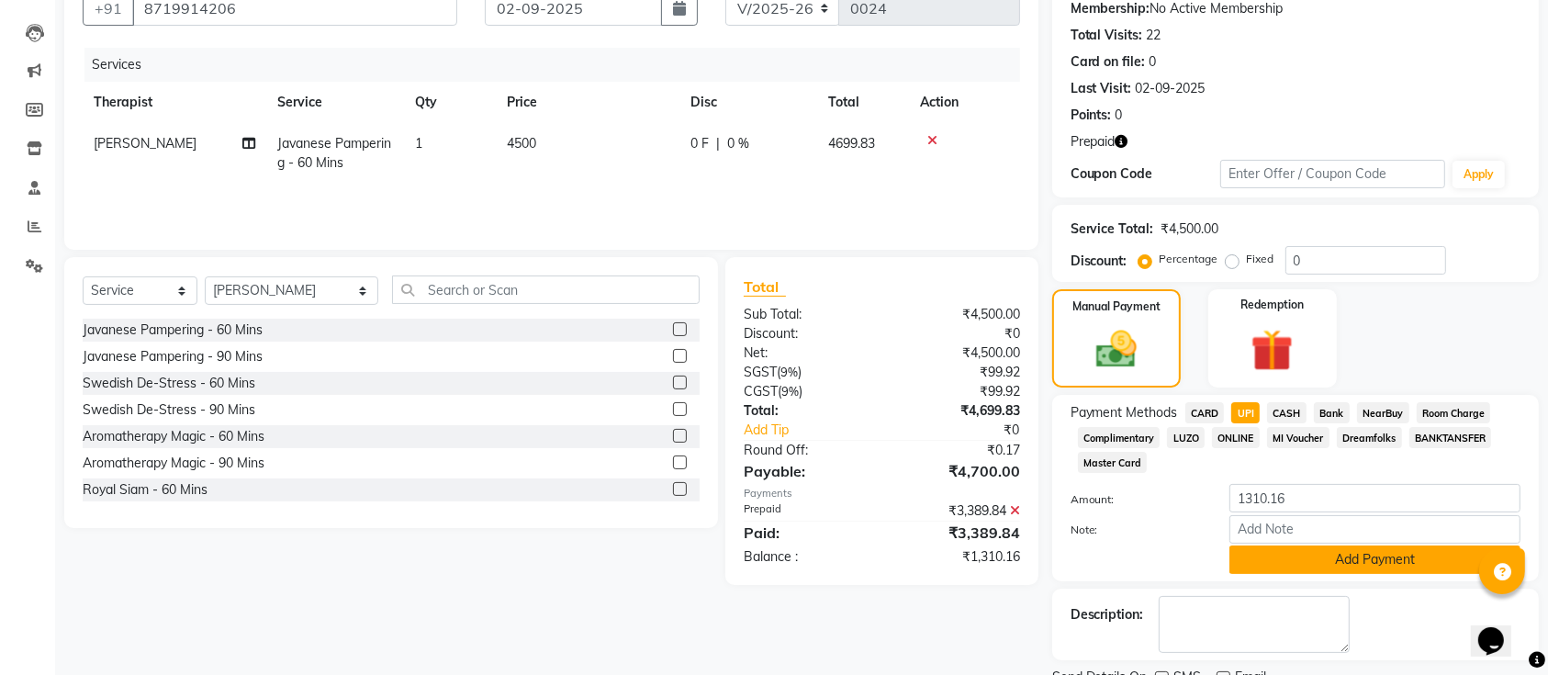
click at [1305, 562] on button "Add Payment" at bounding box center [1375, 560] width 291 height 28
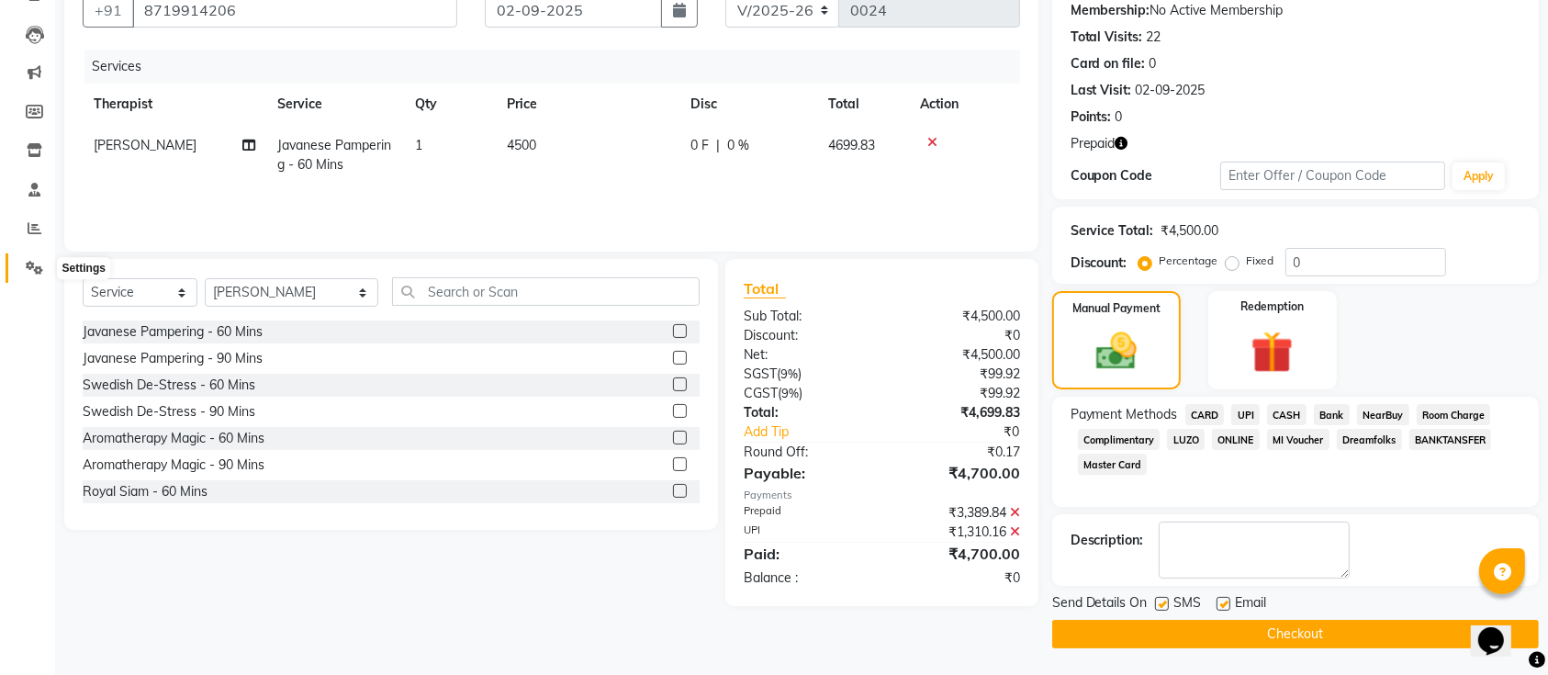
click at [27, 268] on icon at bounding box center [34, 268] width 17 height 14
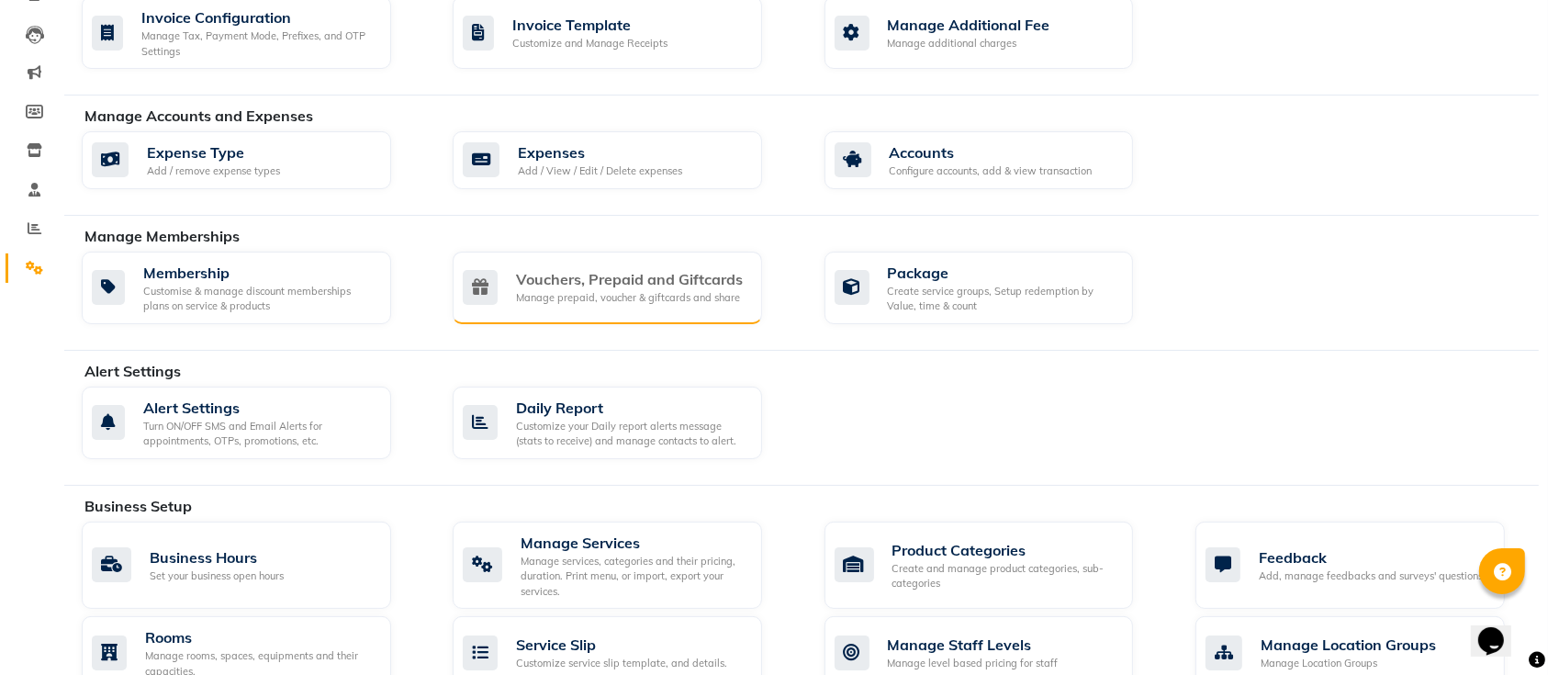
click at [577, 272] on div "Vouchers, Prepaid and Giftcards" at bounding box center [629, 279] width 227 height 22
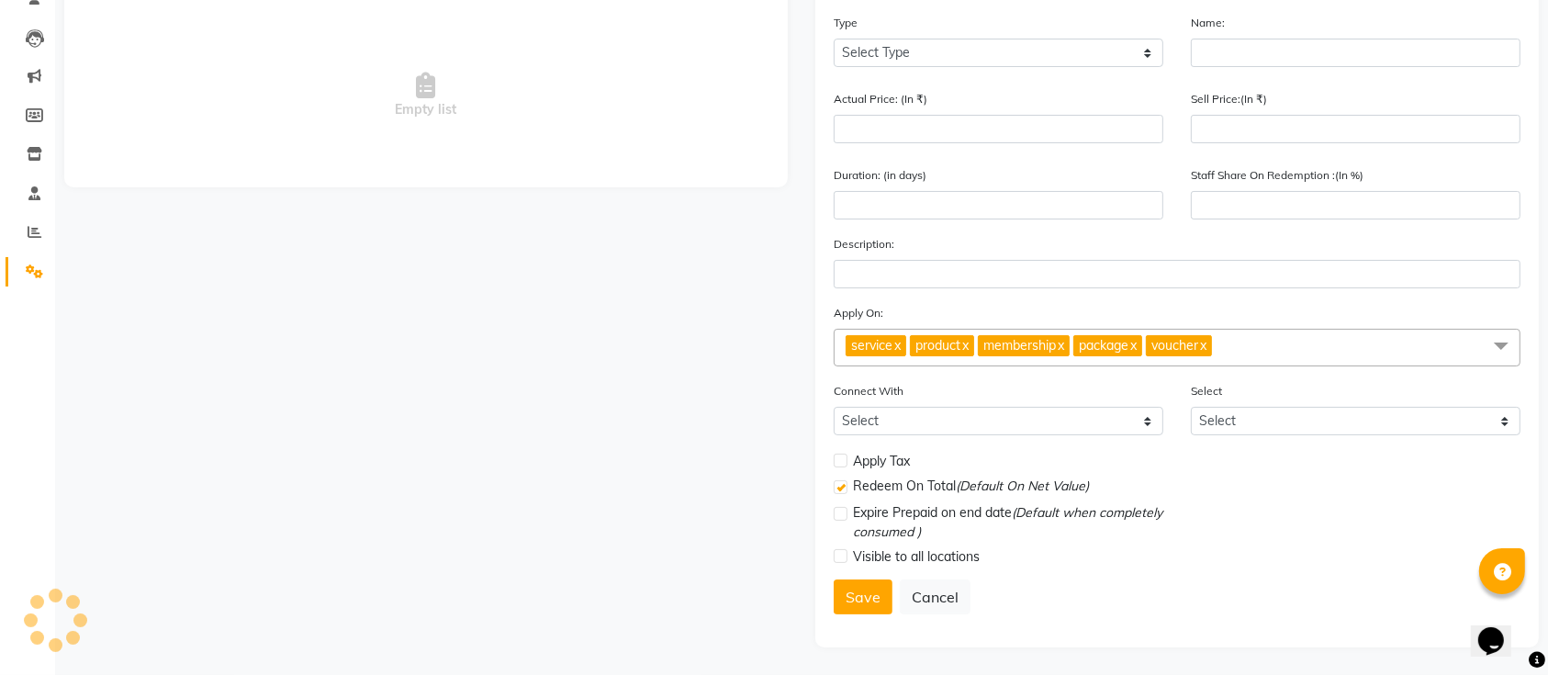
scroll to position [173, 0]
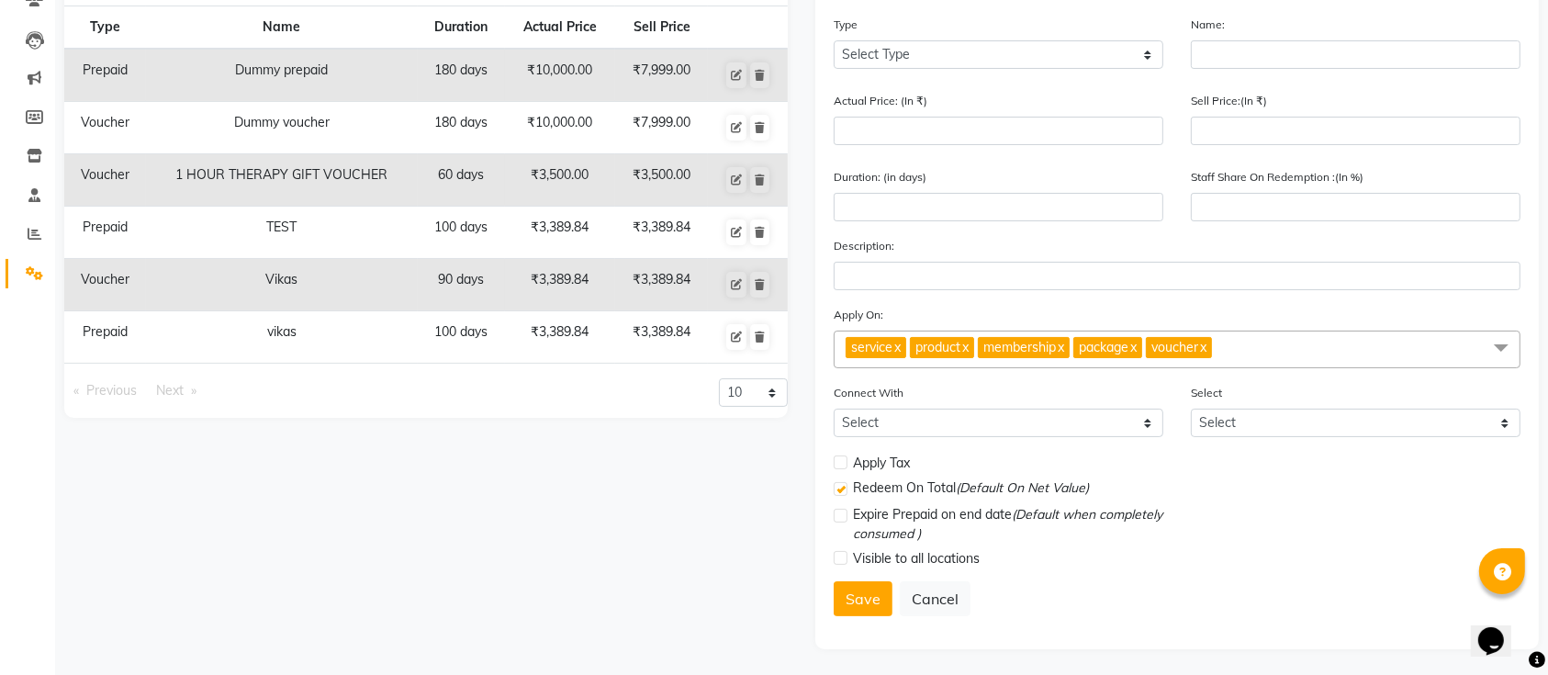
click at [453, 220] on td "100 days" at bounding box center [461, 233] width 87 height 52
click at [739, 224] on button at bounding box center [736, 233] width 20 height 26
select select "P"
type input "TEST"
type input "3389.84"
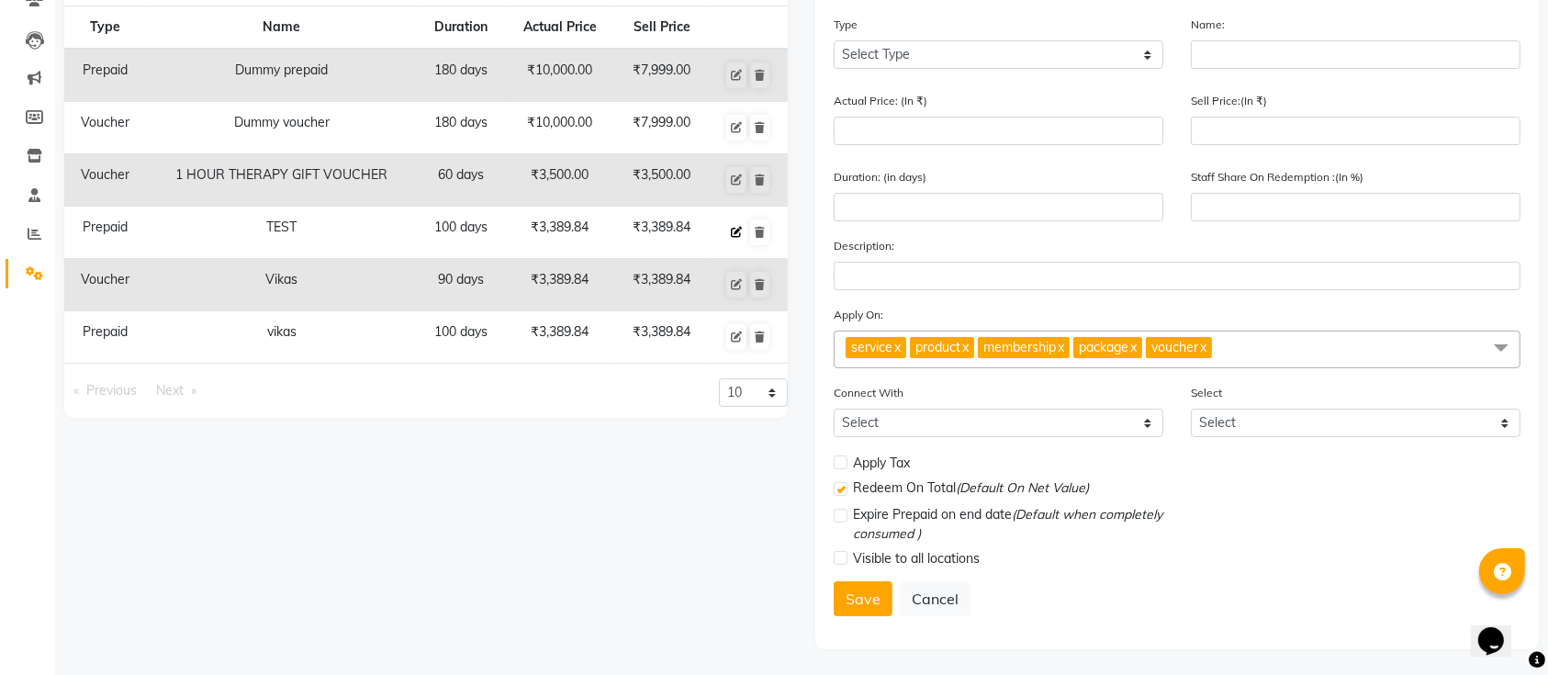
type input "3389.84"
type input "100"
click at [843, 464] on label at bounding box center [841, 463] width 14 height 14
click at [843, 464] on input "checkbox" at bounding box center [840, 463] width 12 height 12
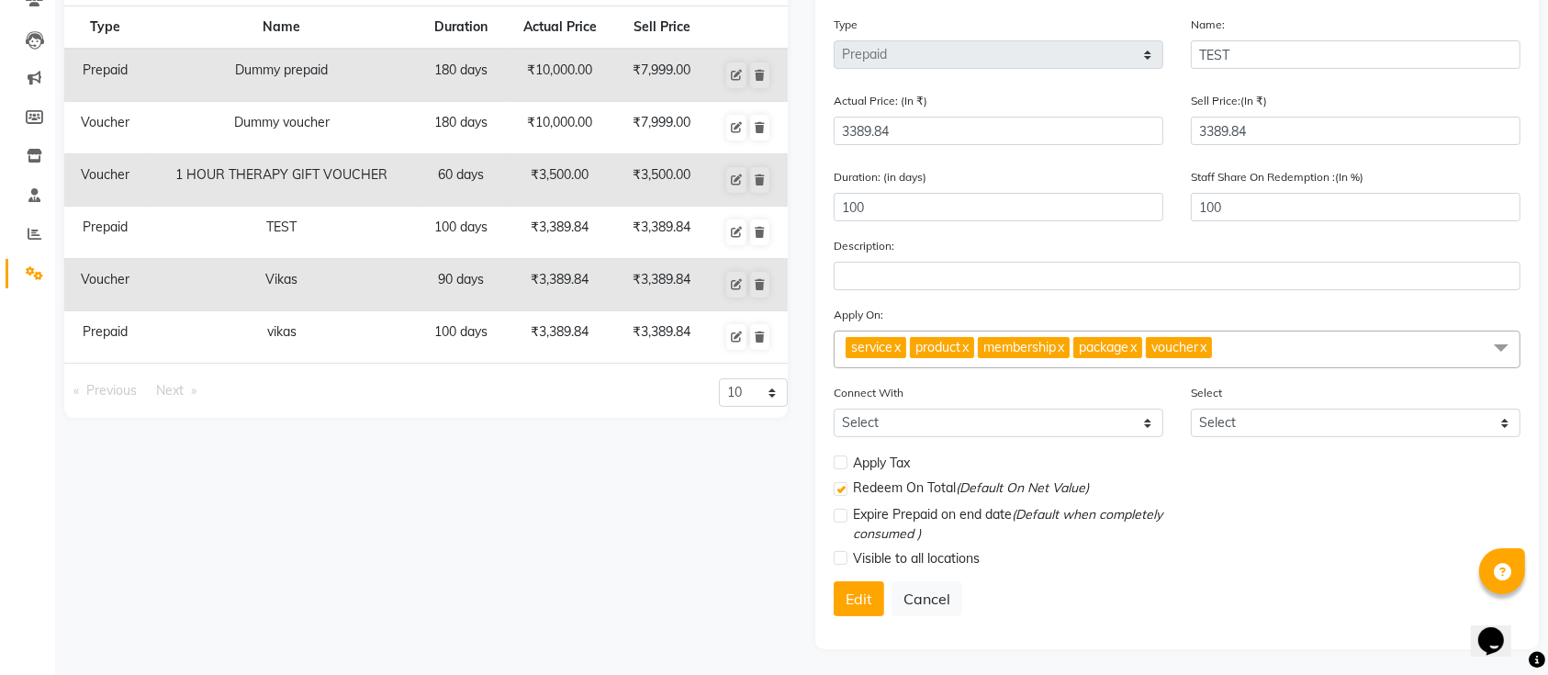
checkbox input "true"
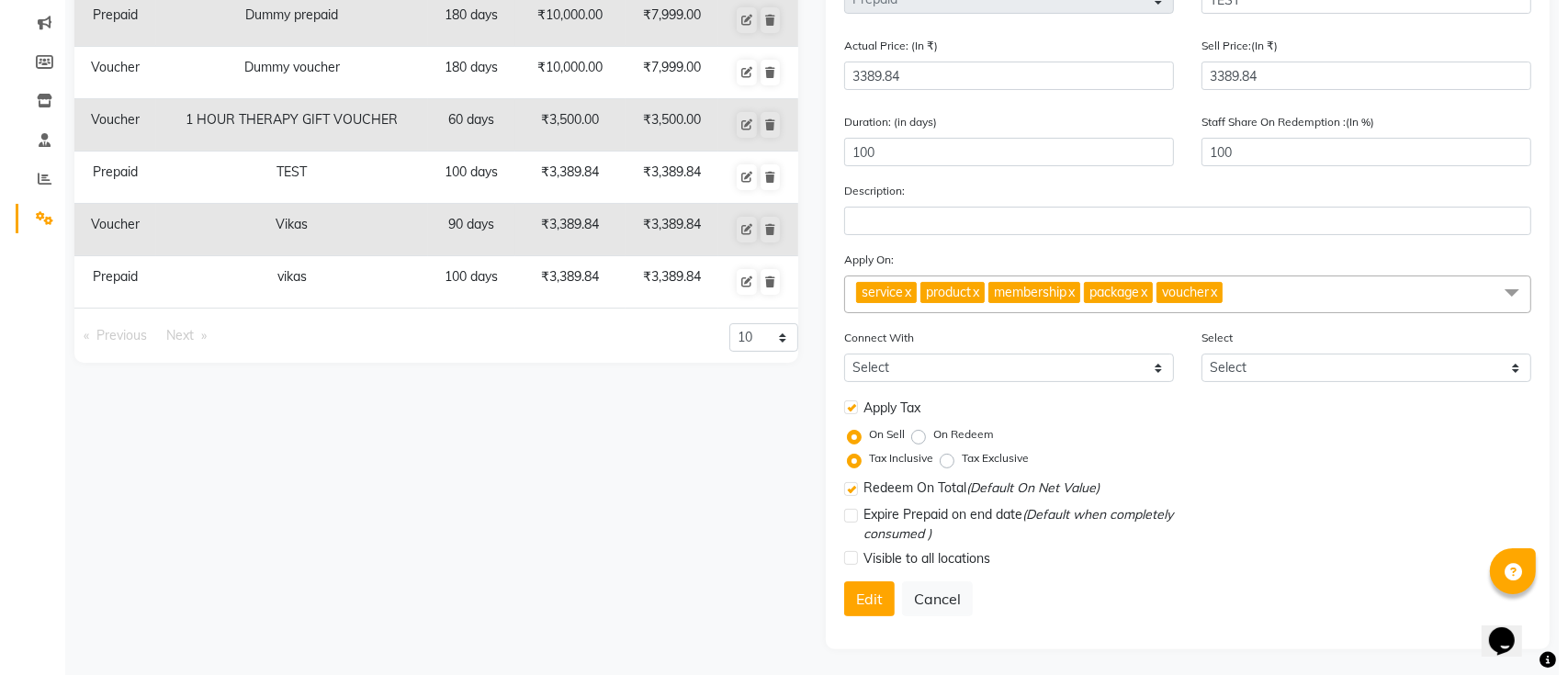
scroll to position [0, 0]
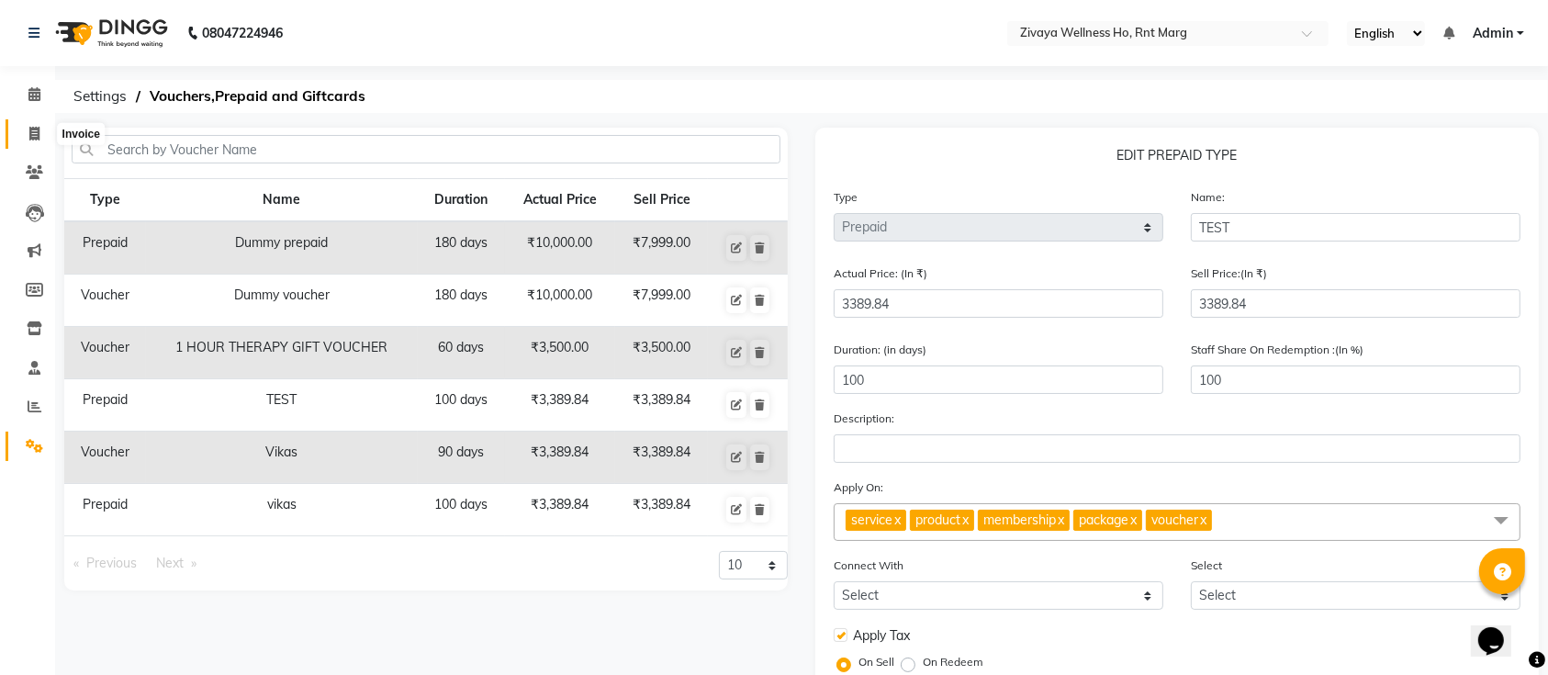
click at [33, 134] on icon at bounding box center [34, 134] width 10 height 14
select select "6395"
select select "service"
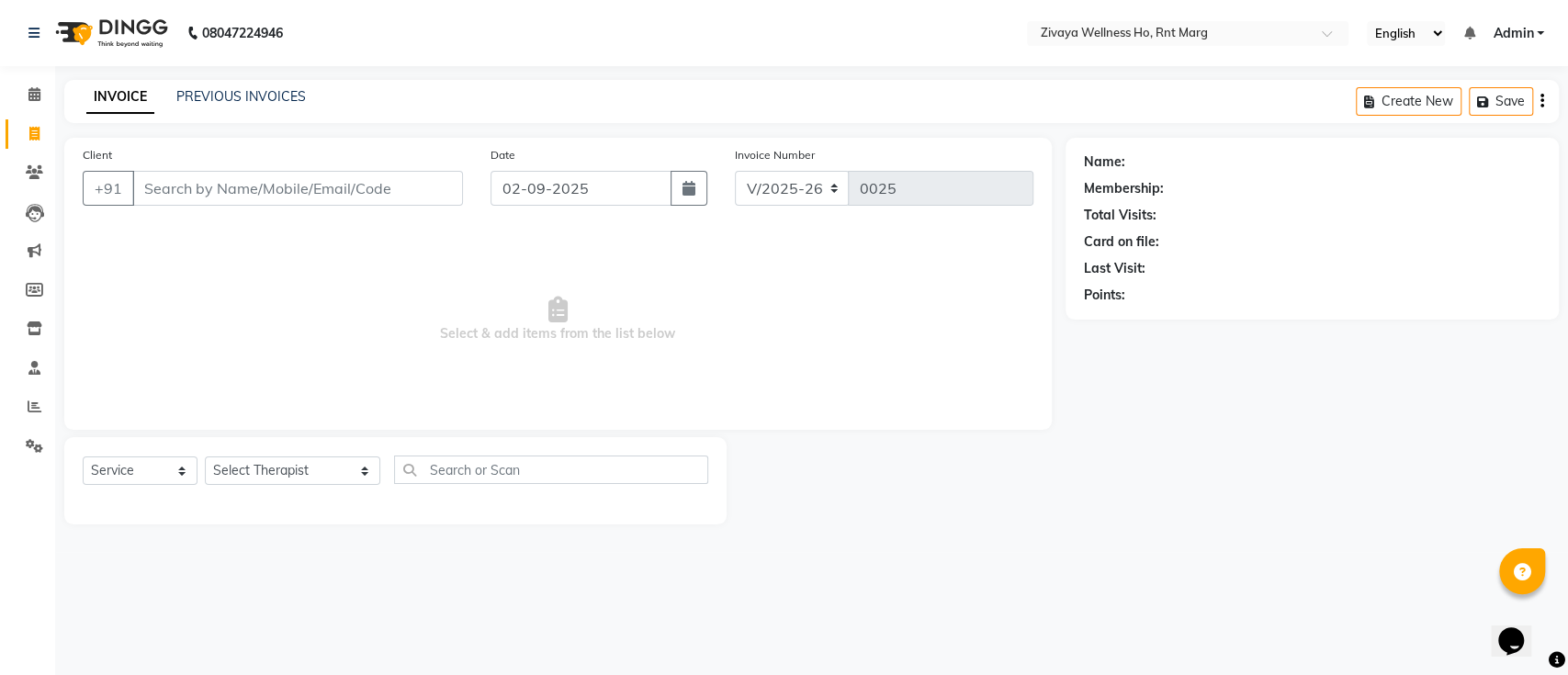
click at [287, 174] on input "Client" at bounding box center [297, 188] width 331 height 35
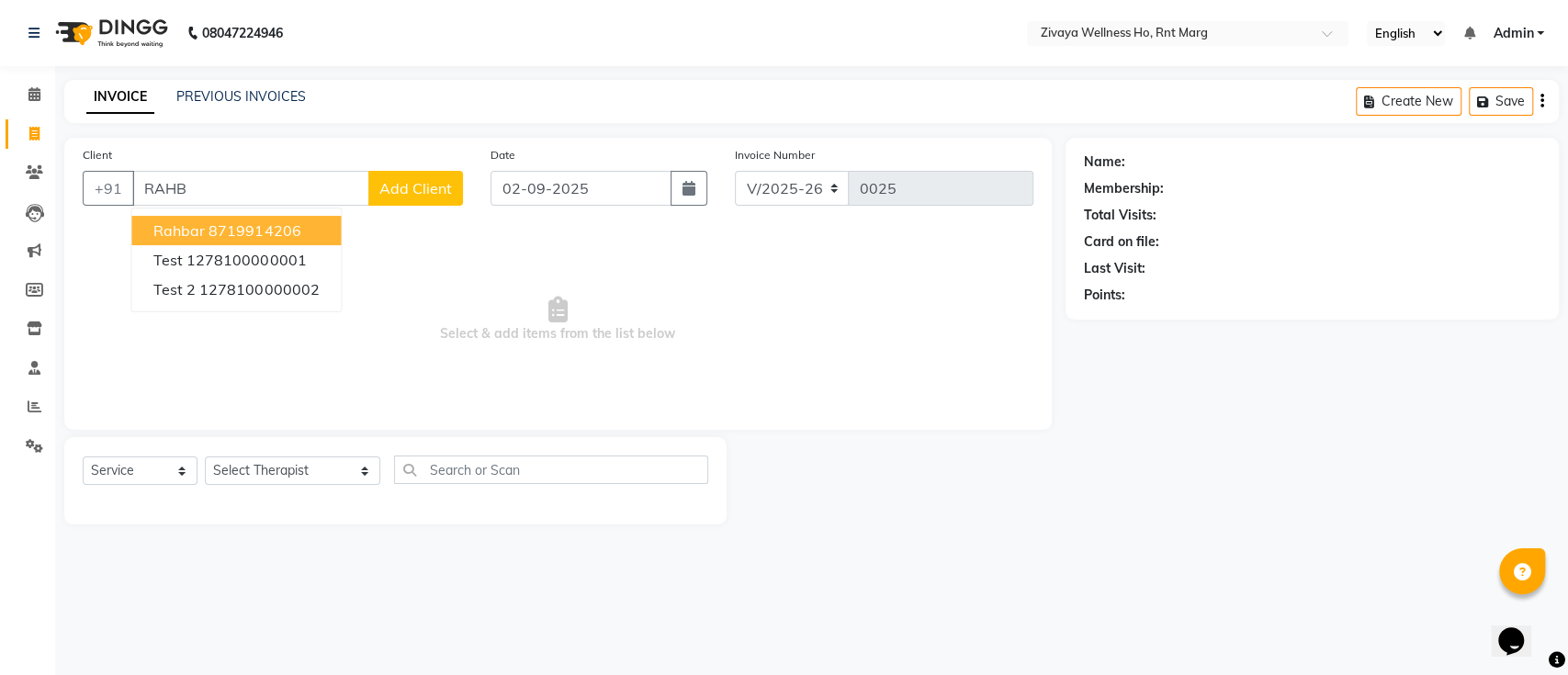
click at [222, 230] on ngb-highlight "8719914206" at bounding box center [254, 230] width 92 height 18
type input "8719914206"
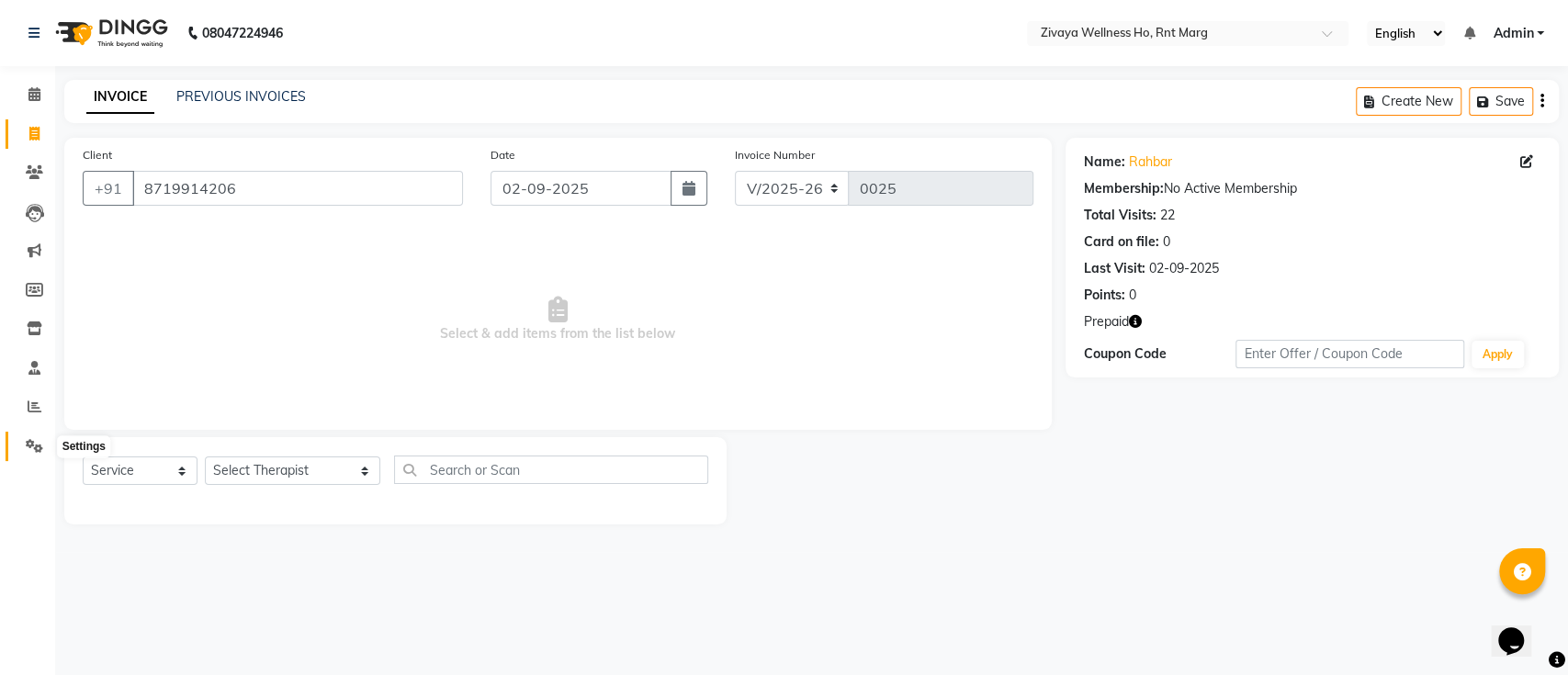
click at [36, 443] on icon at bounding box center [34, 446] width 17 height 14
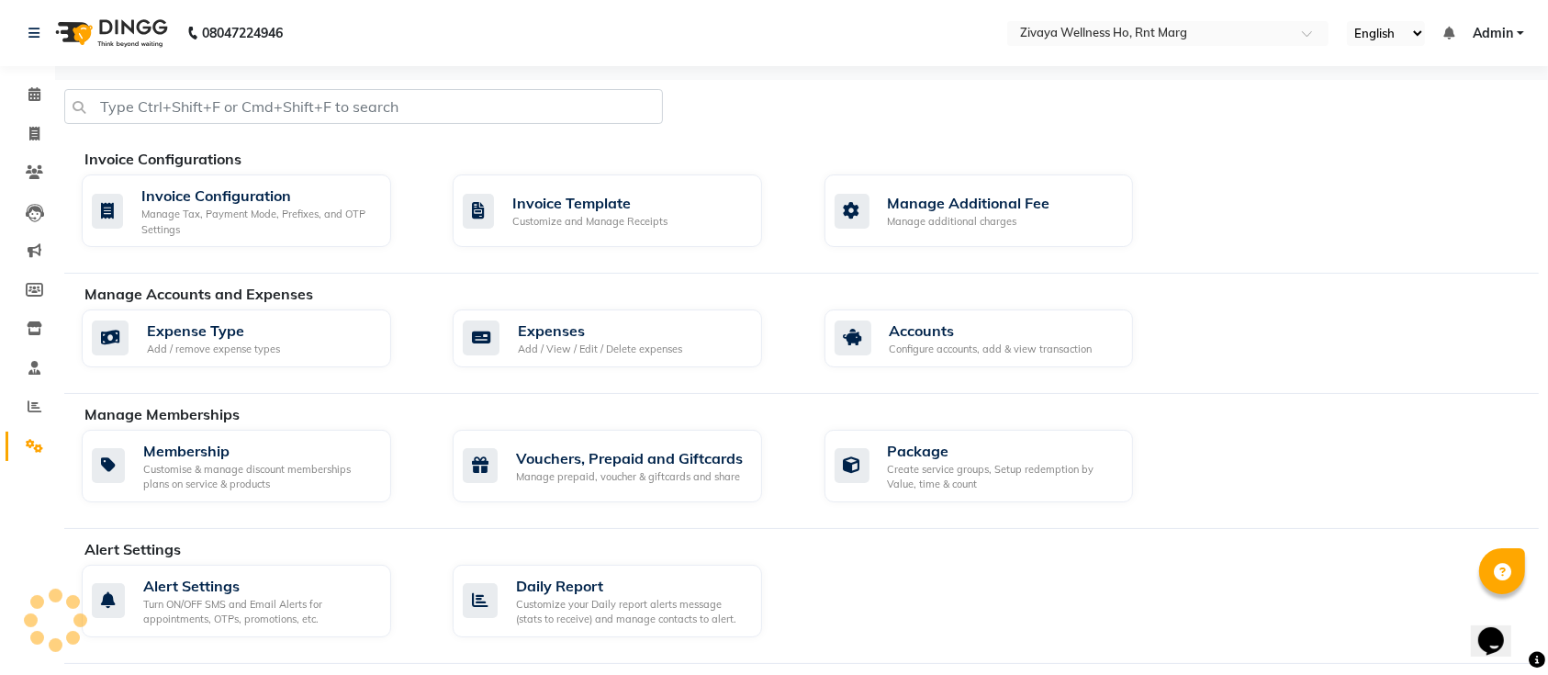
click at [923, 129] on div at bounding box center [802, 114] width 1503 height 50
click at [34, 411] on icon at bounding box center [35, 407] width 14 height 14
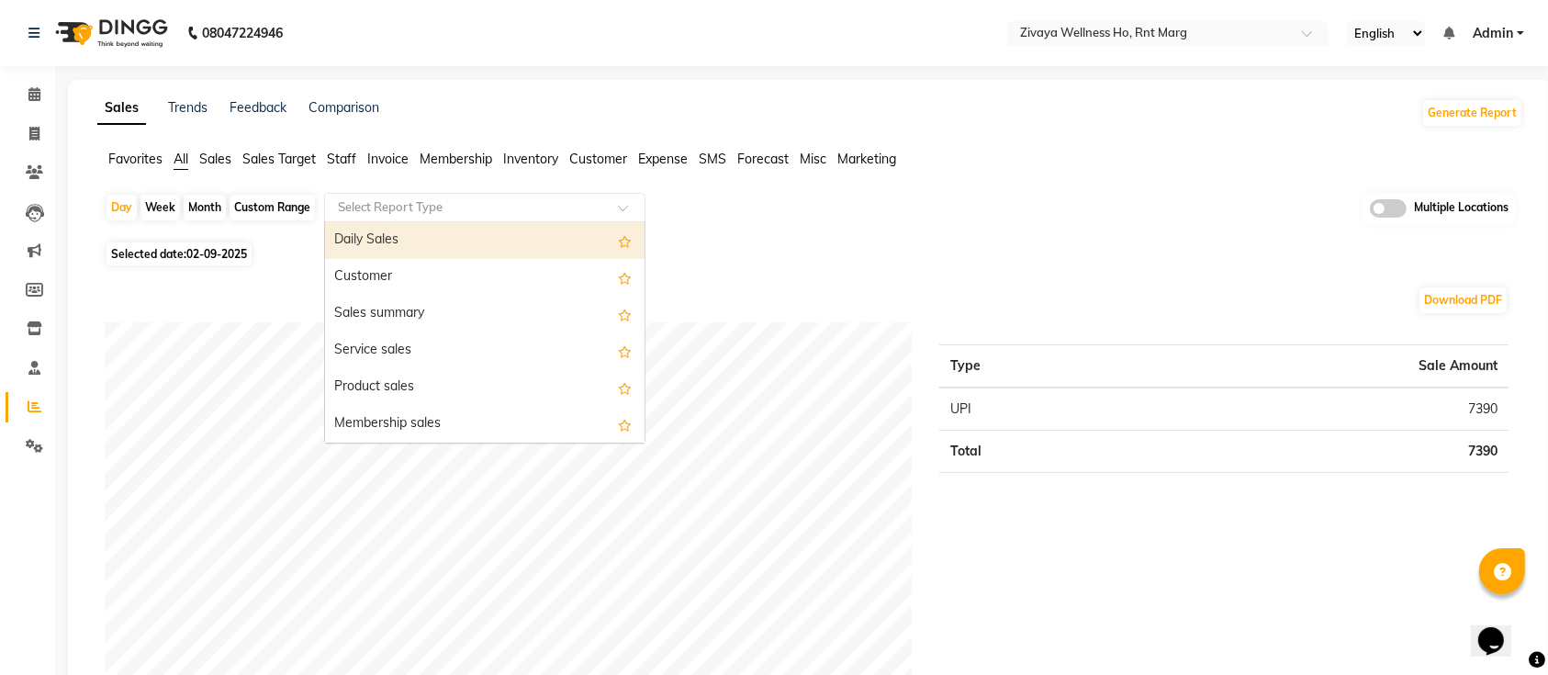
click at [535, 210] on input "text" at bounding box center [466, 207] width 265 height 18
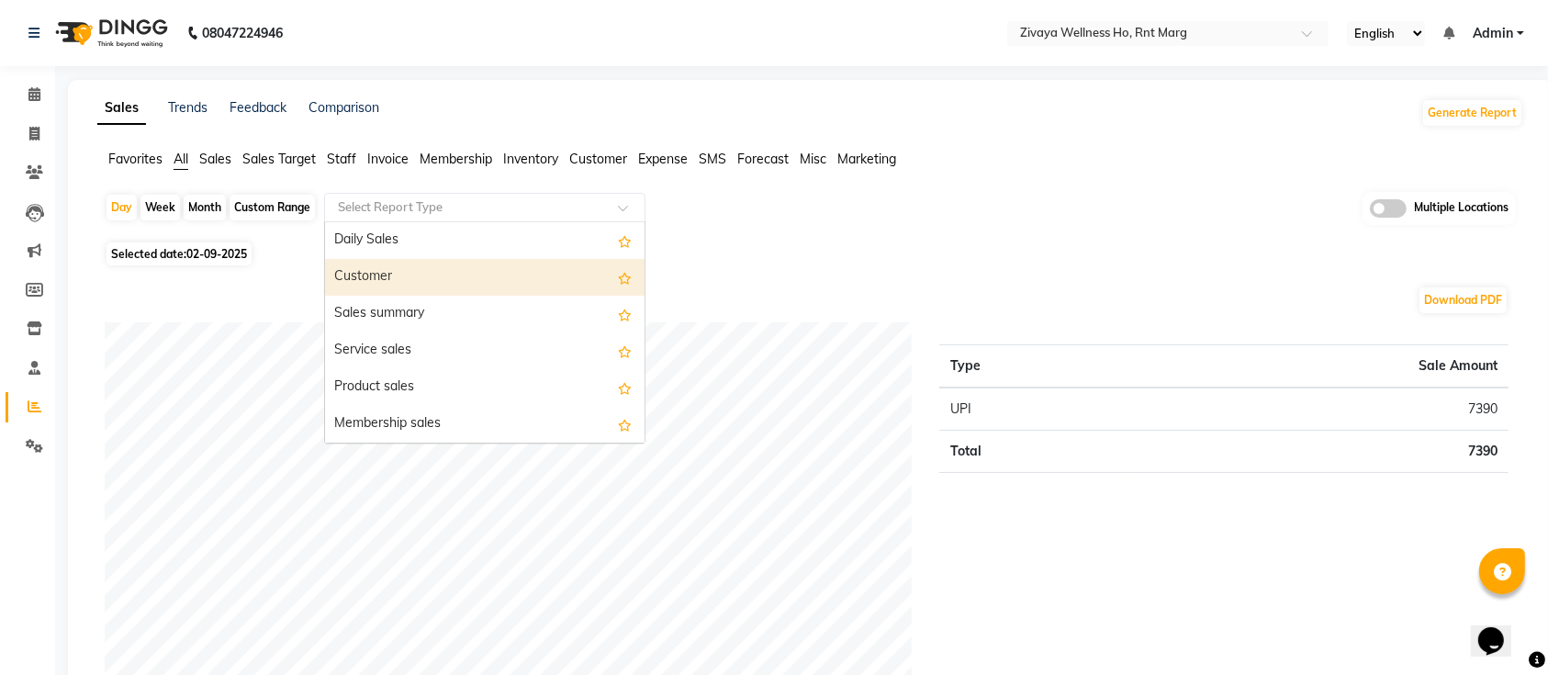
click at [500, 278] on div "Customer" at bounding box center [485, 277] width 320 height 37
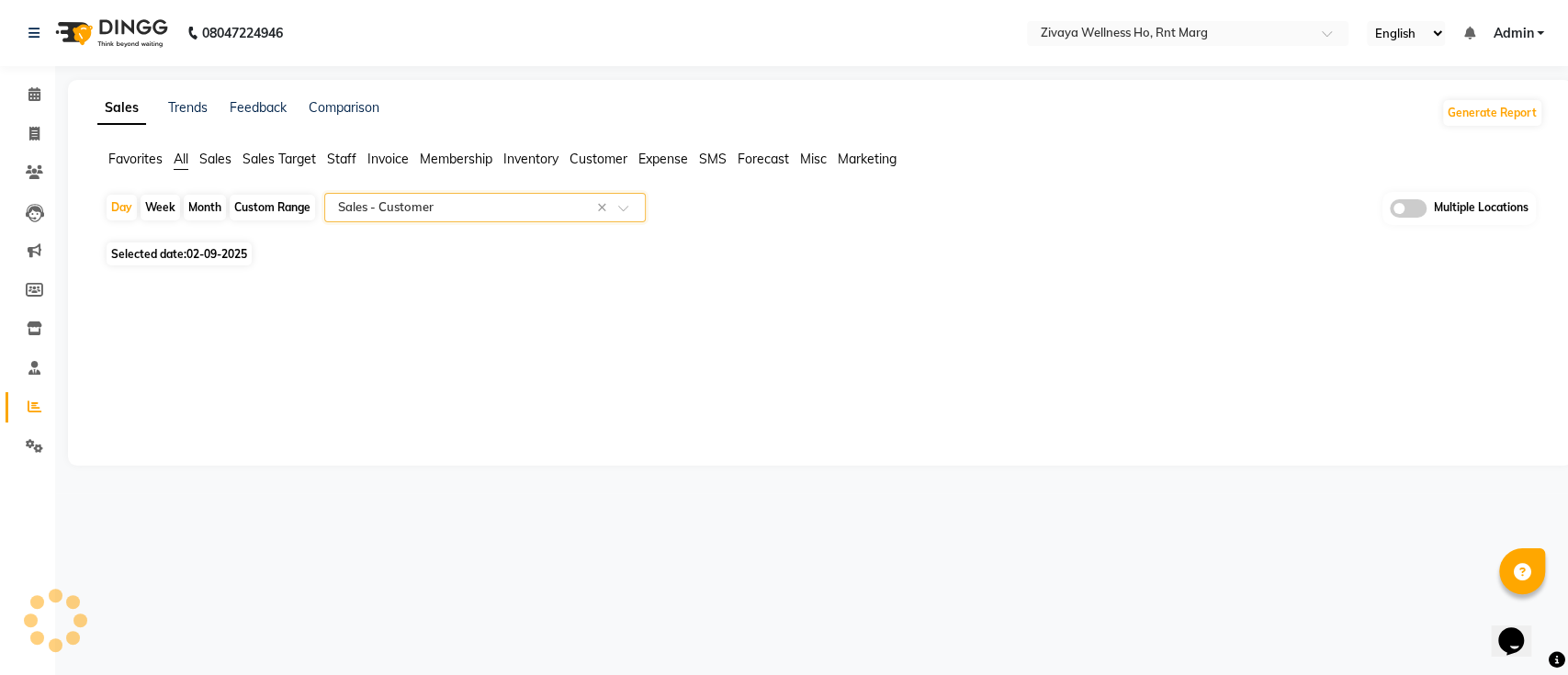
select select "full_report"
select select "pdf"
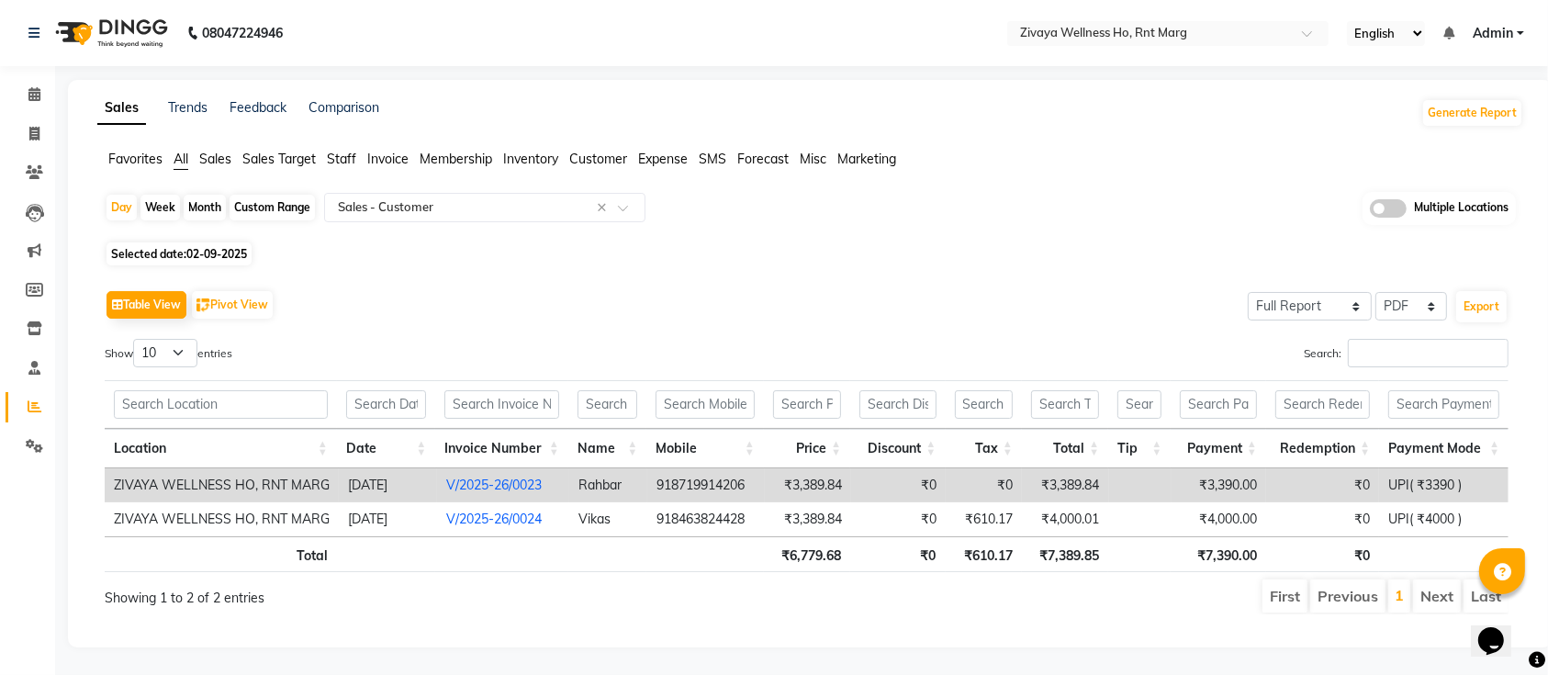
click at [497, 486] on link "V/2025-26/0023" at bounding box center [494, 485] width 96 height 17
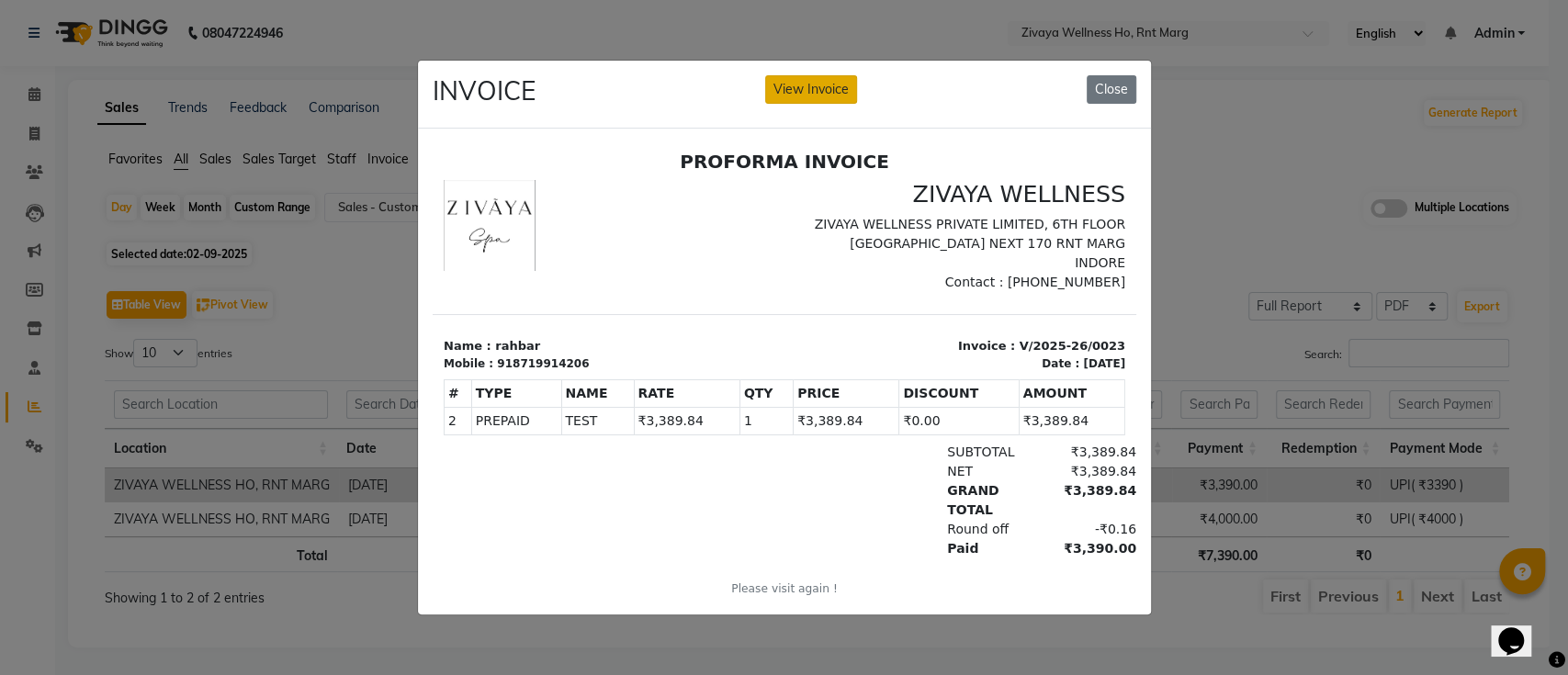
click at [818, 85] on button "View Invoice" at bounding box center [811, 89] width 92 height 28
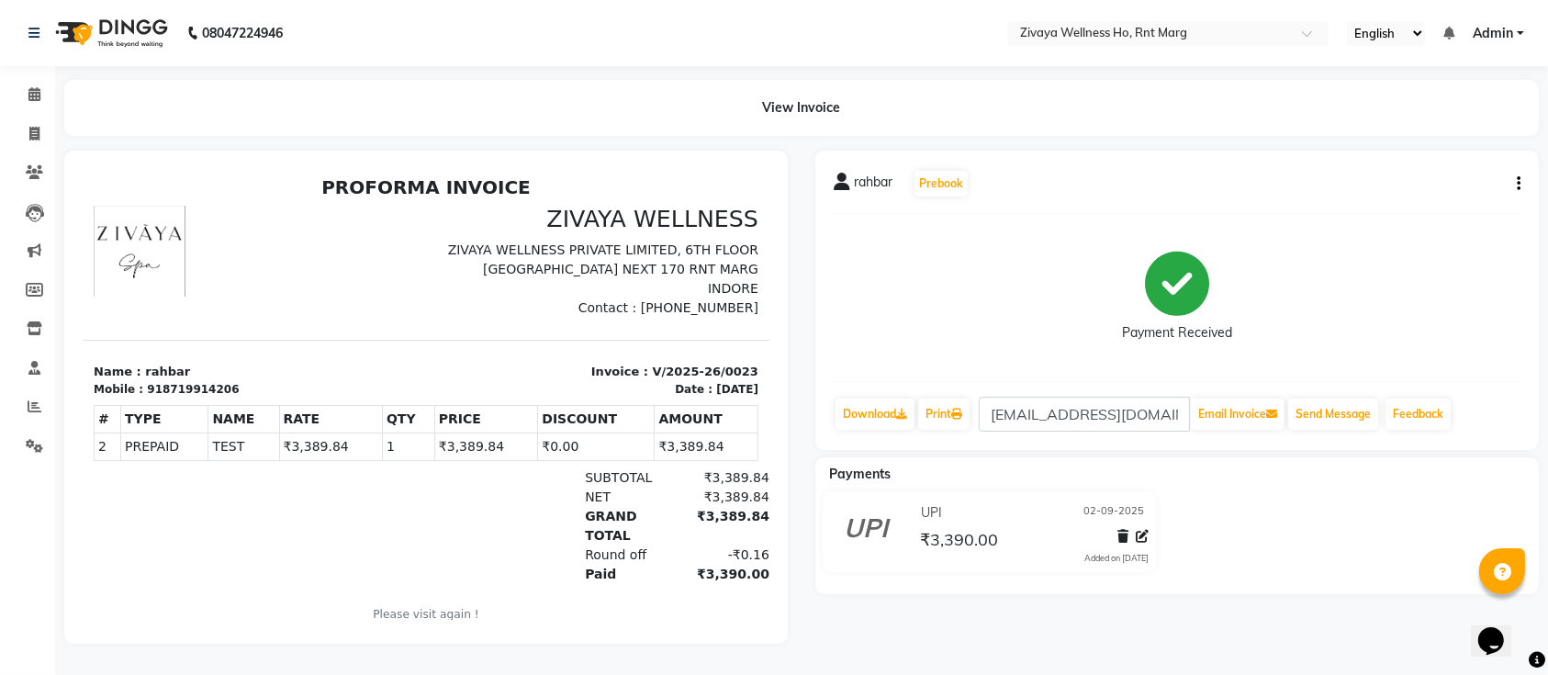
click at [1520, 184] on icon "button" at bounding box center [1519, 184] width 4 height 1
click at [1453, 145] on div "Cancel Invoice" at bounding box center [1445, 149] width 92 height 23
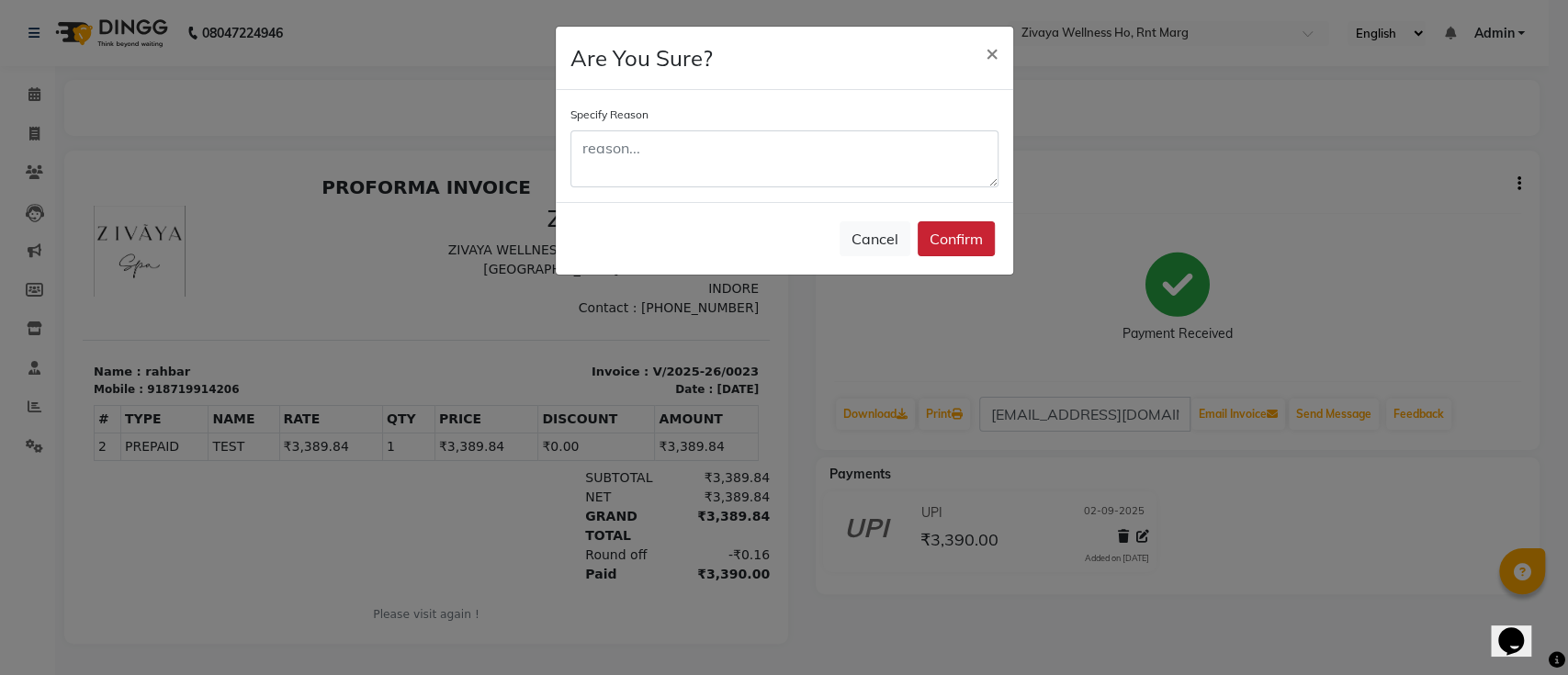
click at [968, 231] on button "Confirm" at bounding box center [955, 238] width 77 height 35
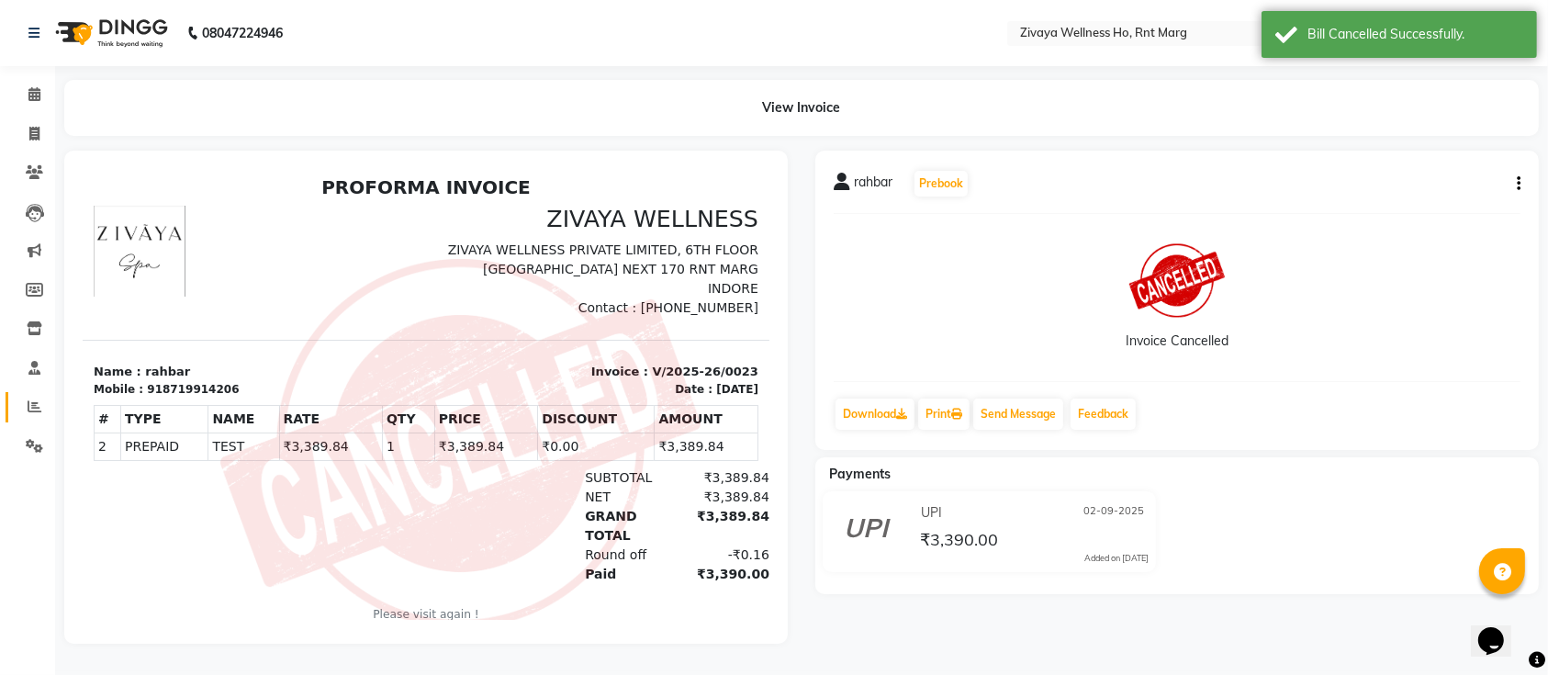
click at [32, 412] on icon at bounding box center [35, 407] width 14 height 14
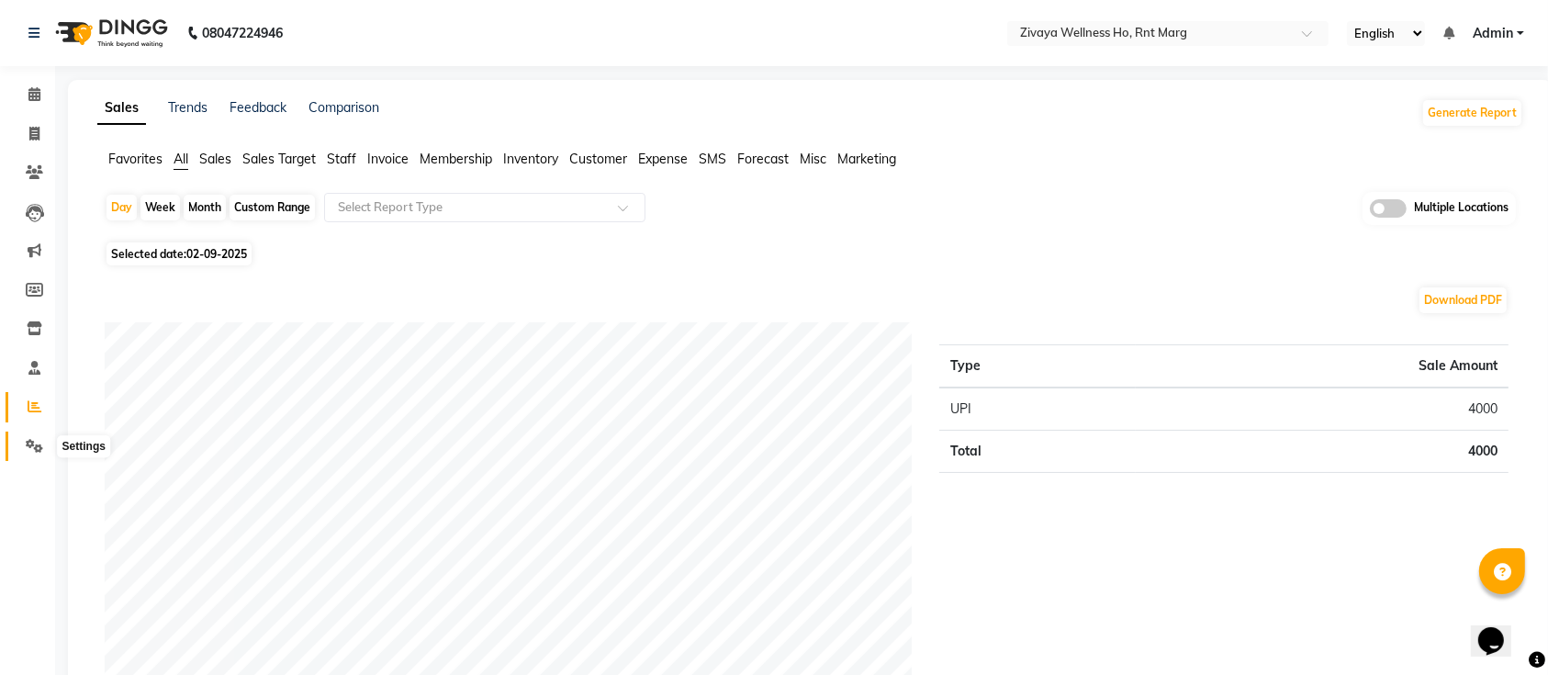
click at [31, 452] on icon at bounding box center [34, 446] width 17 height 14
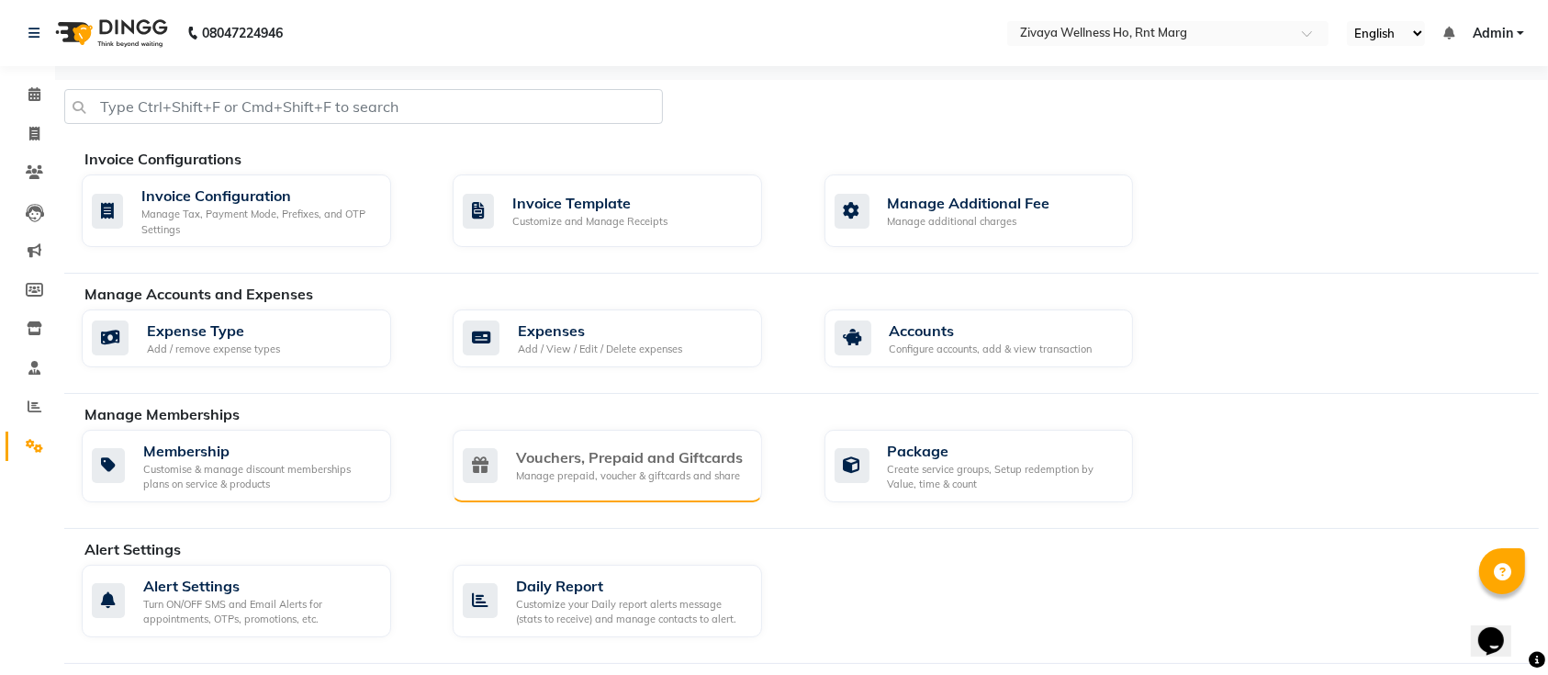
click at [634, 478] on div "Manage prepaid, voucher & giftcards and share" at bounding box center [629, 476] width 227 height 16
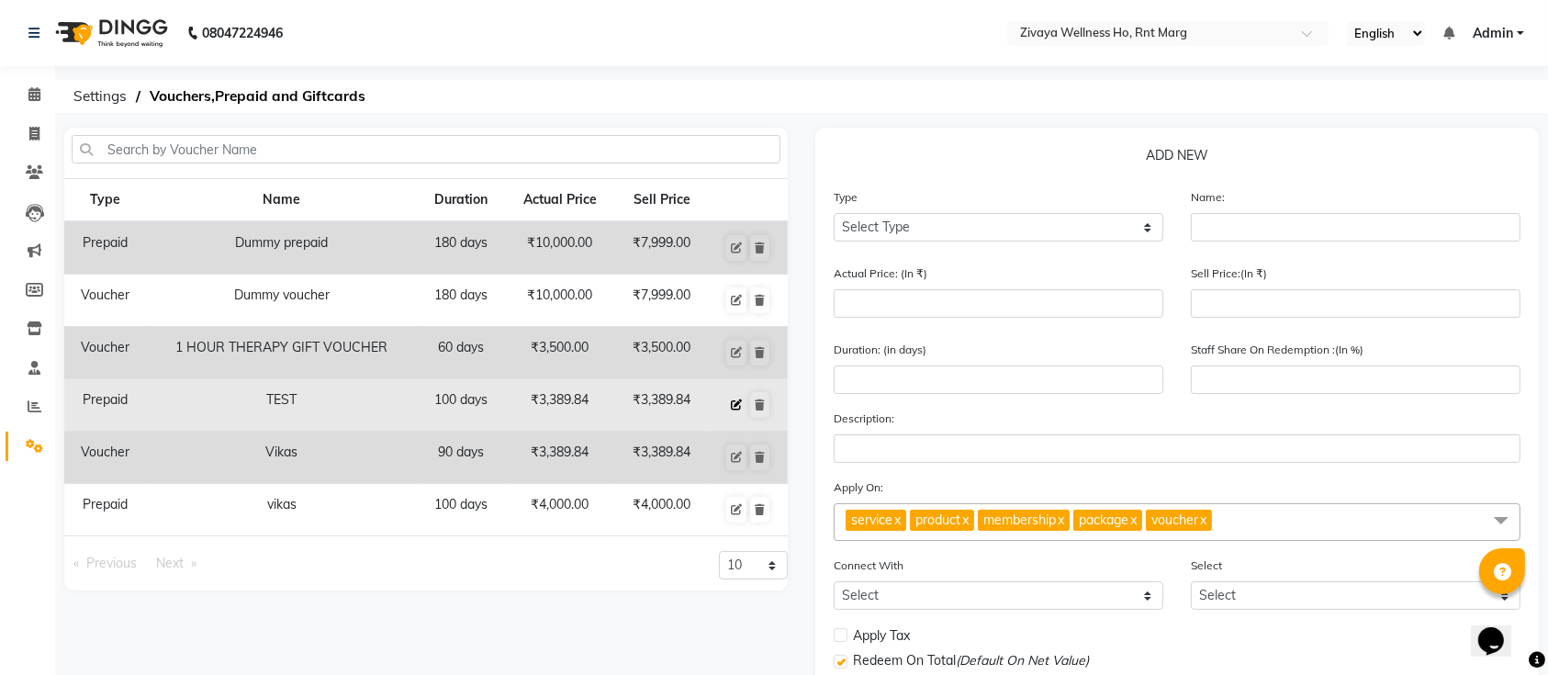
click at [736, 400] on icon at bounding box center [736, 405] width 11 height 11
select select "P"
type input "TEST"
type input "3389.84"
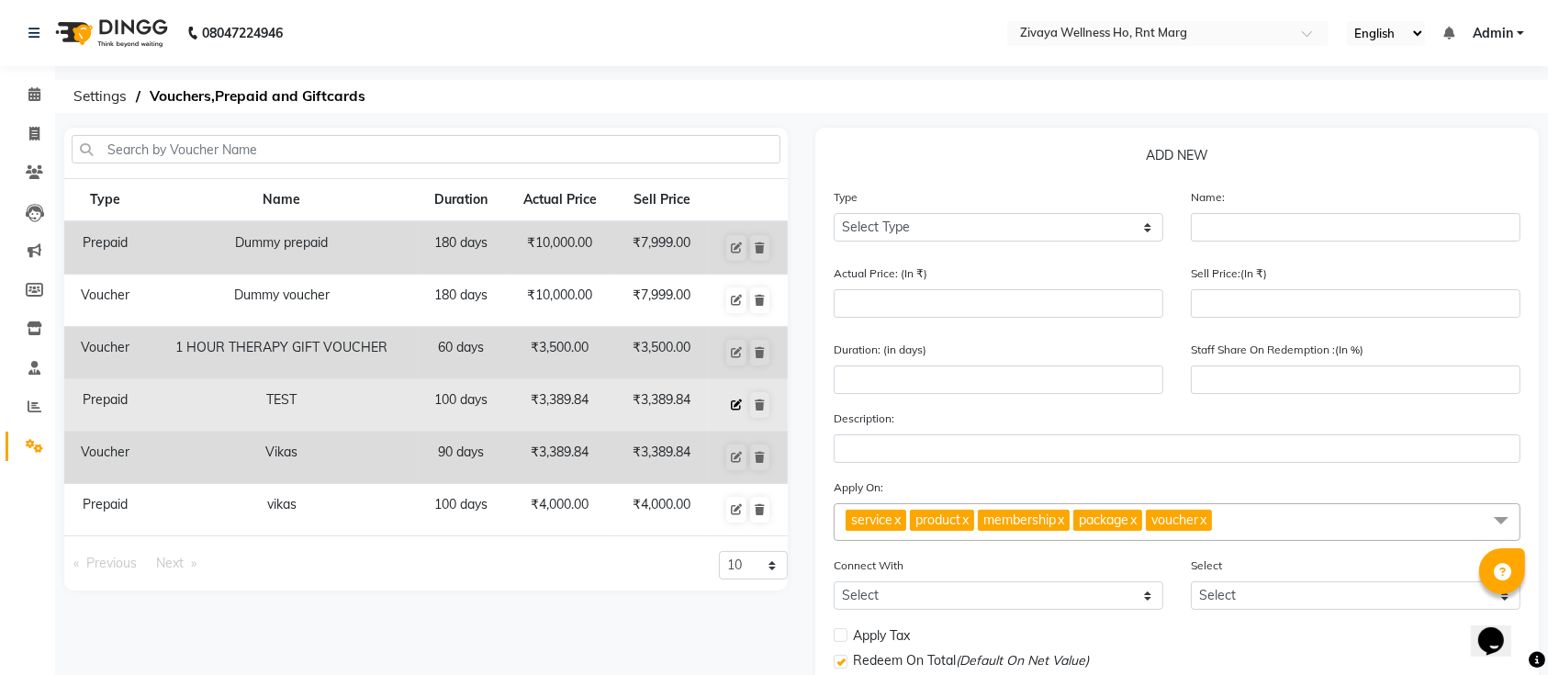
type input "100"
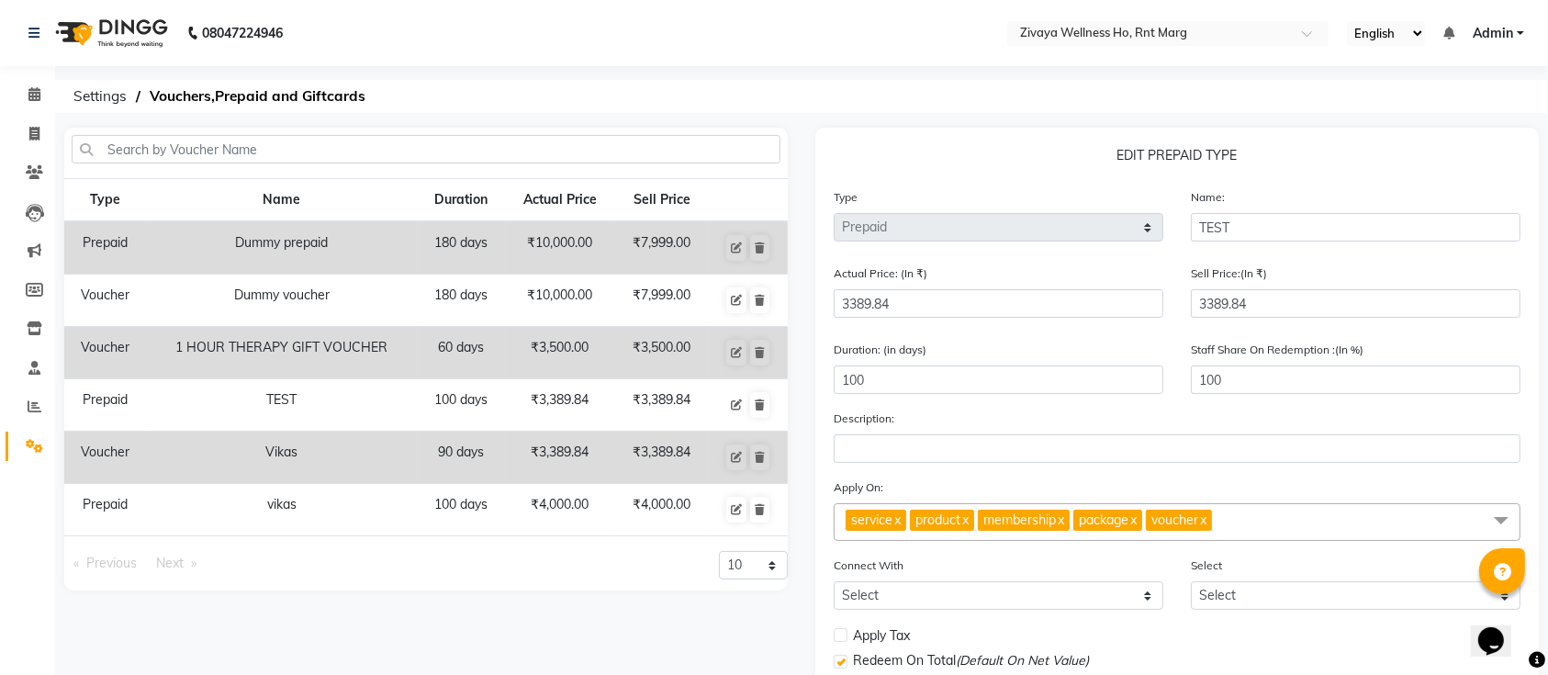
scroll to position [173, 0]
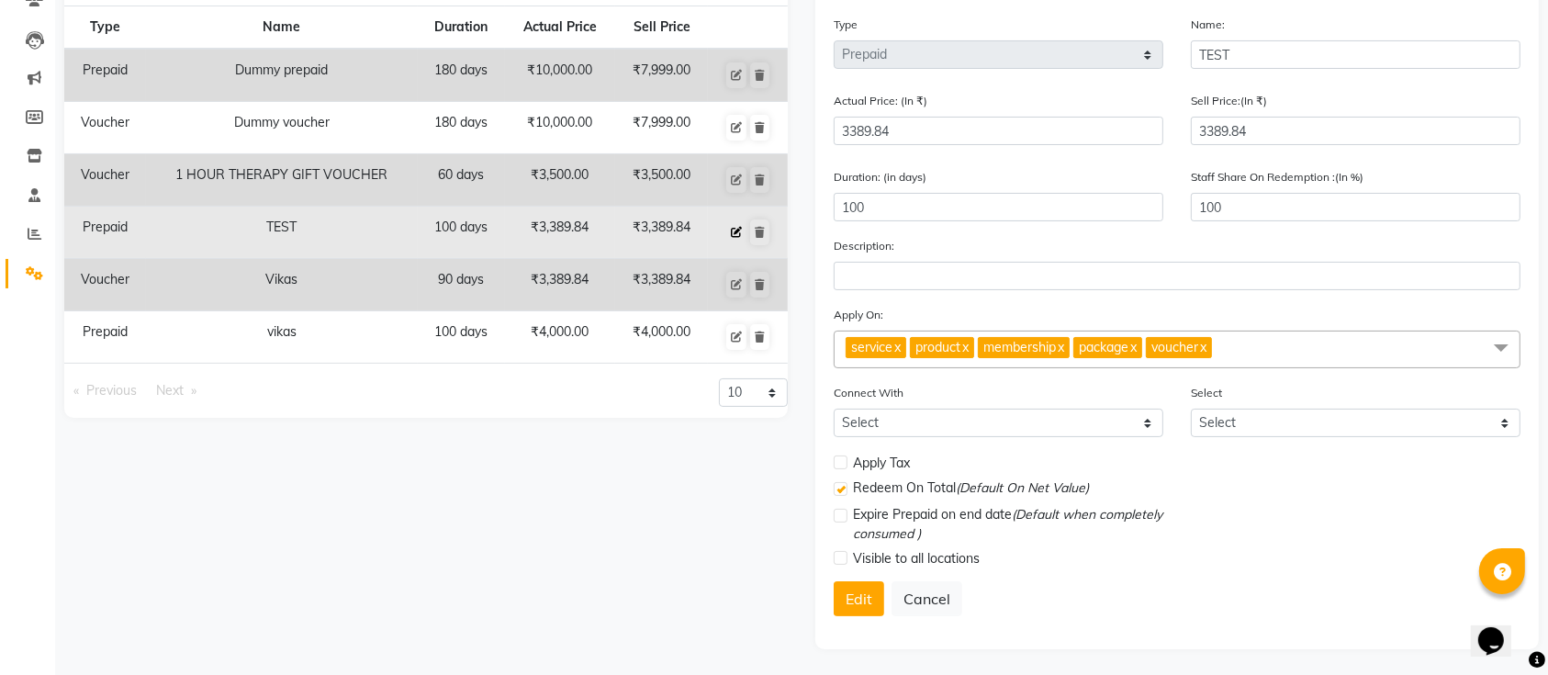
click at [735, 234] on icon at bounding box center [736, 232] width 11 height 11
click at [736, 231] on icon at bounding box center [736, 232] width 11 height 11
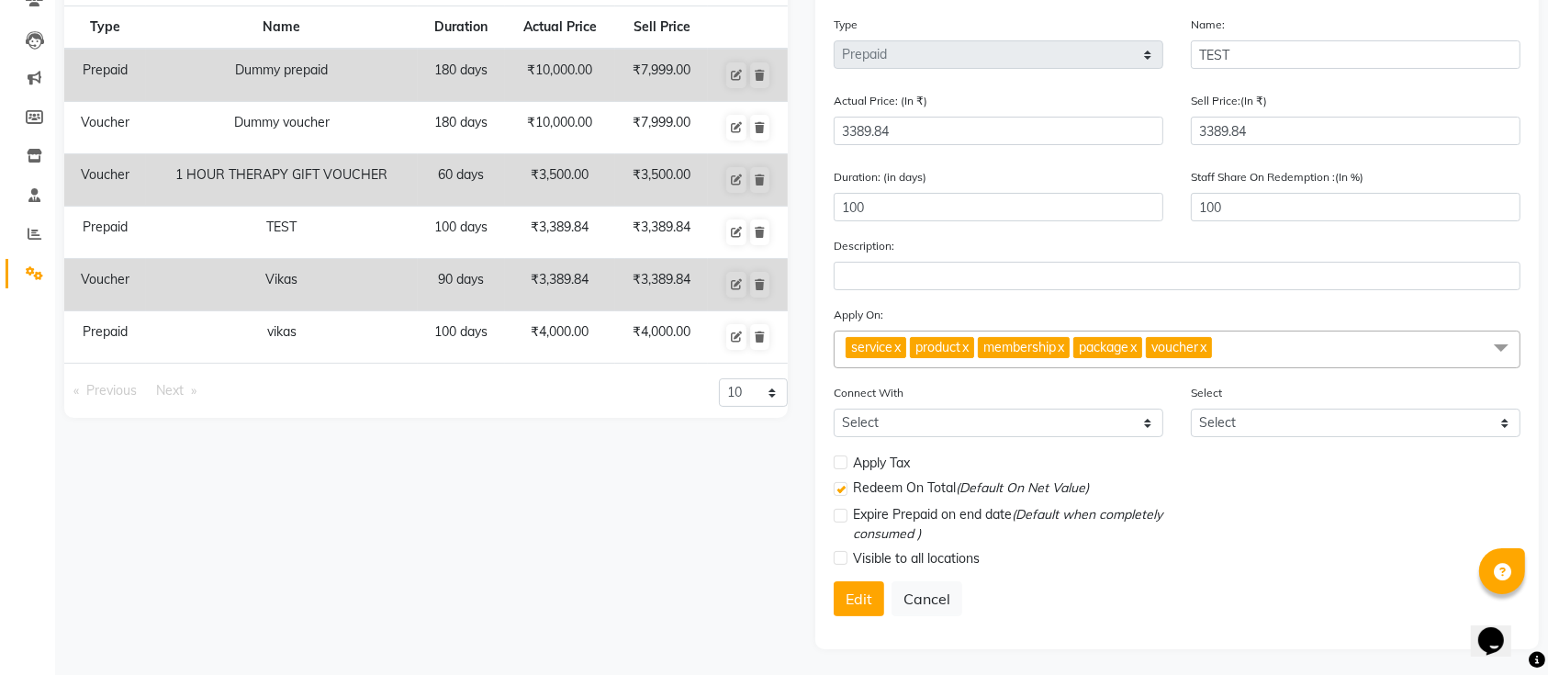
click at [839, 456] on label at bounding box center [841, 463] width 14 height 14
click at [839, 457] on input "checkbox" at bounding box center [840, 463] width 12 height 12
checkbox input "true"
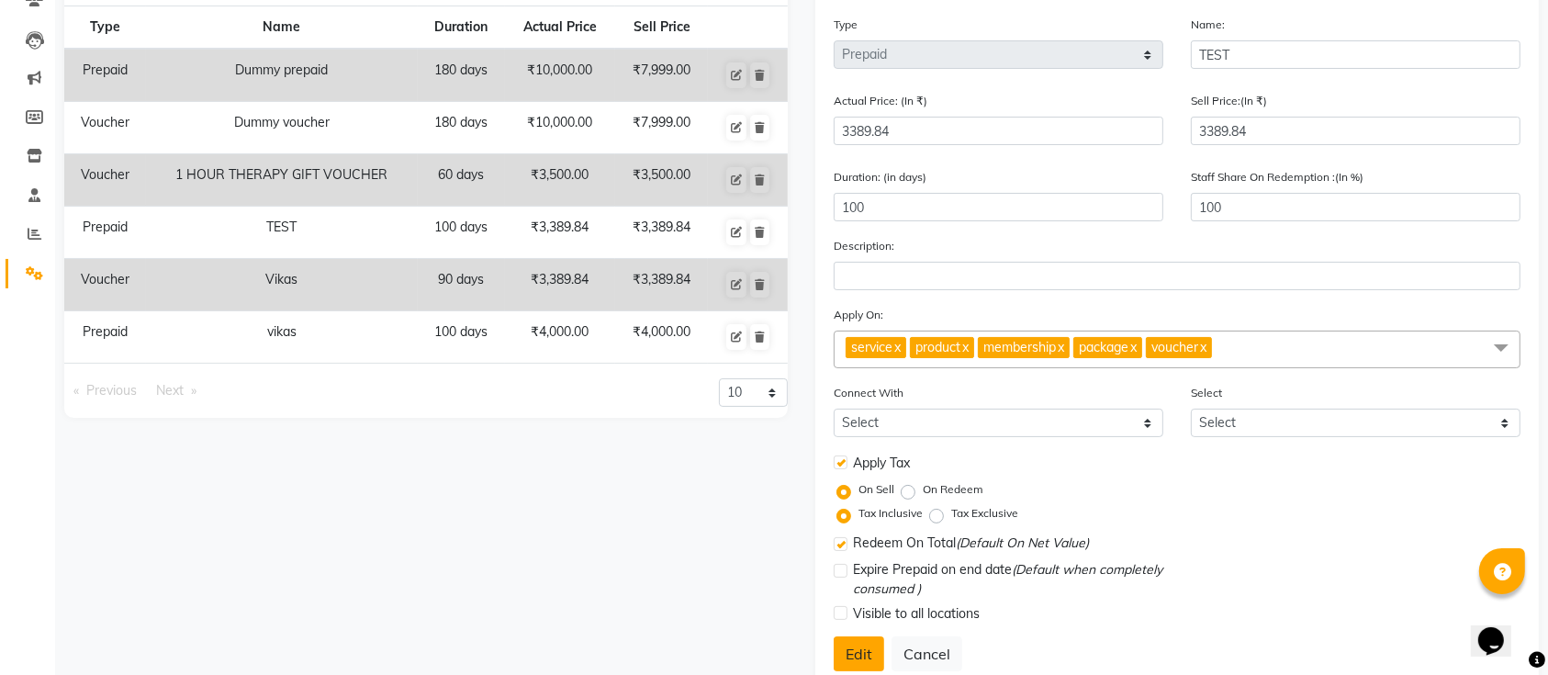
click at [861, 648] on button "Edit" at bounding box center [859, 653] width 51 height 35
select select
checkbox input "false"
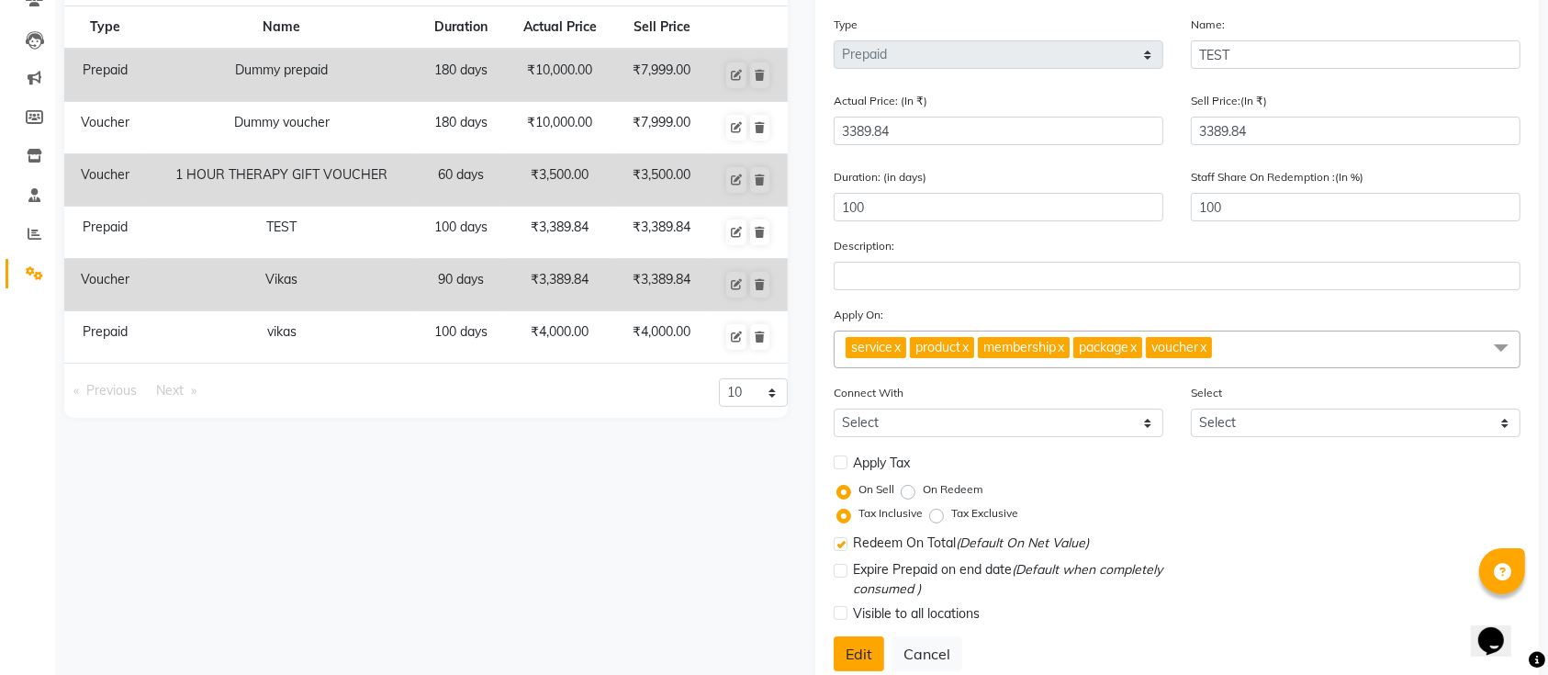
checkbox input "true"
checkbox input "false"
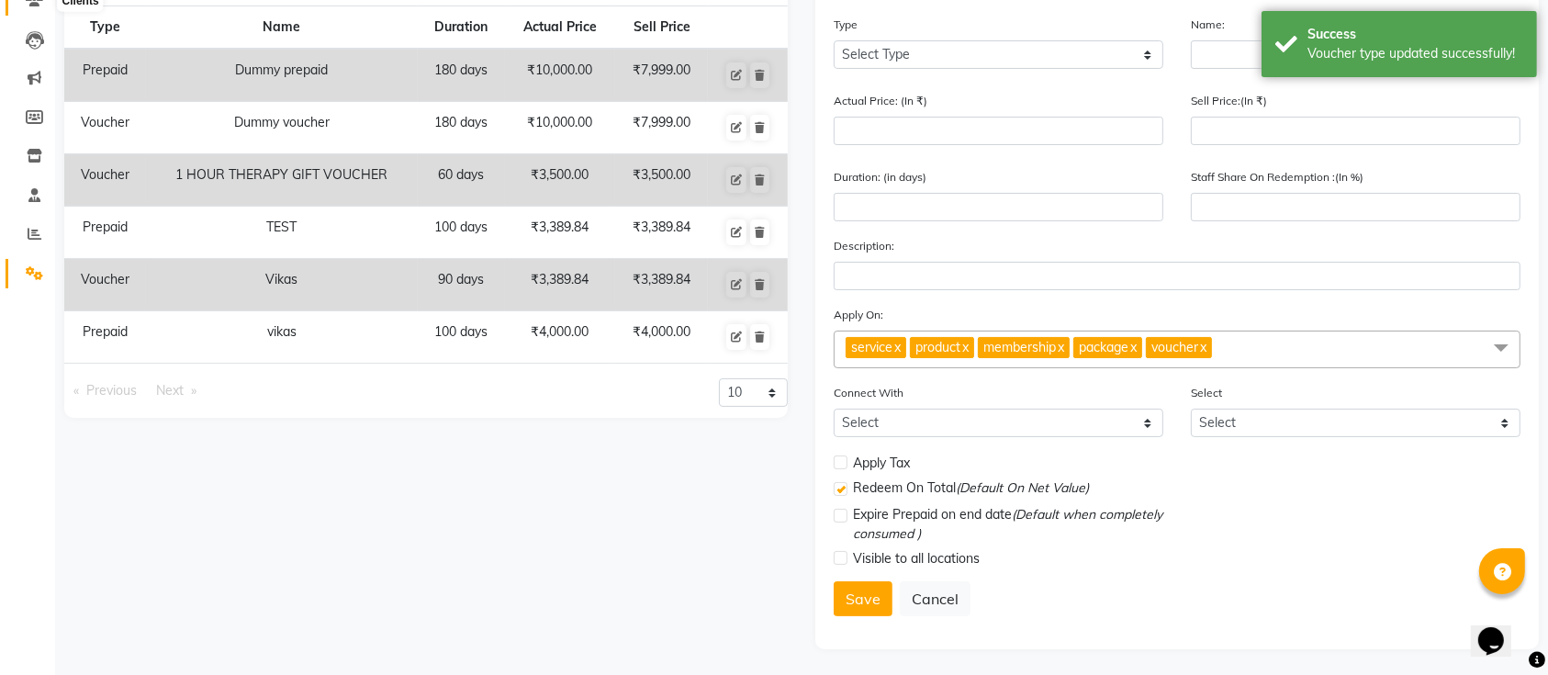
scroll to position [23, 0]
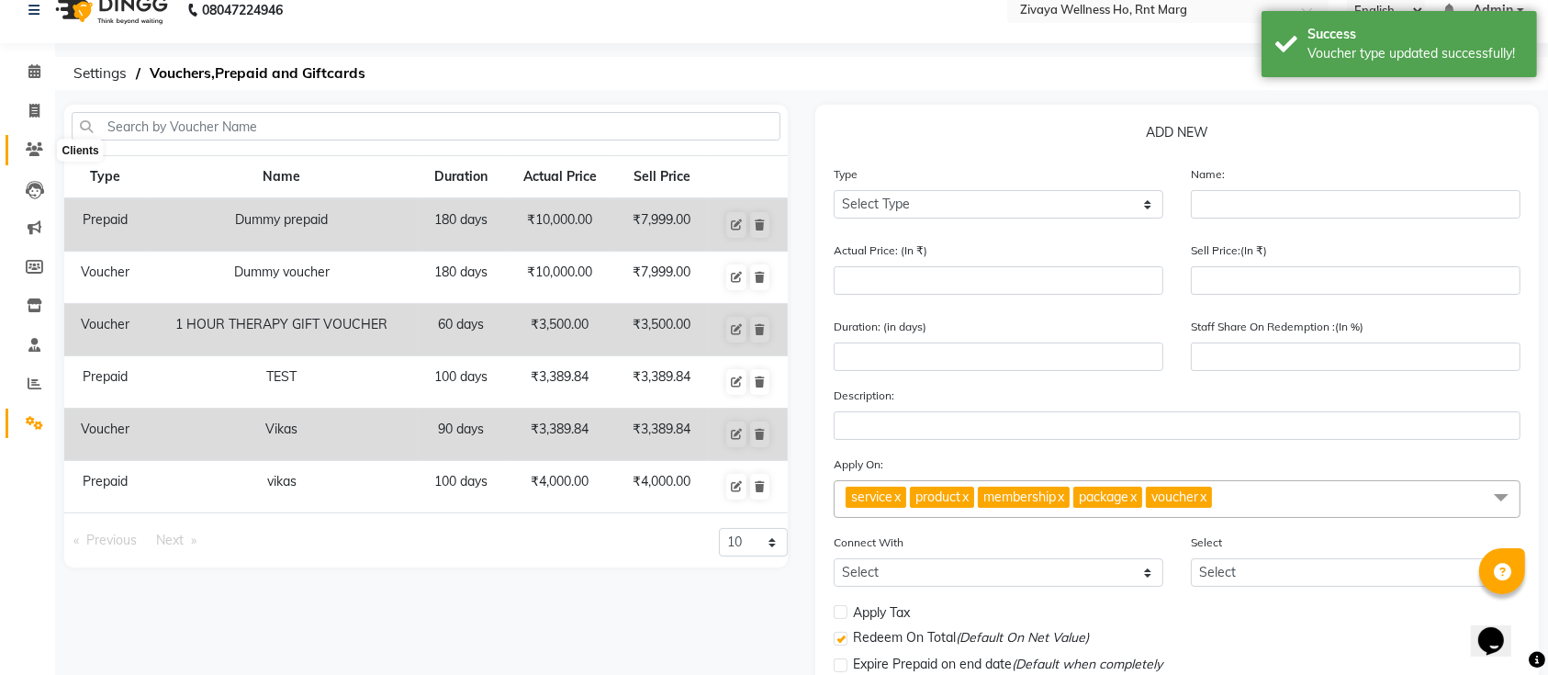
click at [40, 150] on icon at bounding box center [34, 149] width 17 height 14
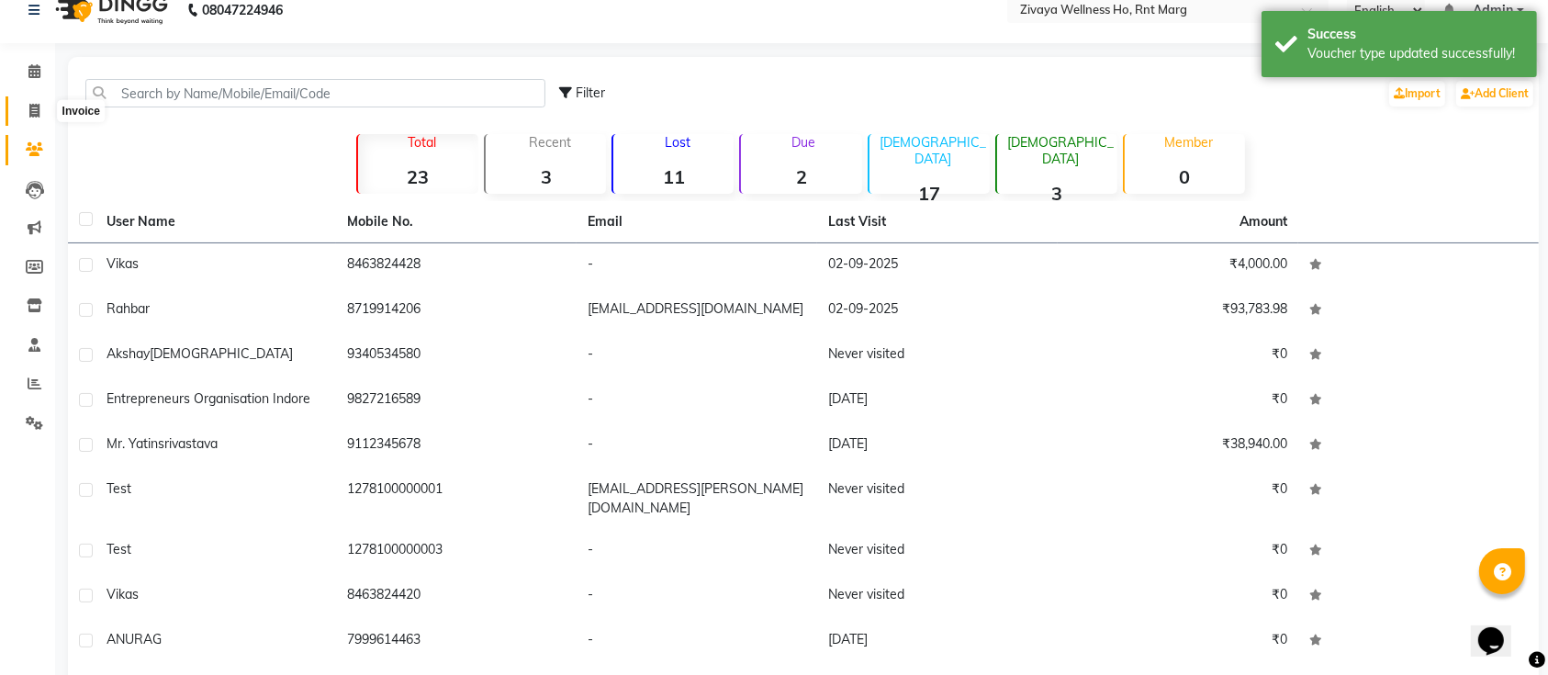
click at [39, 107] on icon at bounding box center [34, 111] width 10 height 14
select select "service"
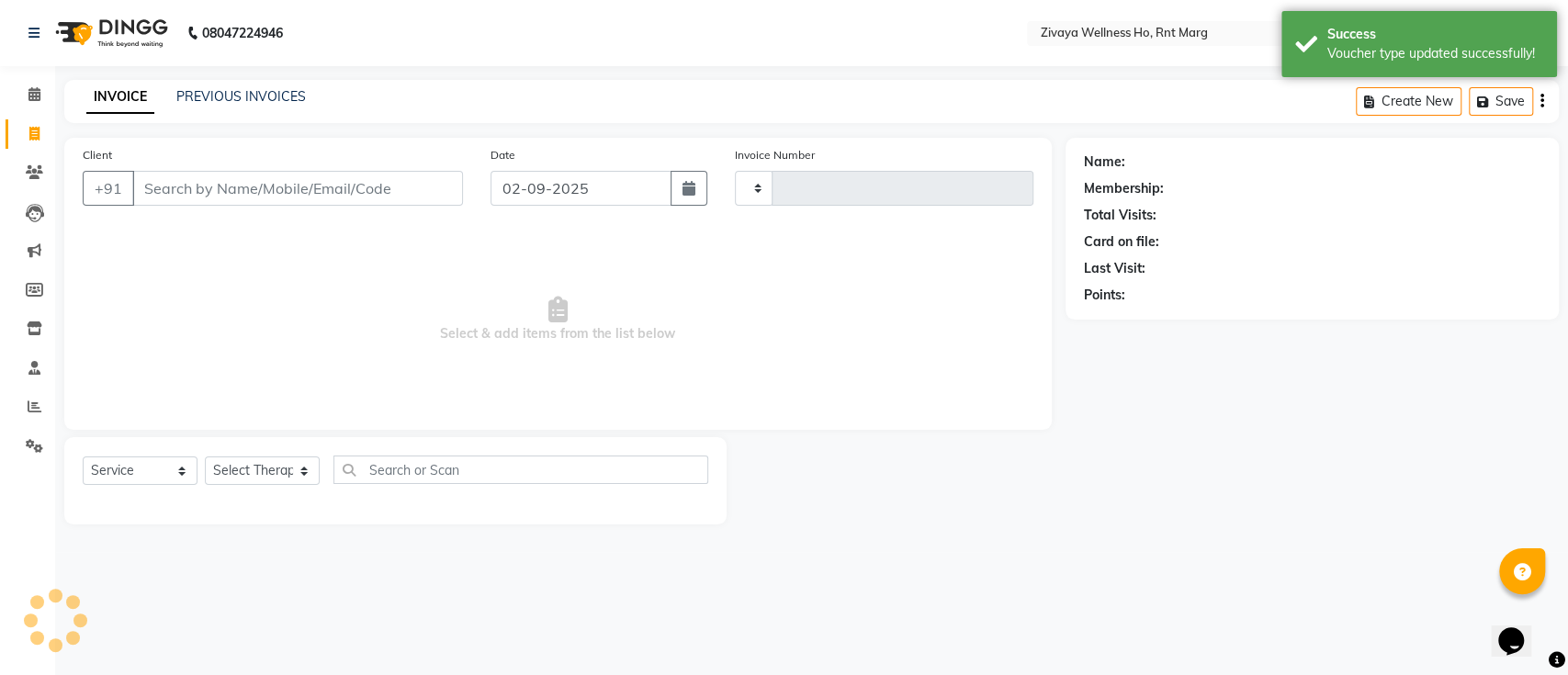
type input "0026"
select select "6395"
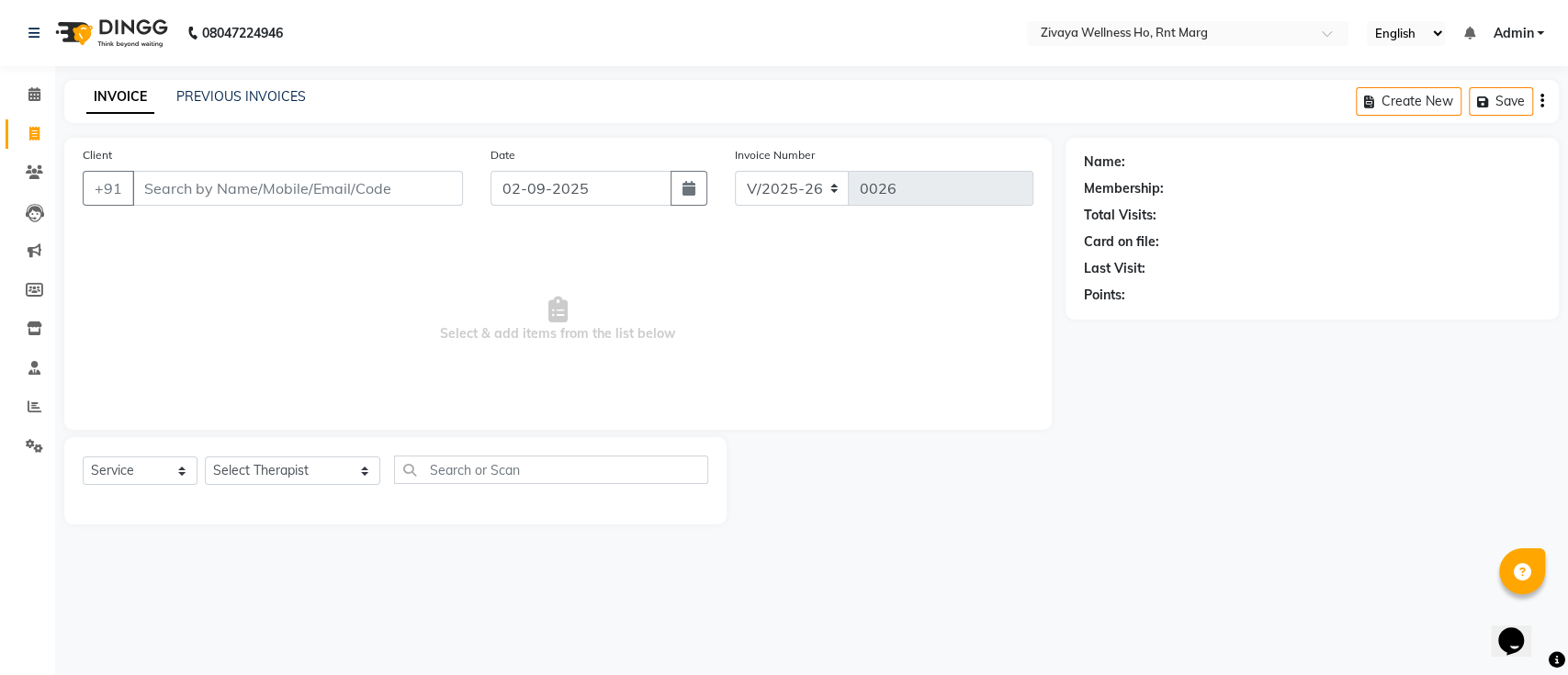
click at [177, 184] on input "Client" at bounding box center [297, 188] width 331 height 35
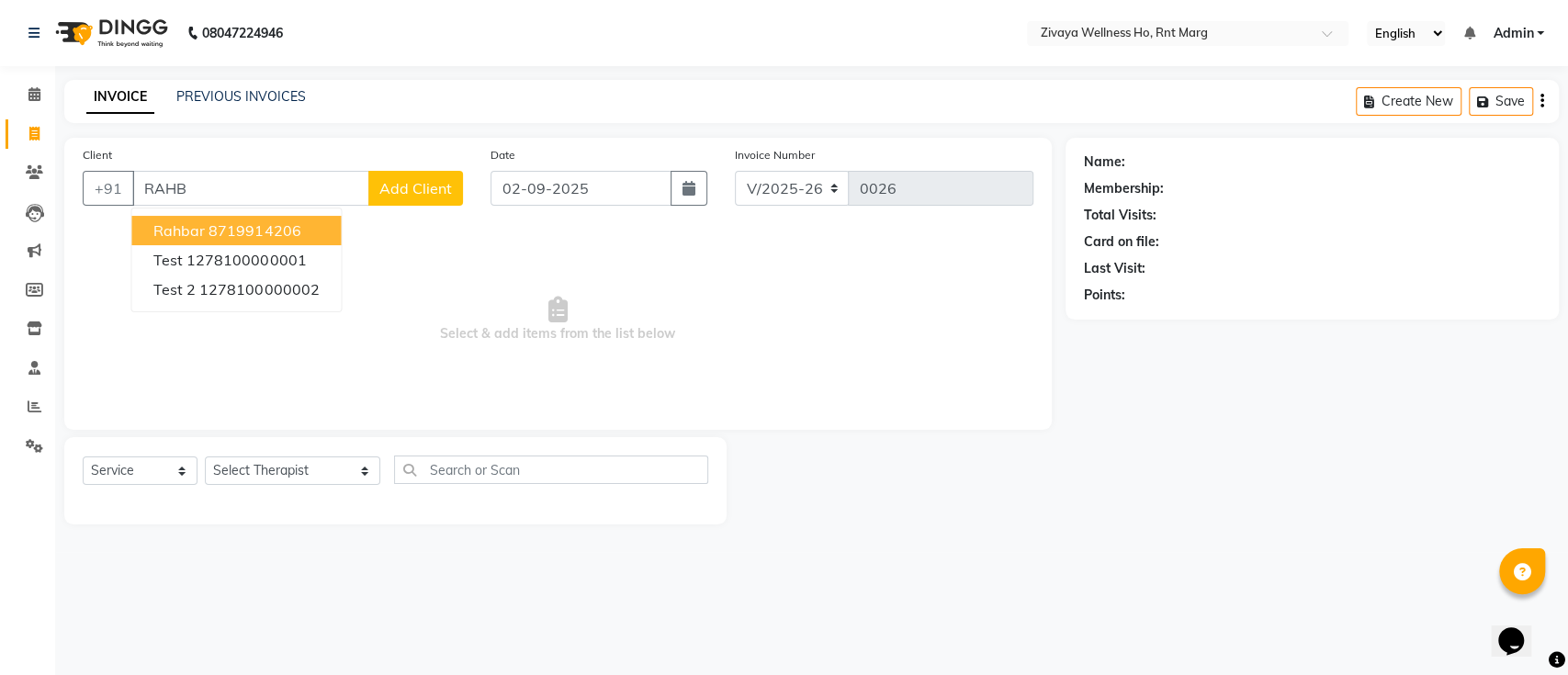
click at [216, 234] on ngb-highlight "8719914206" at bounding box center [254, 230] width 92 height 18
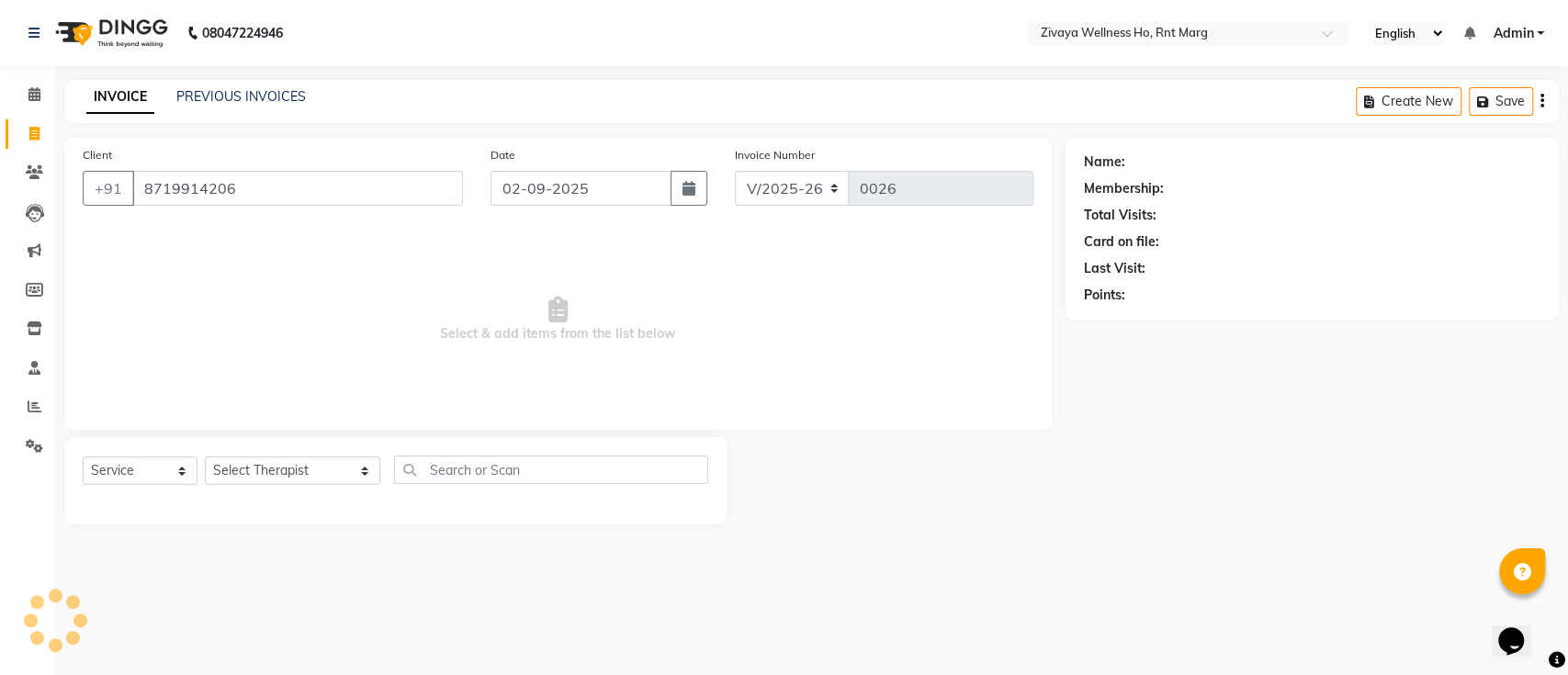
type input "8719914206"
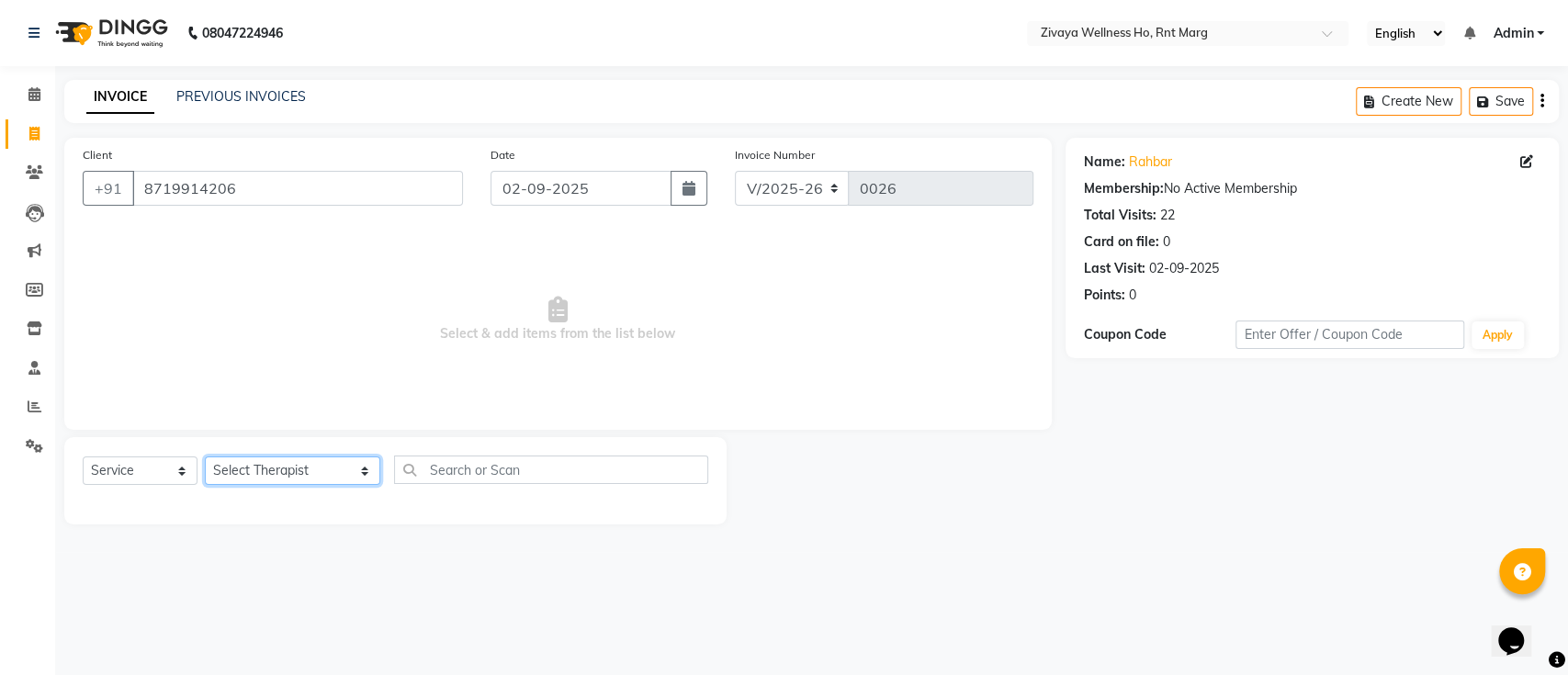
click at [297, 459] on select "Select Therapist [PERSON_NAME] OFFICE [GEOGRAPHIC_DATA] ( Ummed - Manager ) Cen…" at bounding box center [292, 470] width 175 height 28
select select "53937"
click at [205, 456] on select "Select Therapist [PERSON_NAME] OFFICE [GEOGRAPHIC_DATA] ( Ummed - Manager ) Cen…" at bounding box center [292, 470] width 175 height 28
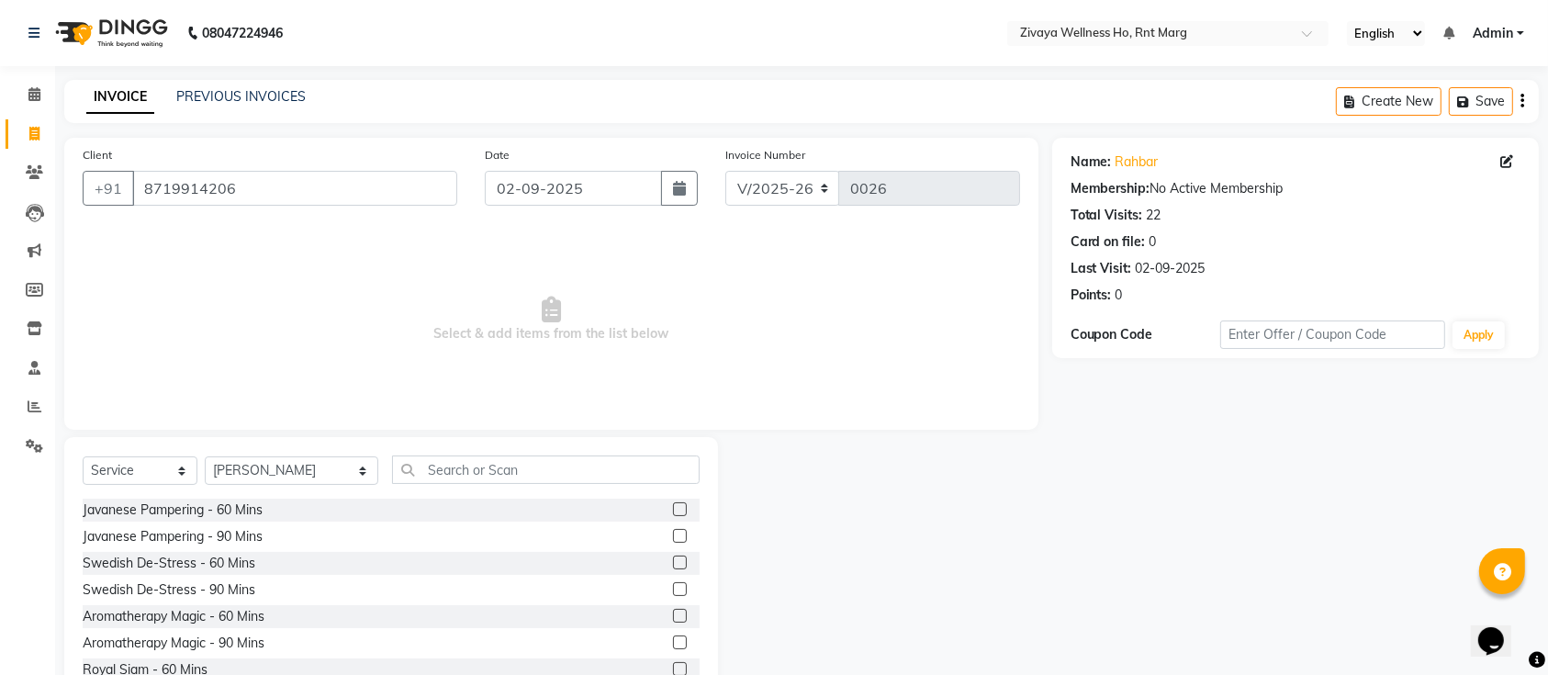
click at [673, 511] on label at bounding box center [680, 509] width 14 height 14
click at [673, 511] on input "checkbox" at bounding box center [679, 510] width 12 height 12
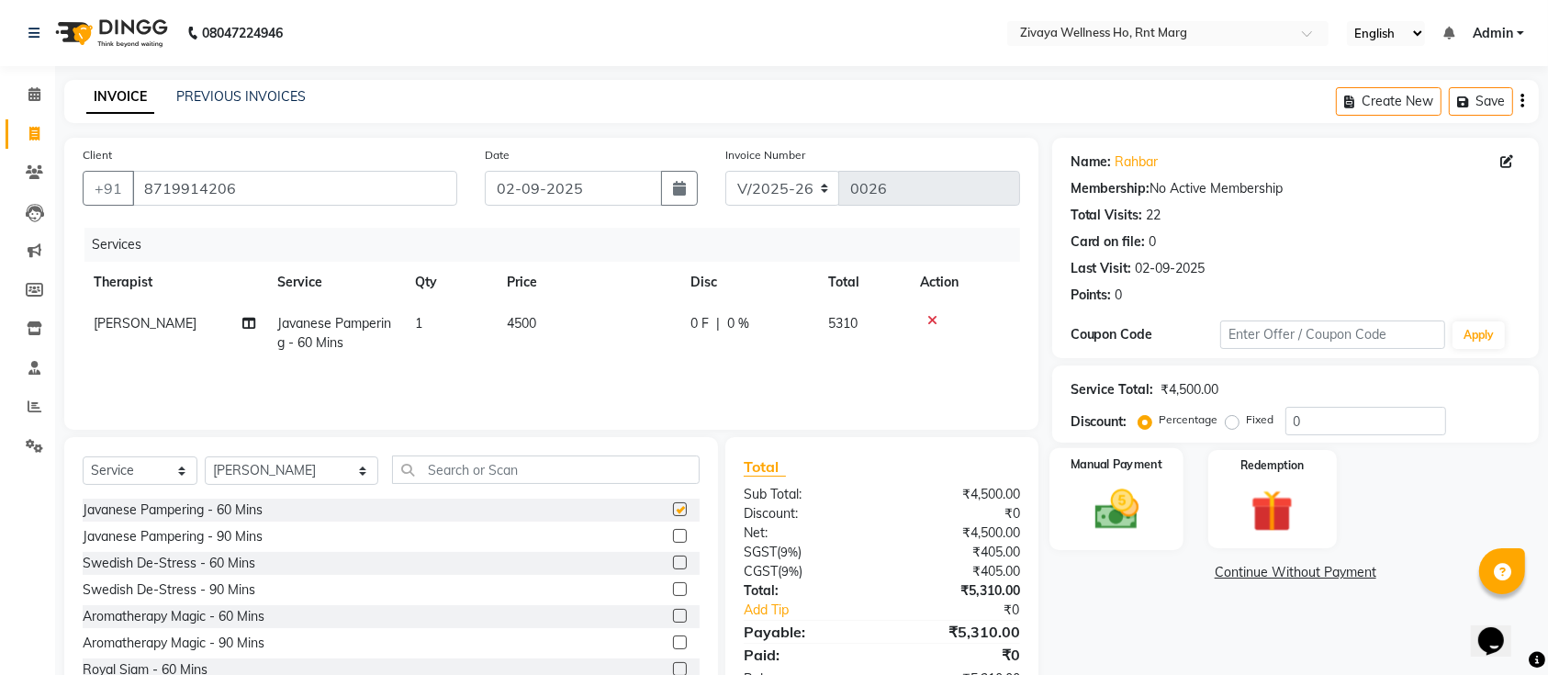
checkbox input "false"
click at [1242, 495] on img at bounding box center [1273, 511] width 72 height 55
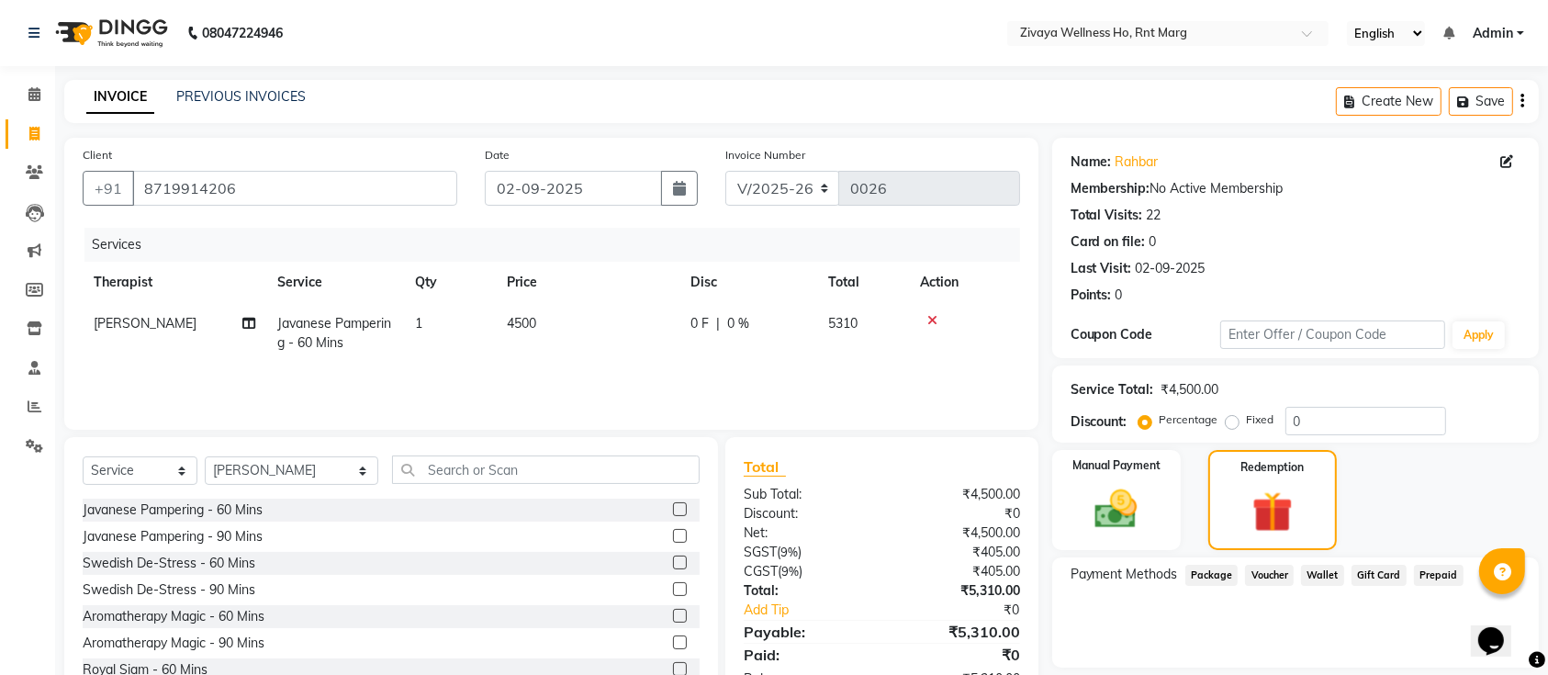
click at [1450, 571] on span "Prepaid" at bounding box center [1439, 575] width 50 height 21
click at [158, 461] on select "Select Service Product Membership Package Voucher Prepaid Gift Card" at bounding box center [140, 470] width 115 height 28
select select "P"
click at [83, 456] on select "Select Service Product Membership Package Voucher Prepaid Gift Card" at bounding box center [140, 470] width 115 height 28
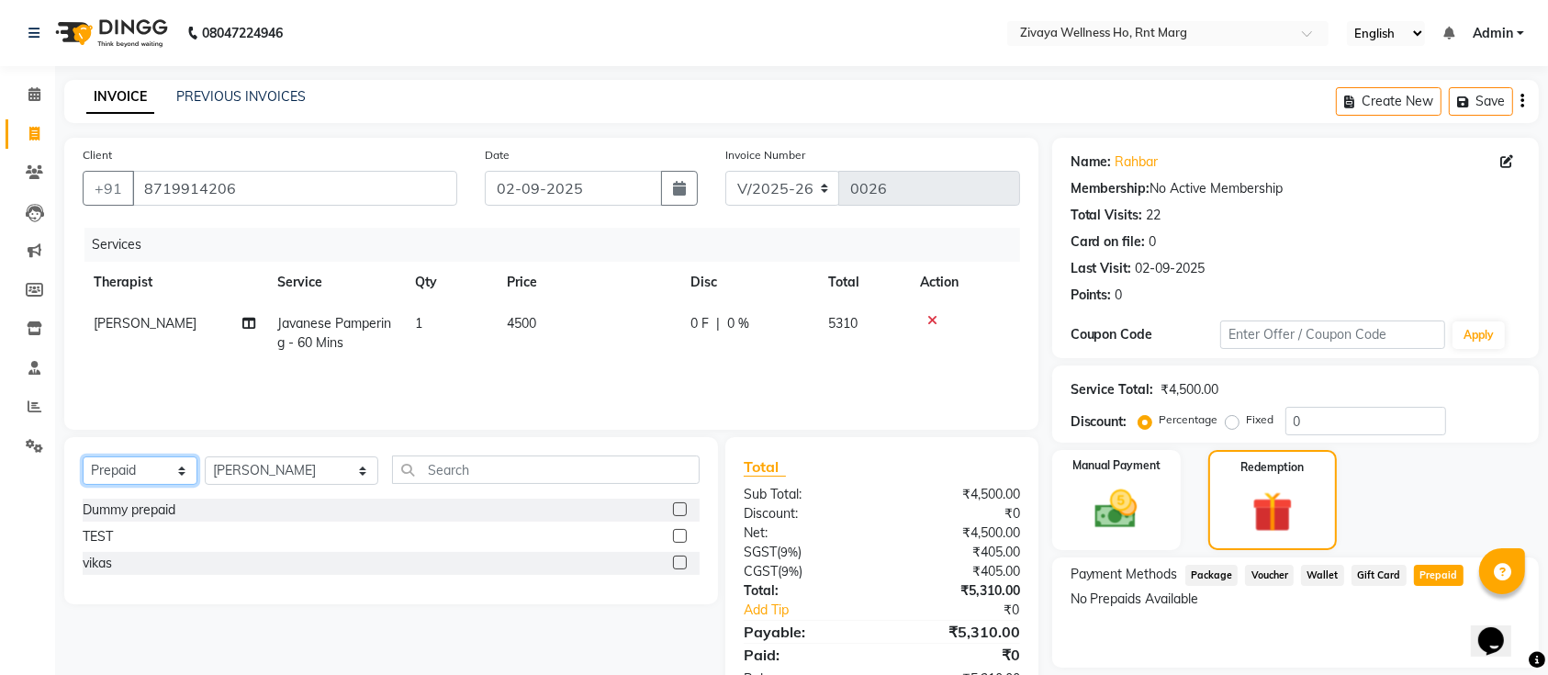
scroll to position [59, 0]
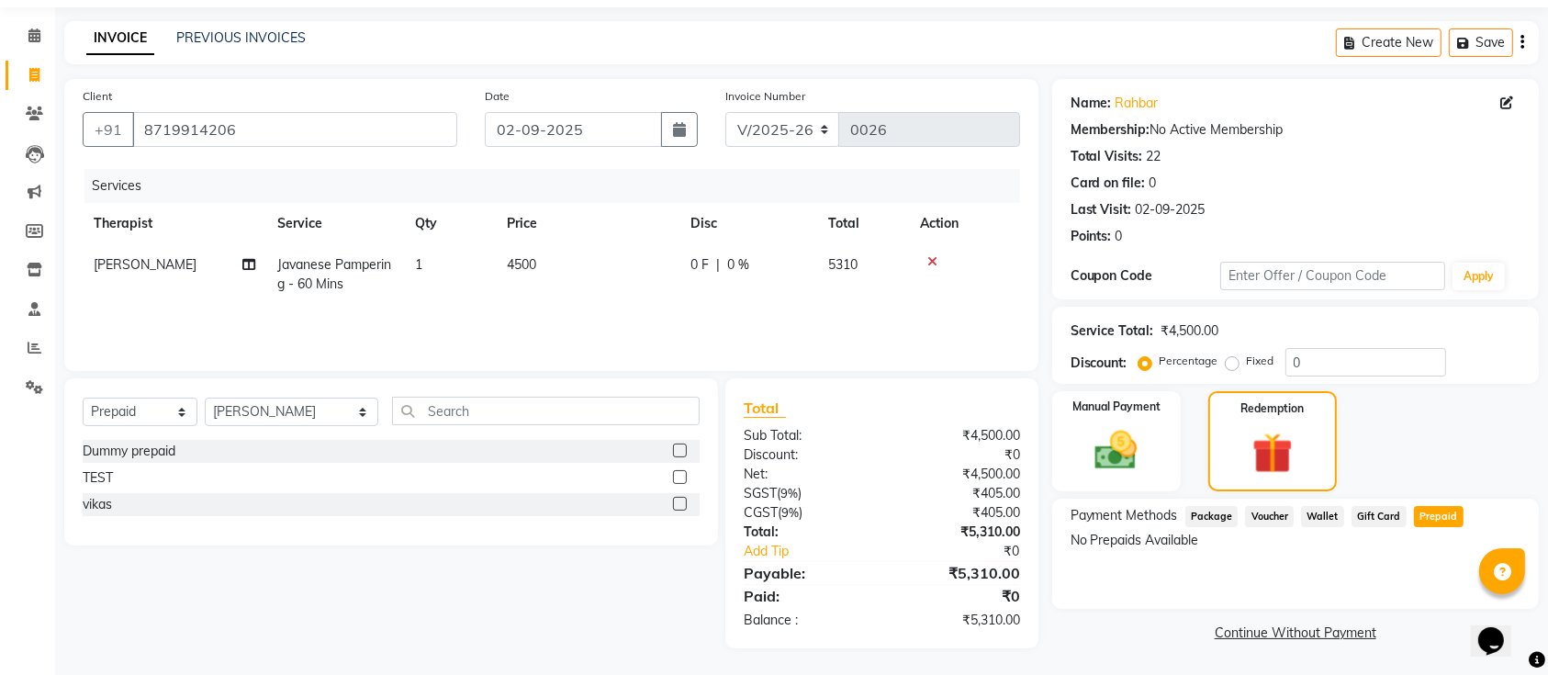
click at [676, 473] on label at bounding box center [680, 477] width 14 height 14
click at [676, 473] on input "checkbox" at bounding box center [679, 478] width 12 height 12
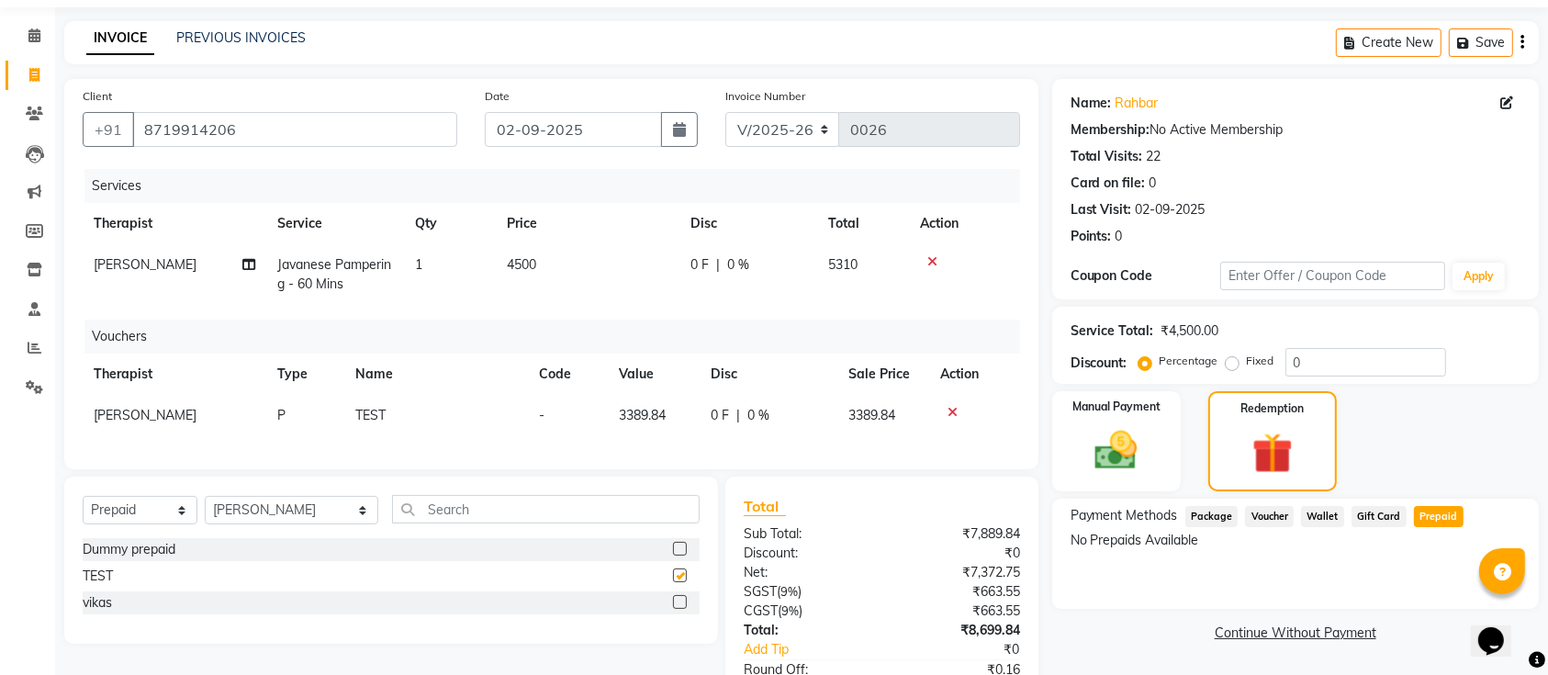
checkbox input "false"
click at [933, 257] on icon at bounding box center [933, 261] width 10 height 13
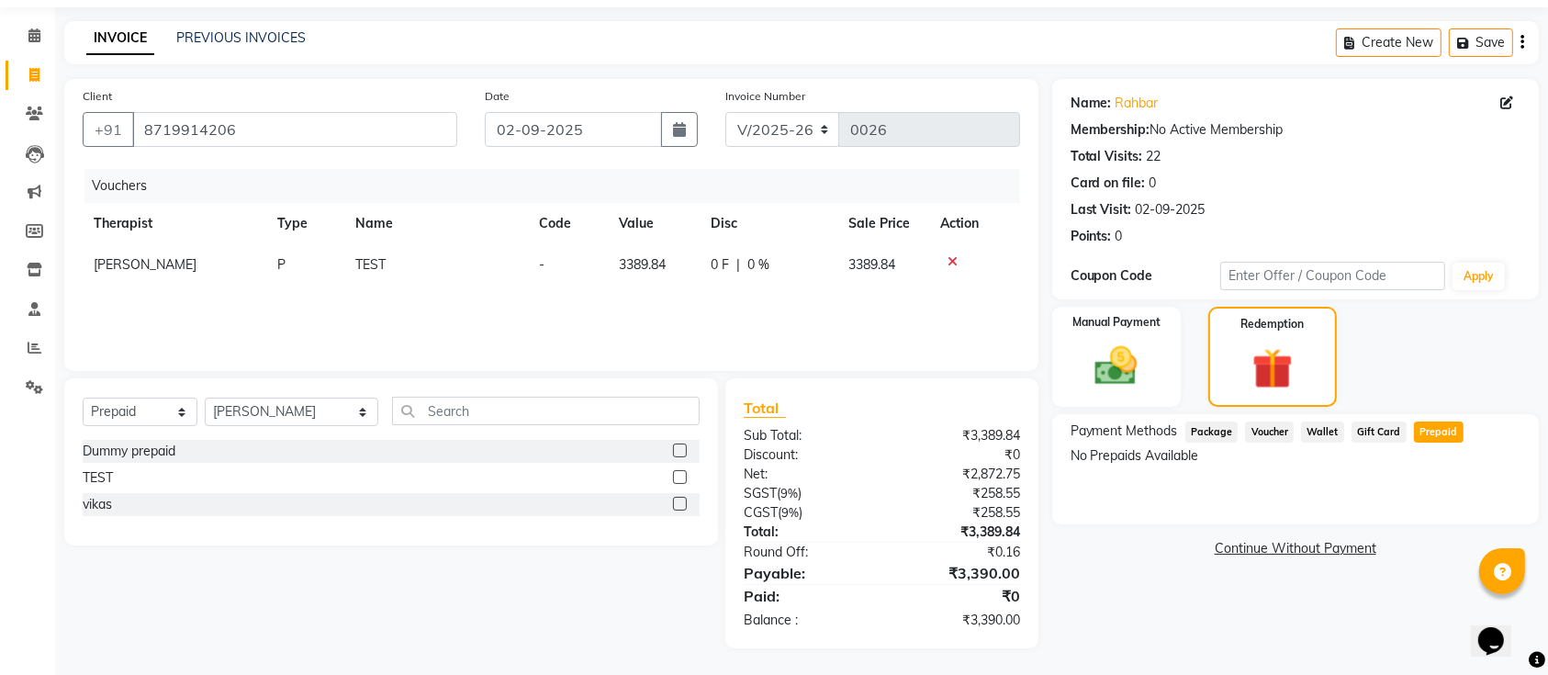
click at [1521, 43] on icon "button" at bounding box center [1523, 42] width 4 height 1
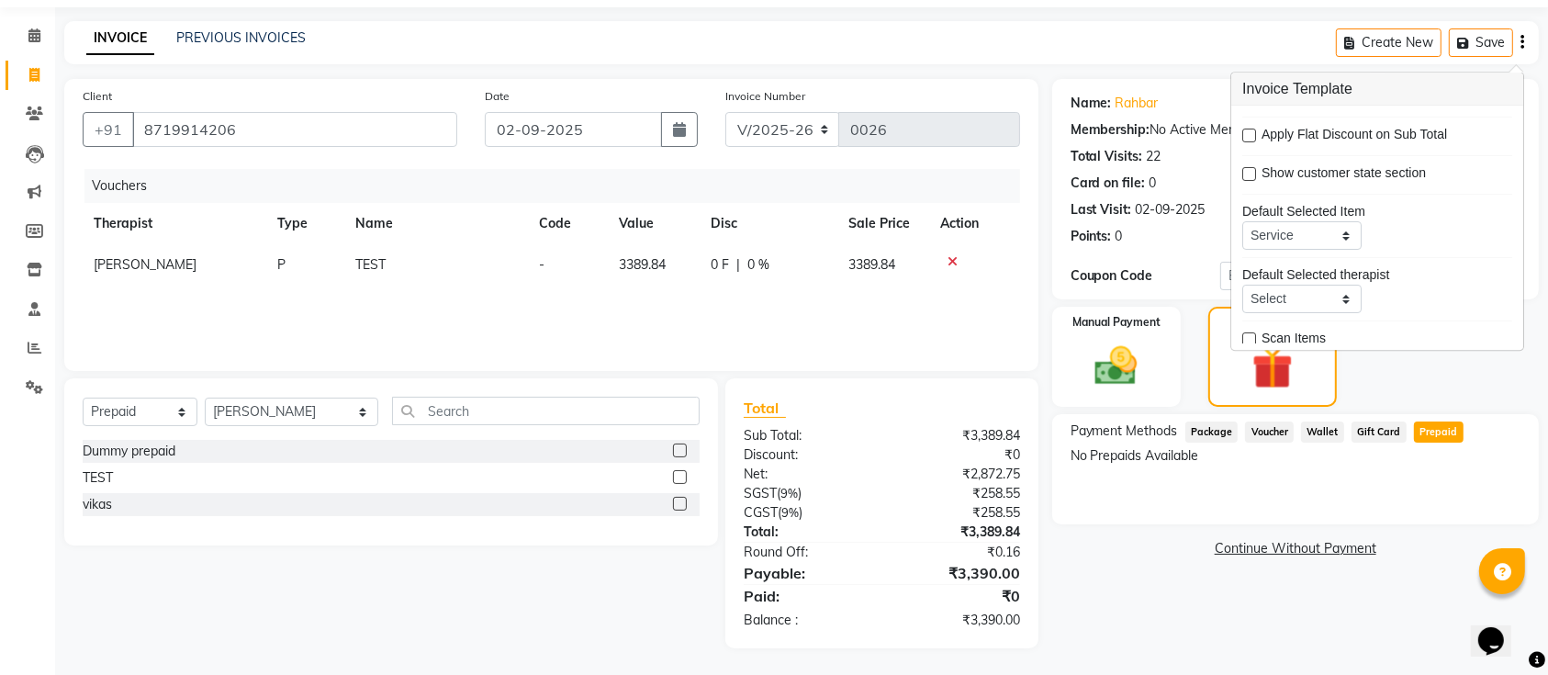
scroll to position [88, 0]
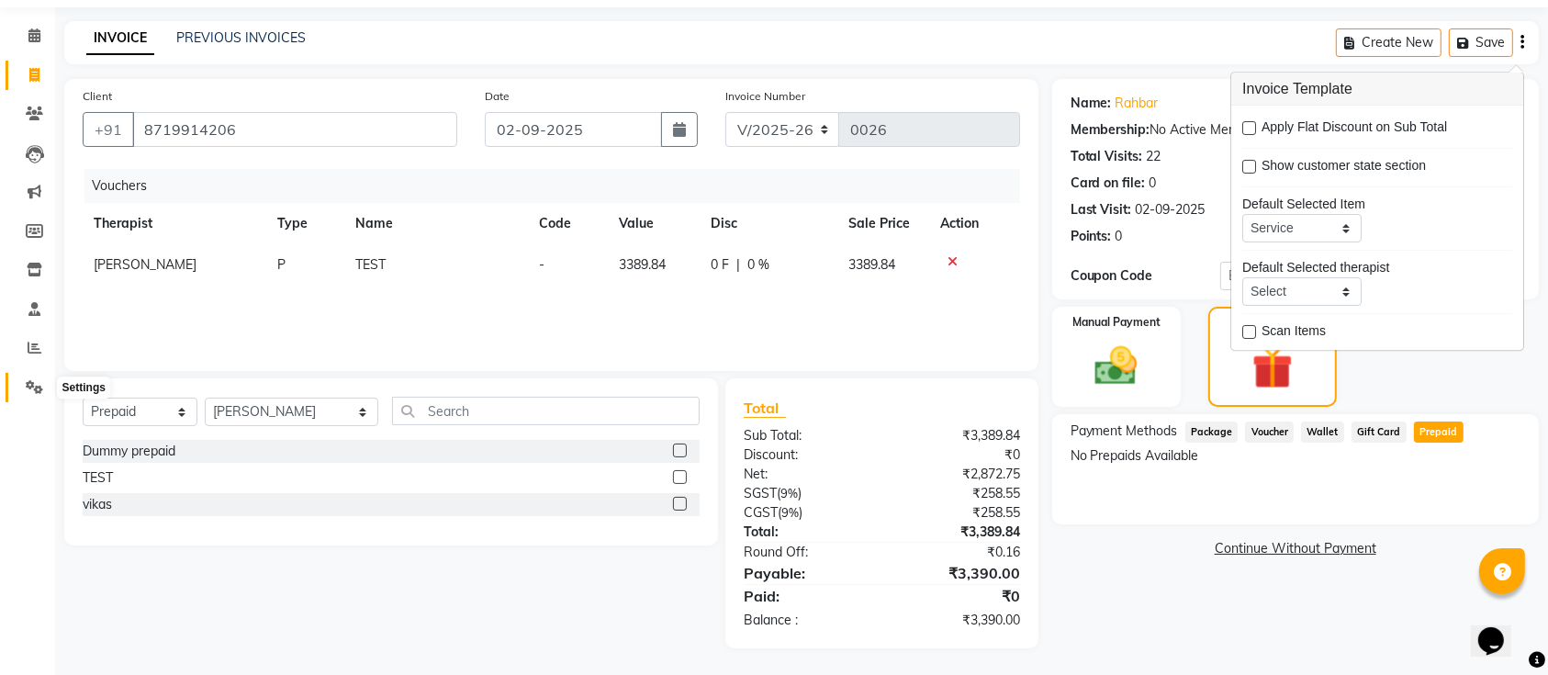
click at [37, 385] on icon at bounding box center [34, 387] width 17 height 14
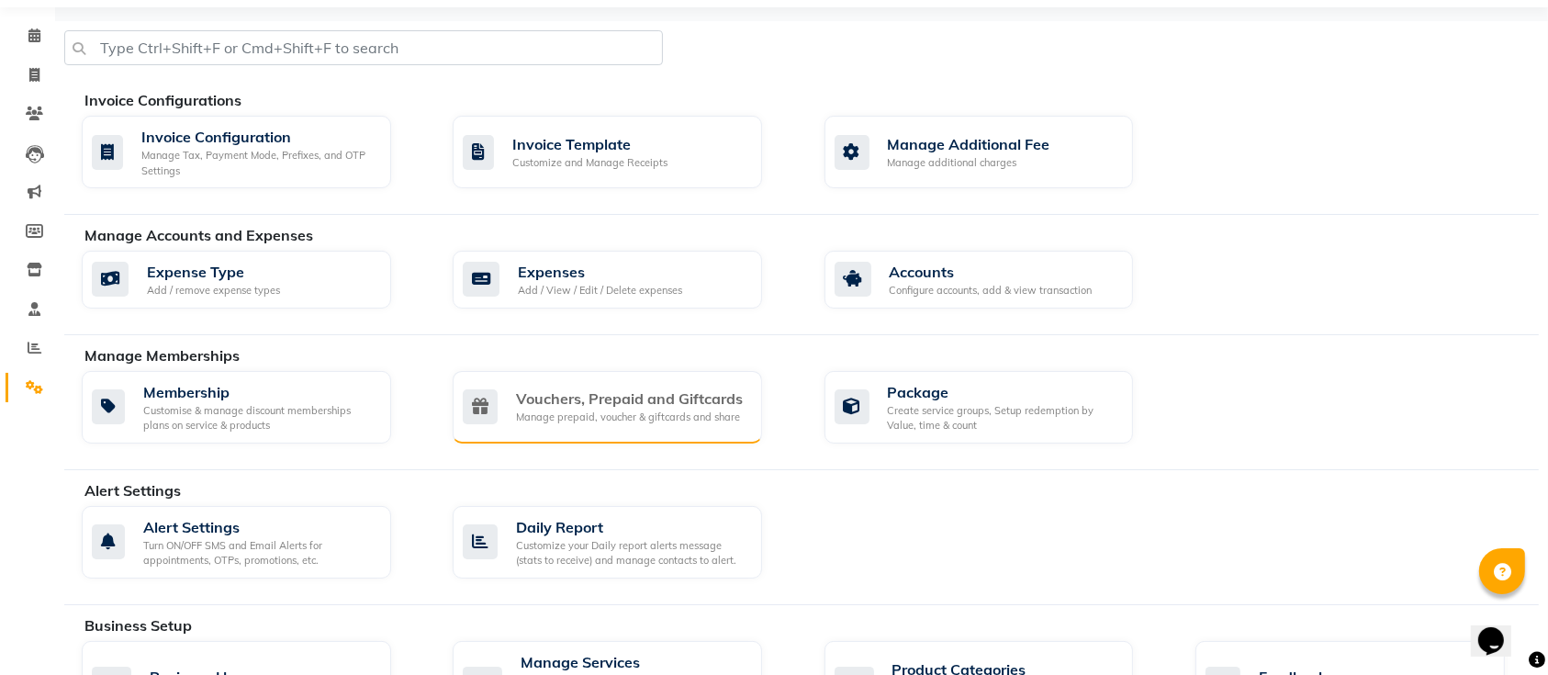
click at [565, 371] on div "Vouchers, Prepaid and Giftcards Manage prepaid, voucher & giftcards and share" at bounding box center [608, 407] width 310 height 73
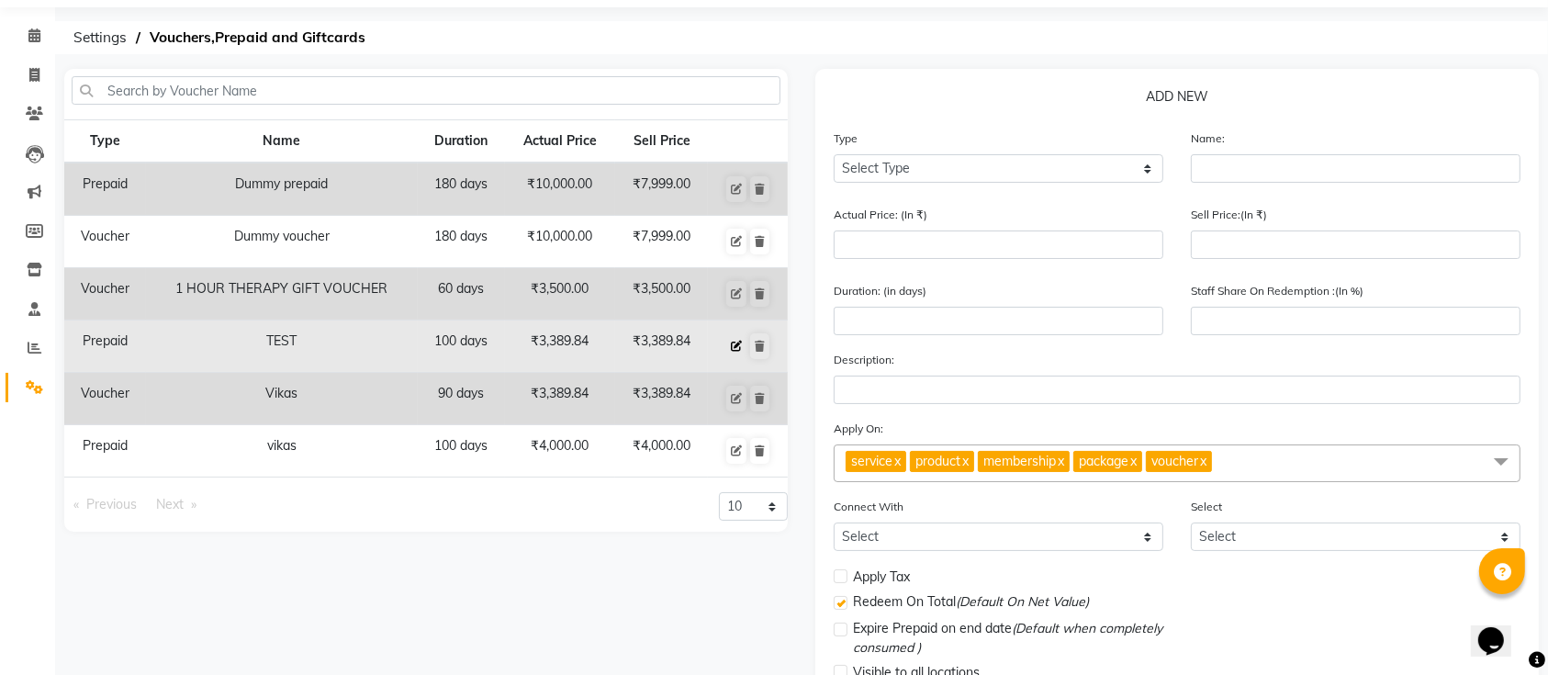
click at [733, 341] on icon at bounding box center [736, 346] width 11 height 11
select select "P"
type input "TEST"
type input "3389.84"
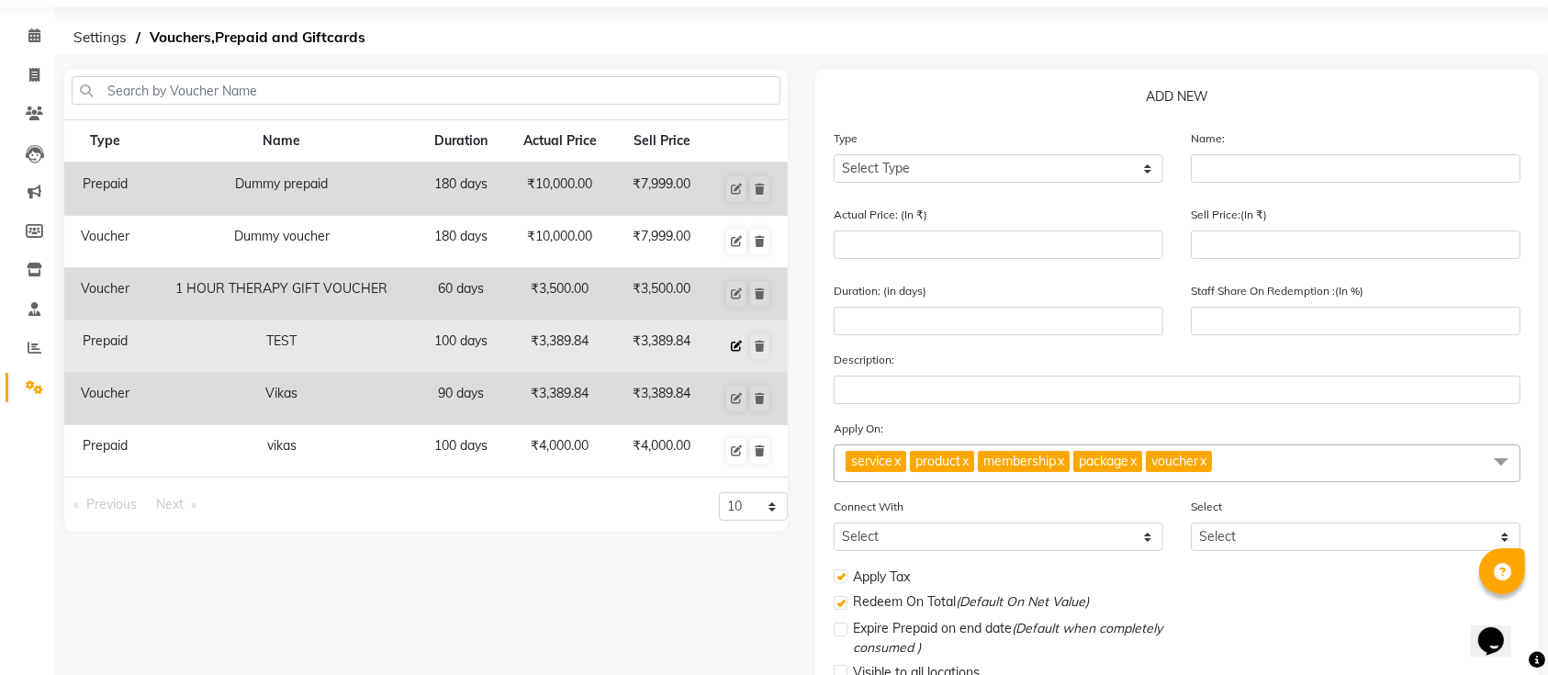
type input "100"
checkbox input "true"
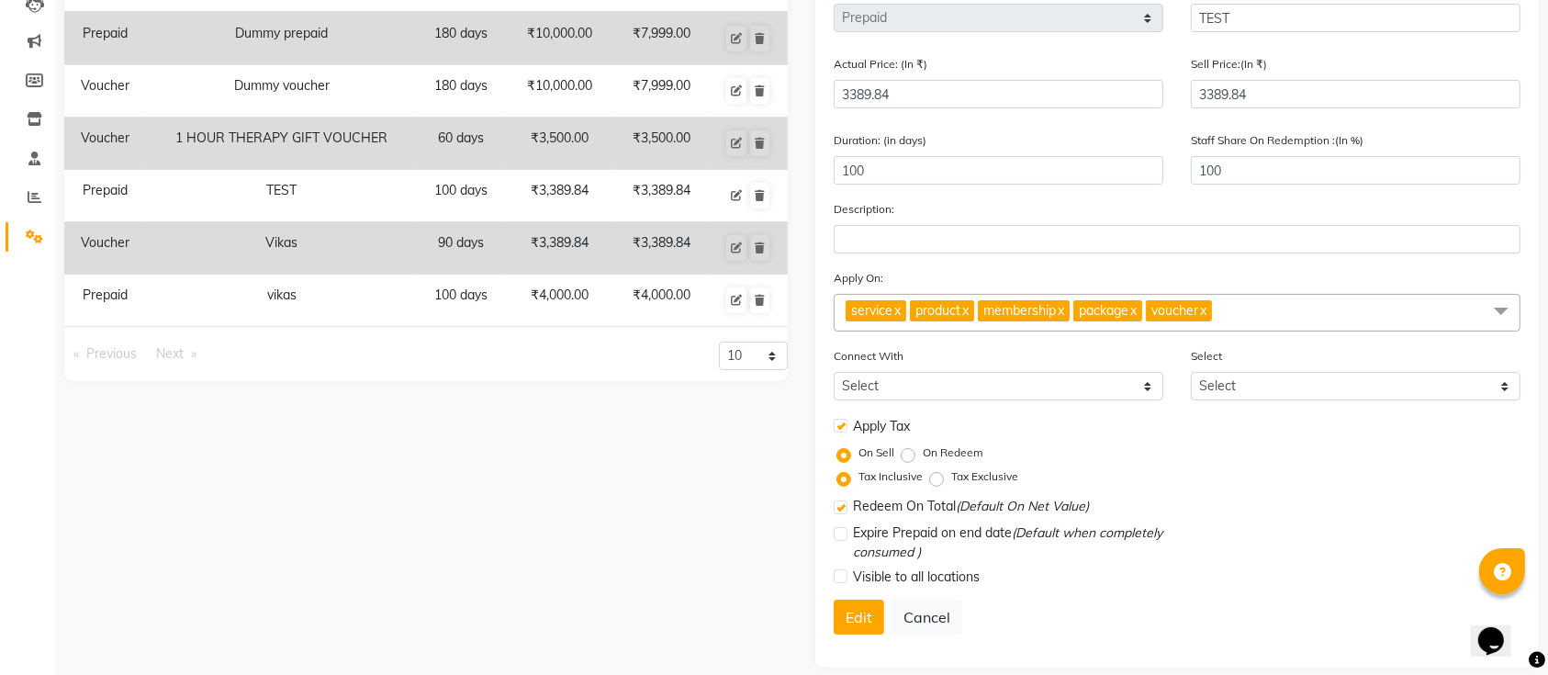
scroll to position [220, 0]
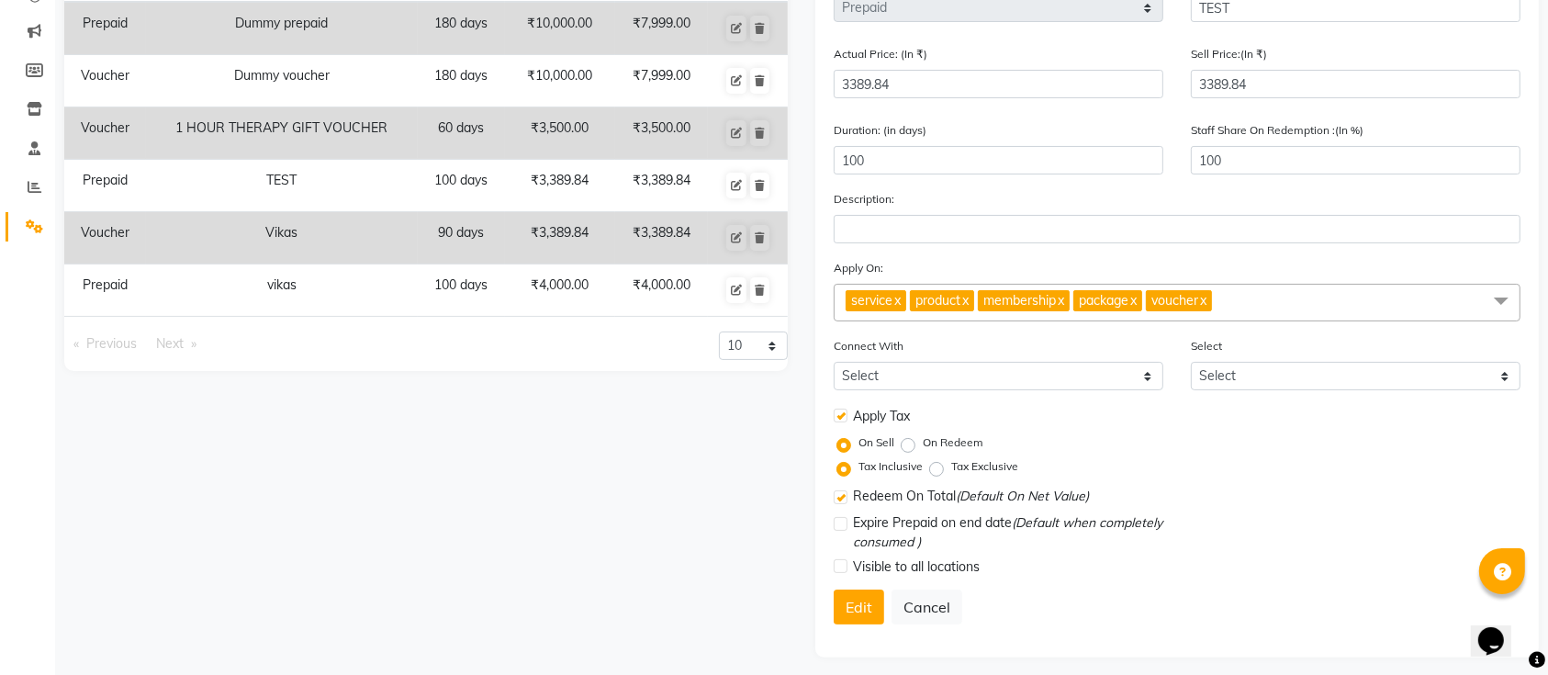
click at [859, 464] on label "Tax Inclusive" at bounding box center [891, 466] width 64 height 17
click at [845, 464] on input "Tax Inclusive" at bounding box center [847, 466] width 13 height 13
click at [951, 466] on label "Tax Exclusive" at bounding box center [984, 466] width 67 height 17
click at [938, 466] on input "Tax Exclusive" at bounding box center [940, 466] width 13 height 13
radio input "true"
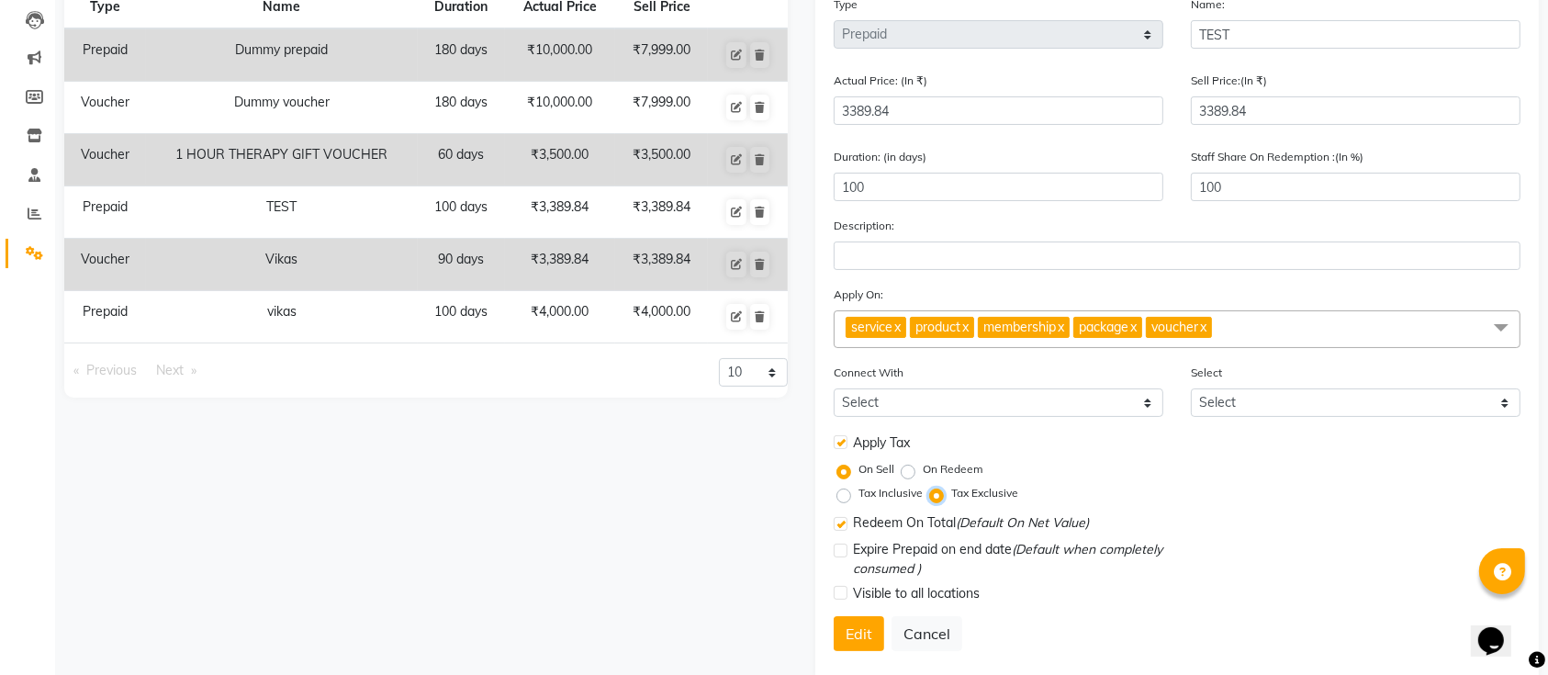
scroll to position [197, 0]
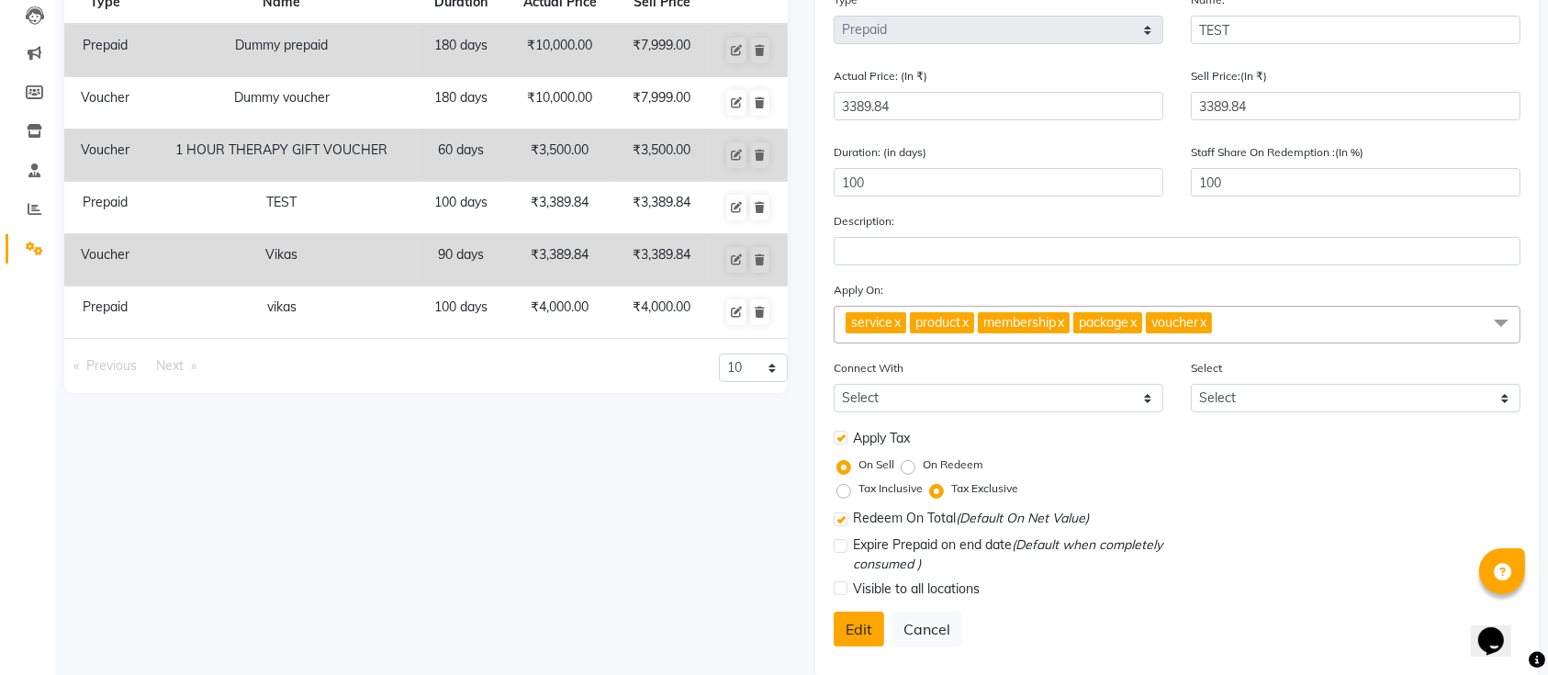
click at [867, 625] on button "Edit" at bounding box center [859, 629] width 51 height 35
select select
checkbox input "false"
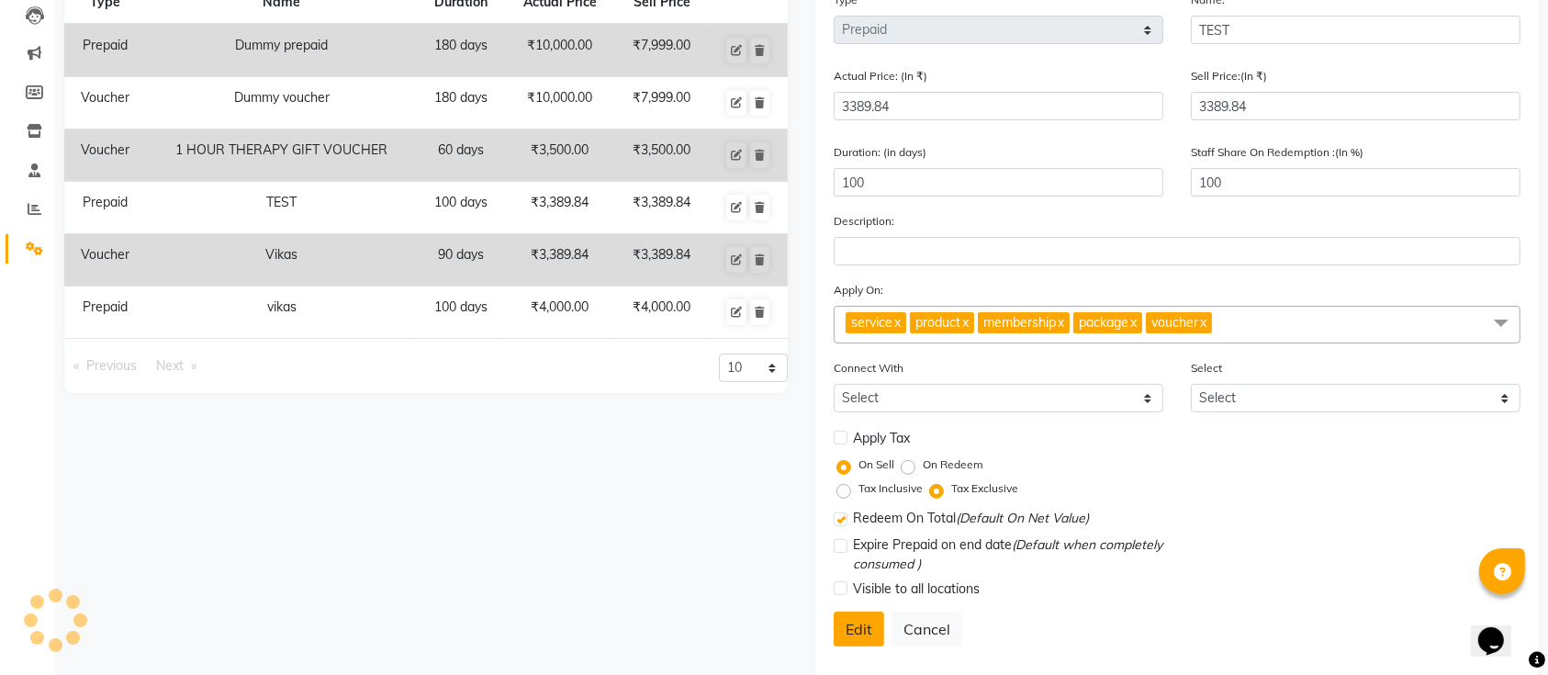
checkbox input "true"
checkbox input "false"
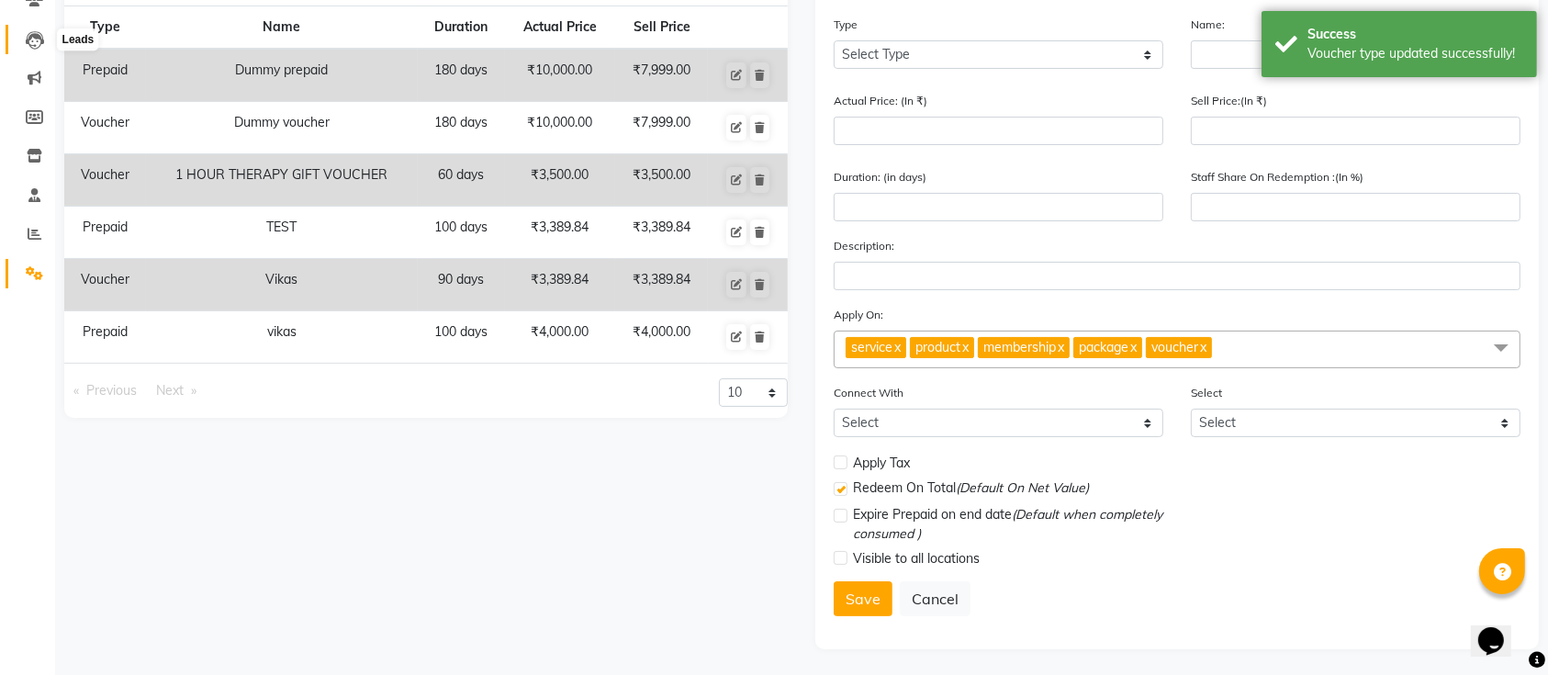
scroll to position [0, 0]
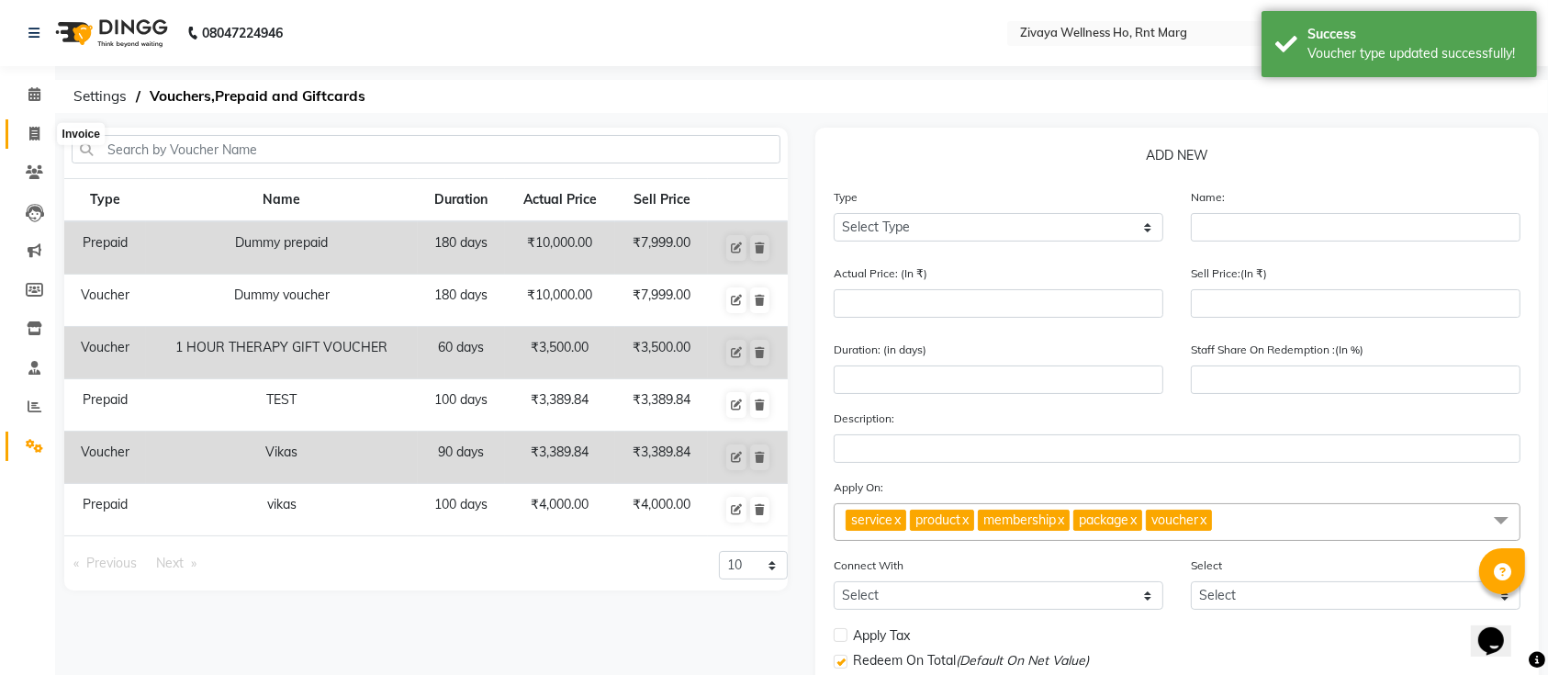
click at [37, 129] on icon at bounding box center [34, 134] width 10 height 14
select select "service"
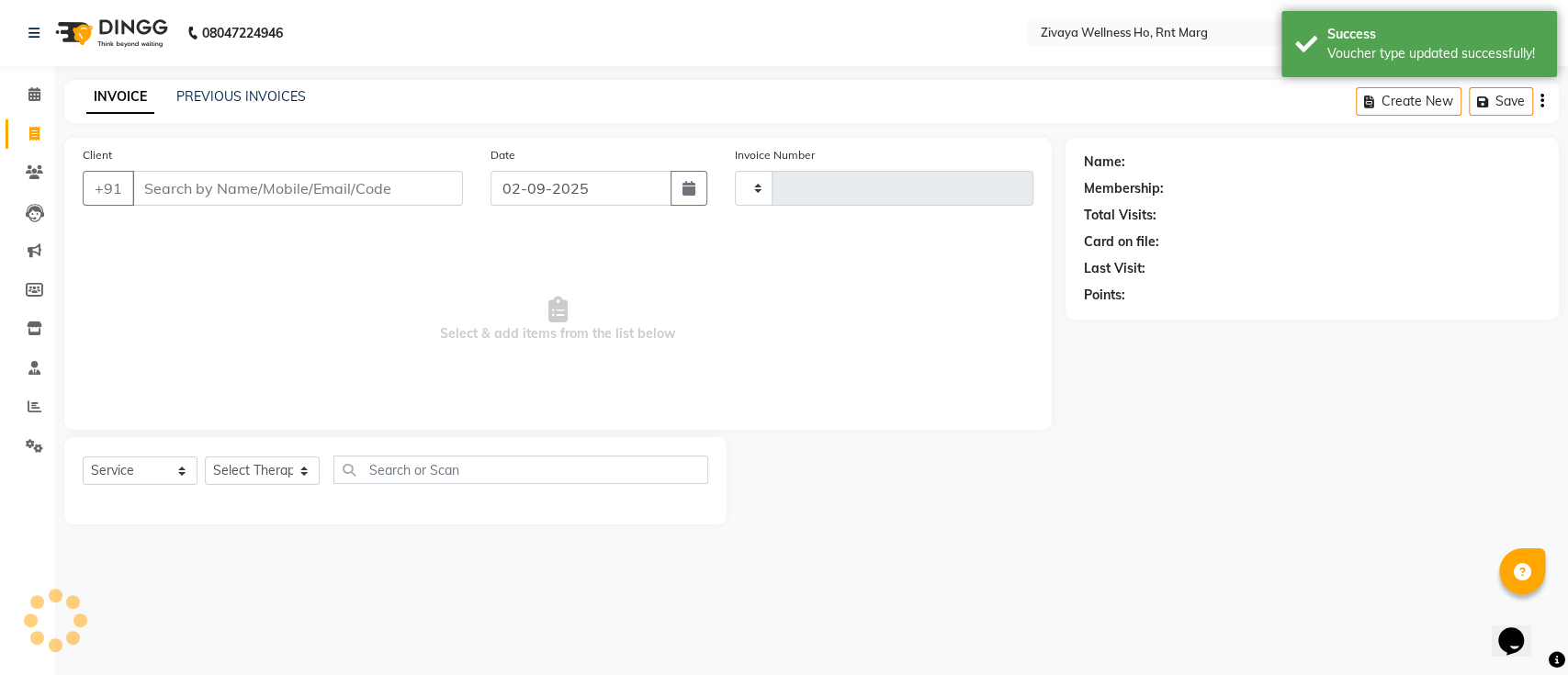
type input "0026"
select select "6395"
click at [190, 186] on input "Client" at bounding box center [297, 188] width 331 height 35
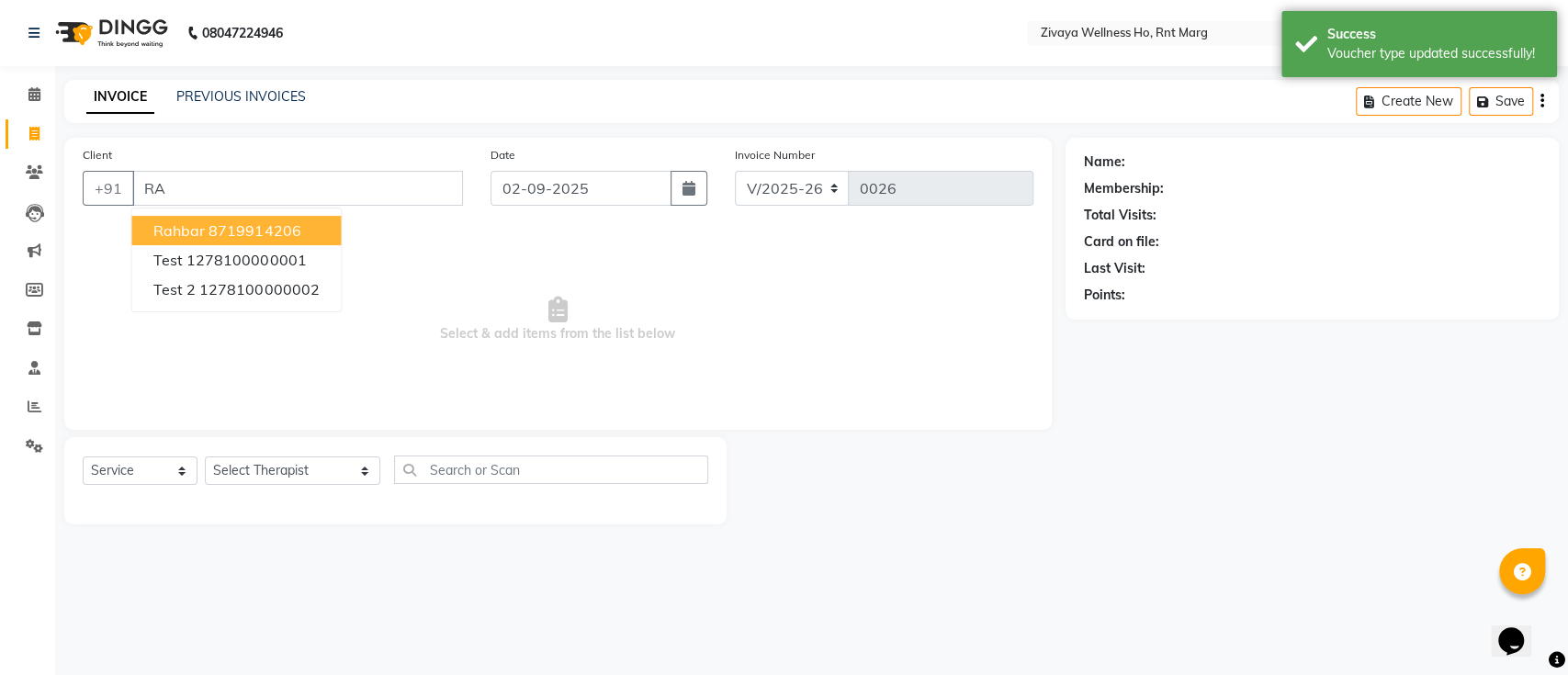
type input "R"
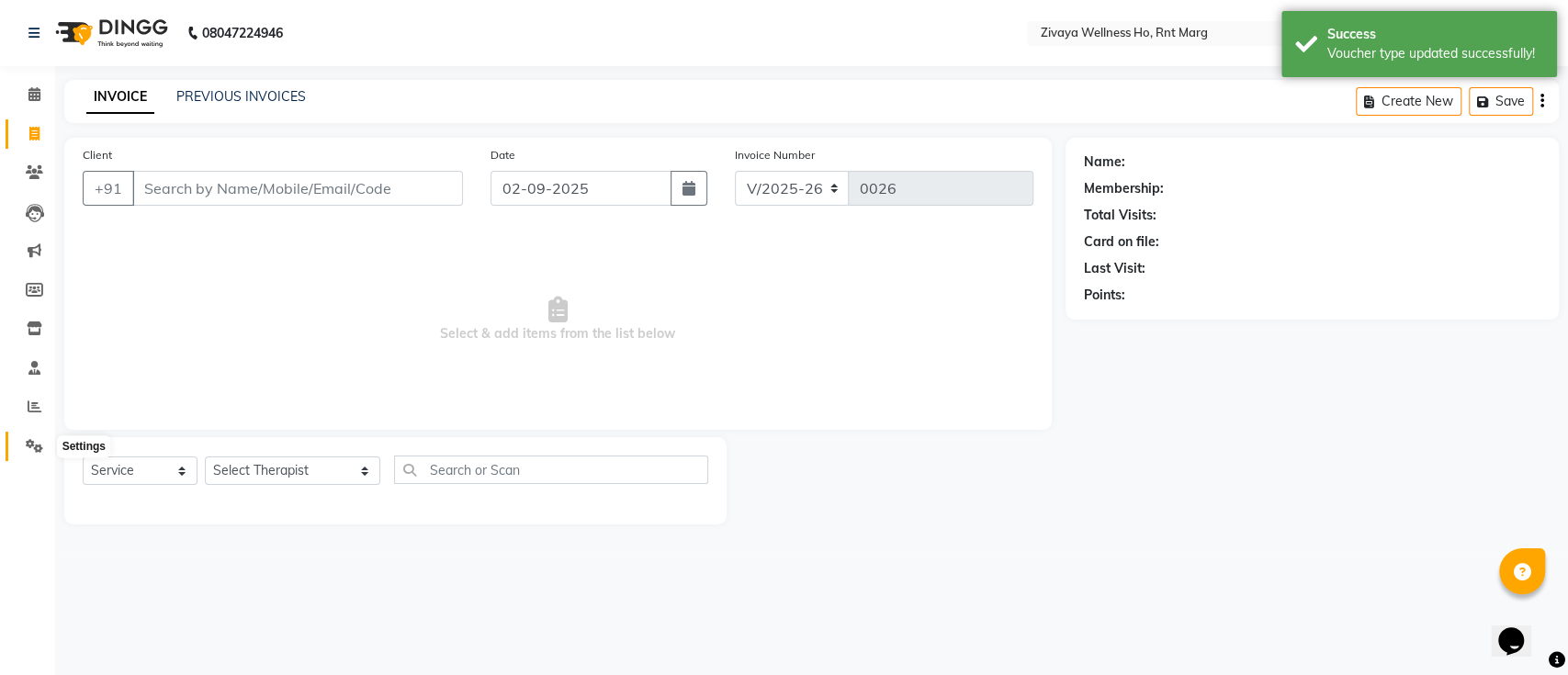
click at [33, 445] on icon at bounding box center [34, 446] width 17 height 14
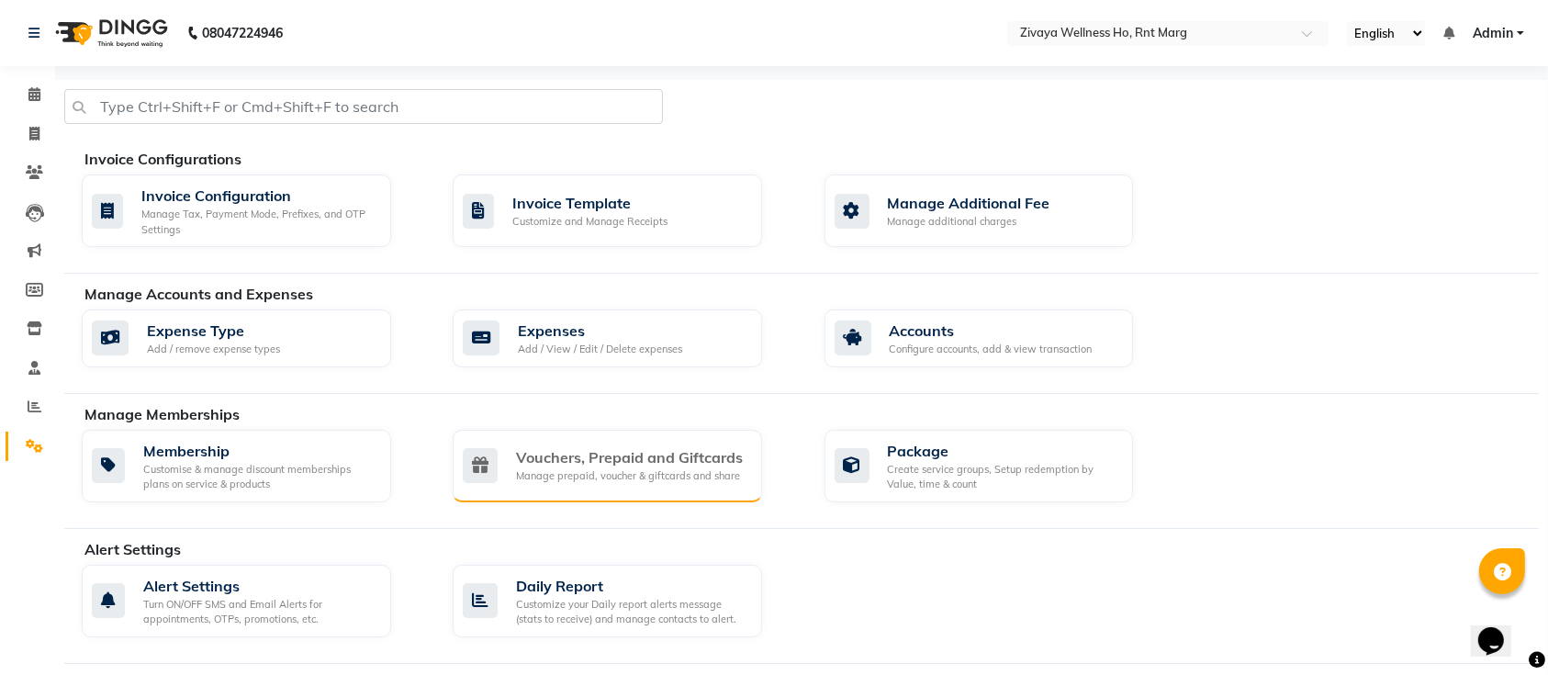
click at [600, 447] on div "Vouchers, Prepaid and Giftcards" at bounding box center [629, 457] width 227 height 22
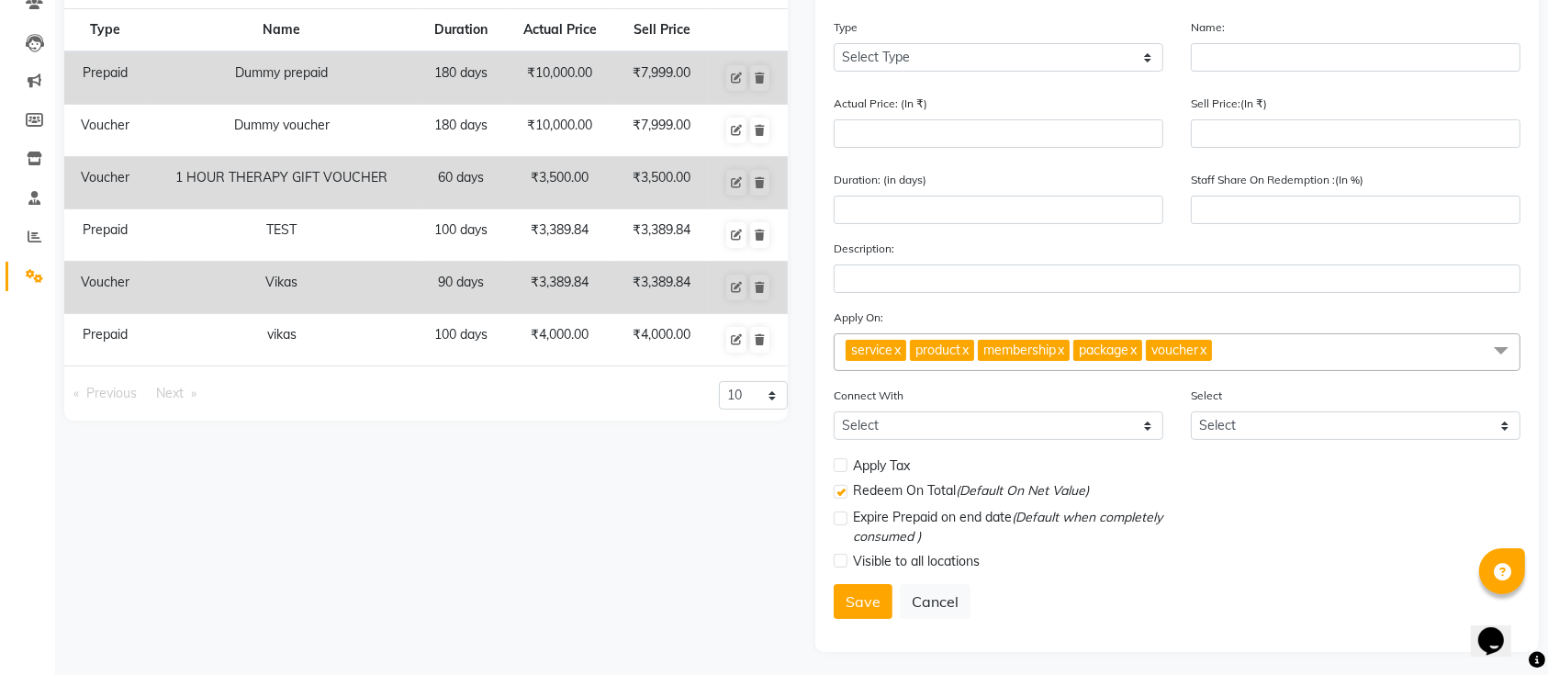
scroll to position [171, 0]
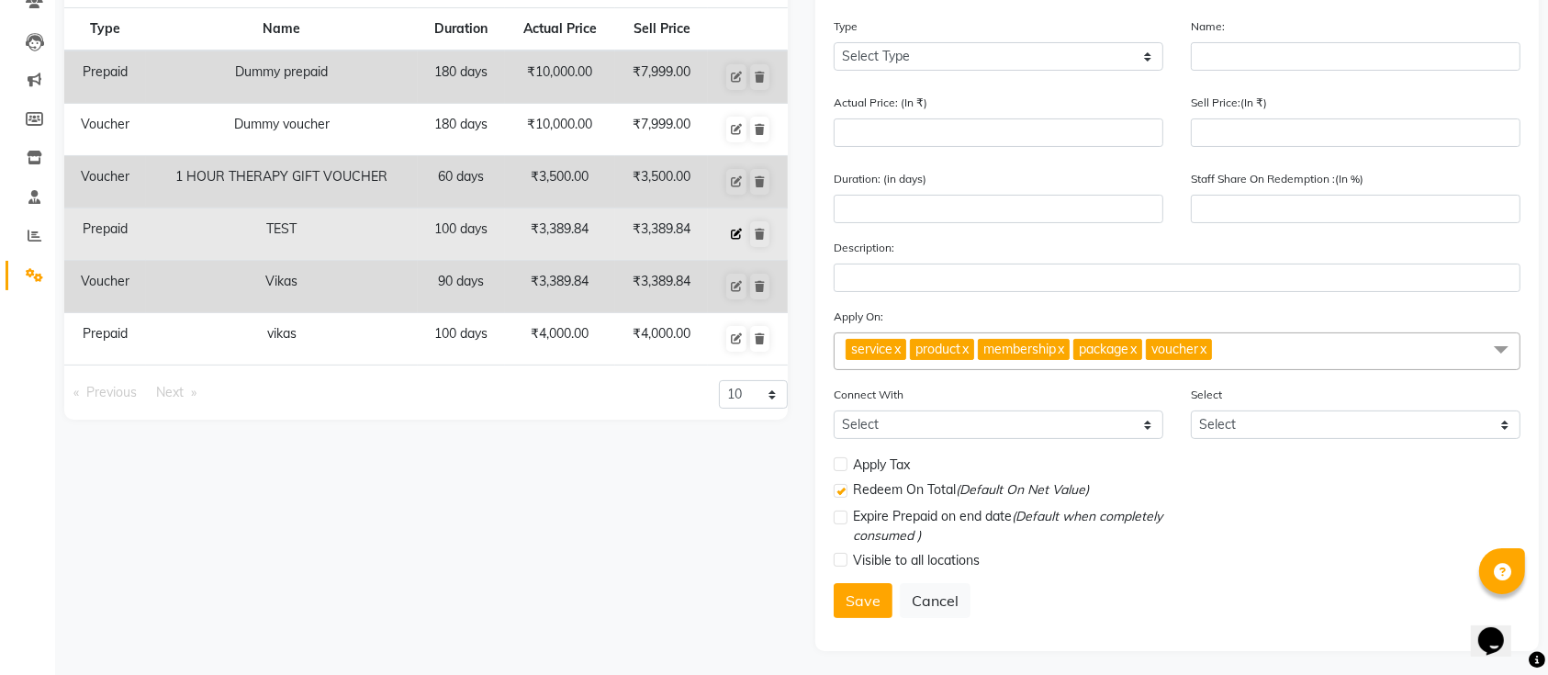
click at [737, 232] on icon at bounding box center [736, 234] width 11 height 11
select select "P"
type input "TEST"
type input "3389.84"
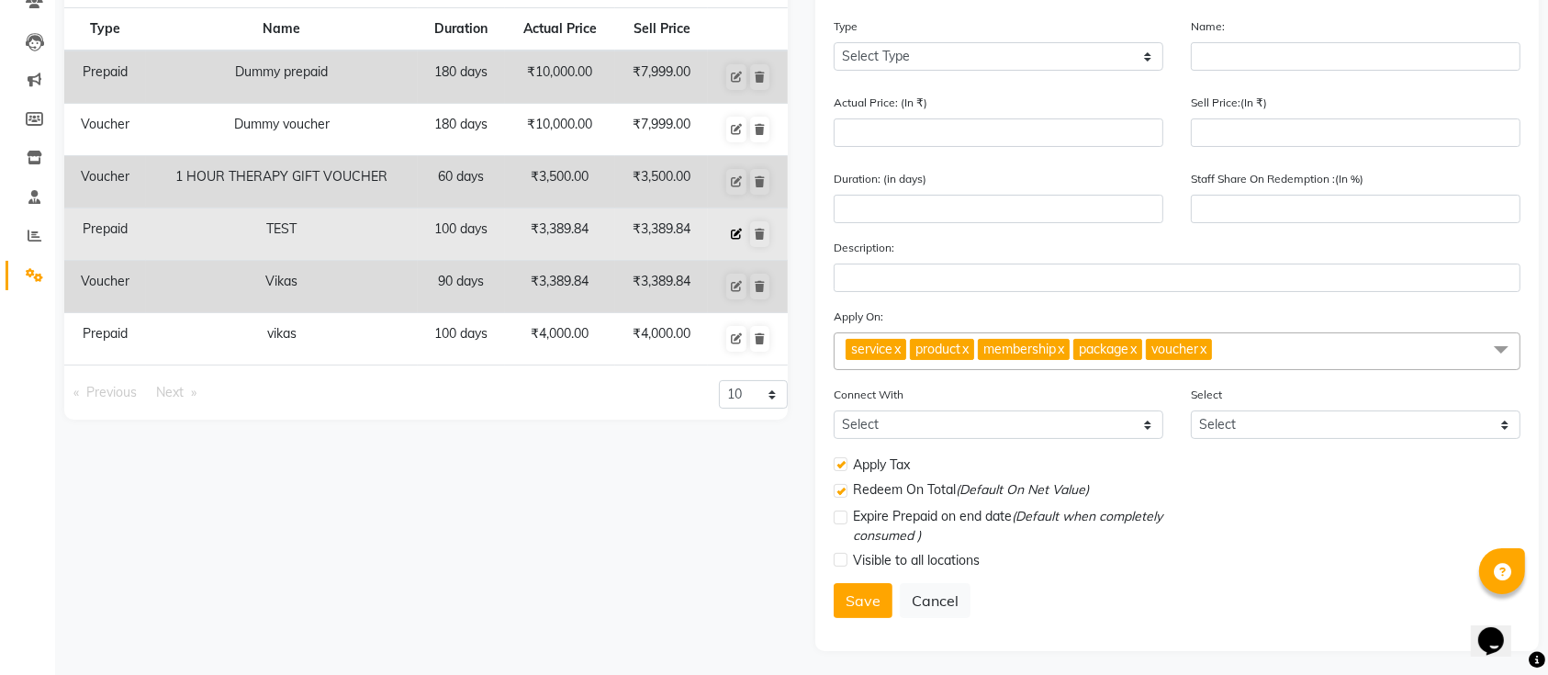
type input "100"
checkbox input "true"
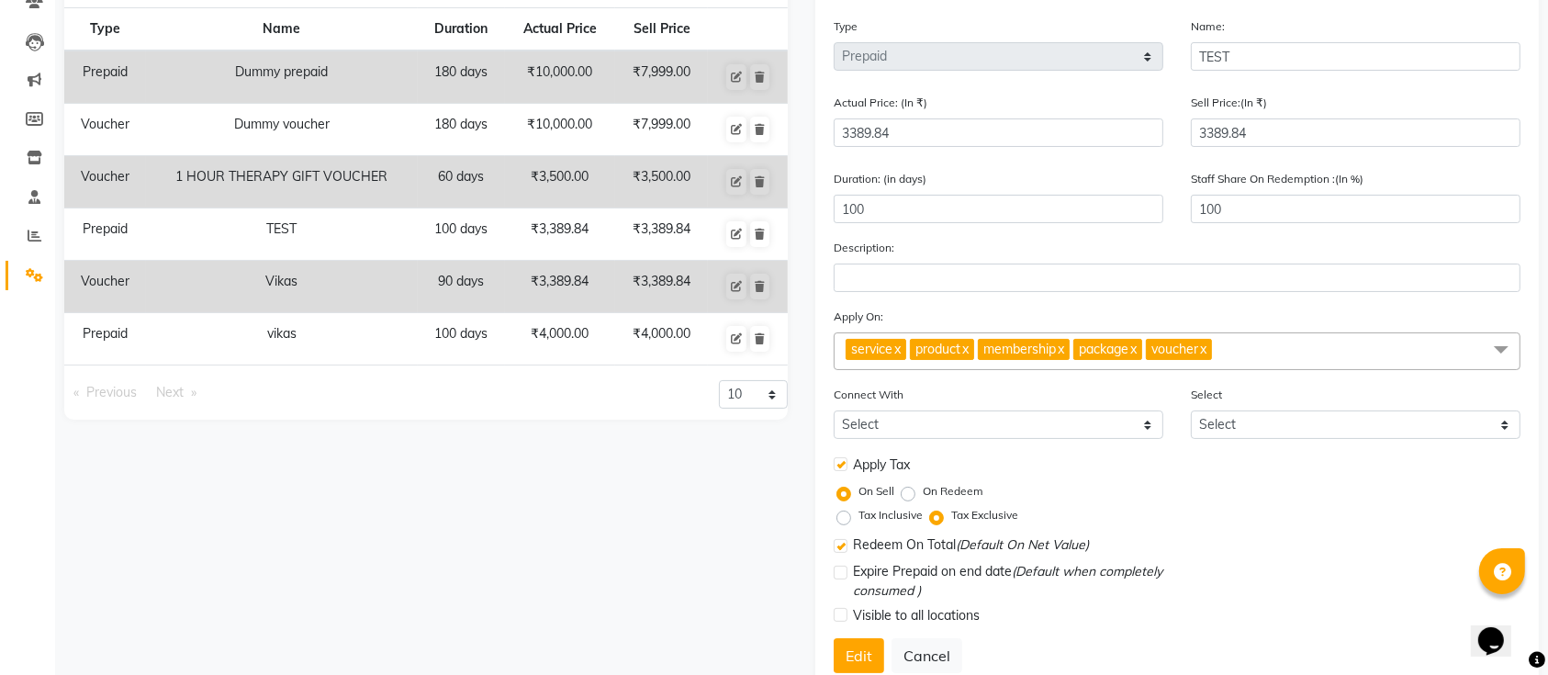
click at [923, 488] on label "On Redeem" at bounding box center [953, 491] width 61 height 17
click at [906, 488] on input "On Redeem" at bounding box center [912, 491] width 13 height 13
radio input "true"
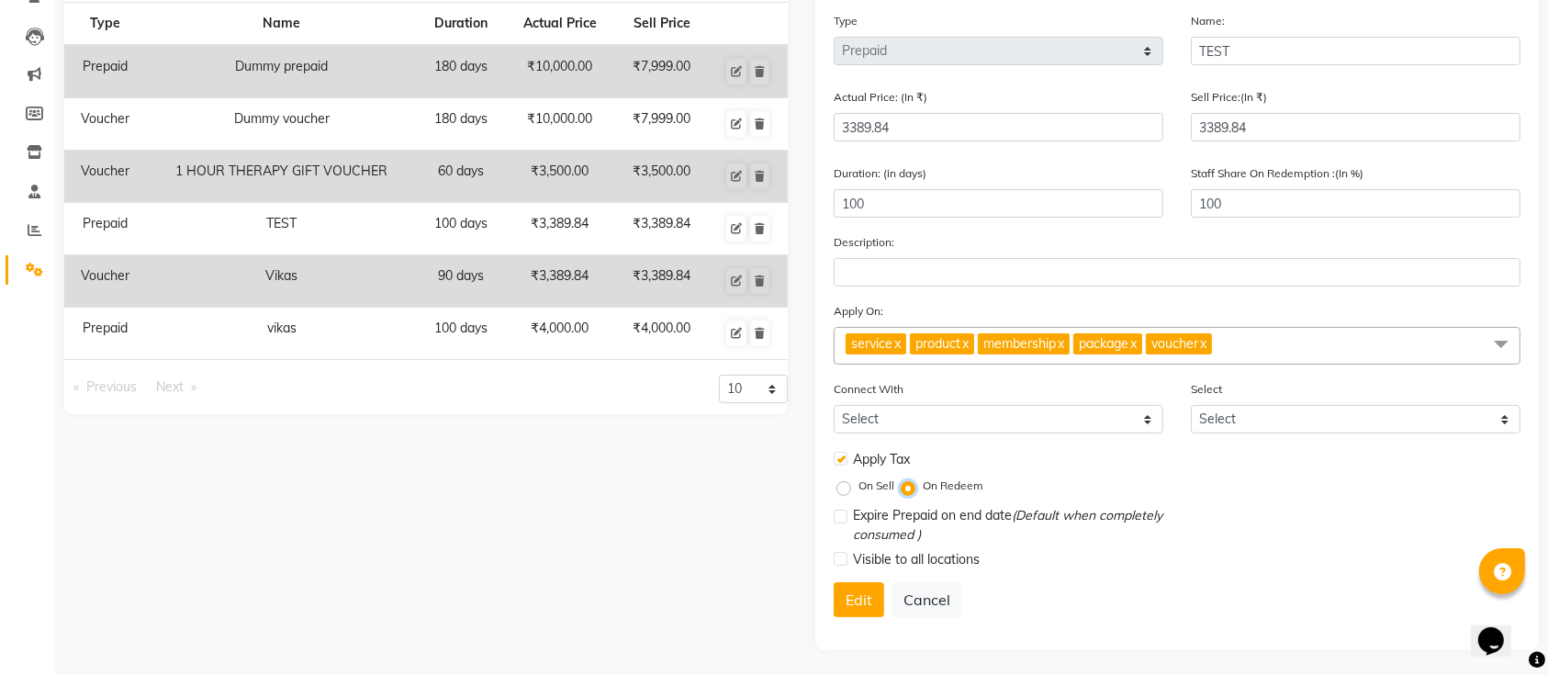
scroll to position [163, 0]
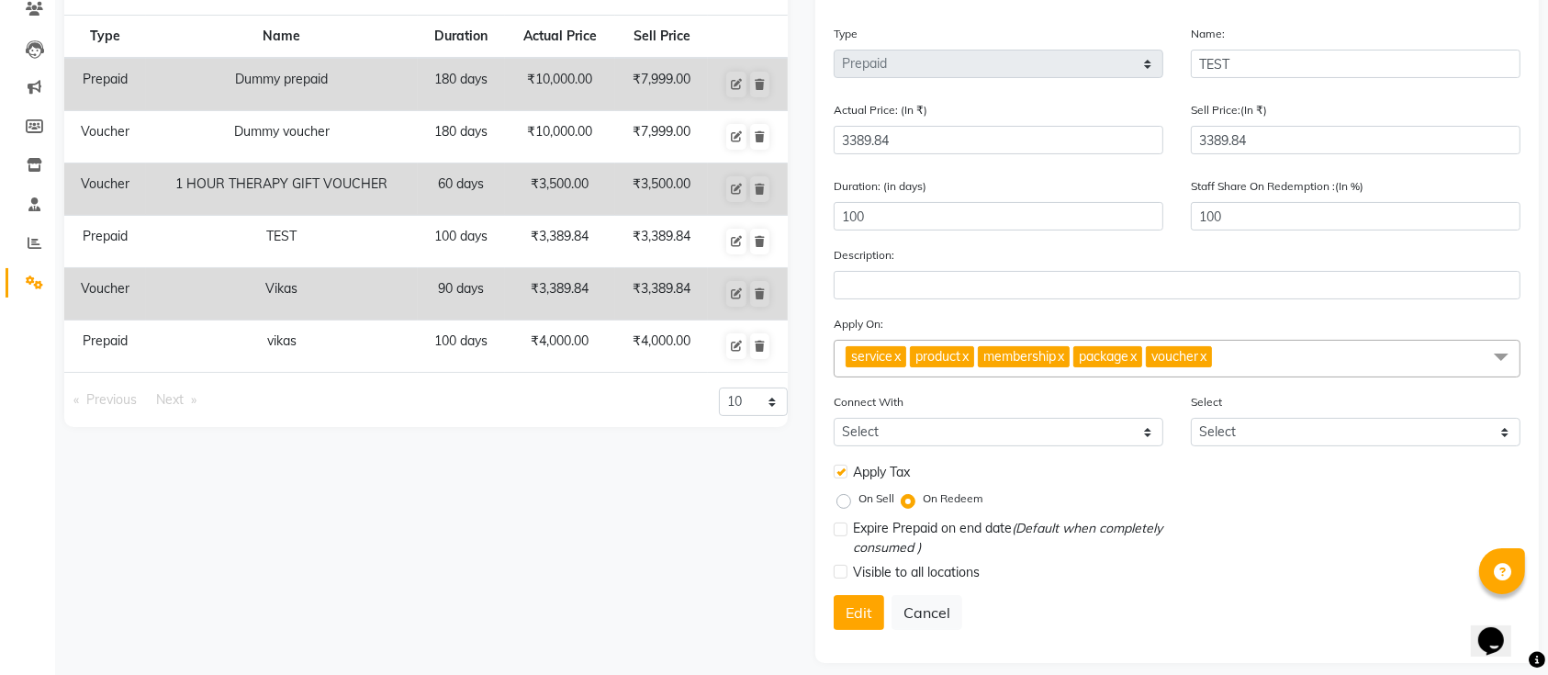
click at [859, 497] on label "On Sell" at bounding box center [877, 498] width 36 height 17
click at [846, 497] on input "On Sell" at bounding box center [847, 498] width 13 height 13
radio input "true"
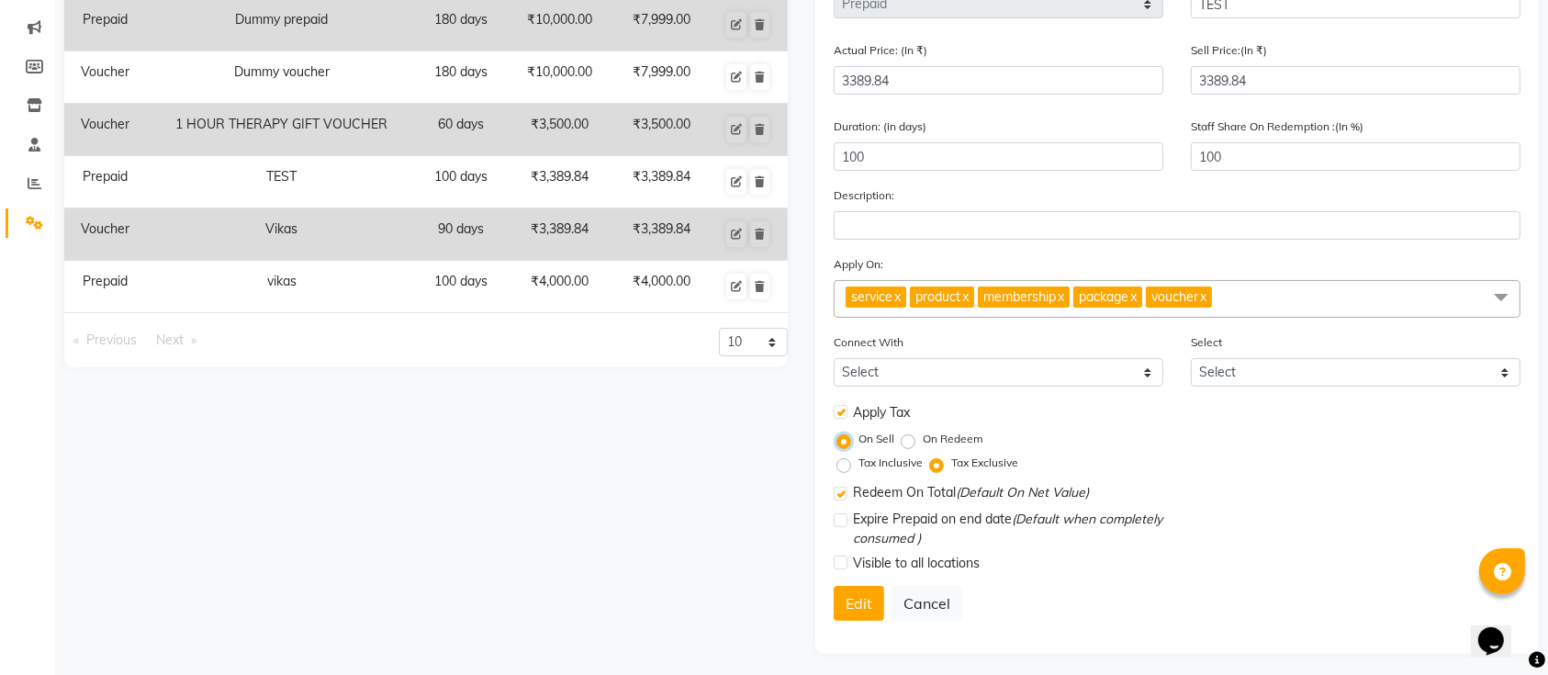
scroll to position [228, 0]
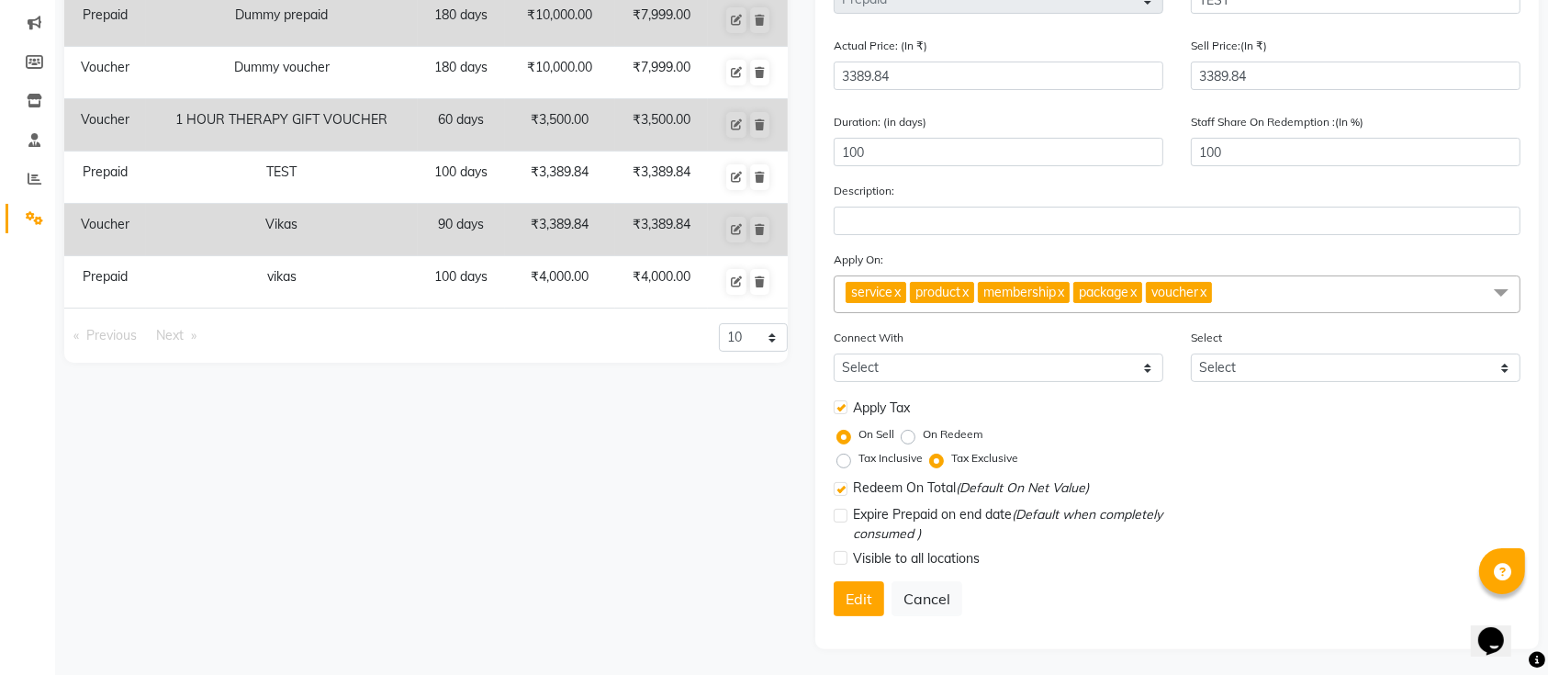
click at [923, 435] on label "On Redeem" at bounding box center [953, 434] width 61 height 17
click at [910, 435] on input "On Redeem" at bounding box center [912, 434] width 13 height 13
radio input "true"
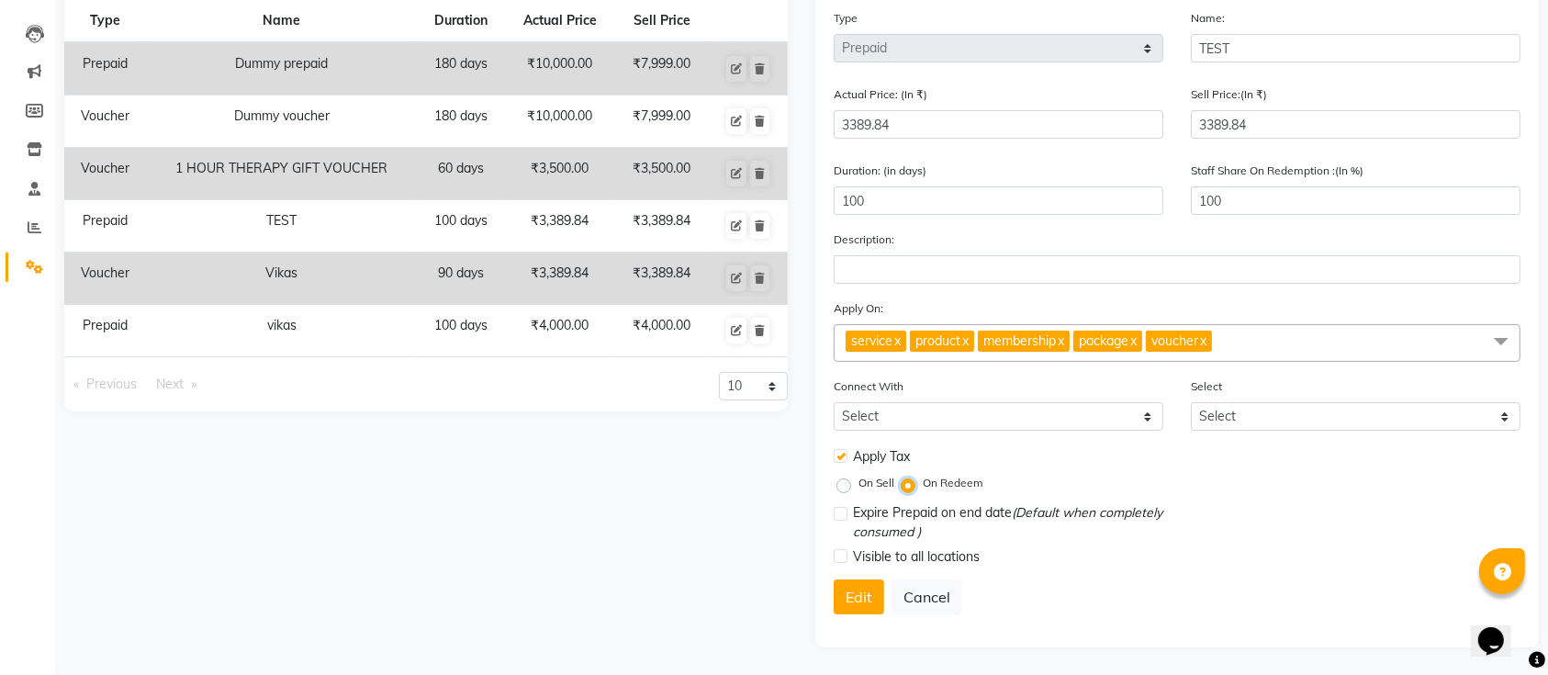
scroll to position [176, 0]
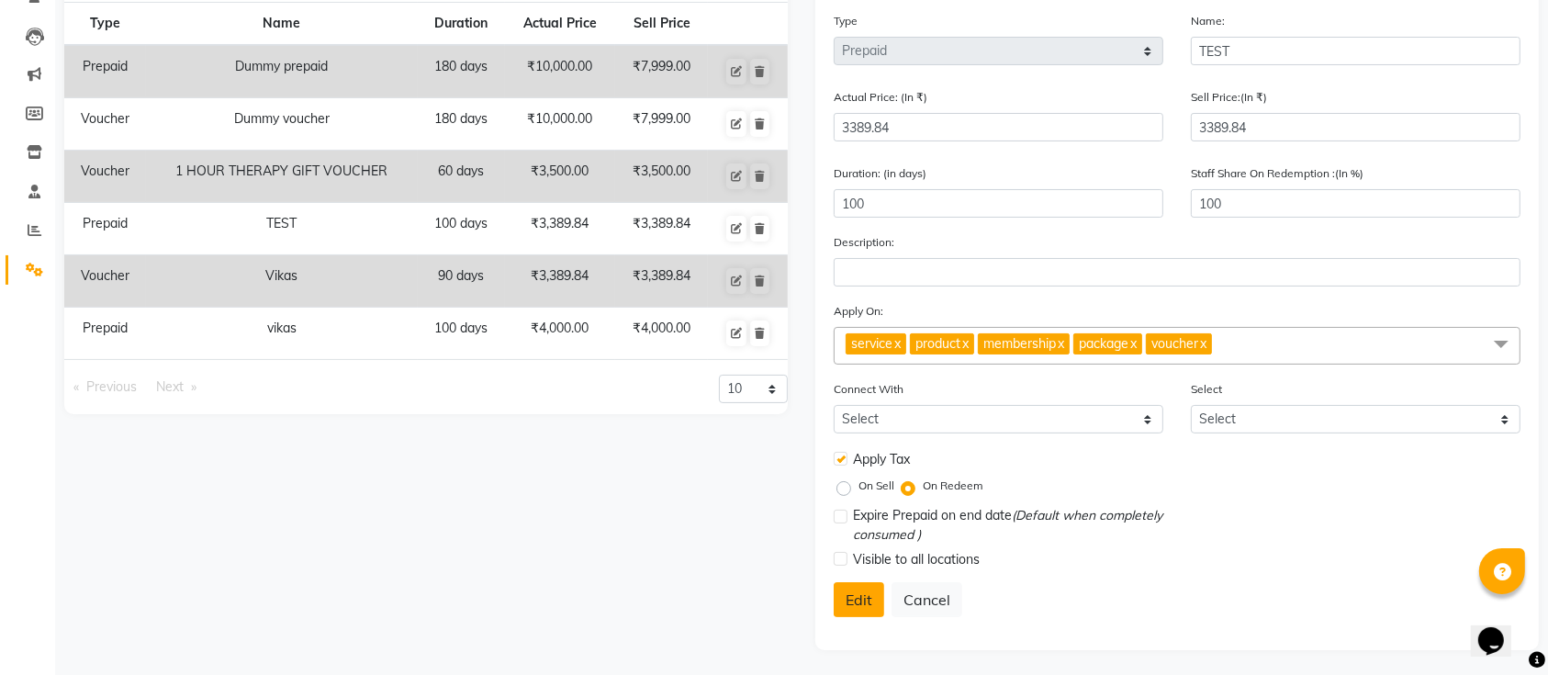
click at [864, 586] on button "Edit" at bounding box center [859, 599] width 51 height 35
select select
checkbox input "false"
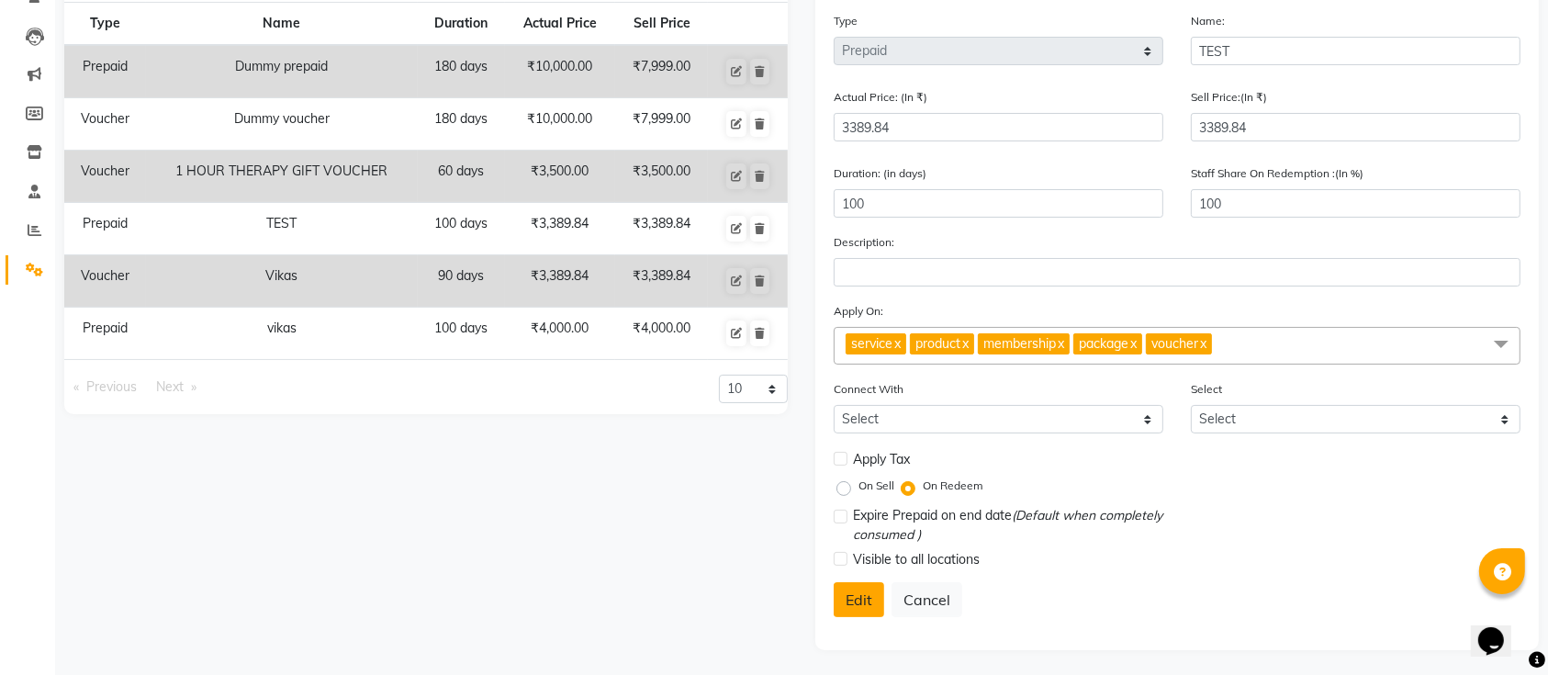
checkbox input "false"
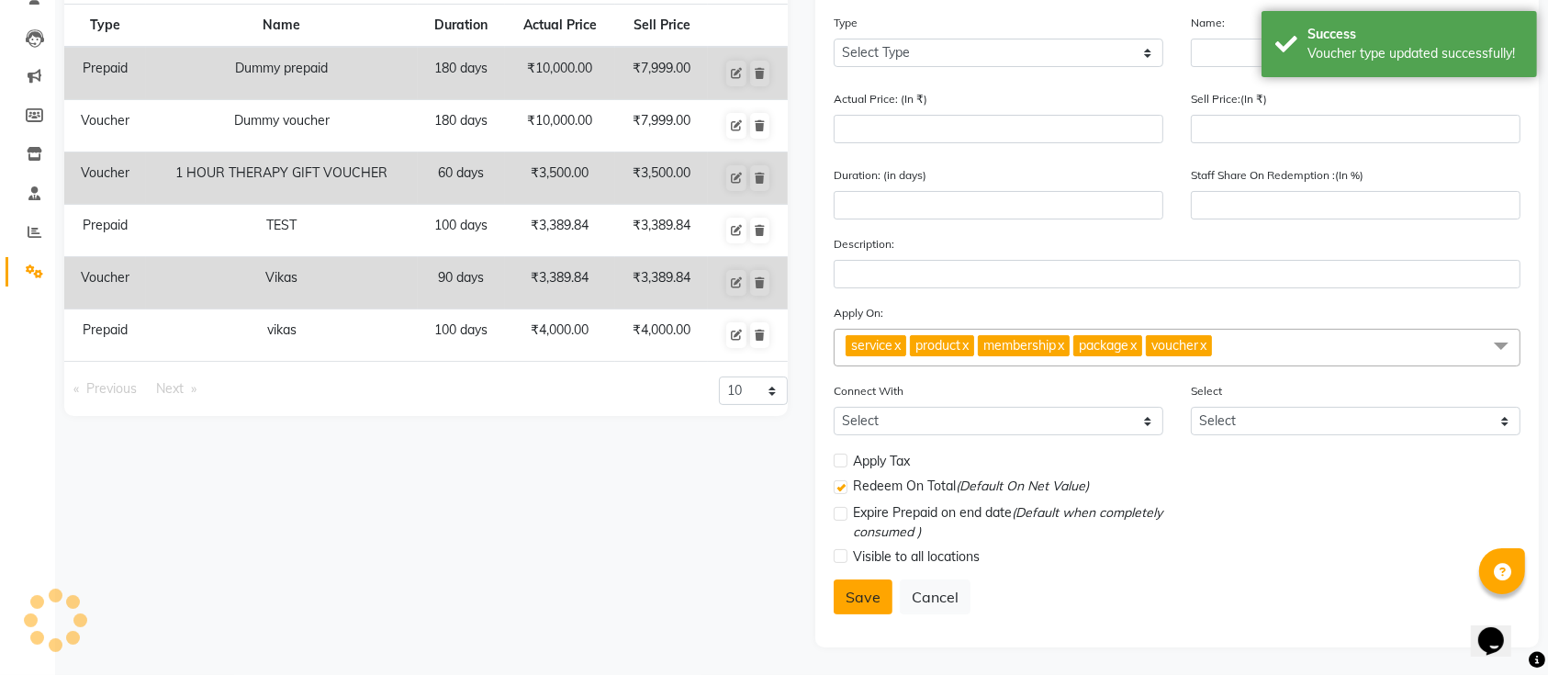
scroll to position [173, 0]
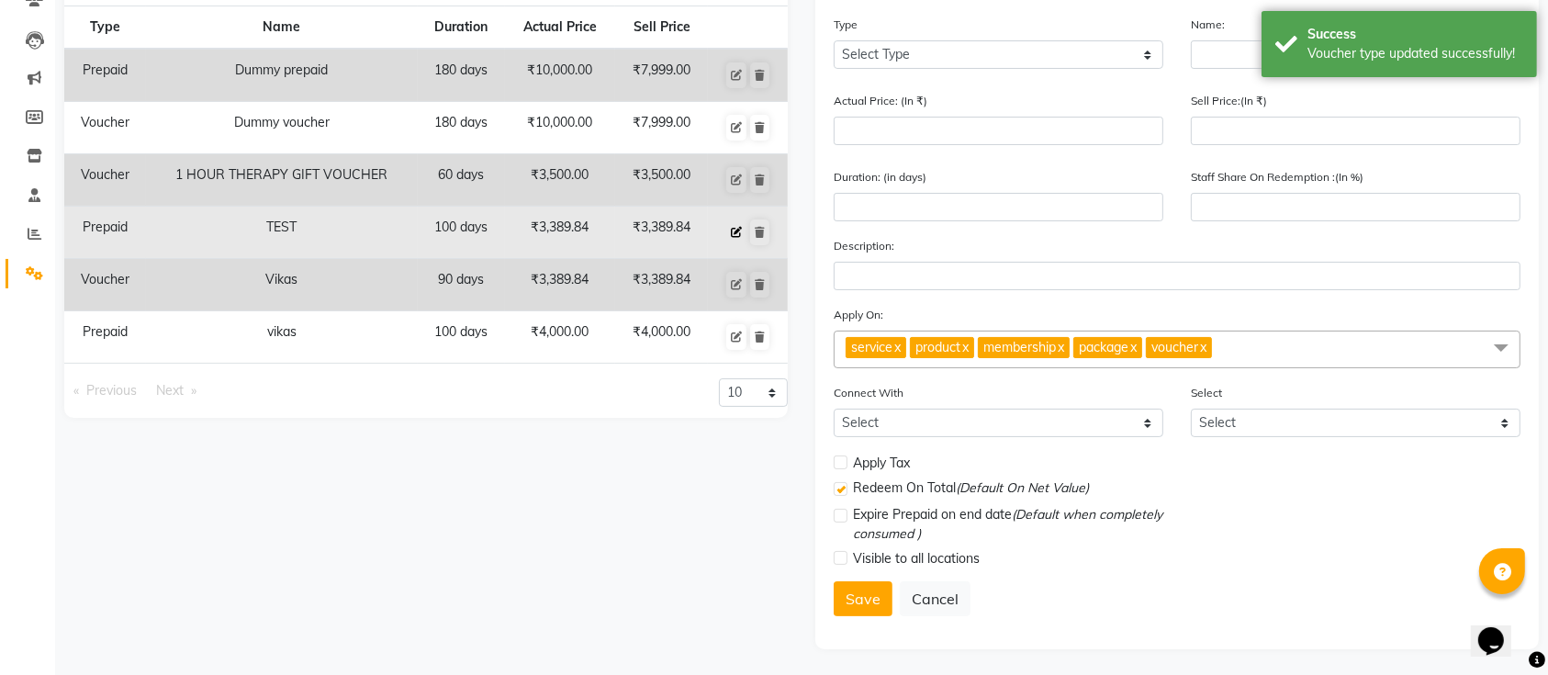
click at [739, 231] on icon at bounding box center [736, 232] width 11 height 11
select select "P"
type input "TEST"
type input "3389.84"
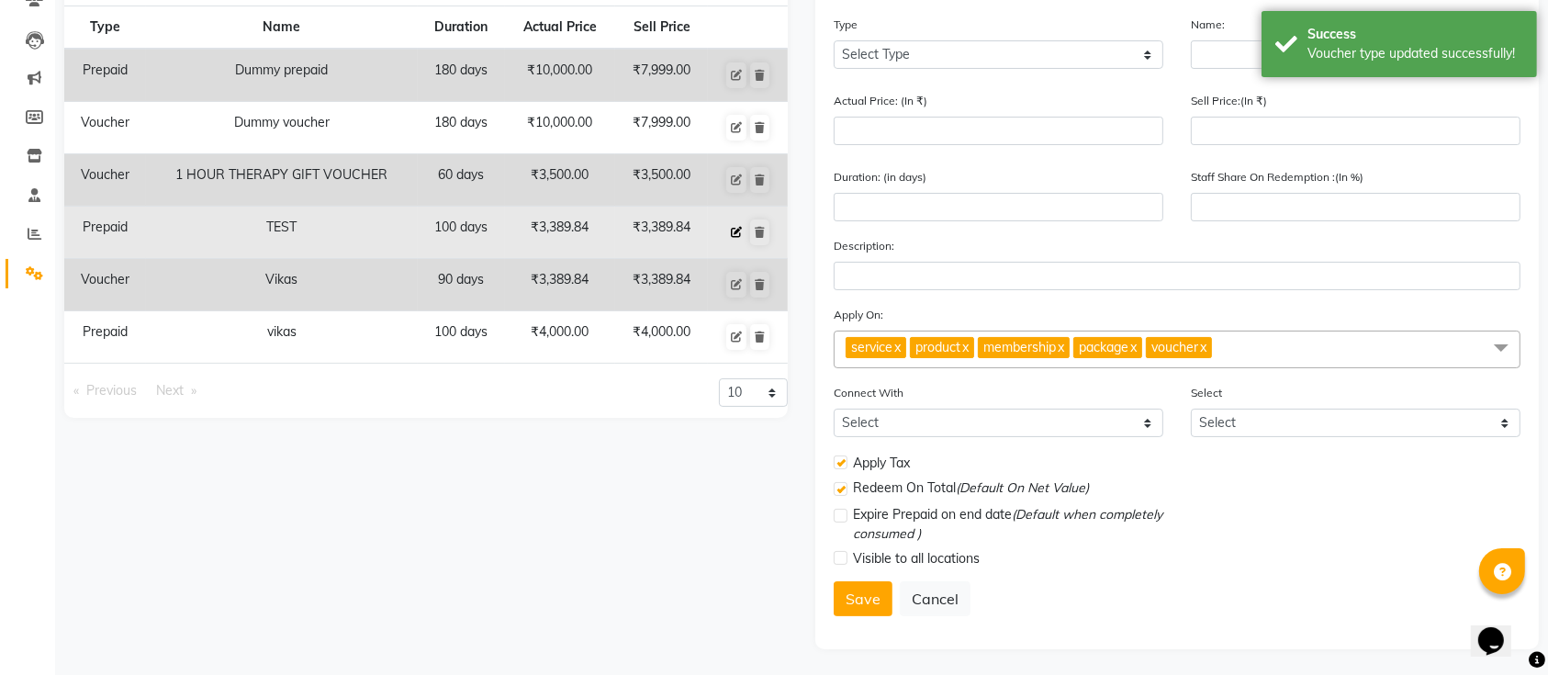
type input "100"
checkbox input "true"
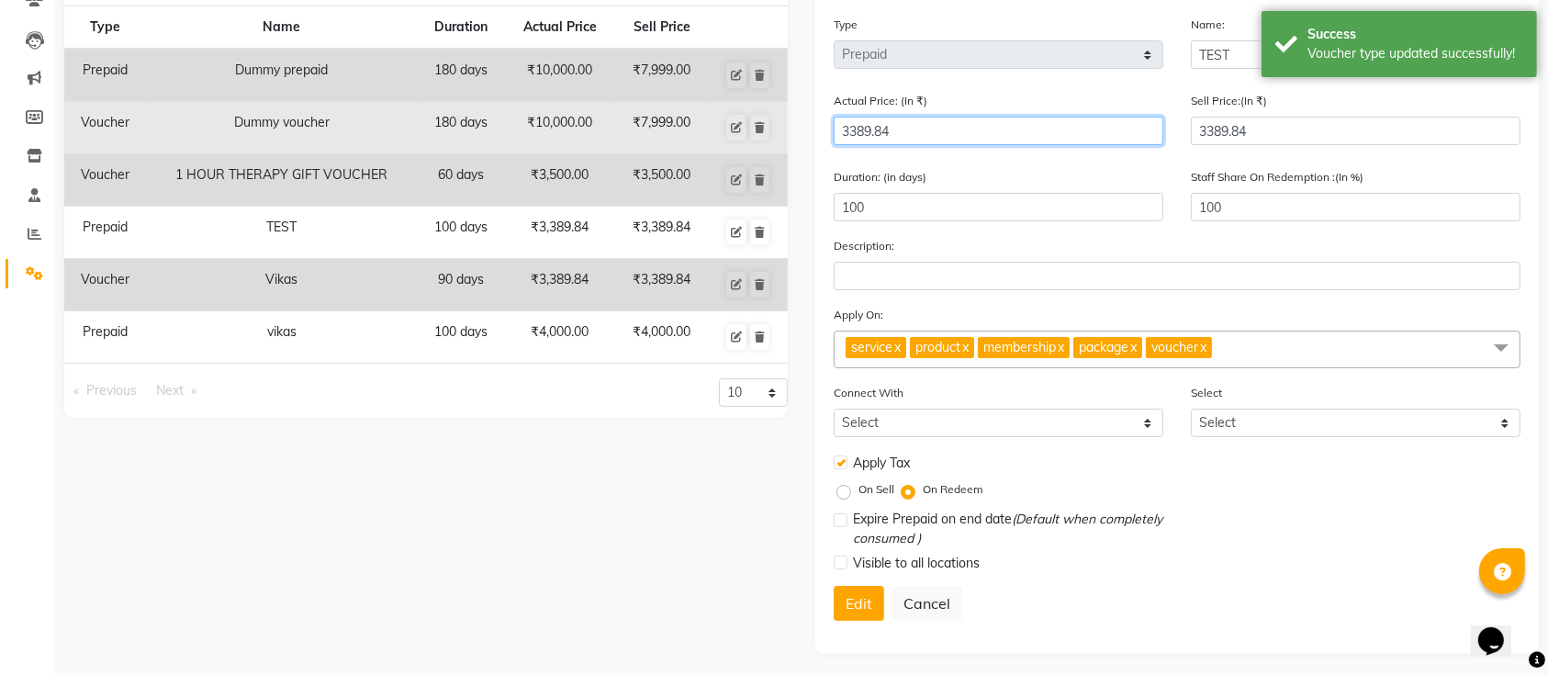
drag, startPoint x: 910, startPoint y: 123, endPoint x: 691, endPoint y: 115, distance: 219.7
click at [691, 115] on div "Type Name Duration Actual Price Sell Price Prepaid Dummy prepaid 180 days ₹10,0…" at bounding box center [802, 304] width 1503 height 699
type input "4"
type input "84746"
type input "40"
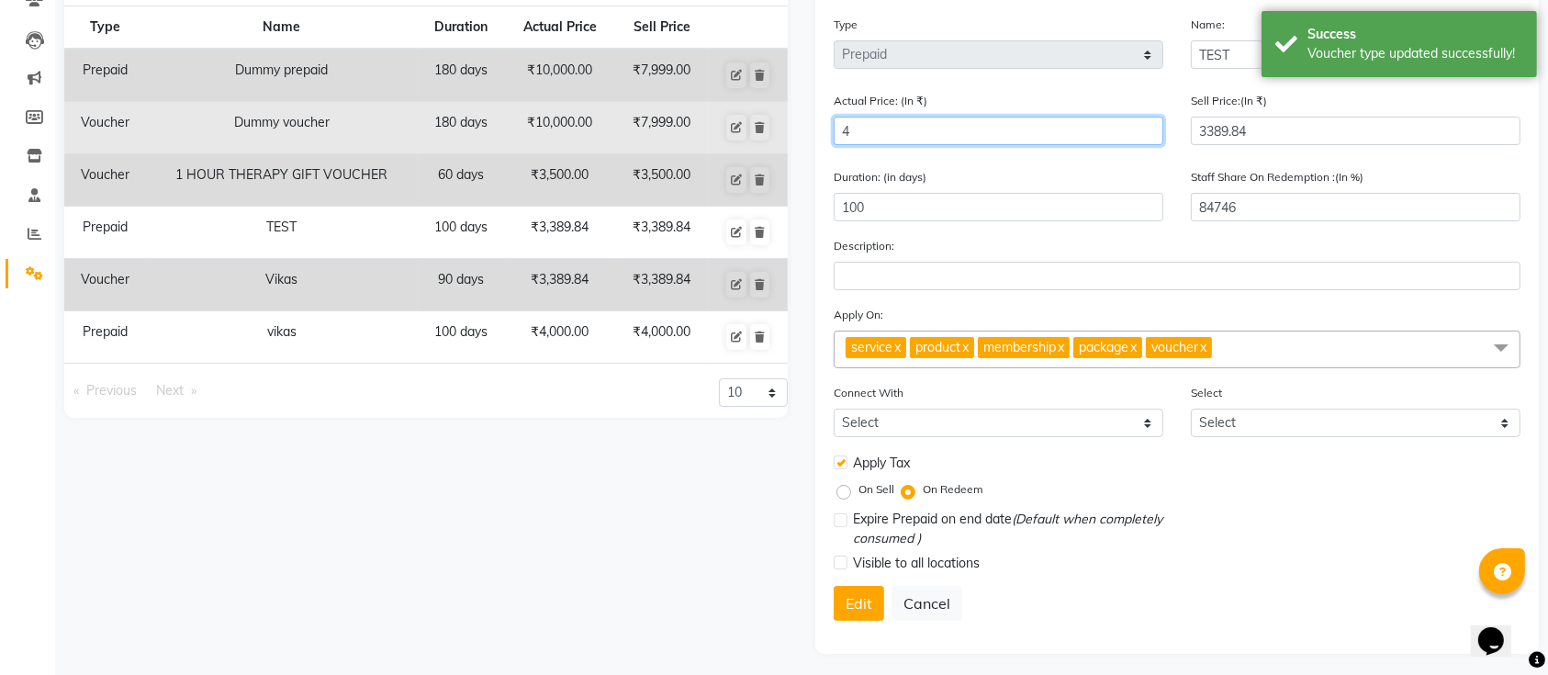
type input "8475"
type input "400"
type input "847"
type input "4000"
type input "85"
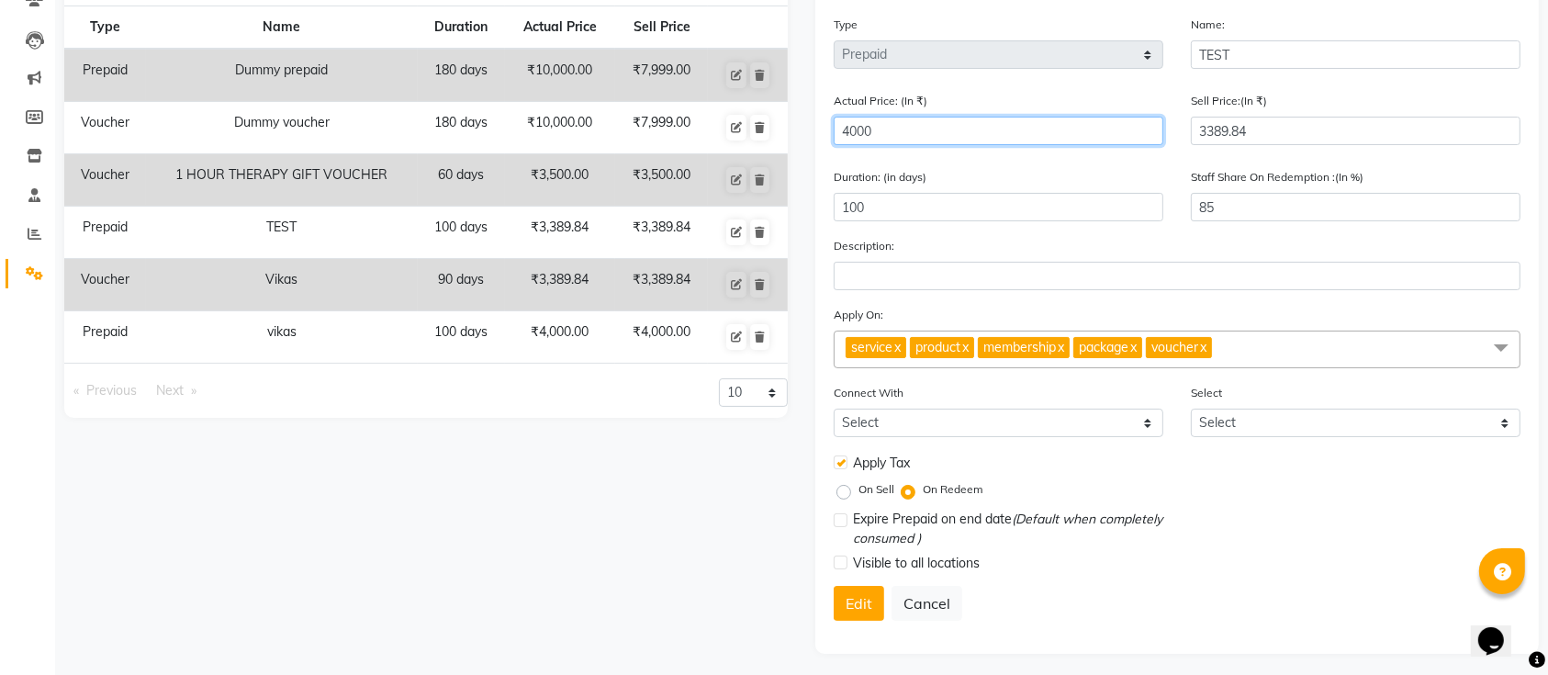
type input "4000"
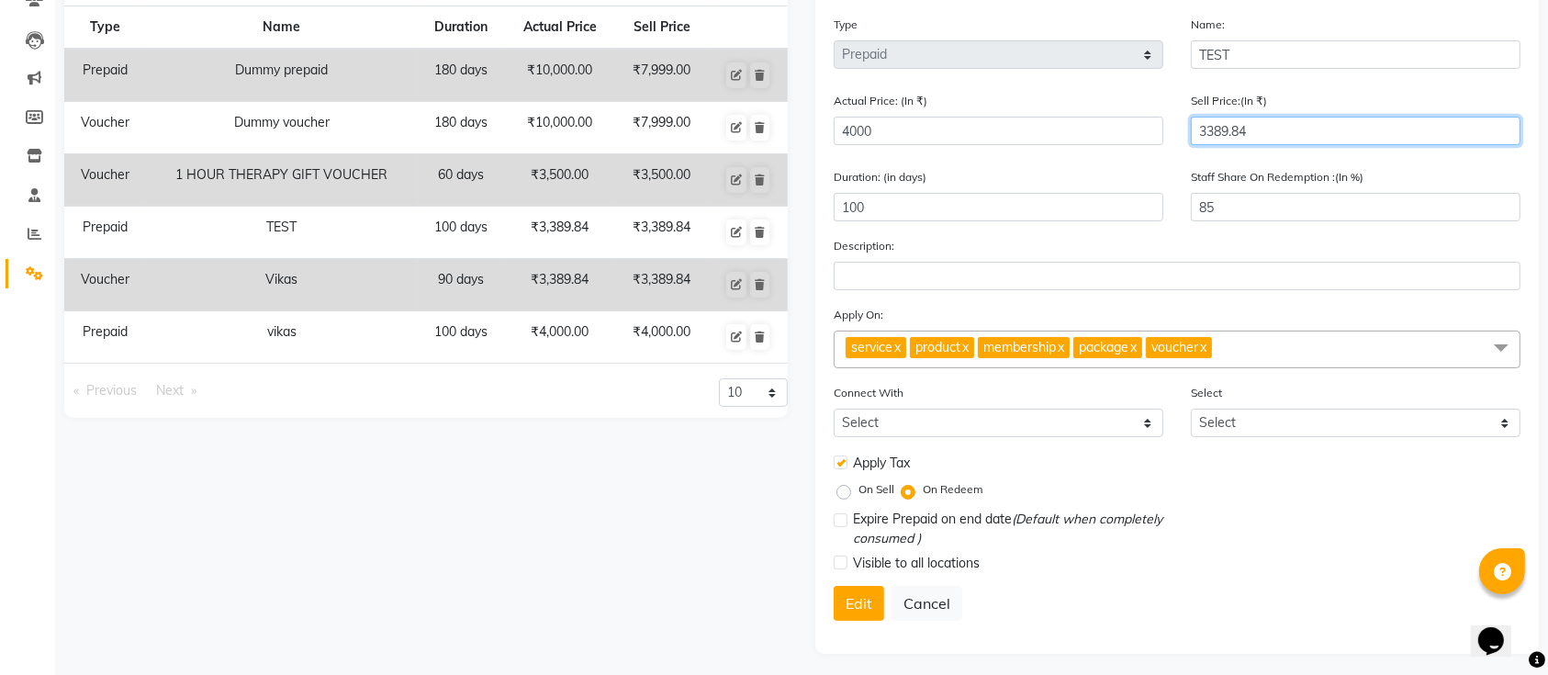
drag, startPoint x: 1264, startPoint y: 137, endPoint x: 1171, endPoint y: 129, distance: 93.1
click at [1171, 129] on div "Actual Price: (In ₹) 4000 Sell Price:(In ₹) 3389.84" at bounding box center [1177, 125] width 715 height 69
type input "4"
type input "0"
type input "40"
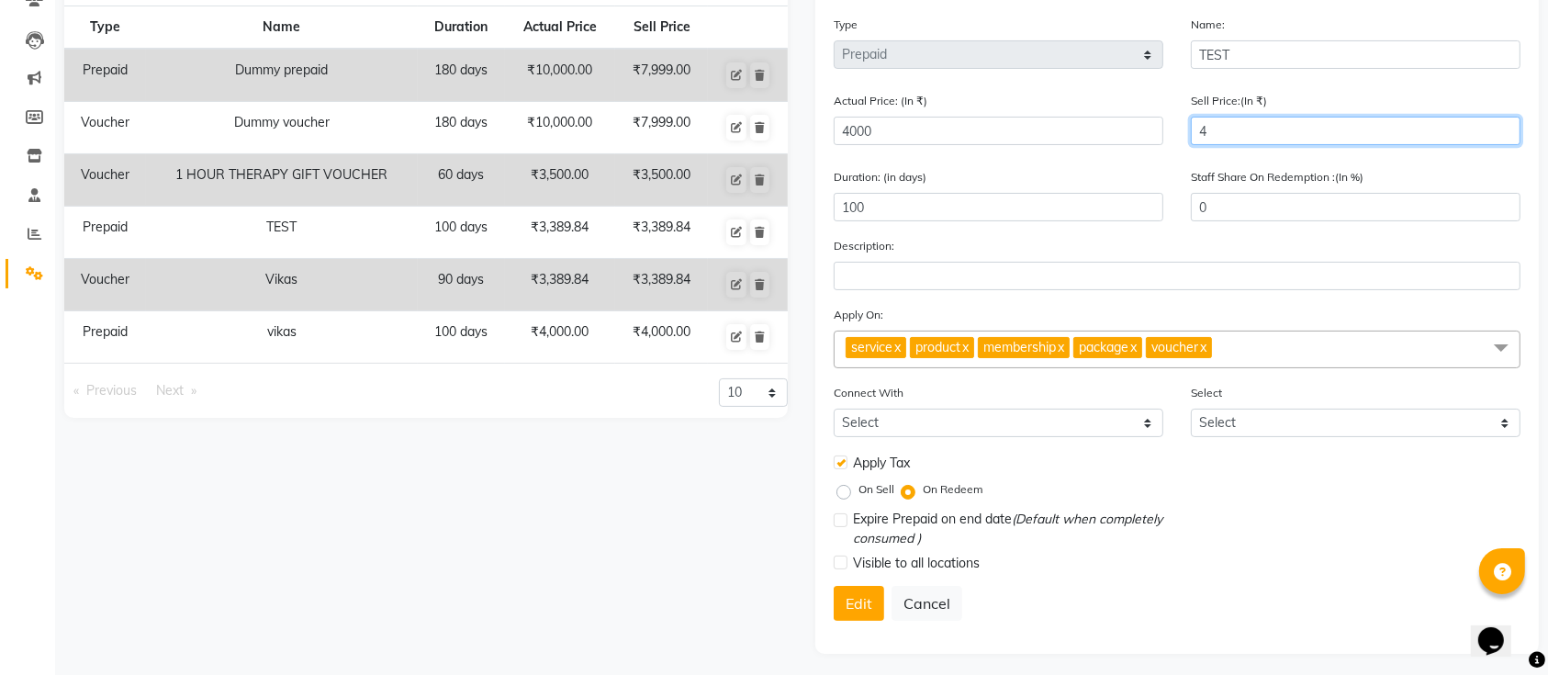
type input "1"
type input "400"
type input "10"
type input "4000"
type input "100"
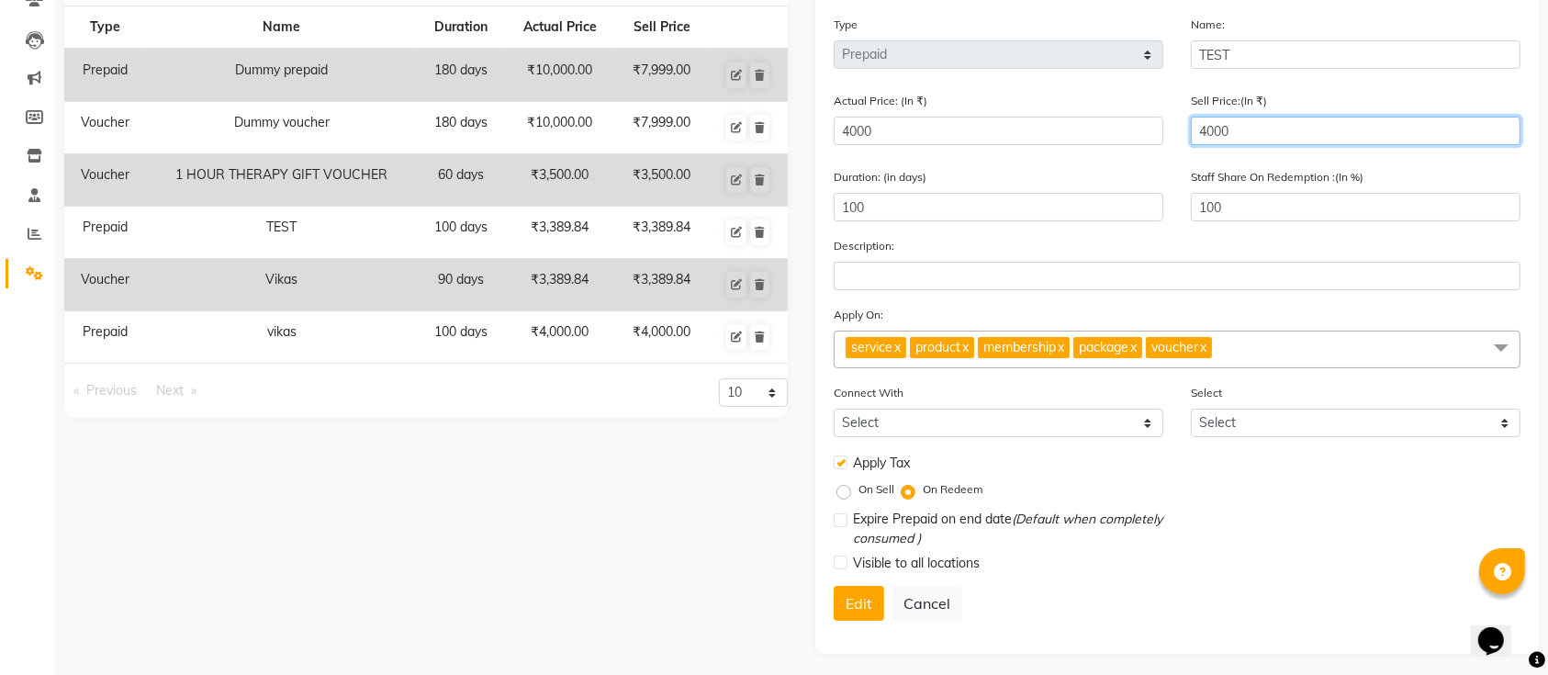
scroll to position [176, 0]
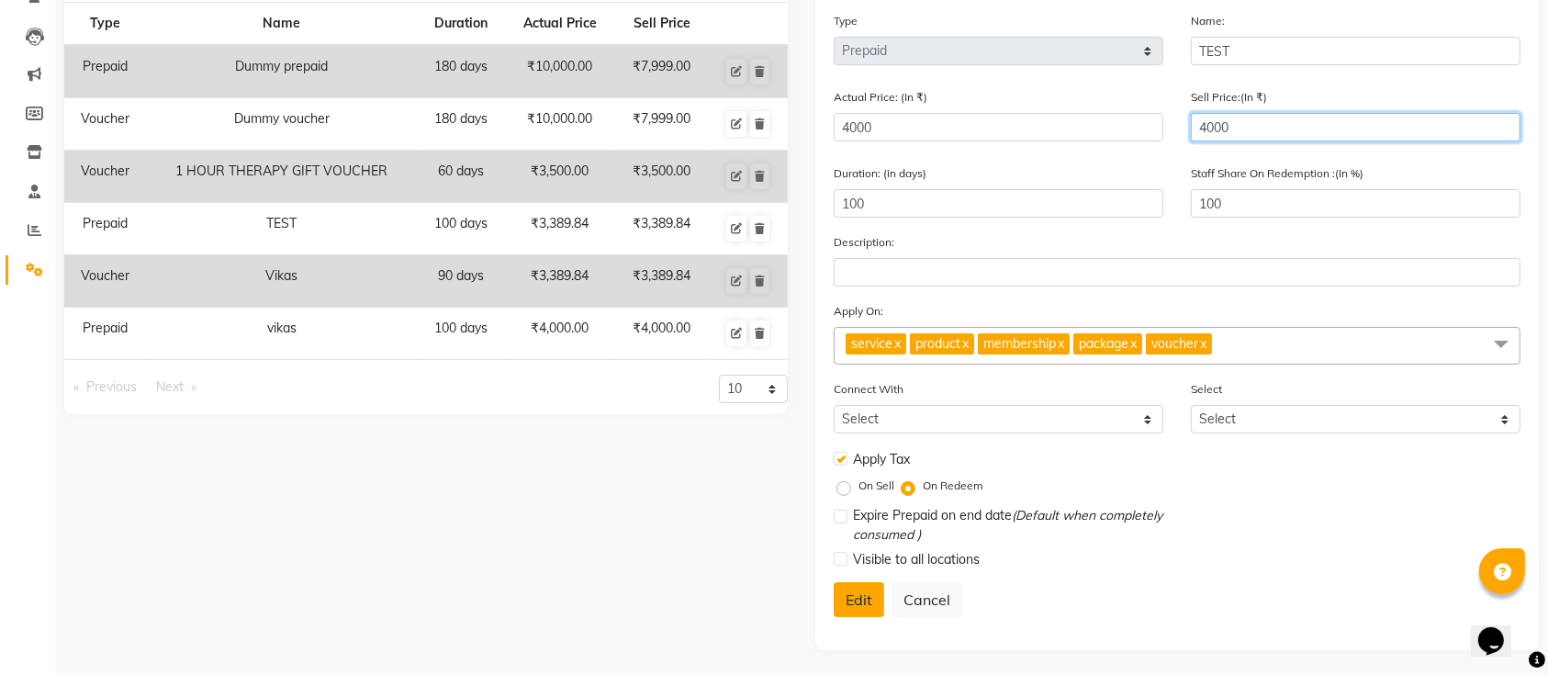
type input "4000"
click at [867, 599] on button "Edit" at bounding box center [859, 599] width 51 height 35
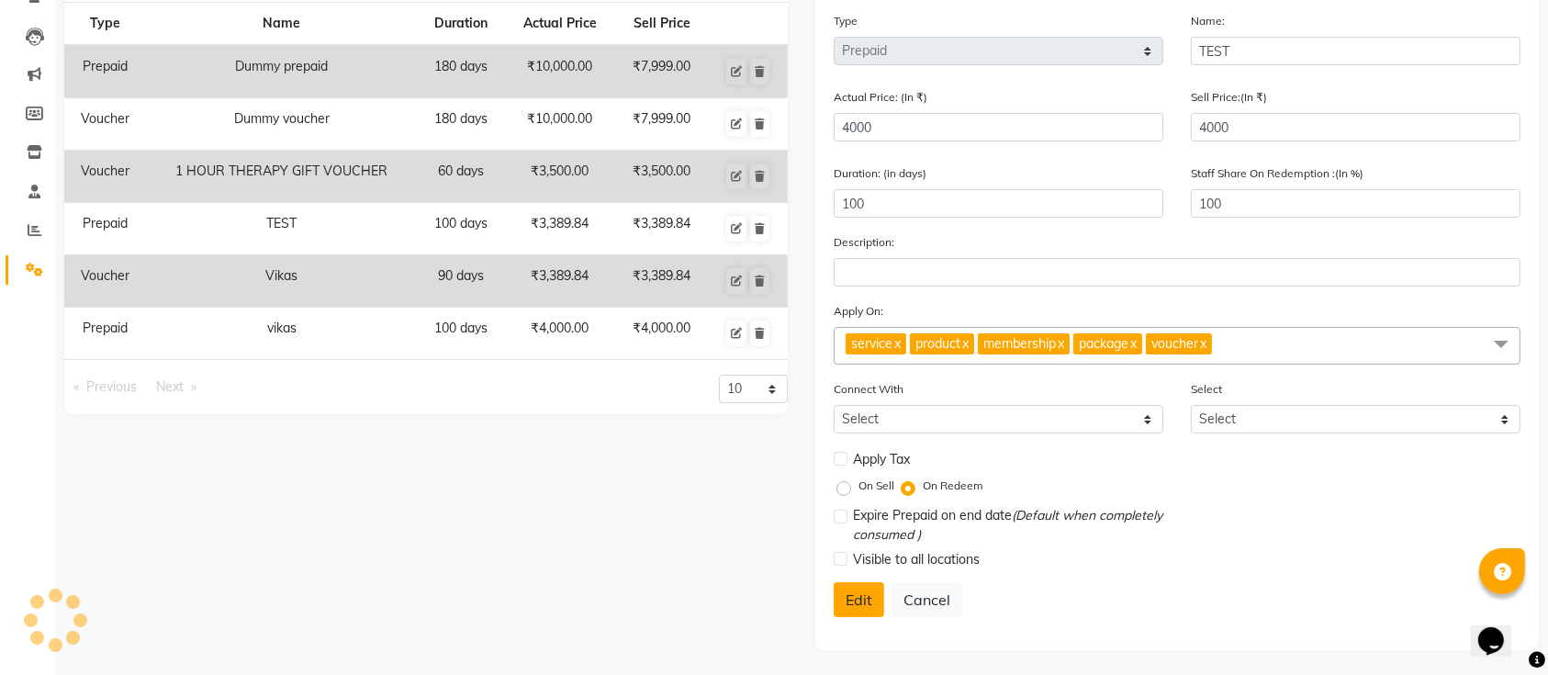
select select
checkbox input "false"
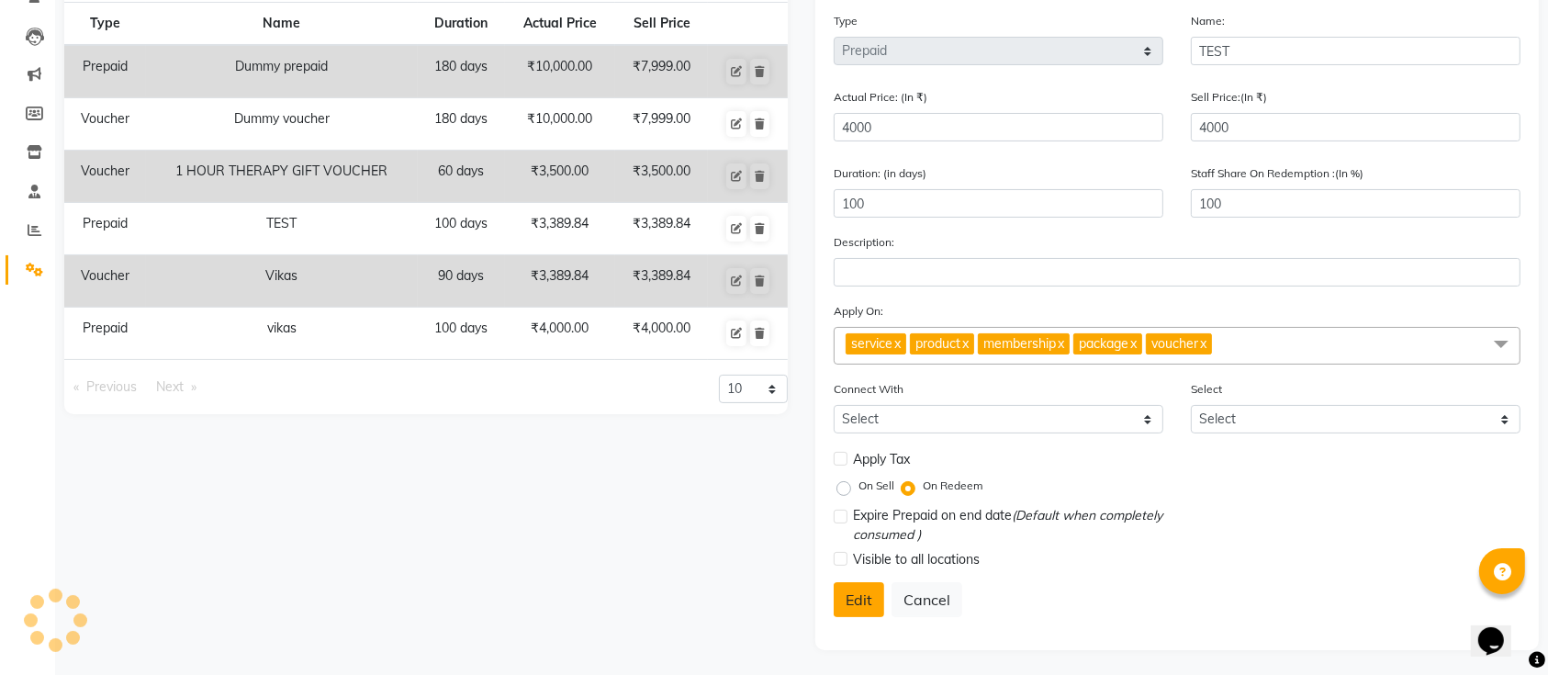
checkbox input "false"
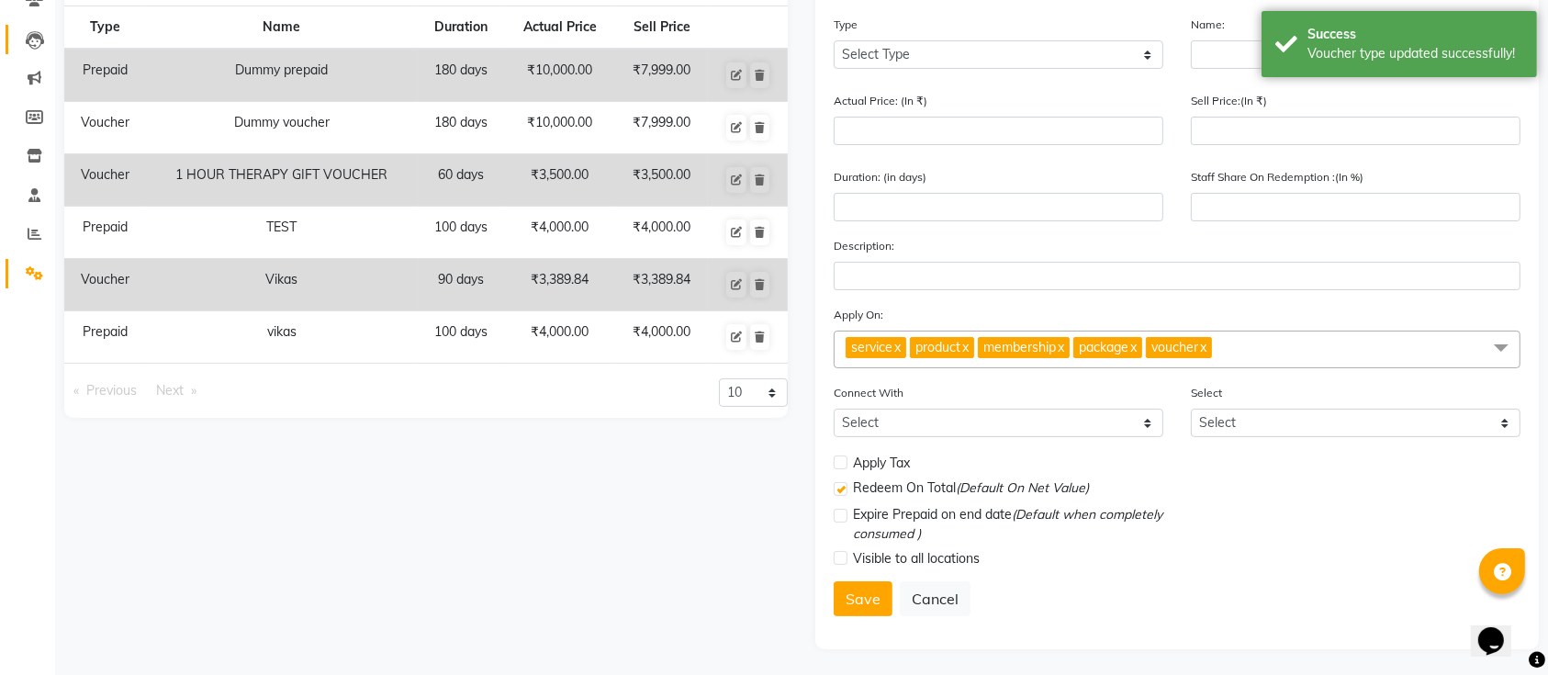
scroll to position [0, 0]
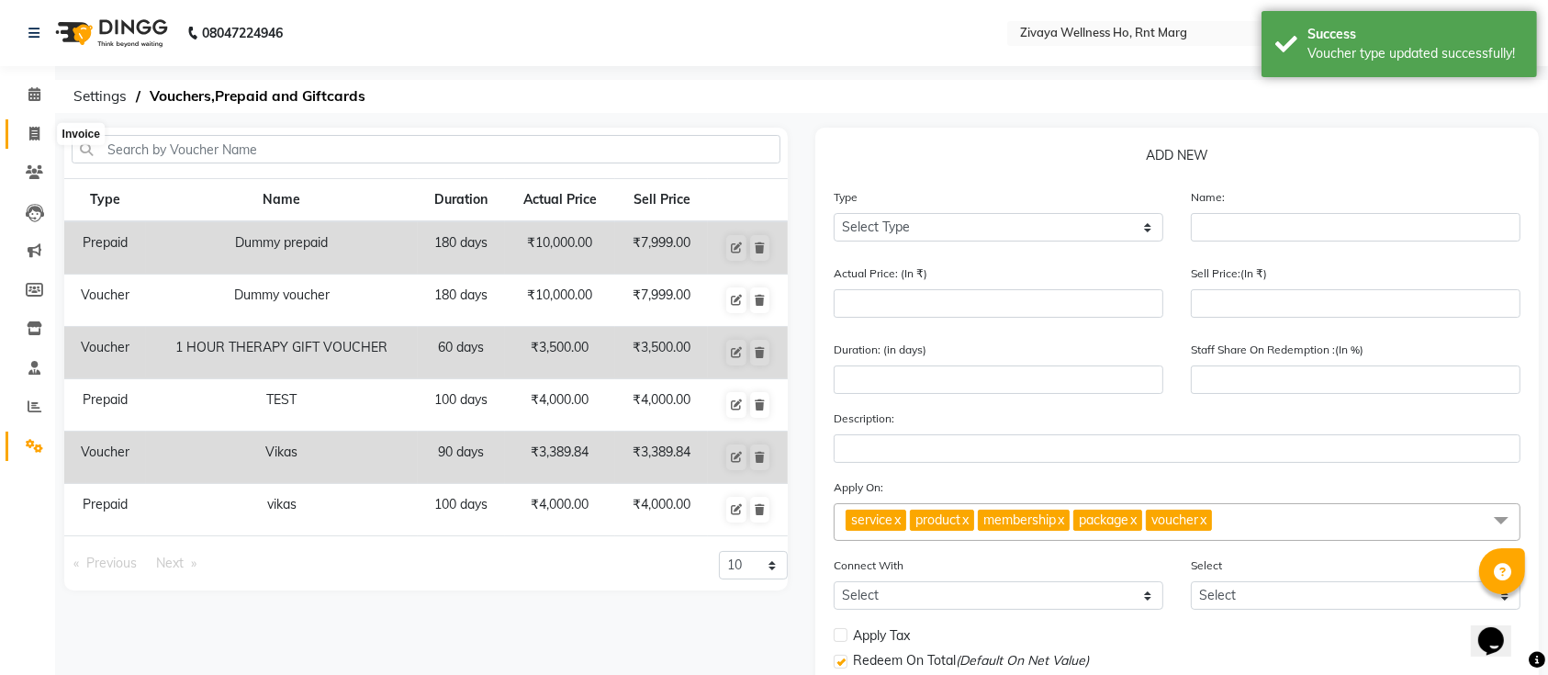
click at [39, 125] on span at bounding box center [34, 134] width 32 height 21
select select "service"
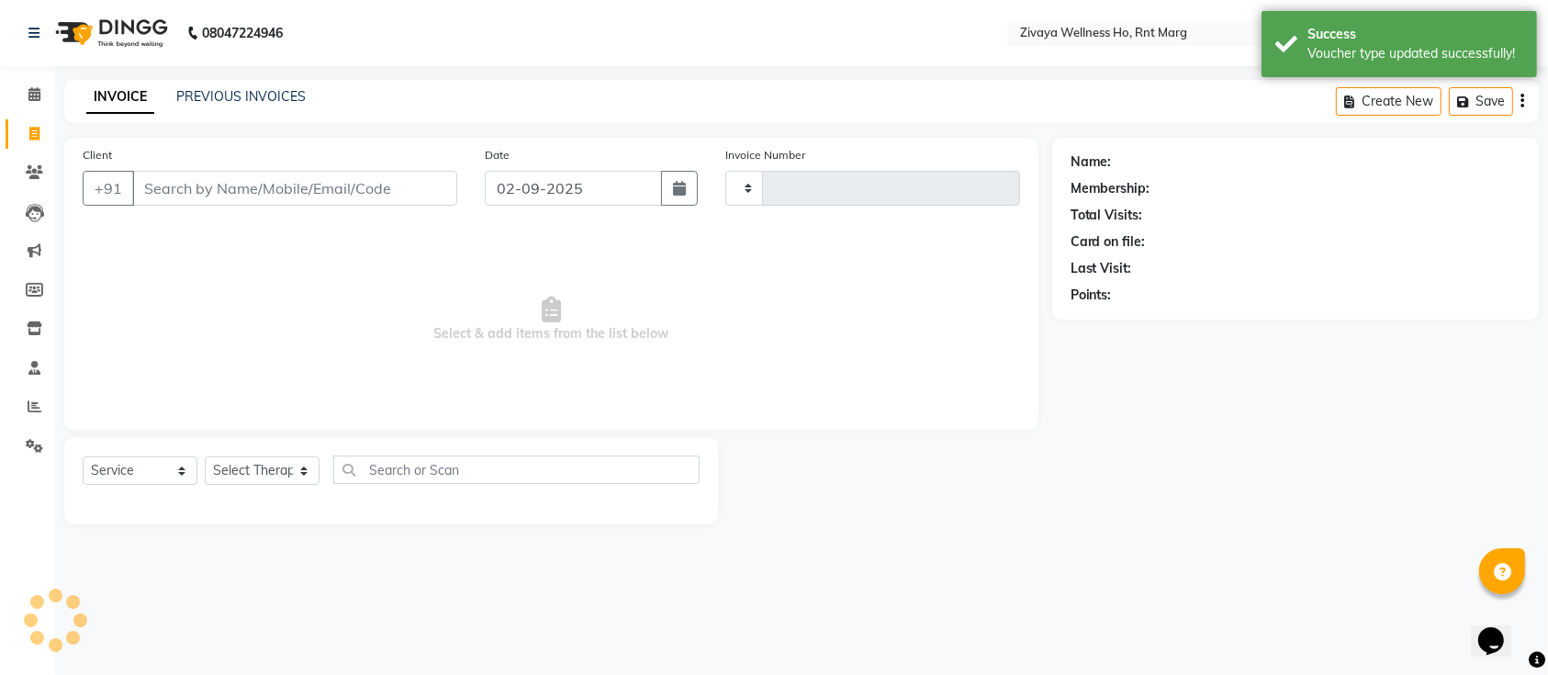
type input "0026"
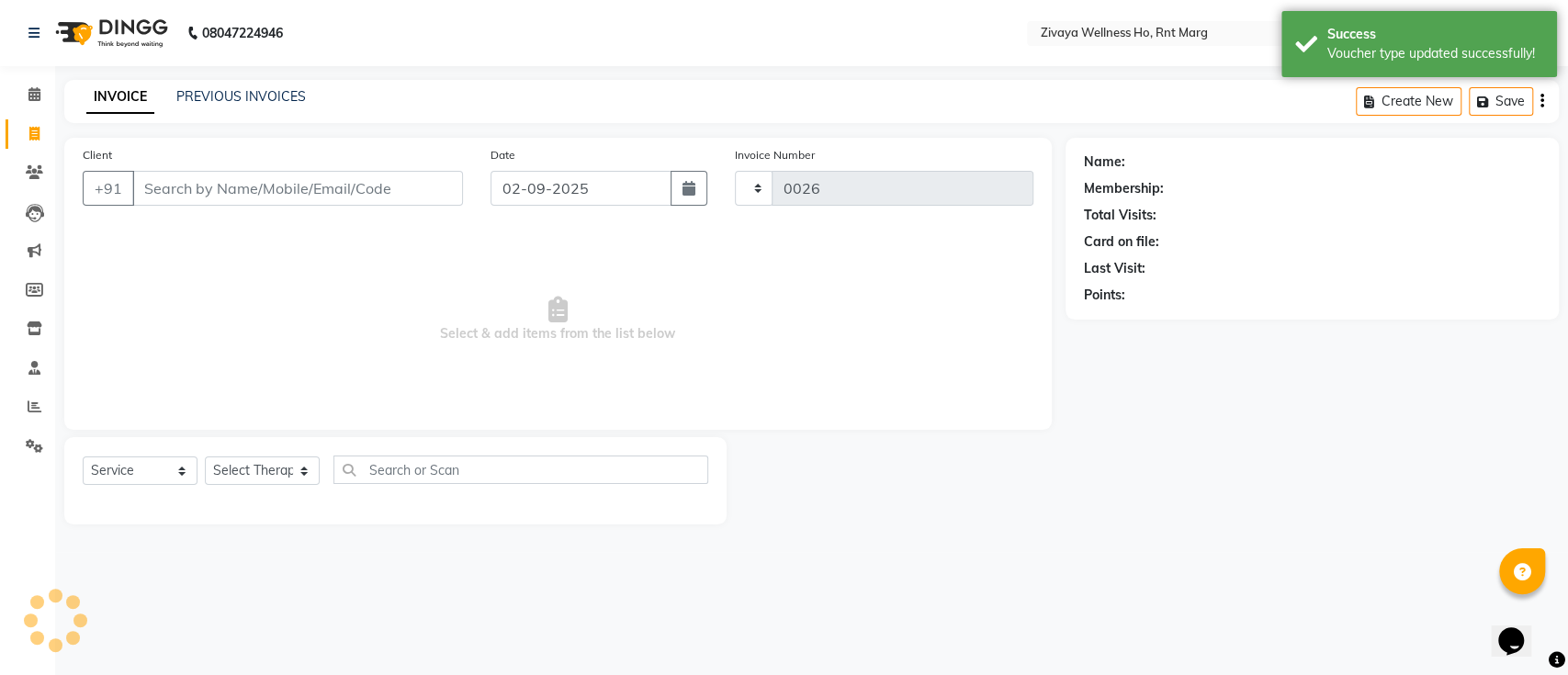
select select "6395"
click at [210, 201] on input "Client" at bounding box center [297, 188] width 331 height 35
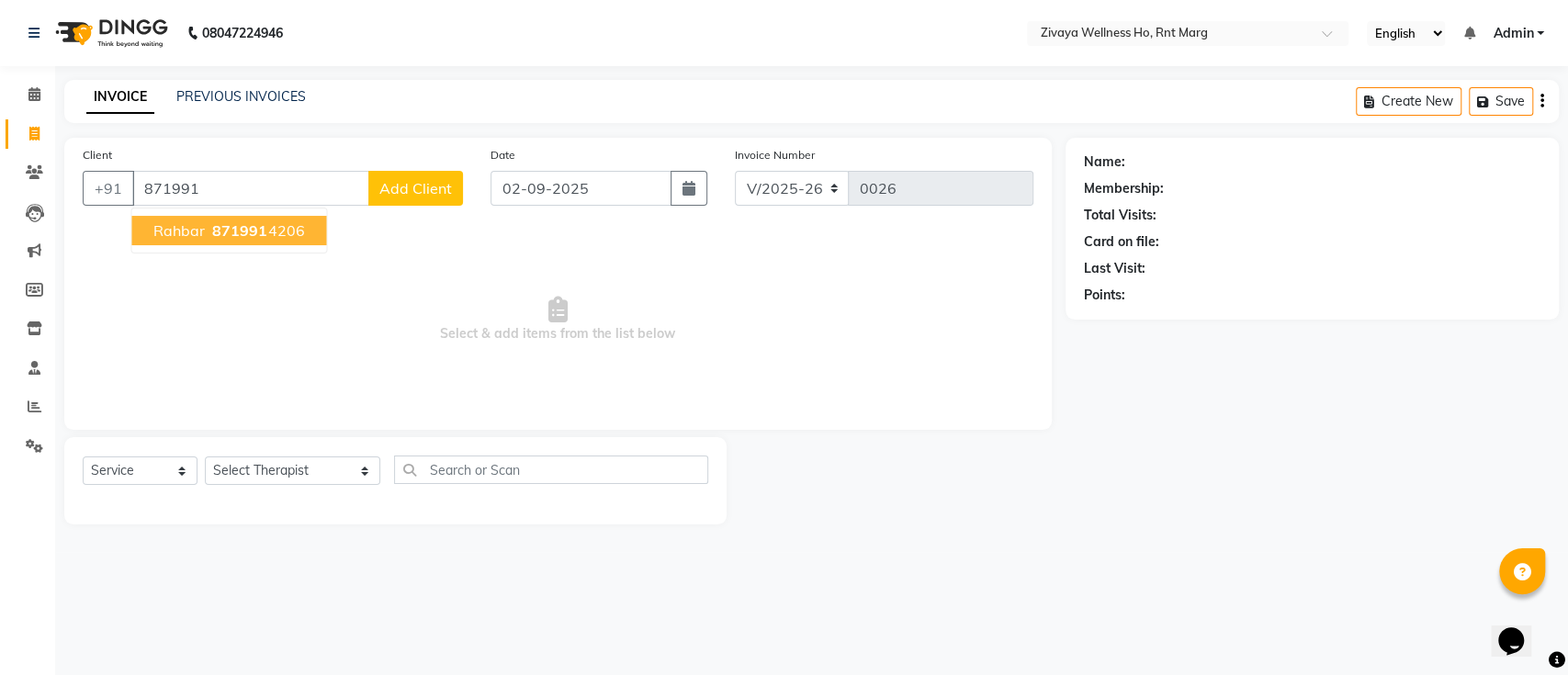
click at [210, 227] on ngb-highlight "871991 4206" at bounding box center [256, 230] width 96 height 18
type input "8719914206"
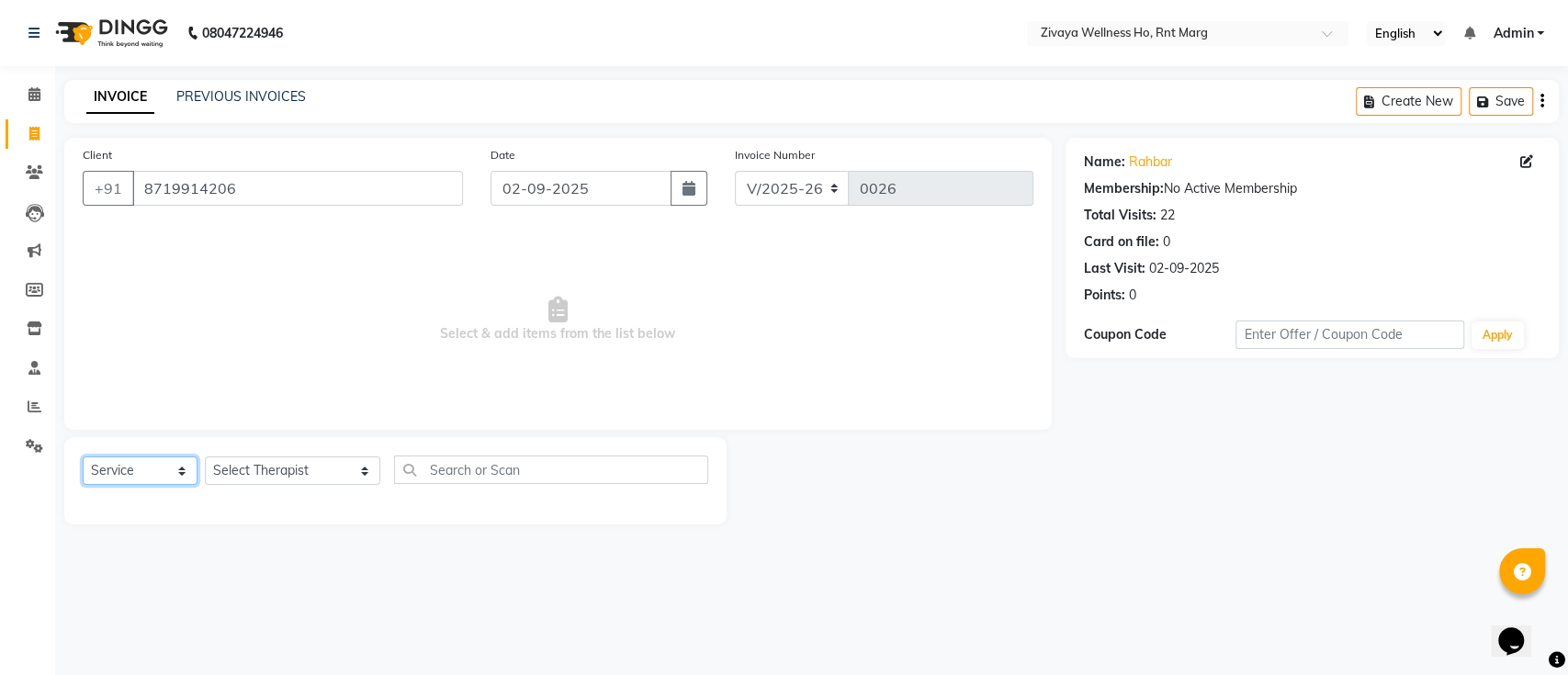
click at [181, 476] on select "Select Service Product Membership Package Voucher Prepaid Gift Card" at bounding box center [140, 470] width 115 height 28
select select "P"
click at [83, 456] on select "Select Service Product Membership Package Voucher Prepaid Gift Card" at bounding box center [140, 470] width 115 height 28
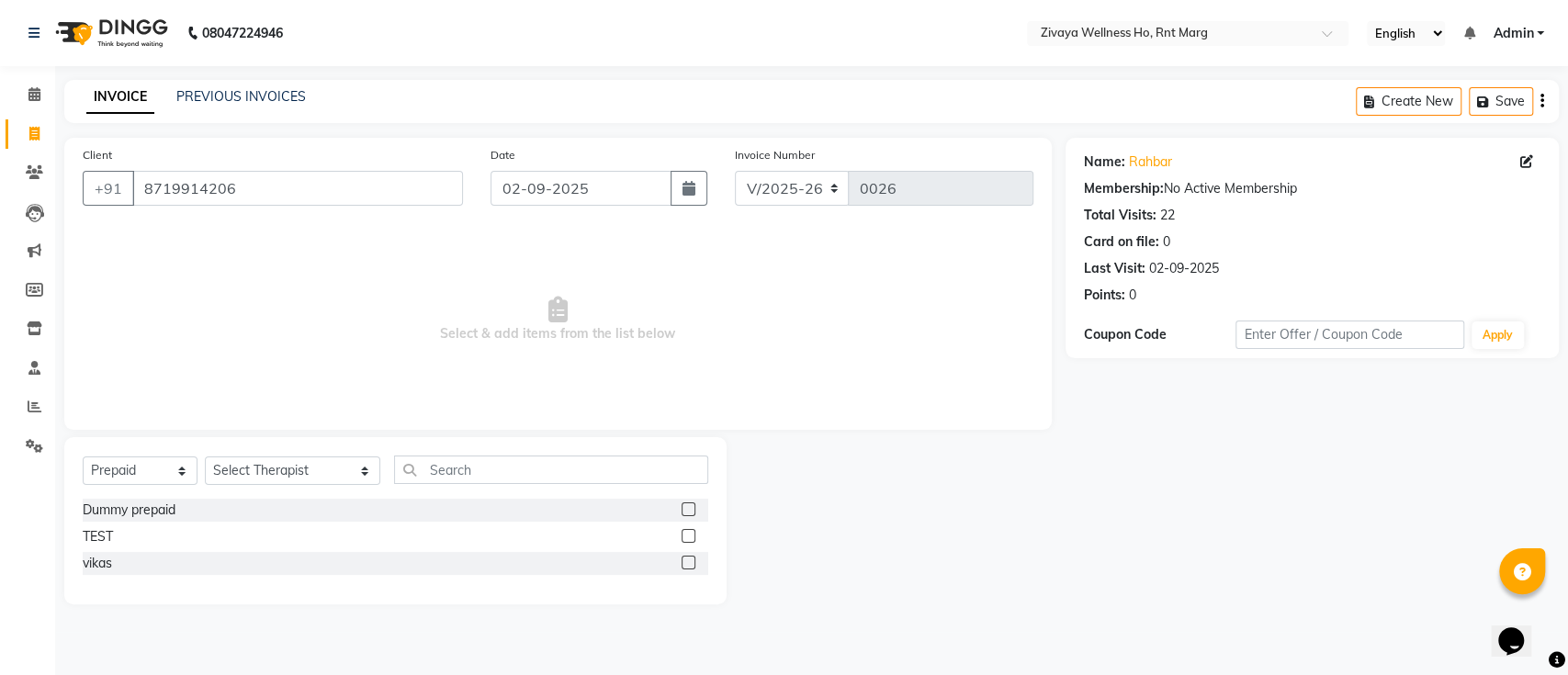
click at [692, 535] on label at bounding box center [688, 536] width 14 height 14
click at [692, 535] on input "checkbox" at bounding box center [687, 537] width 12 height 12
checkbox input "false"
click at [314, 467] on select "Select Therapist [PERSON_NAME] OFFICE [GEOGRAPHIC_DATA] ( Ummed - Manager ) Cen…" at bounding box center [292, 470] width 175 height 28
select select "49657"
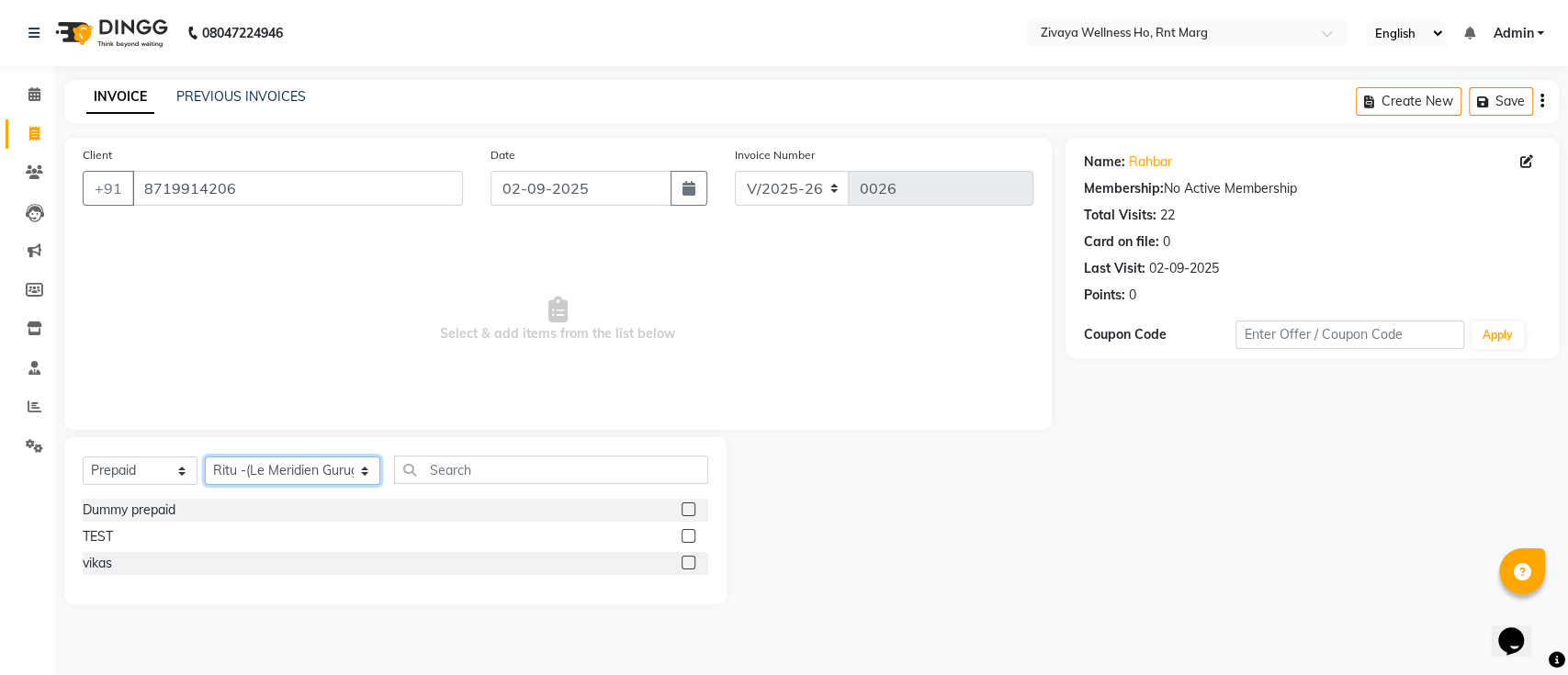
click at [205, 456] on select "Select Therapist [PERSON_NAME] OFFICE [GEOGRAPHIC_DATA] ( Ummed - Manager ) Cen…" at bounding box center [292, 470] width 175 height 28
click at [688, 535] on div at bounding box center [694, 536] width 27 height 23
click at [688, 535] on label at bounding box center [688, 536] width 14 height 14
click at [688, 535] on input "checkbox" at bounding box center [687, 537] width 12 height 12
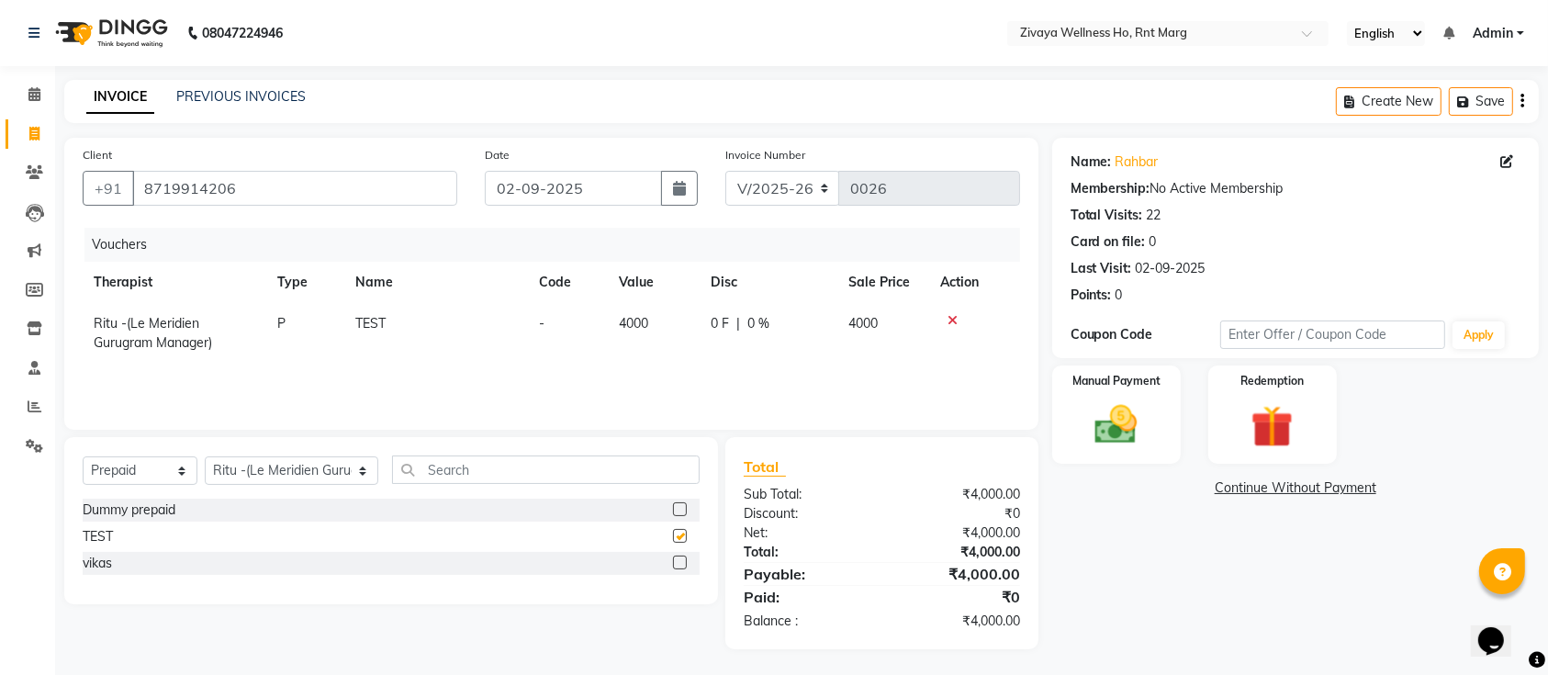
checkbox input "false"
click at [1108, 435] on img at bounding box center [1117, 425] width 72 height 51
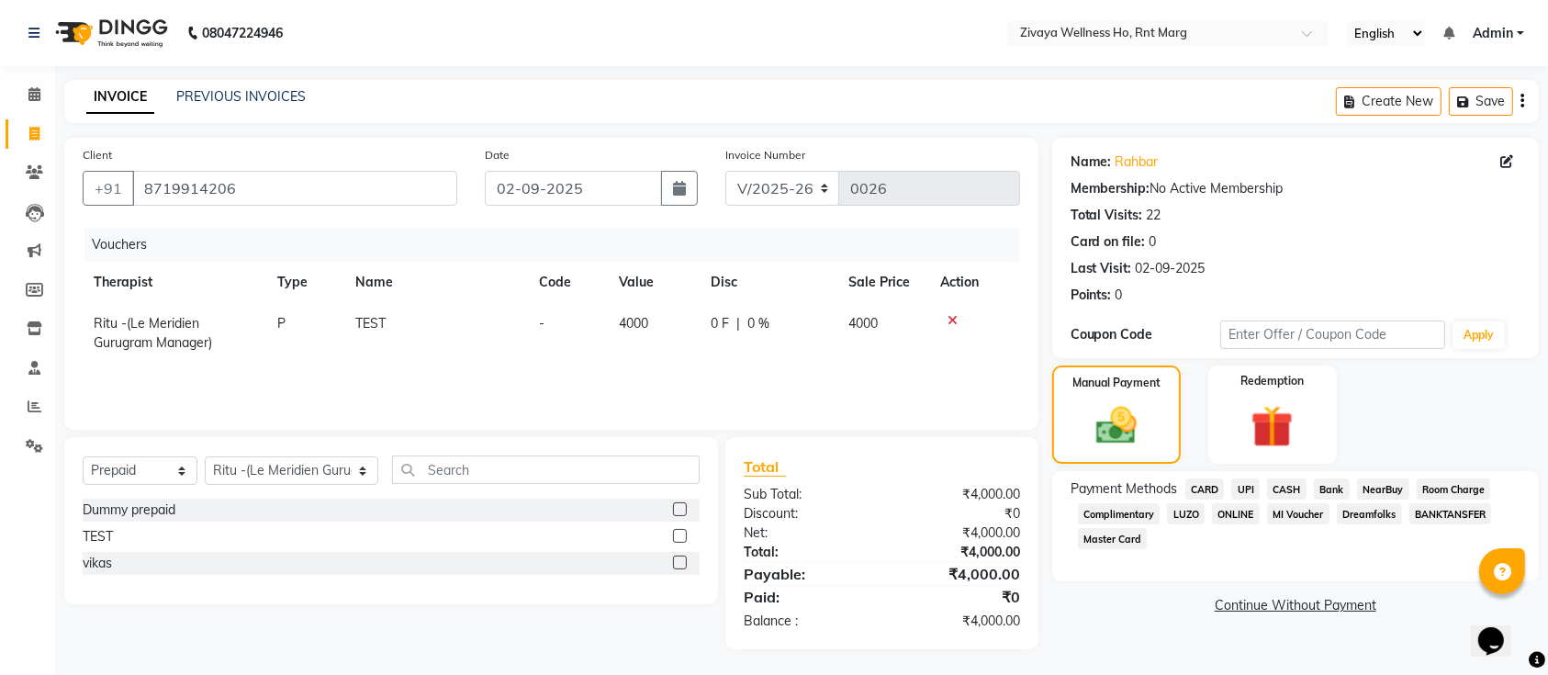
click at [1247, 496] on span "UPI" at bounding box center [1246, 488] width 28 height 21
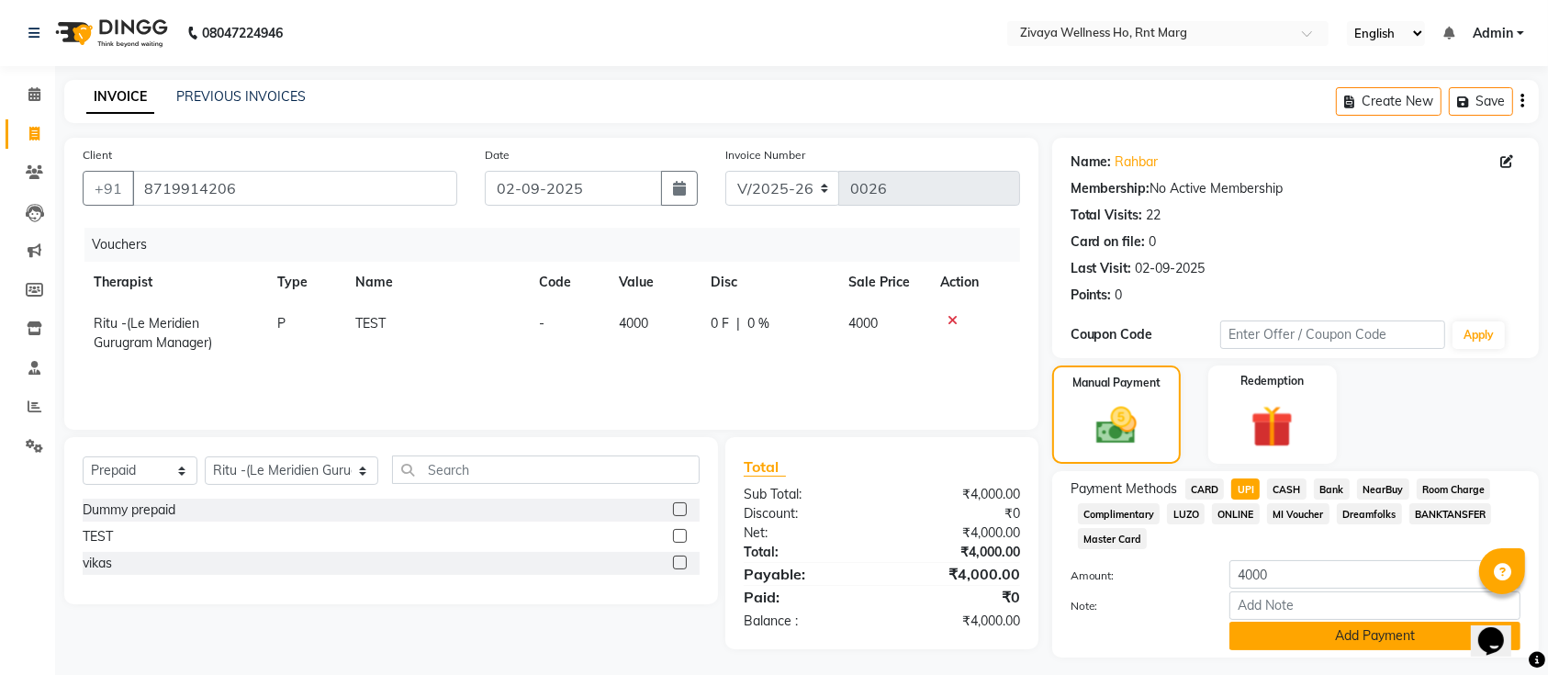
click at [1314, 633] on button "Add Payment" at bounding box center [1375, 636] width 291 height 28
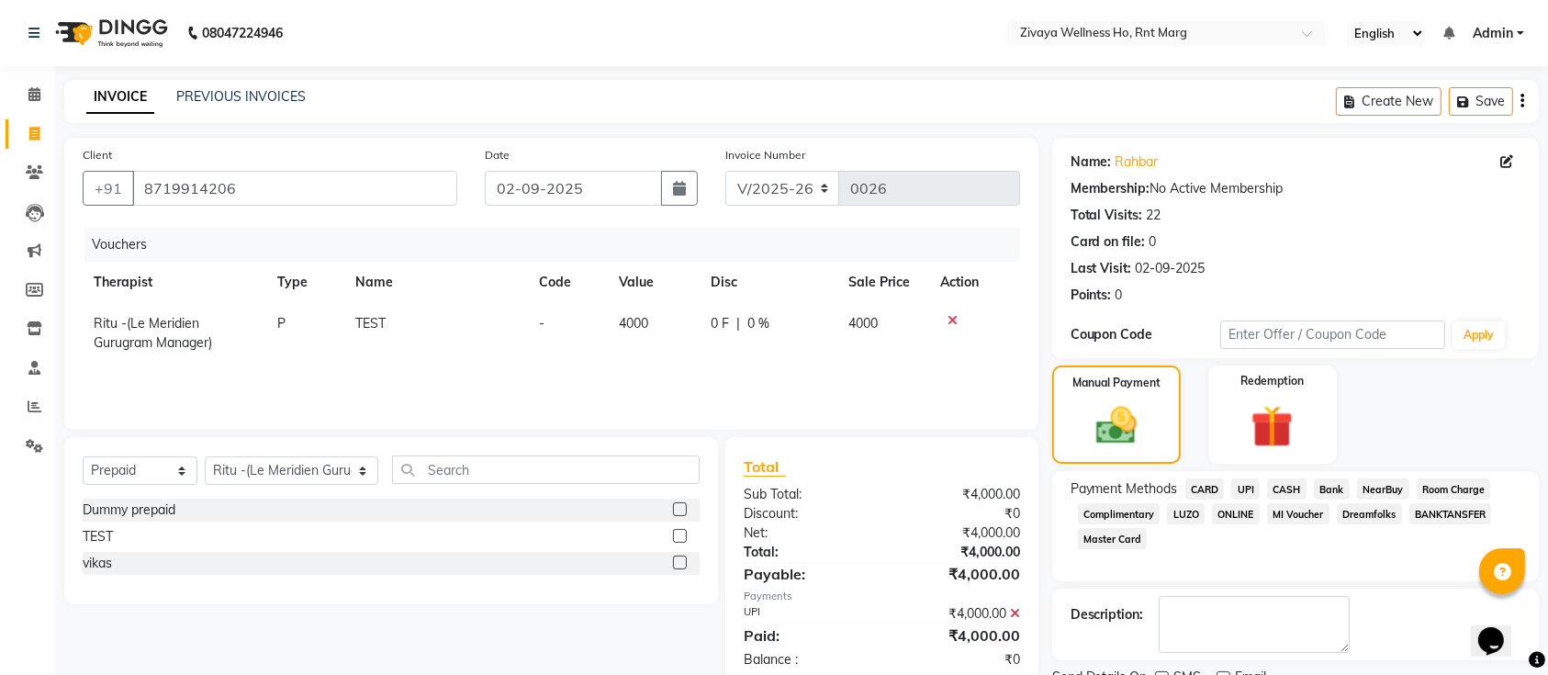
scroll to position [74, 0]
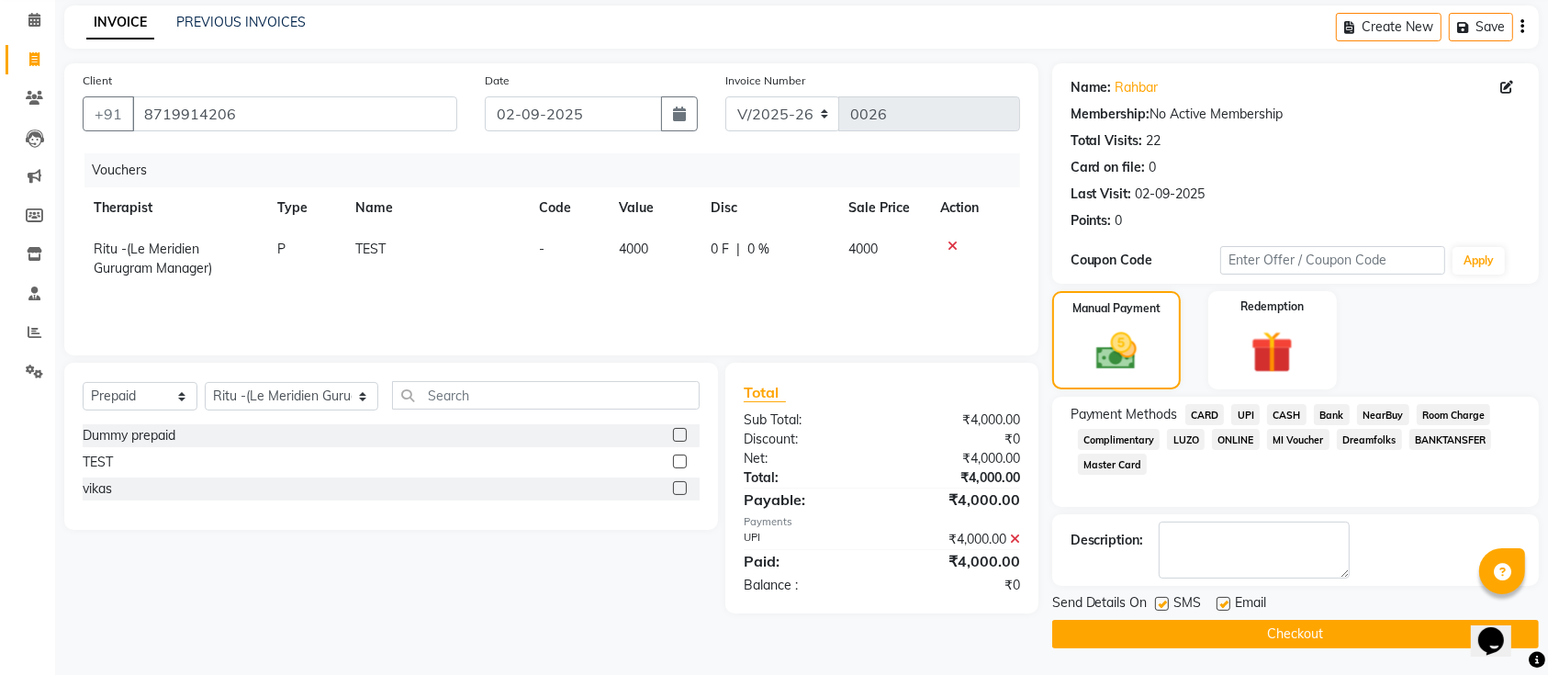
click at [1308, 633] on button "Checkout" at bounding box center [1296, 634] width 487 height 28
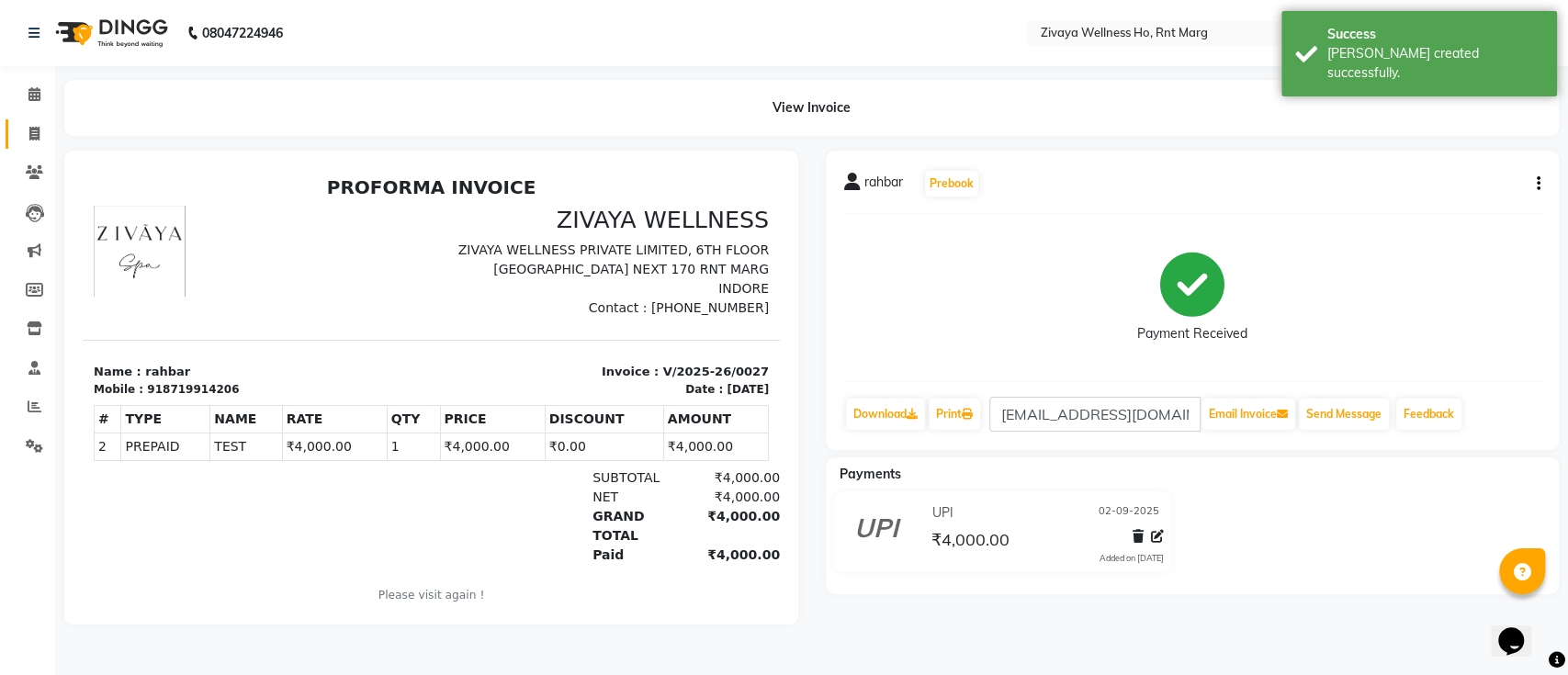
click at [33, 129] on icon at bounding box center [34, 134] width 10 height 14
select select "service"
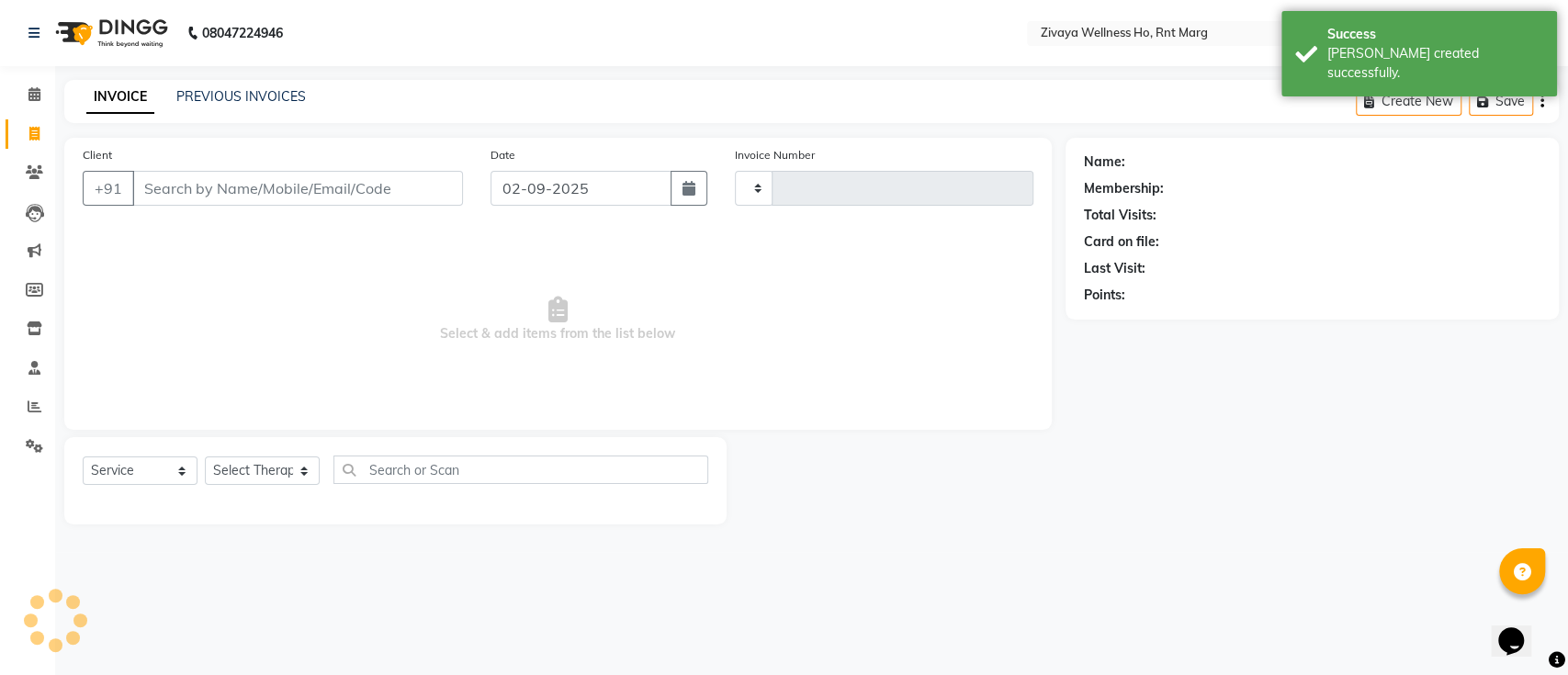
type input "0028"
select select "6395"
click at [206, 187] on input "Client" at bounding box center [297, 188] width 331 height 35
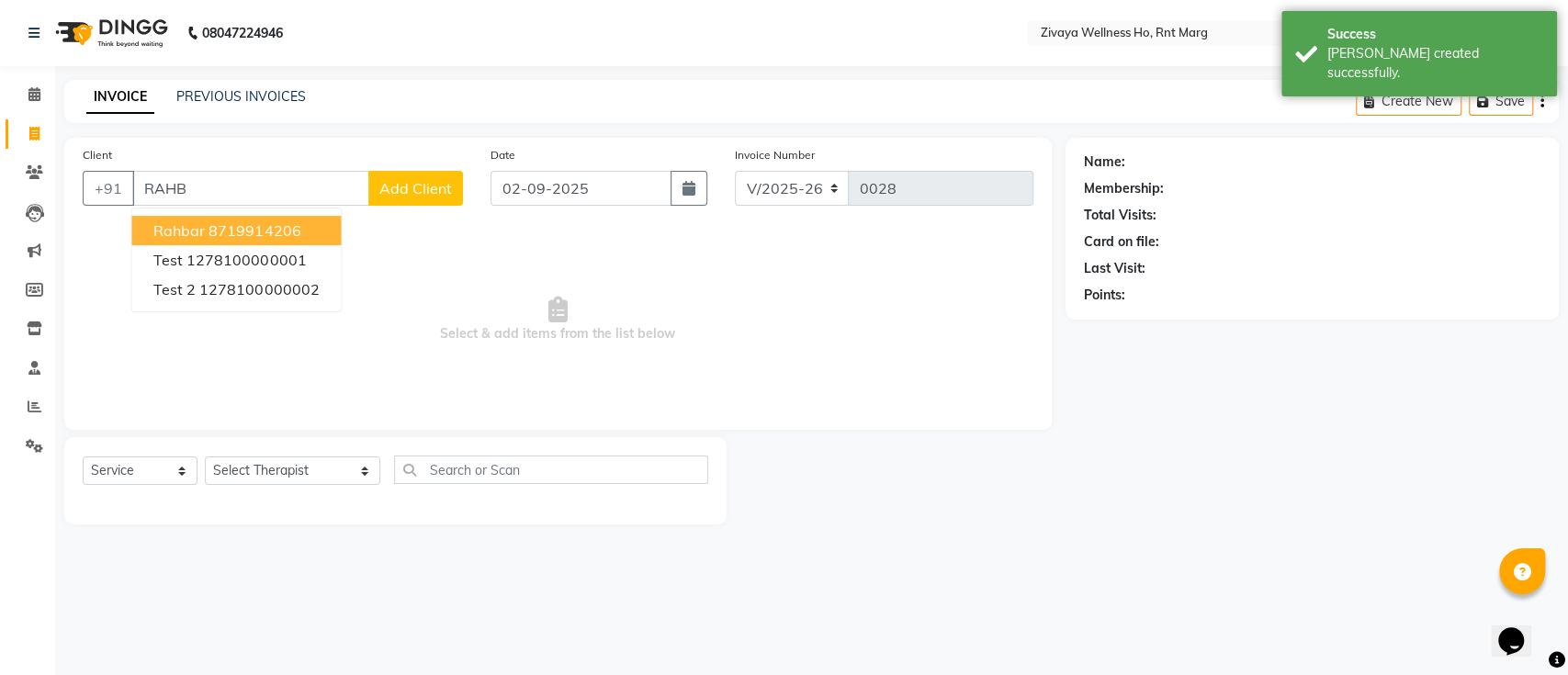
click at [210, 234] on ngb-highlight "8719914206" at bounding box center [254, 230] width 92 height 18
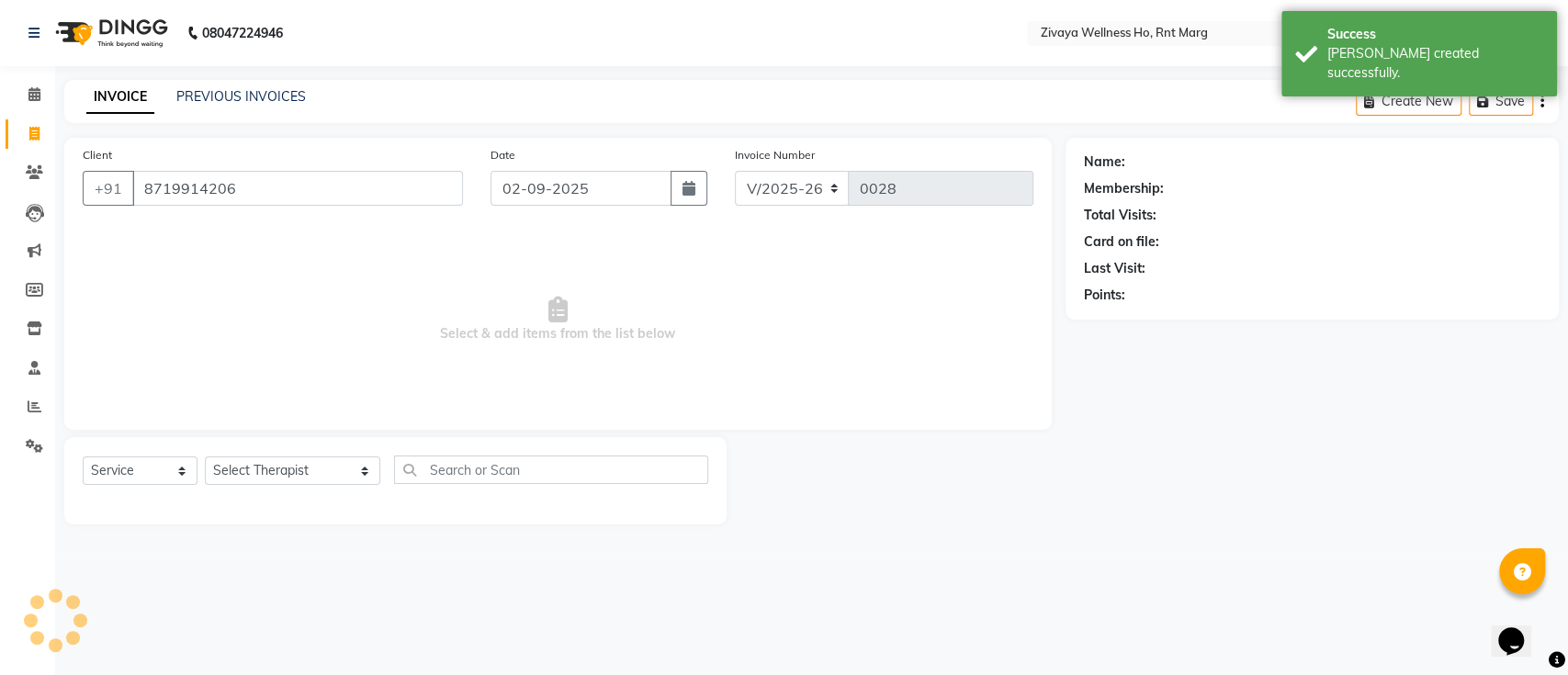
type input "8719914206"
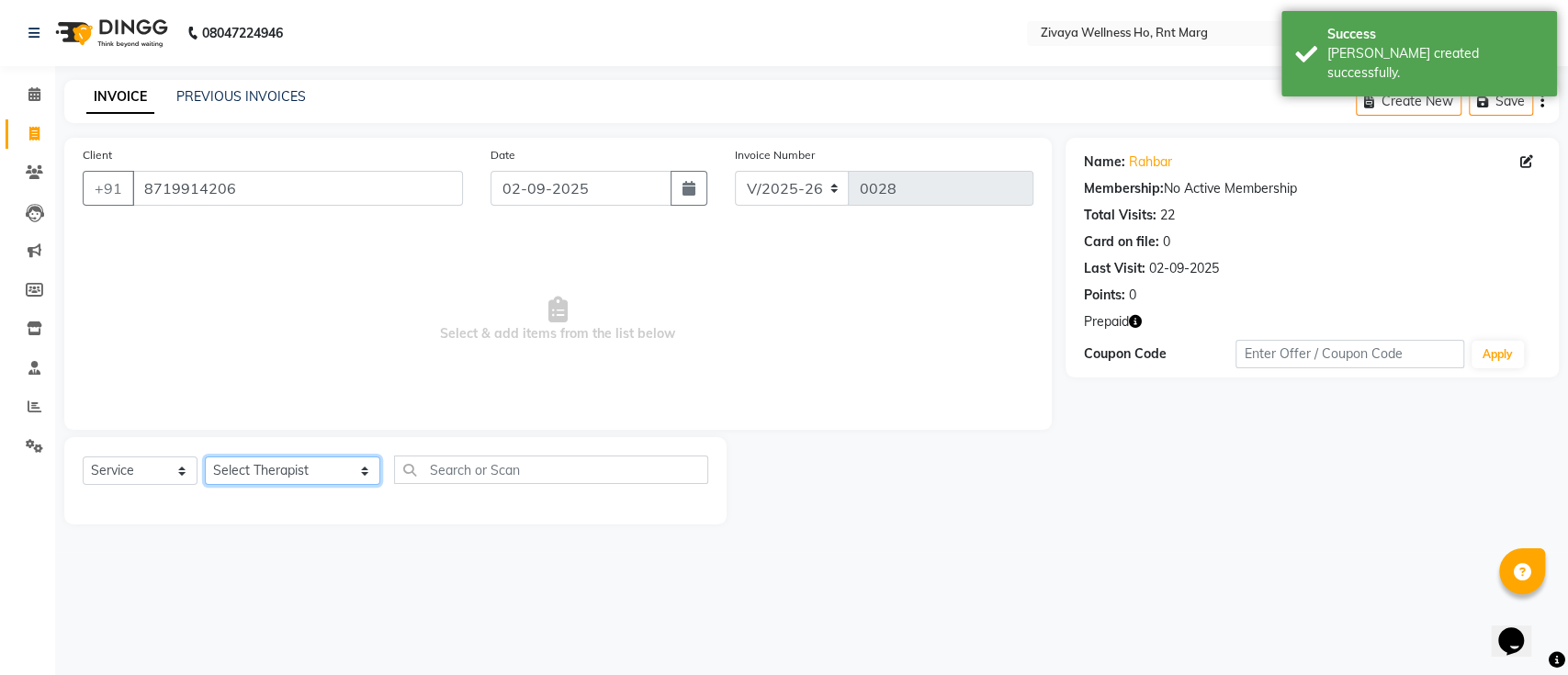
click at [307, 471] on select "Select Therapist [PERSON_NAME] OFFICE [GEOGRAPHIC_DATA] ( Ummed - Manager ) Cen…" at bounding box center [292, 470] width 175 height 28
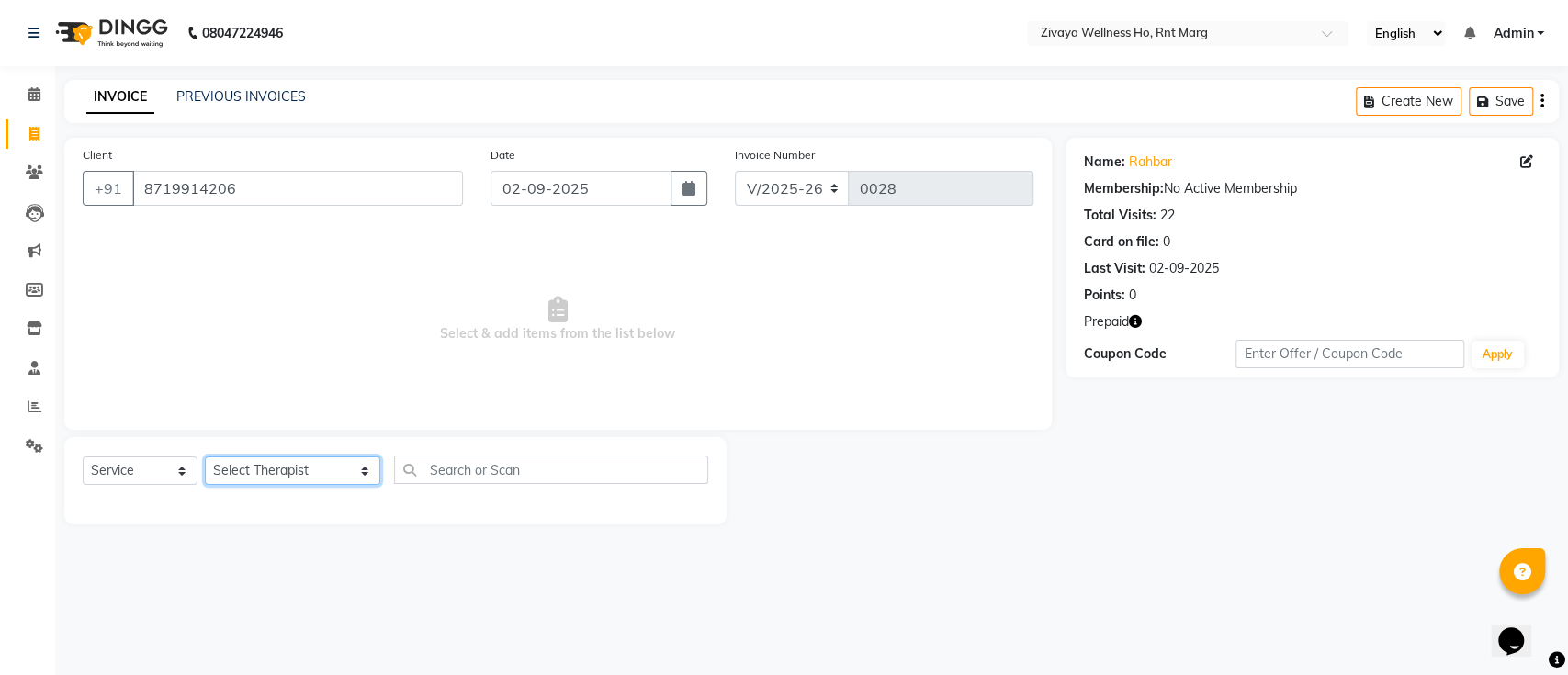
select select "48605"
click at [205, 456] on select "Select Therapist [PERSON_NAME] OFFICE [GEOGRAPHIC_DATA] ( Ummed - Manager ) Cen…" at bounding box center [292, 470] width 175 height 28
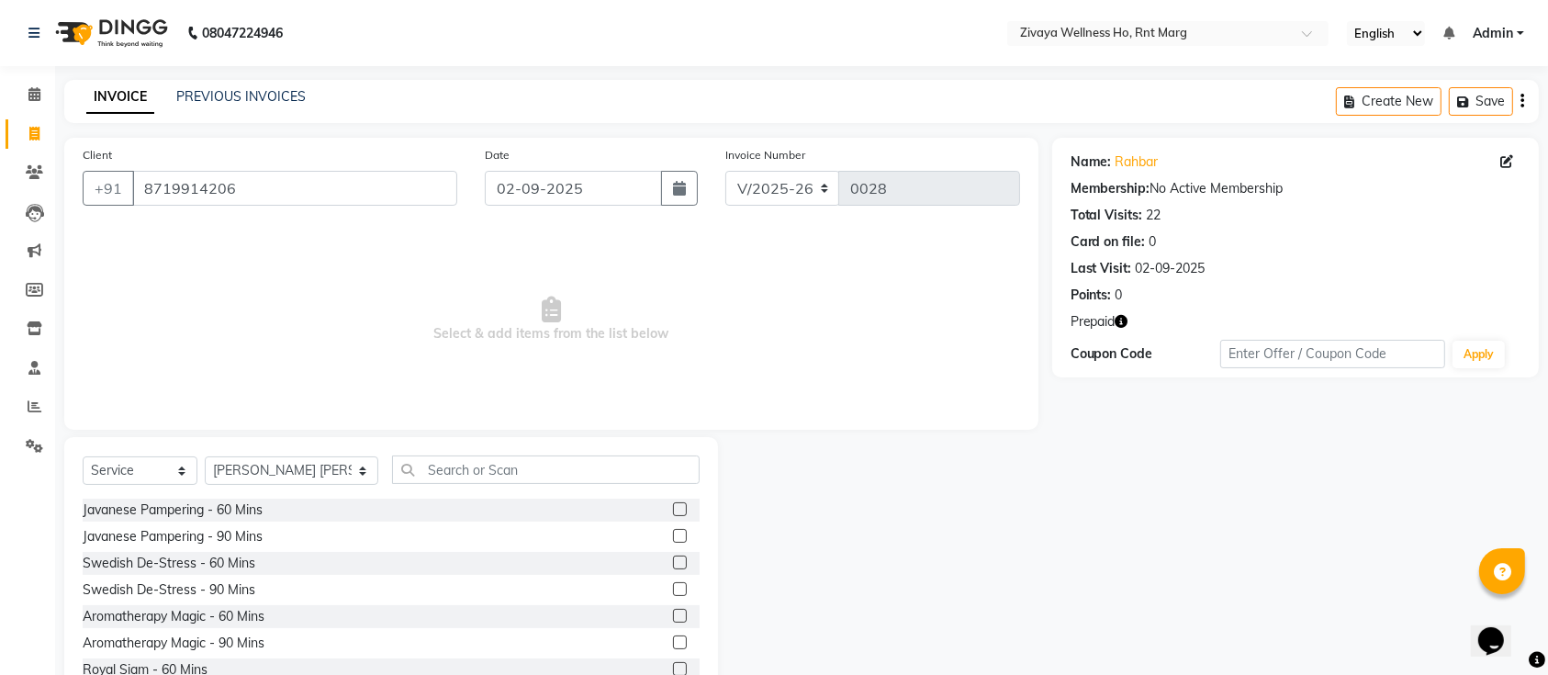
click at [673, 509] on label at bounding box center [680, 509] width 14 height 14
click at [673, 509] on input "checkbox" at bounding box center [679, 510] width 12 height 12
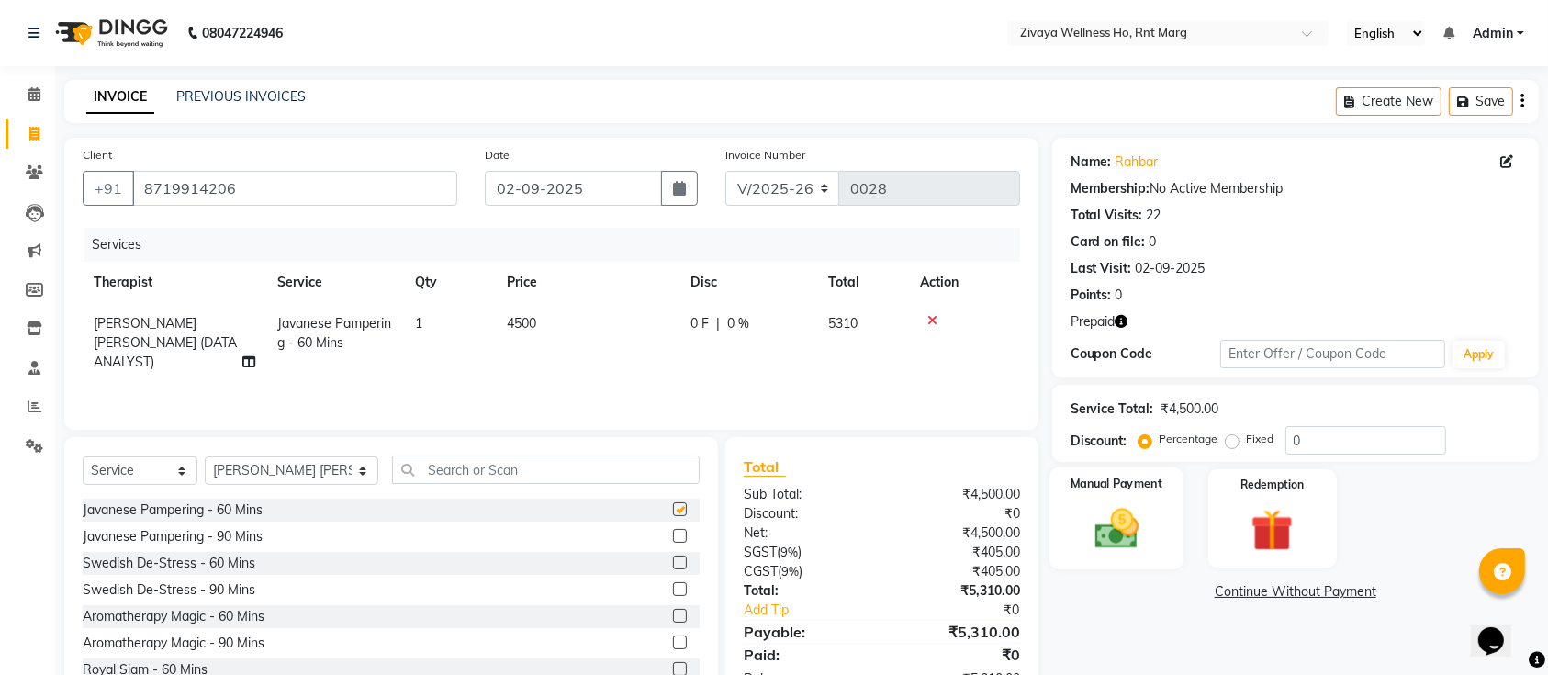
checkbox input "false"
click at [1239, 519] on img at bounding box center [1273, 530] width 72 height 55
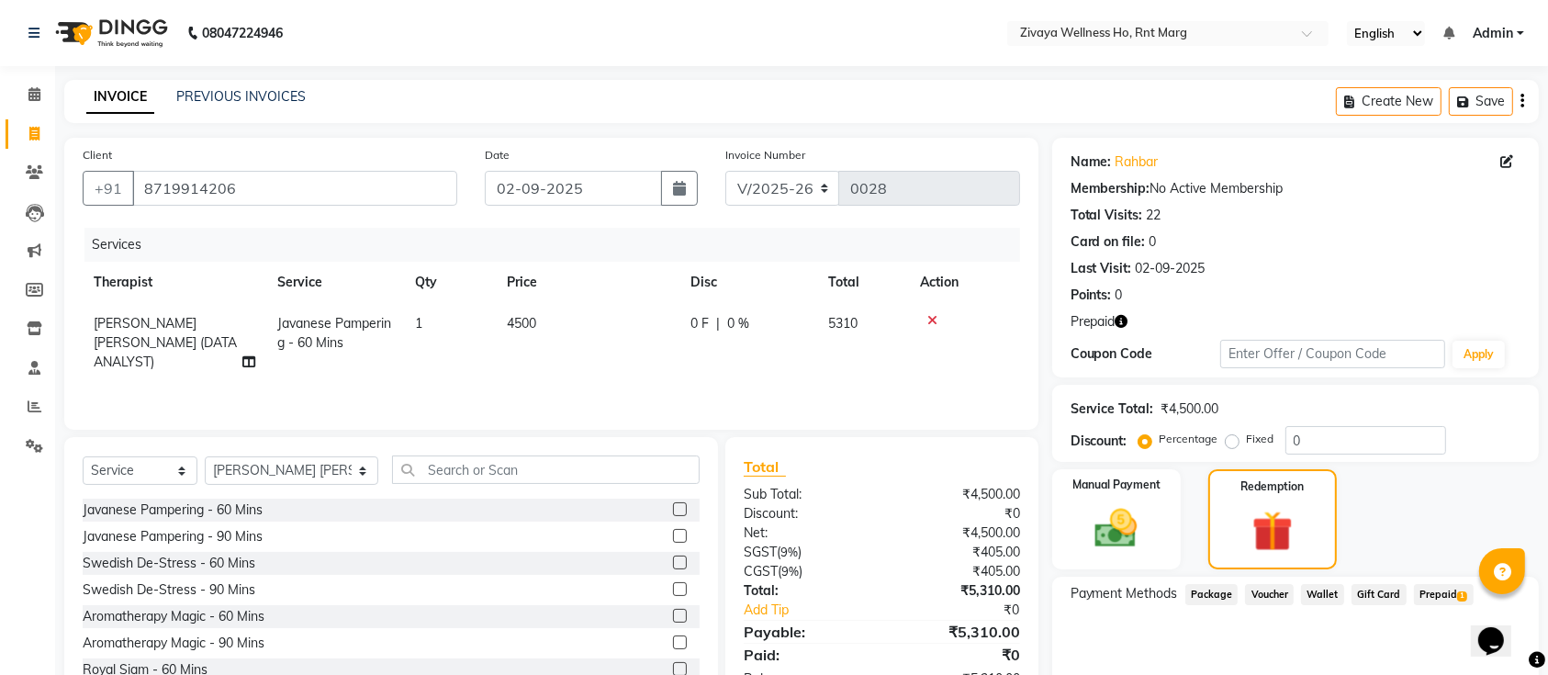
click at [1434, 594] on span "Prepaid 1" at bounding box center [1444, 594] width 60 height 21
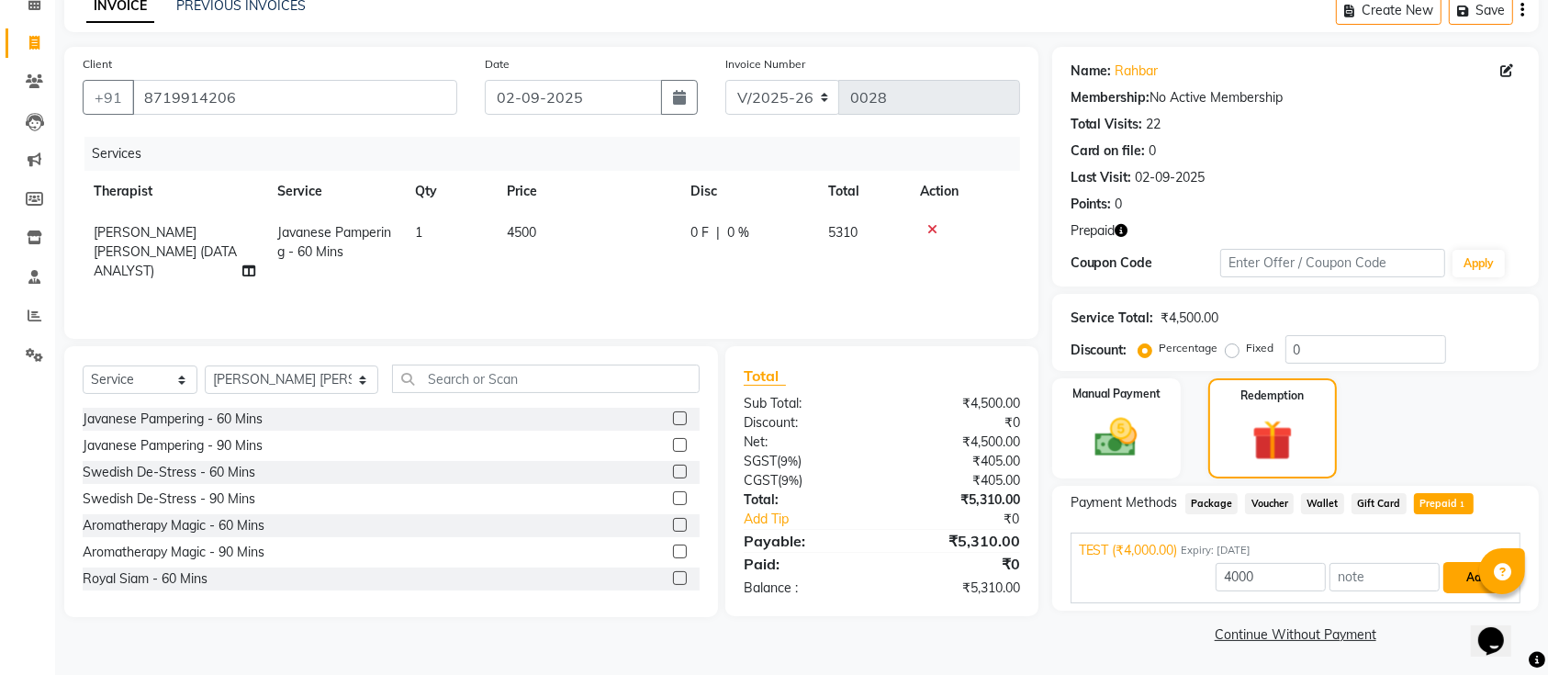
click at [1458, 578] on button "Add" at bounding box center [1477, 577] width 67 height 31
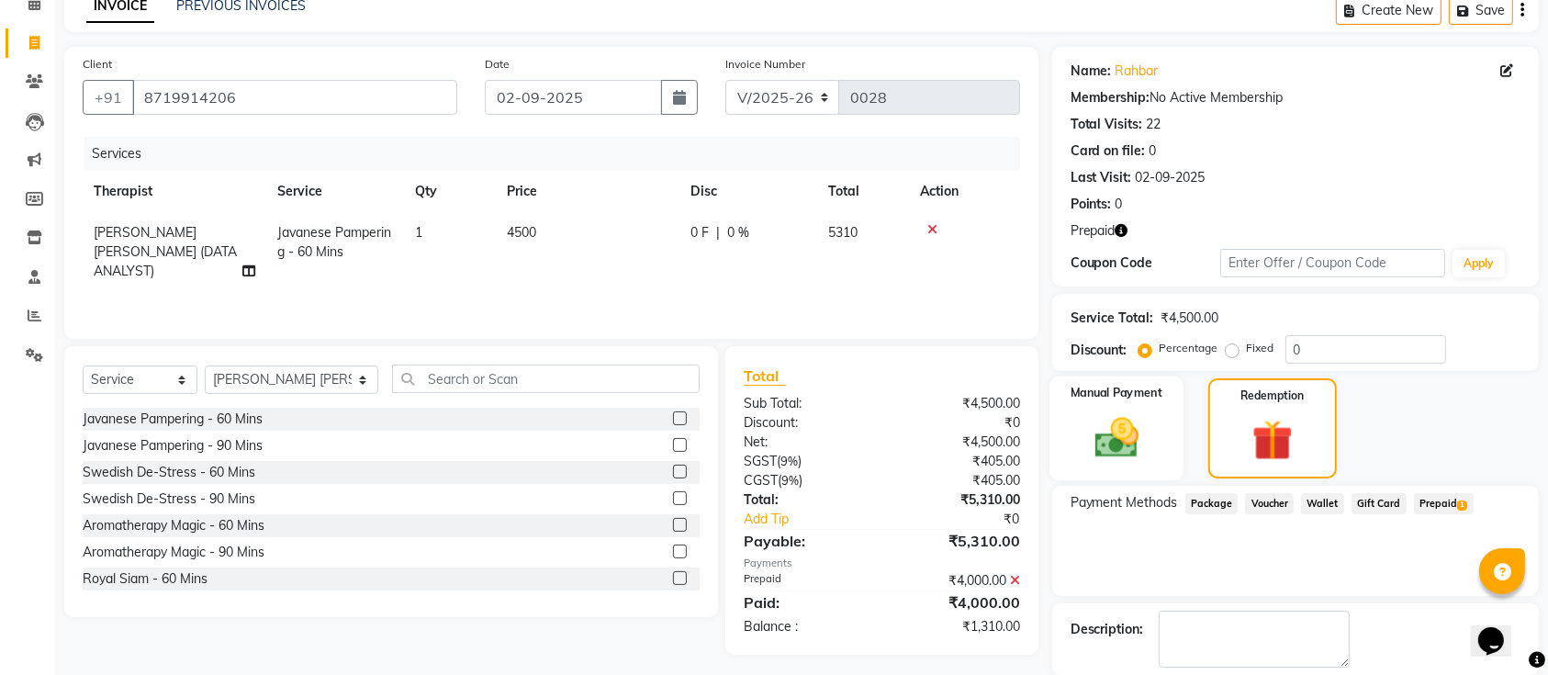
click at [1134, 426] on img at bounding box center [1117, 437] width 72 height 51
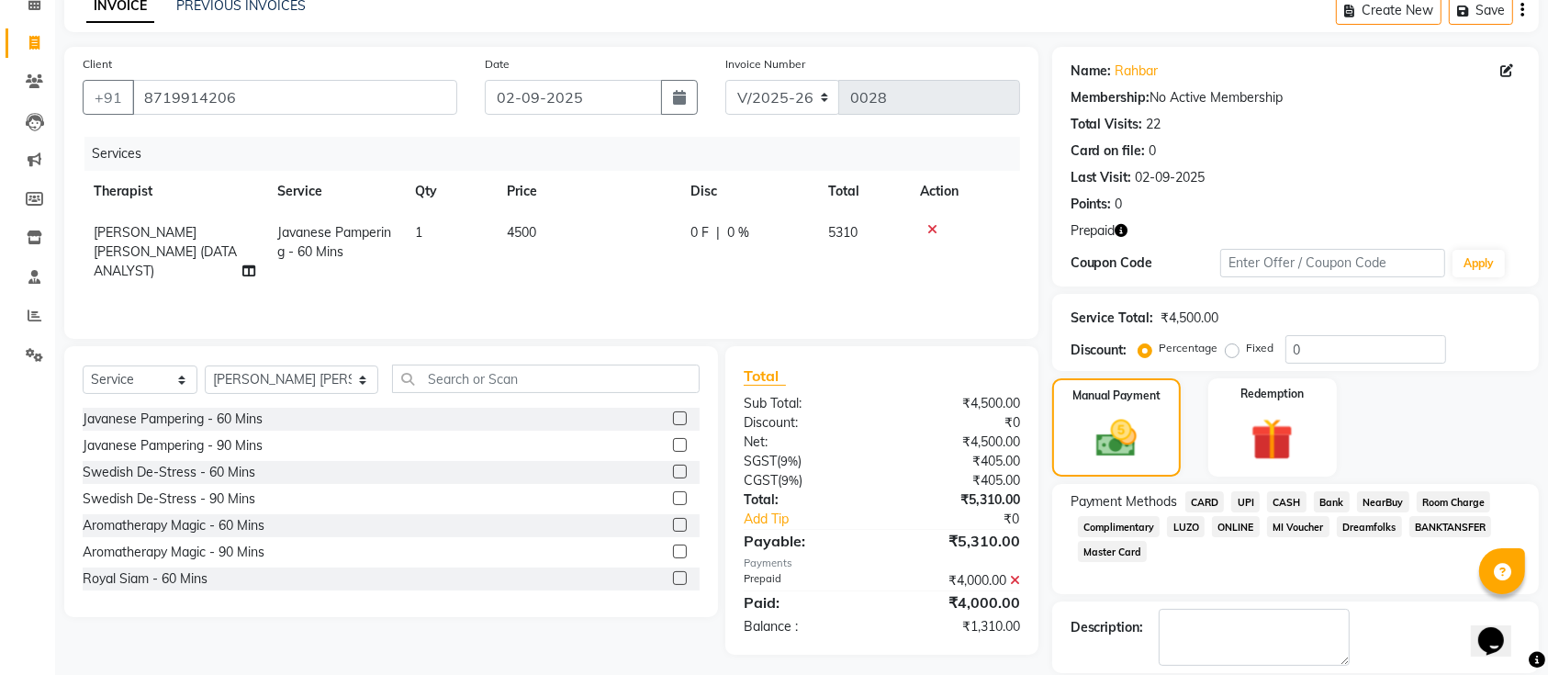
click at [1247, 501] on span "UPI" at bounding box center [1246, 501] width 28 height 21
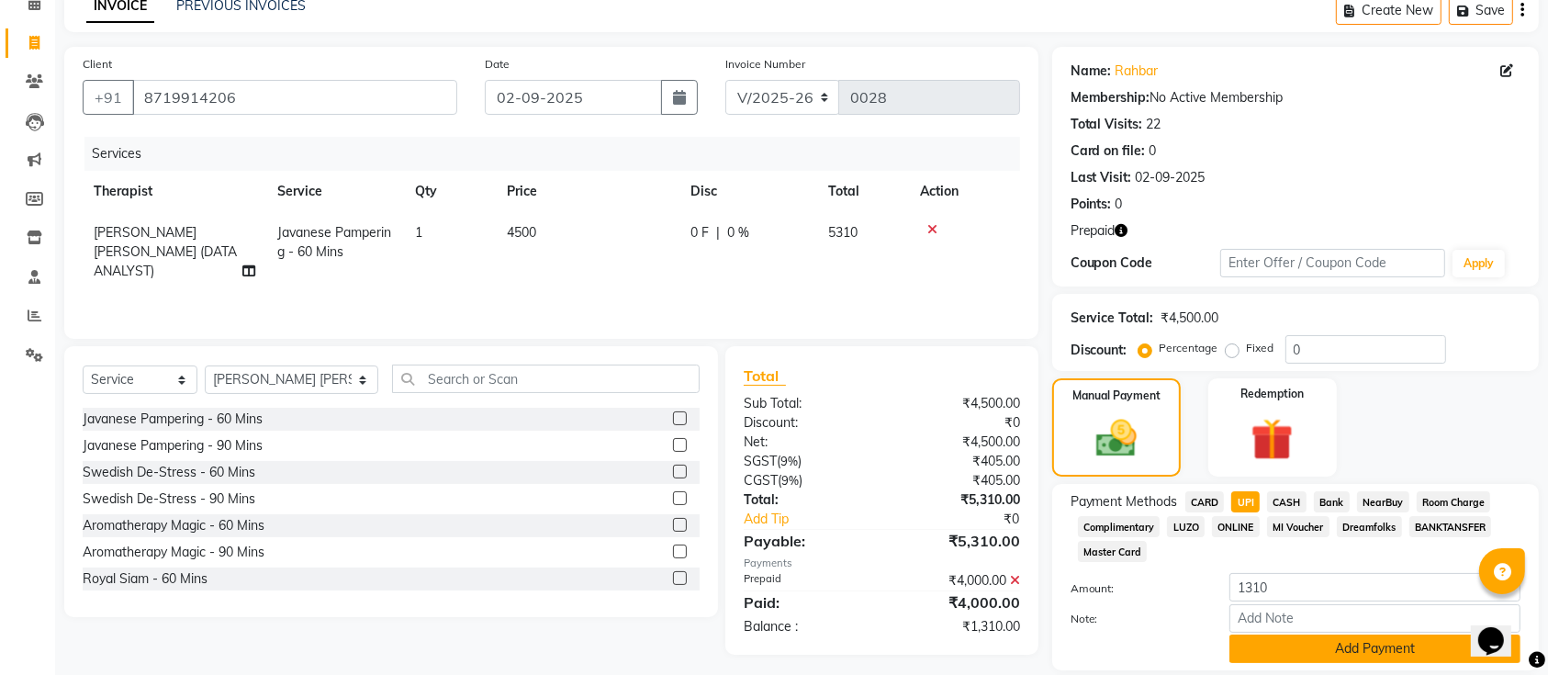
click at [1315, 646] on button "Add Payment" at bounding box center [1375, 649] width 291 height 28
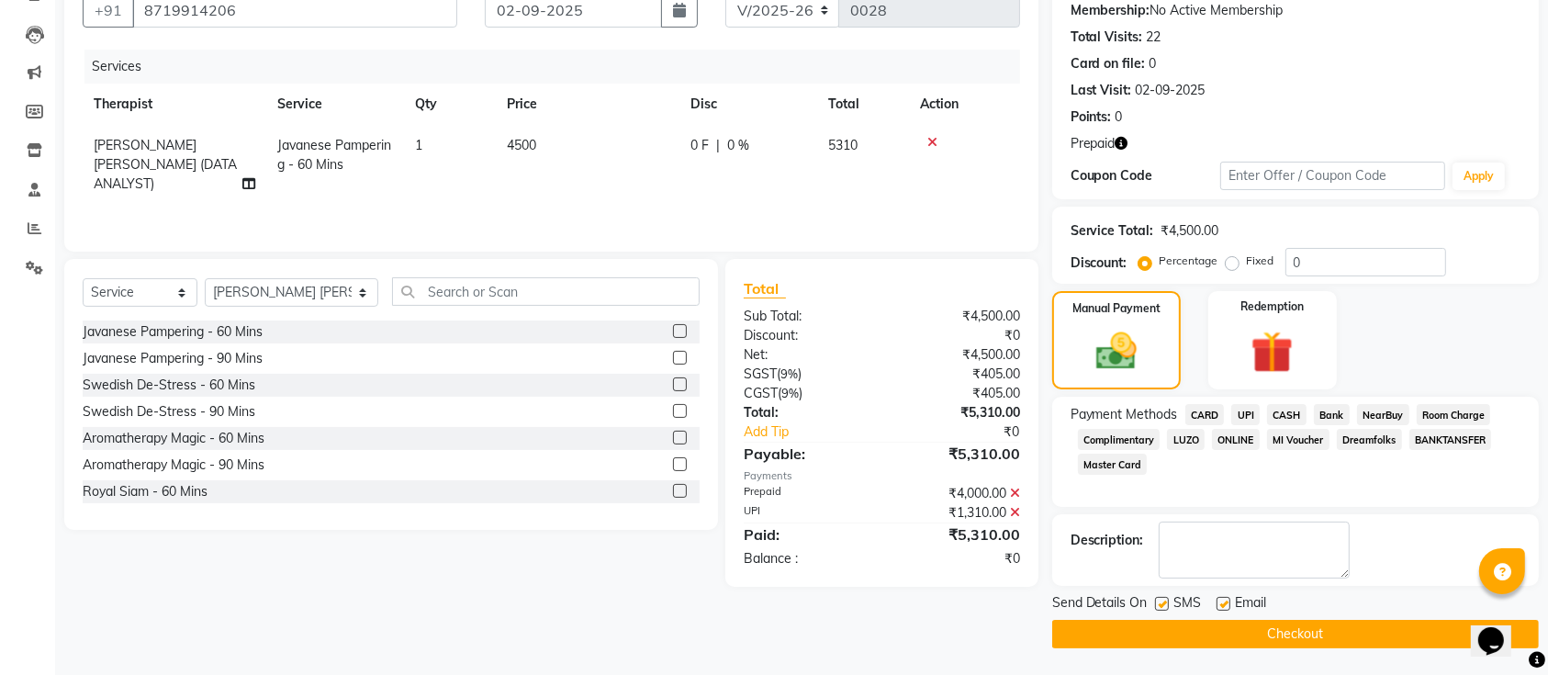
scroll to position [0, 0]
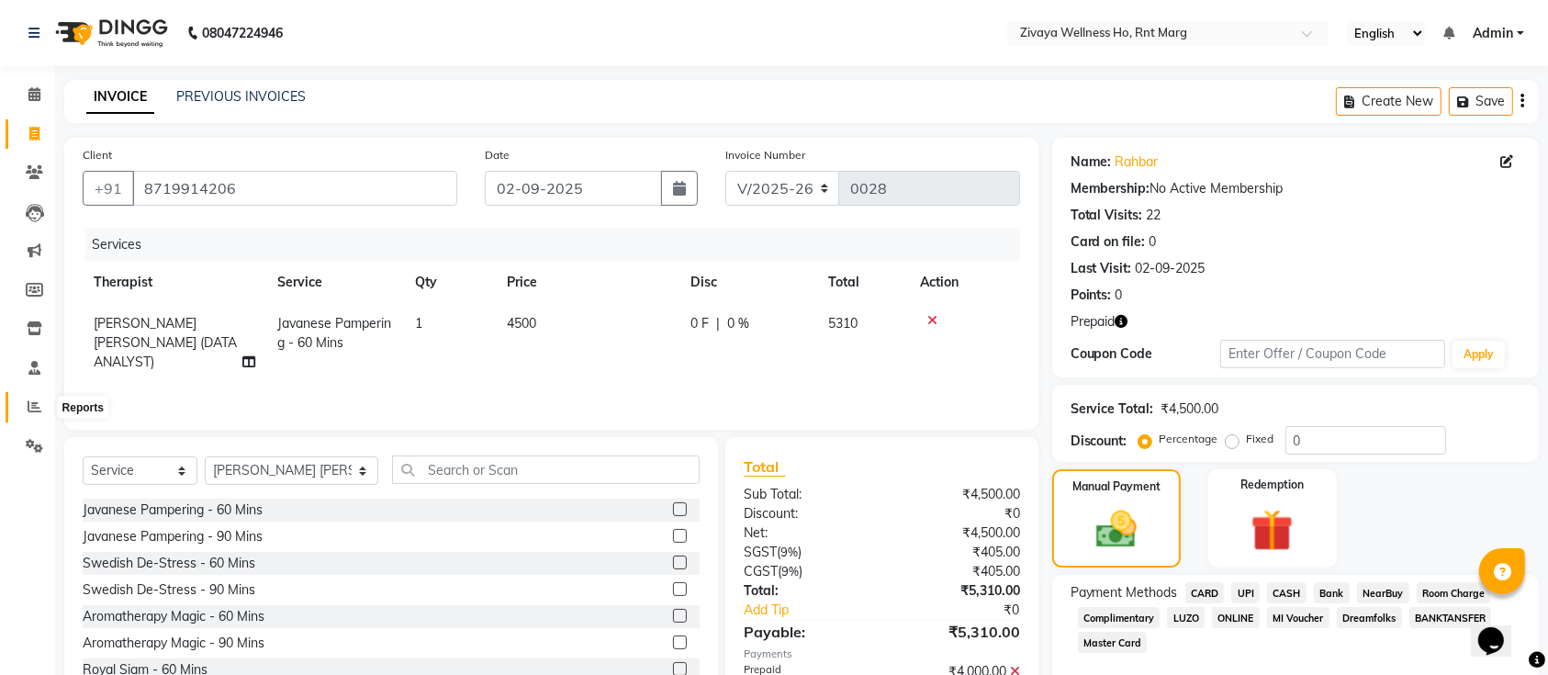
click at [34, 408] on icon at bounding box center [35, 407] width 14 height 14
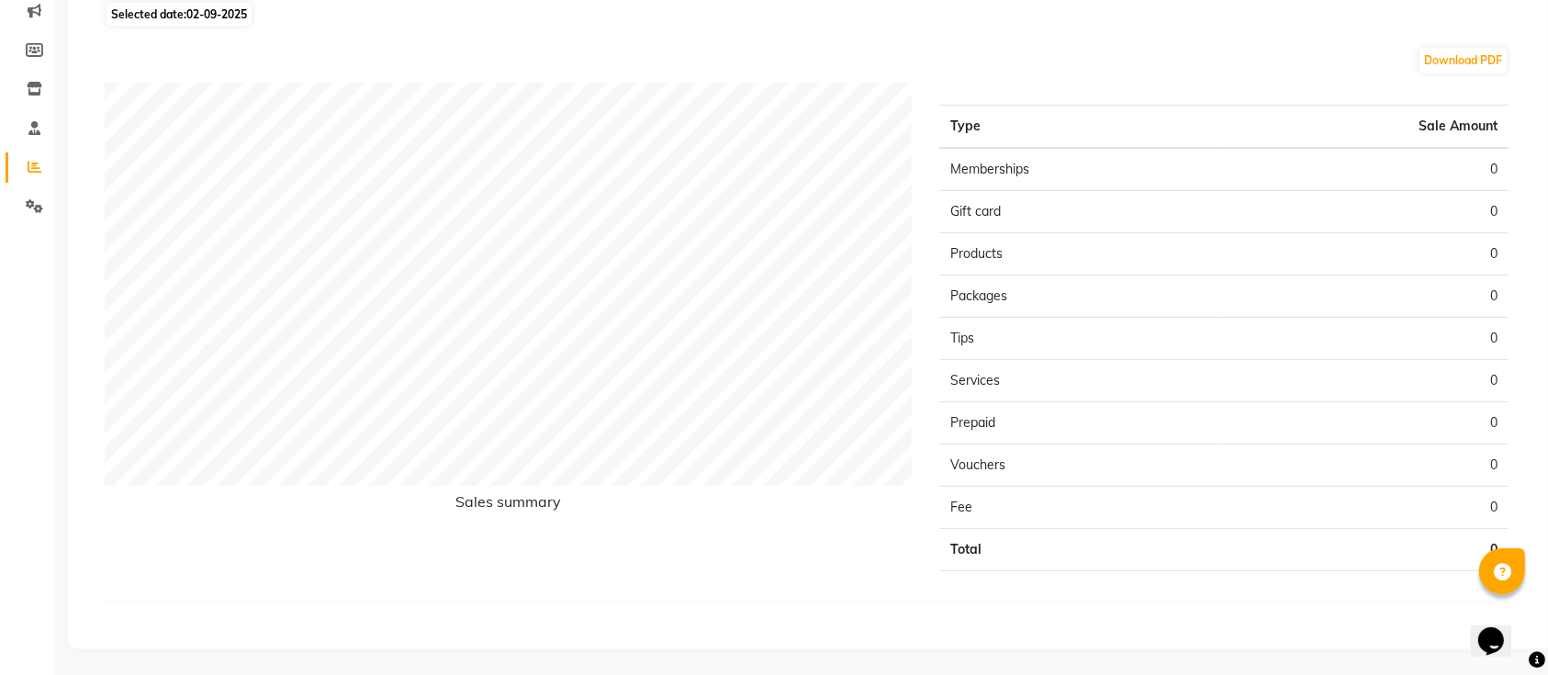
scroll to position [240, 0]
